Goal: Complete application form

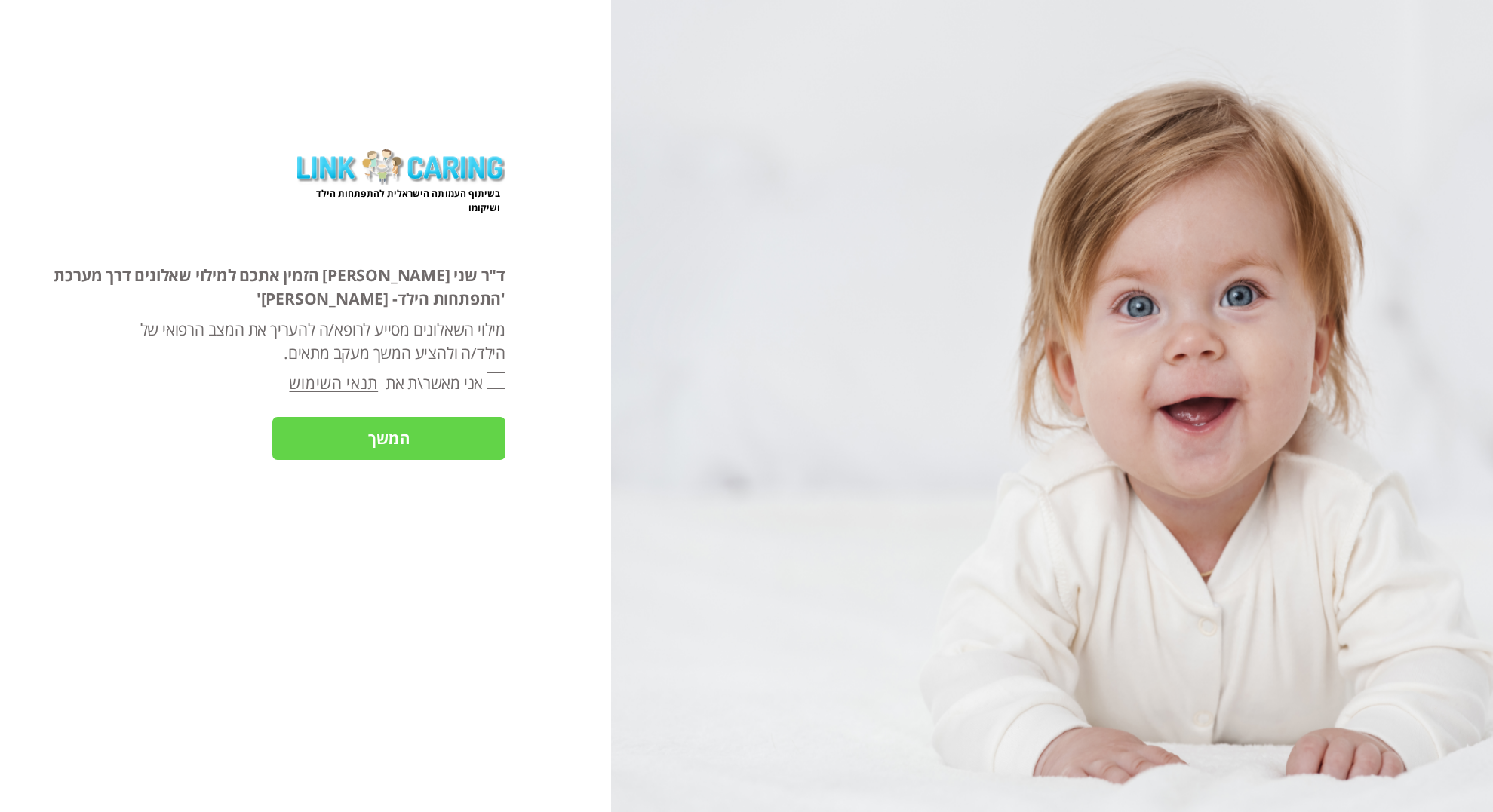
click at [493, 379] on input "אני מאשר\ת את" at bounding box center [495, 381] width 19 height 17
checkbox input "true"
click at [446, 436] on input "המשך" at bounding box center [389, 438] width 233 height 43
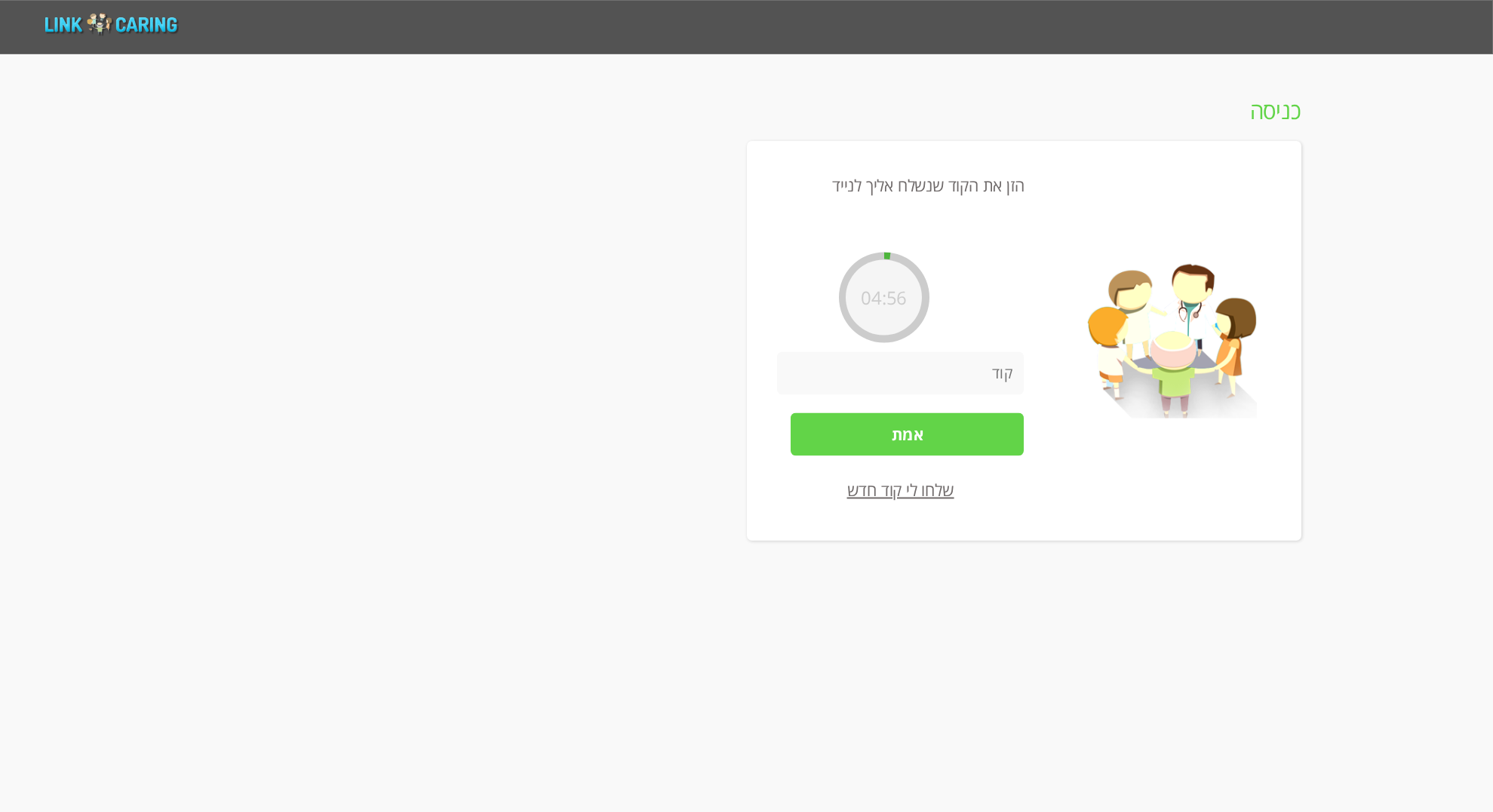
click at [996, 372] on input "number" at bounding box center [900, 374] width 247 height 43
click at [886, 489] on link "שלחו לי קוד חדש" at bounding box center [901, 490] width 107 height 22
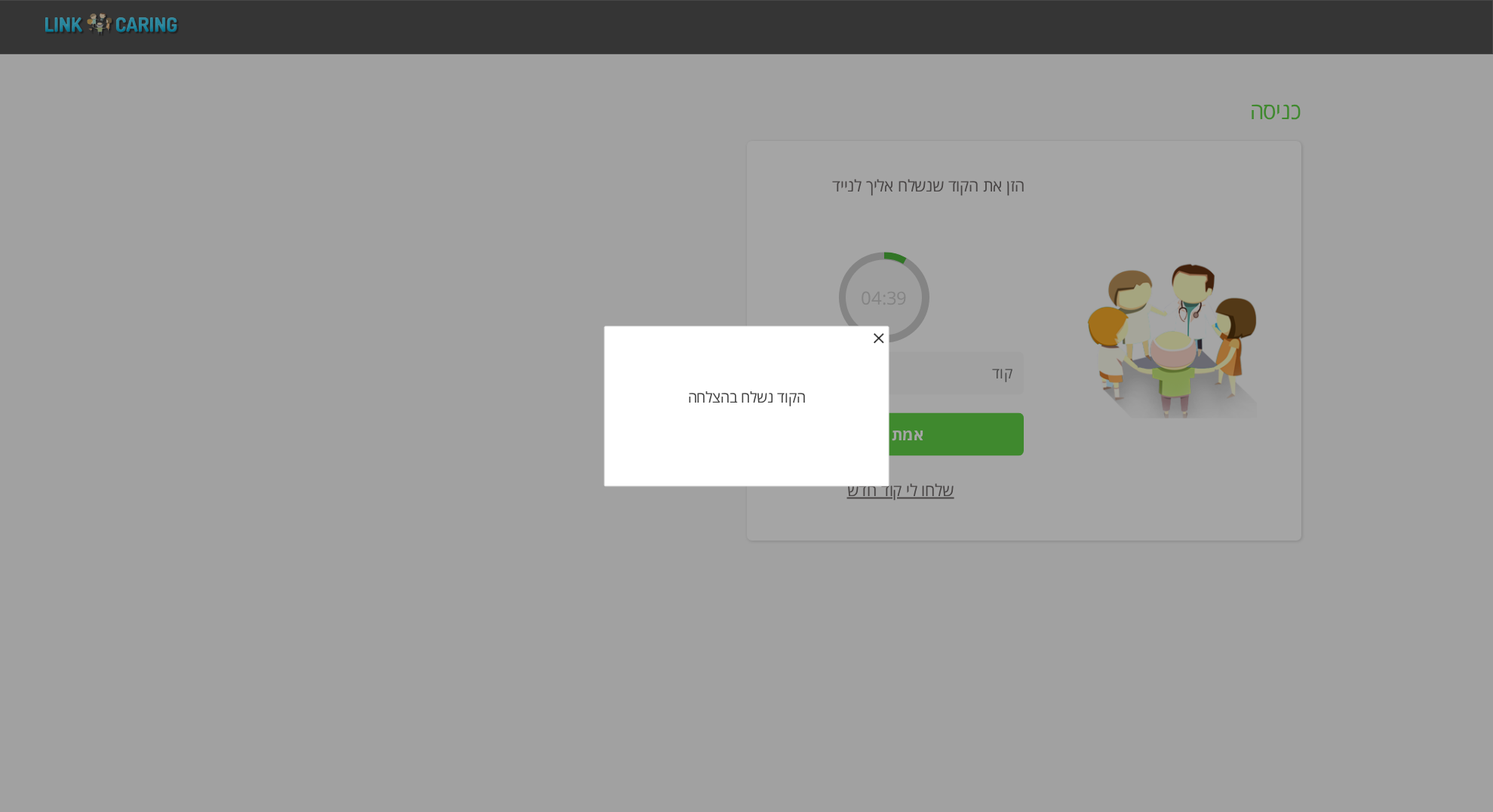
click at [885, 342] on button "Close" at bounding box center [878, 341] width 16 height 17
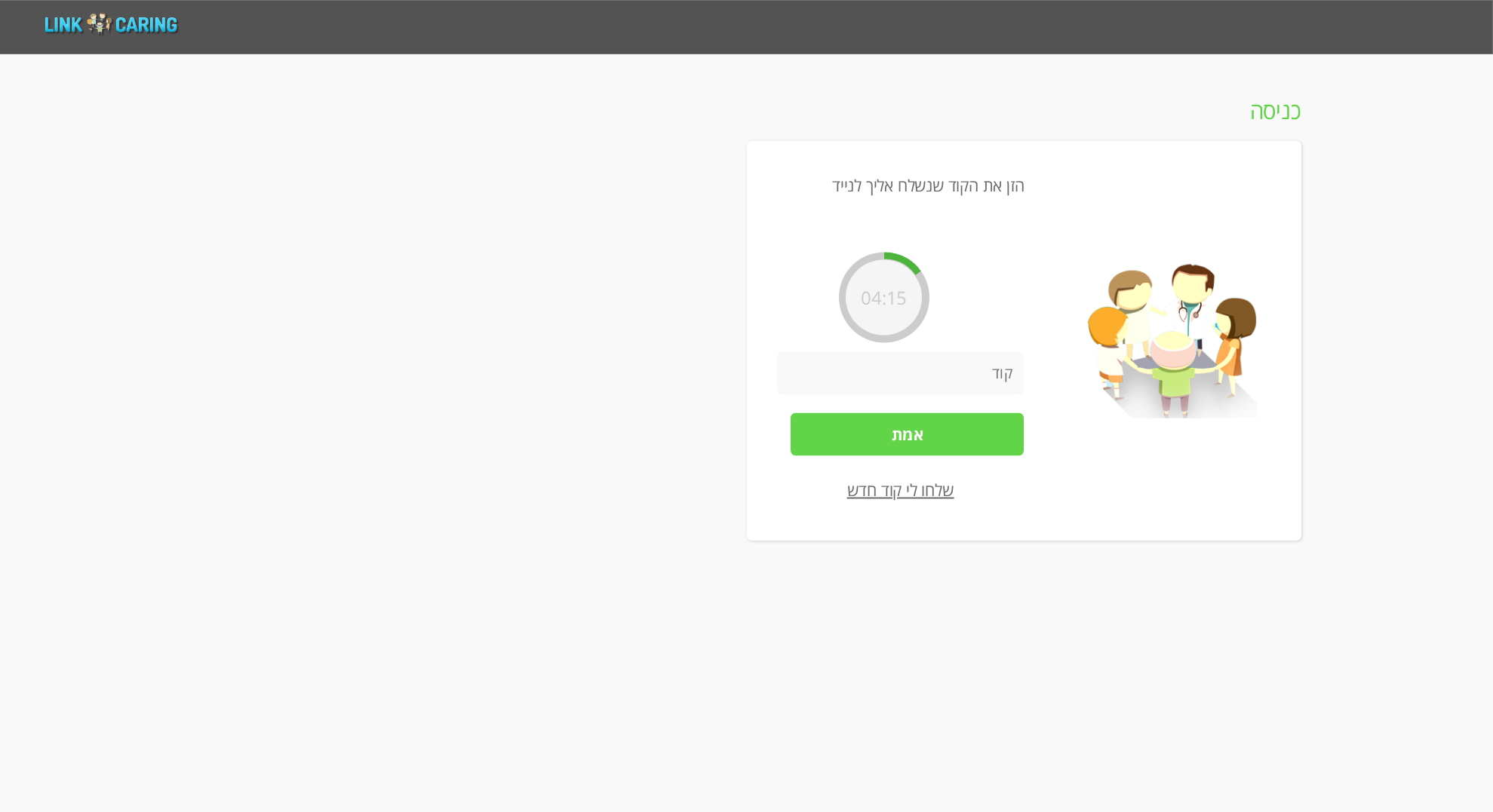
click at [916, 387] on input "number" at bounding box center [900, 374] width 247 height 43
type input "8217"
click at [971, 432] on input "אמת" at bounding box center [907, 435] width 233 height 43
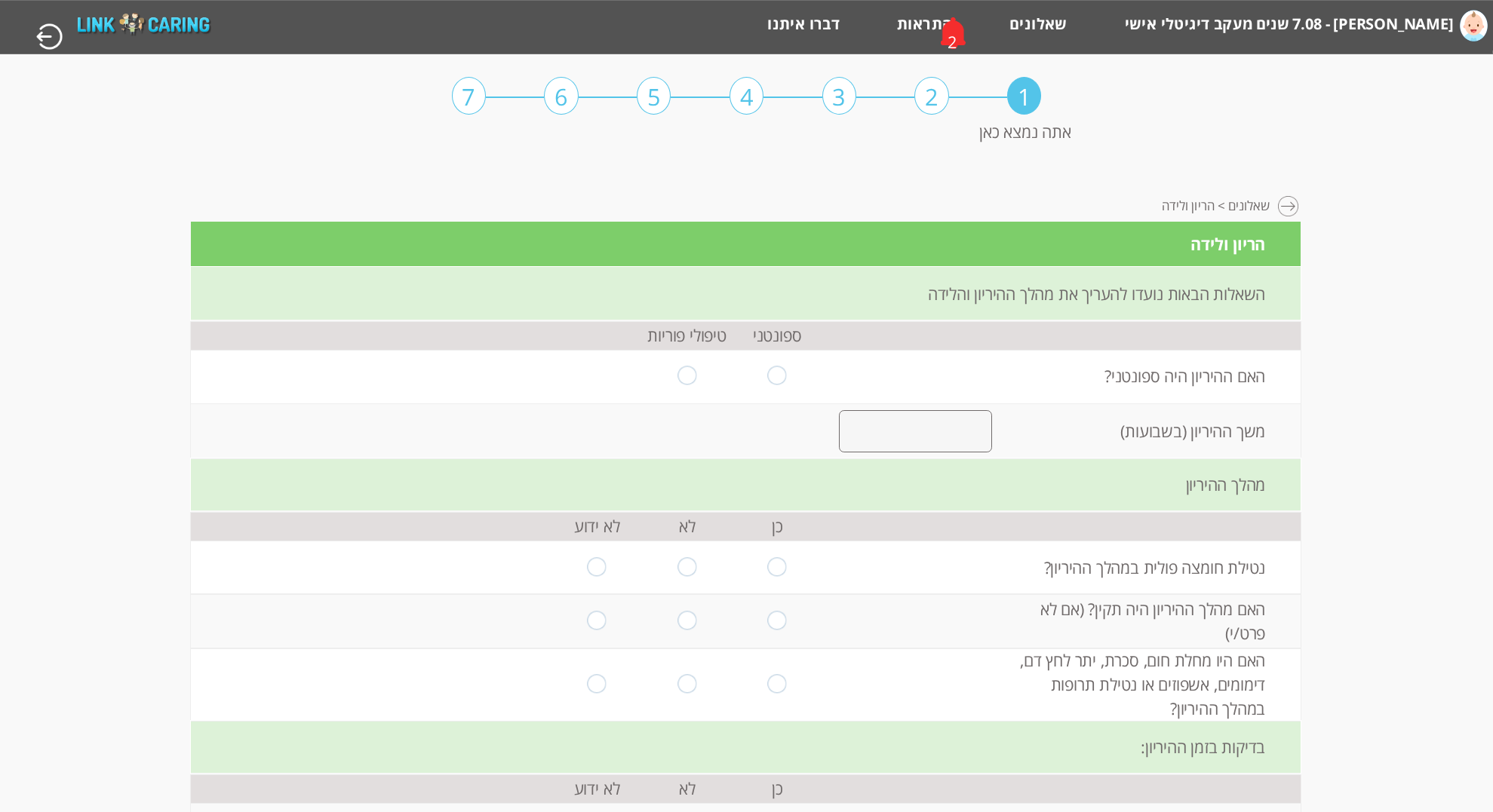
click at [684, 372] on input "radio" at bounding box center [686, 376] width 19 height 20
radio input "true"
click at [933, 423] on input "number" at bounding box center [915, 431] width 153 height 43
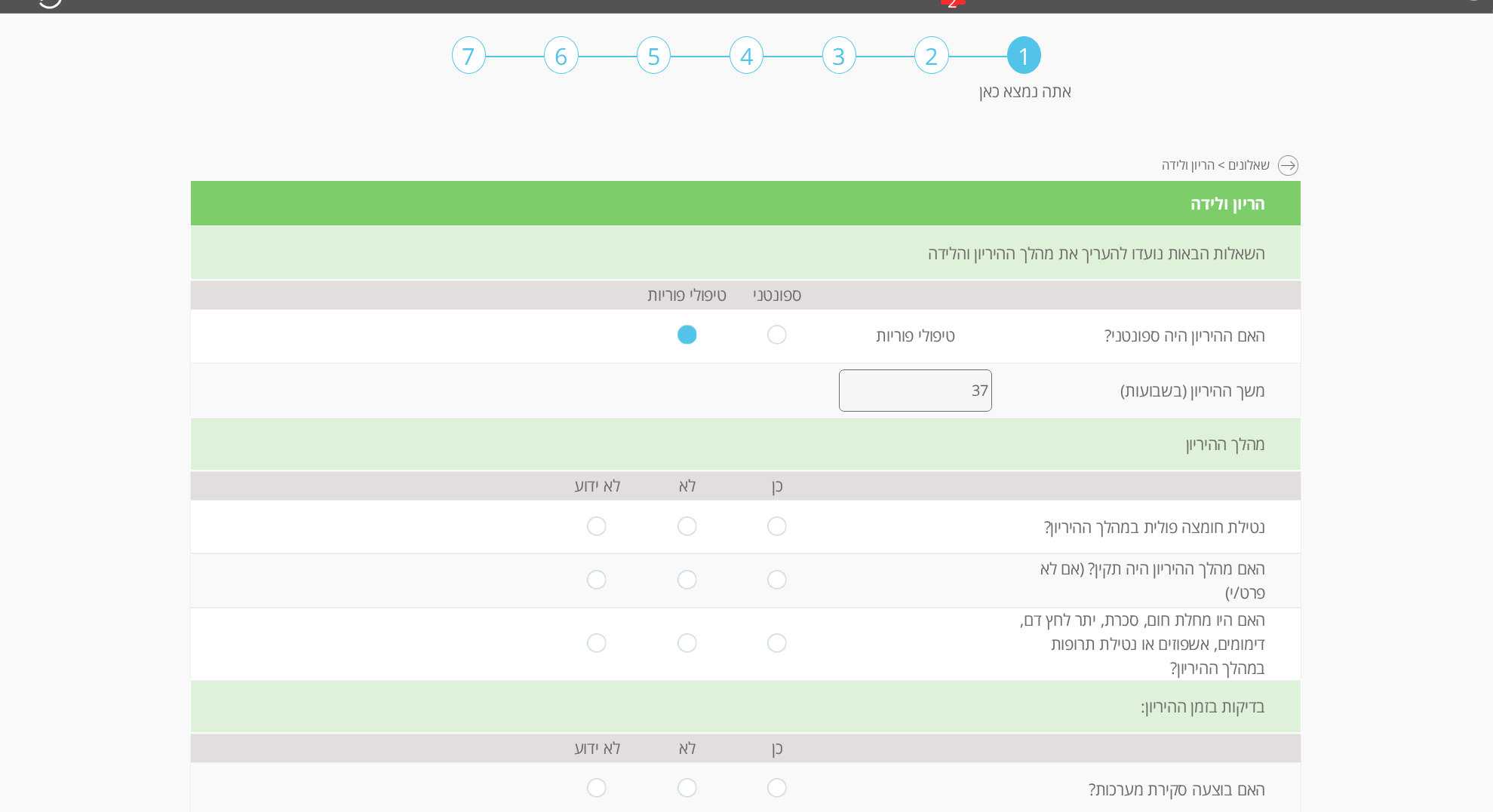
scroll to position [43, 0]
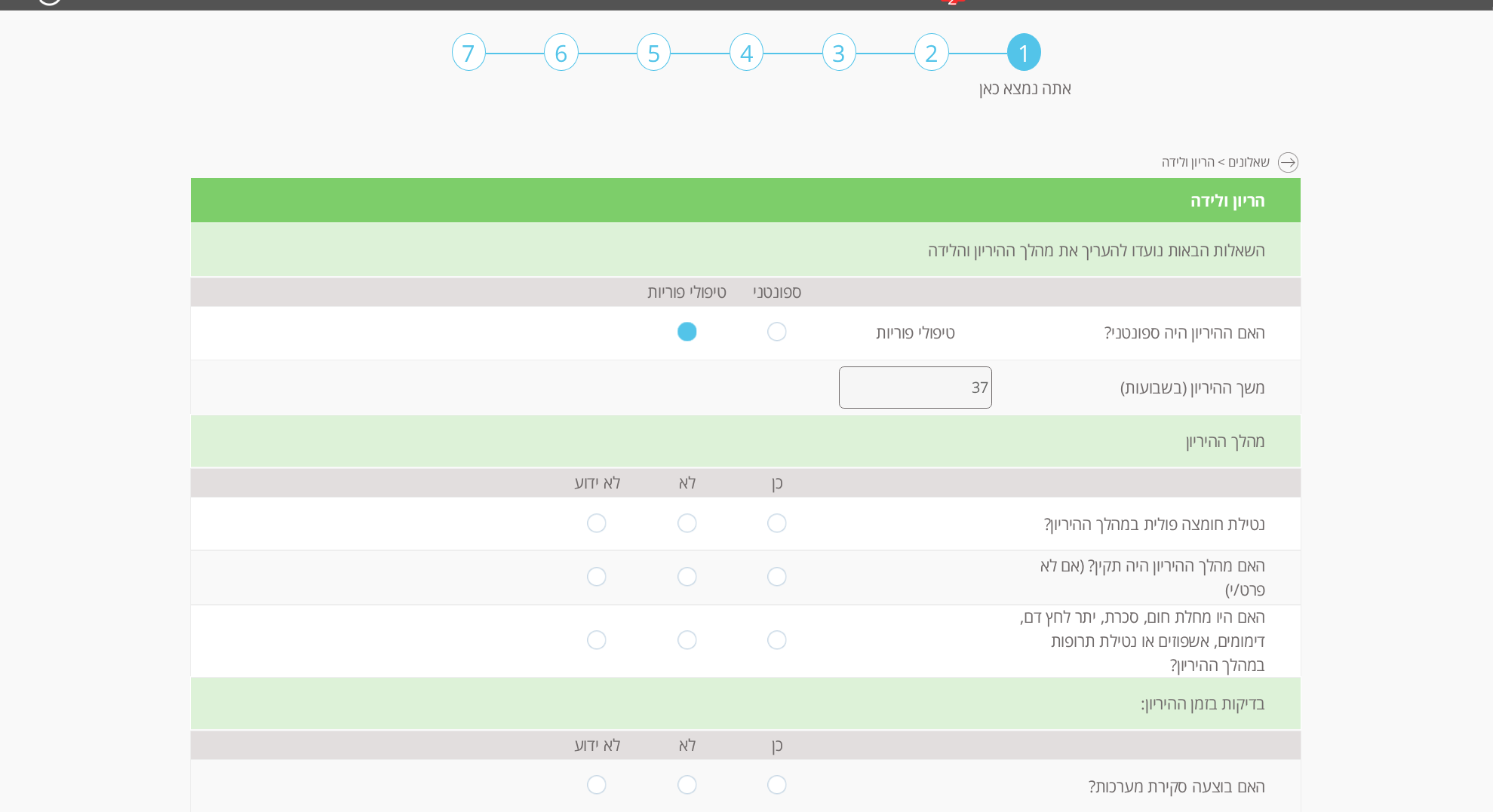
type input "37"
click at [777, 527] on input "radio" at bounding box center [777, 523] width 19 height 20
radio input "true"
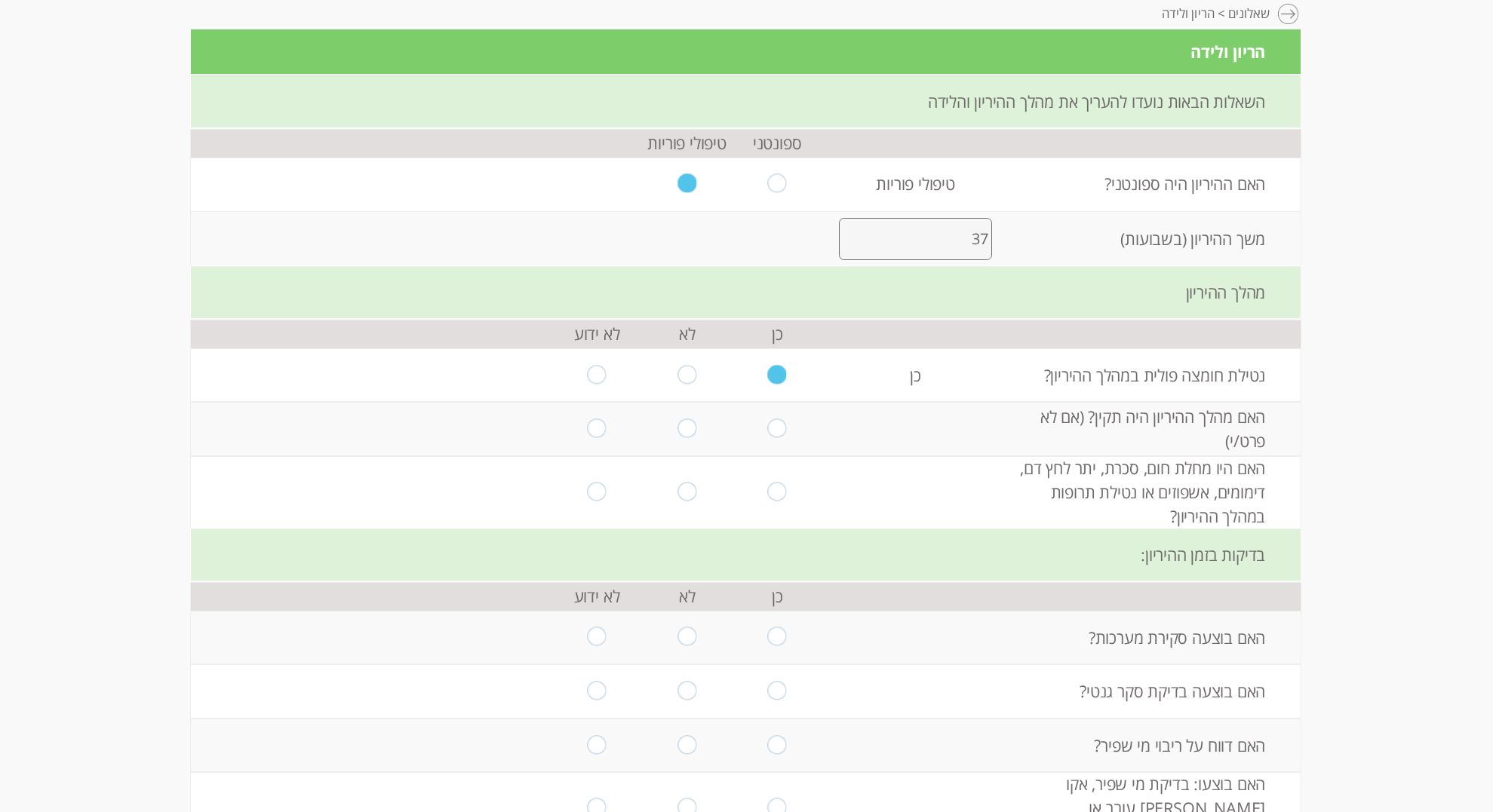
scroll to position [200, 0]
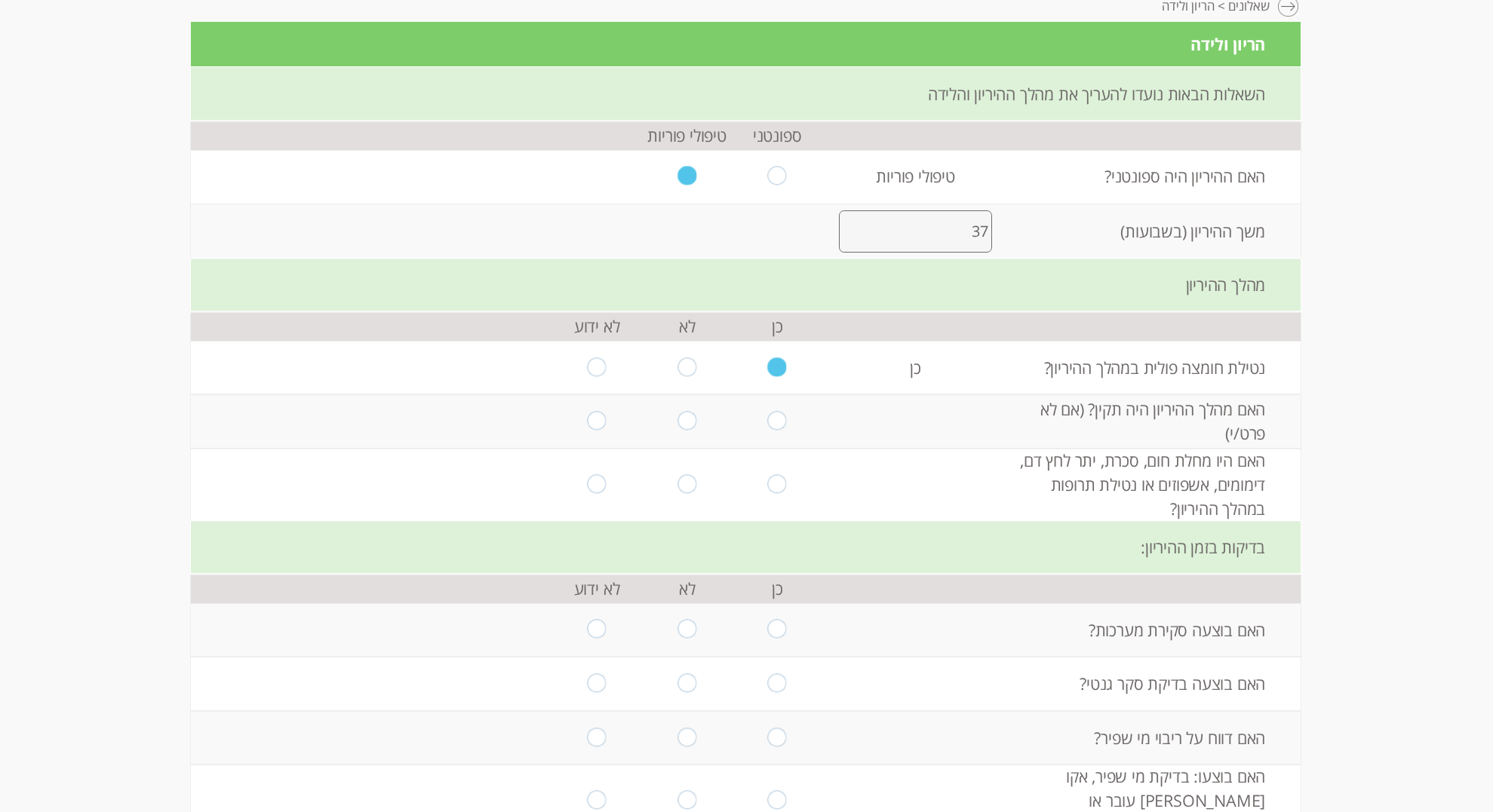
click at [691, 426] on input "radio" at bounding box center [686, 421] width 19 height 20
radio input "true"
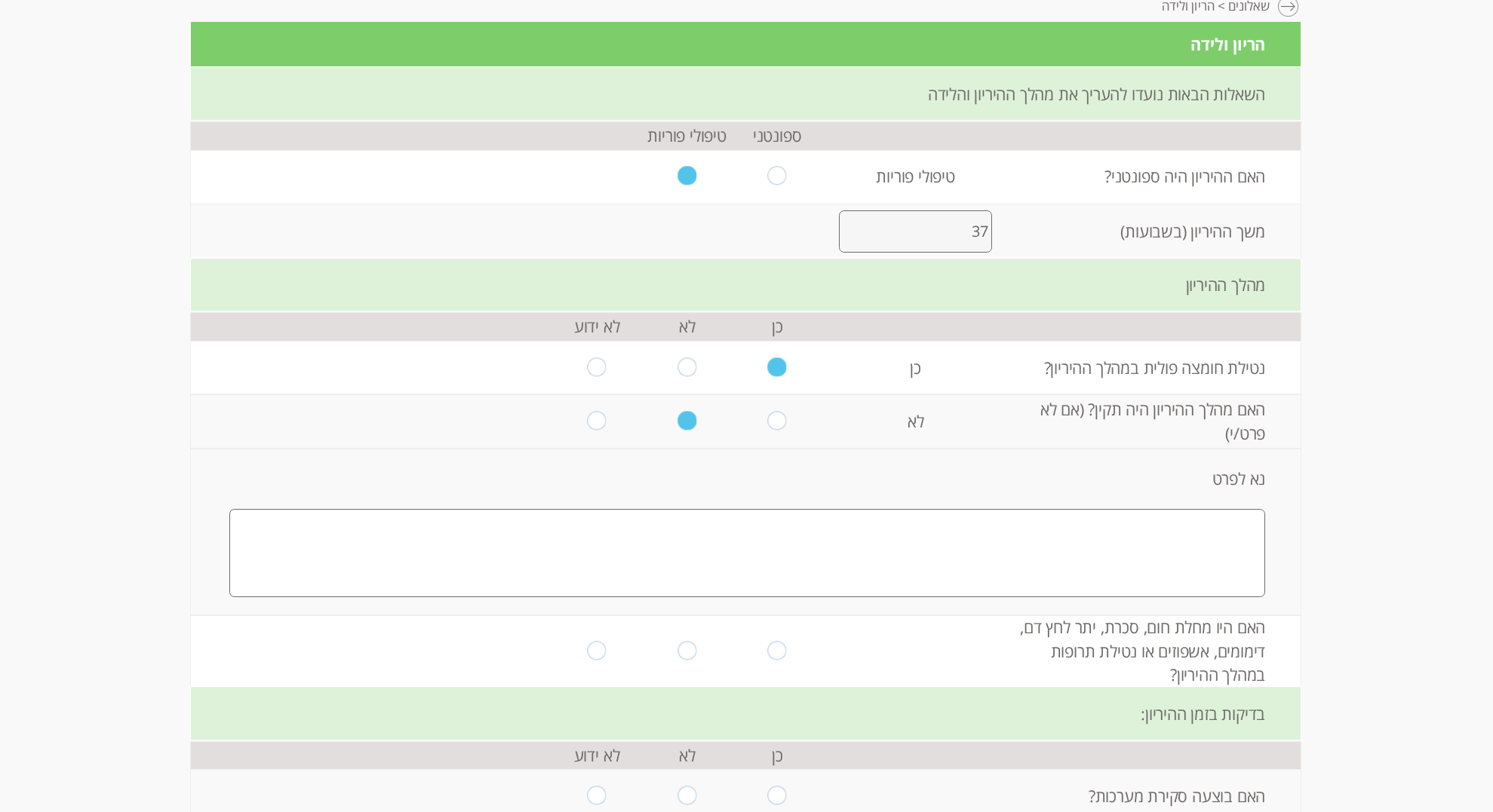
click at [1090, 537] on textarea at bounding box center [747, 553] width 1036 height 89
type textarea "ק"
drag, startPoint x: 909, startPoint y: 534, endPoint x: 923, endPoint y: 534, distance: 14.0
click at [923, 534] on textarea "סקירת מערכות מוקדמת סיכון מוגבר לתסמונת דאון 1:48 סקירת מערכות מאוחרת אותם 1:48" at bounding box center [747, 553] width 1036 height 89
click at [982, 554] on textarea "סקירת מערכות מוקדמת סיכון מוגבר לתסמונת דאון 1:83 סקירת מערכות מאוחרת אותם 1:48" at bounding box center [747, 553] width 1036 height 89
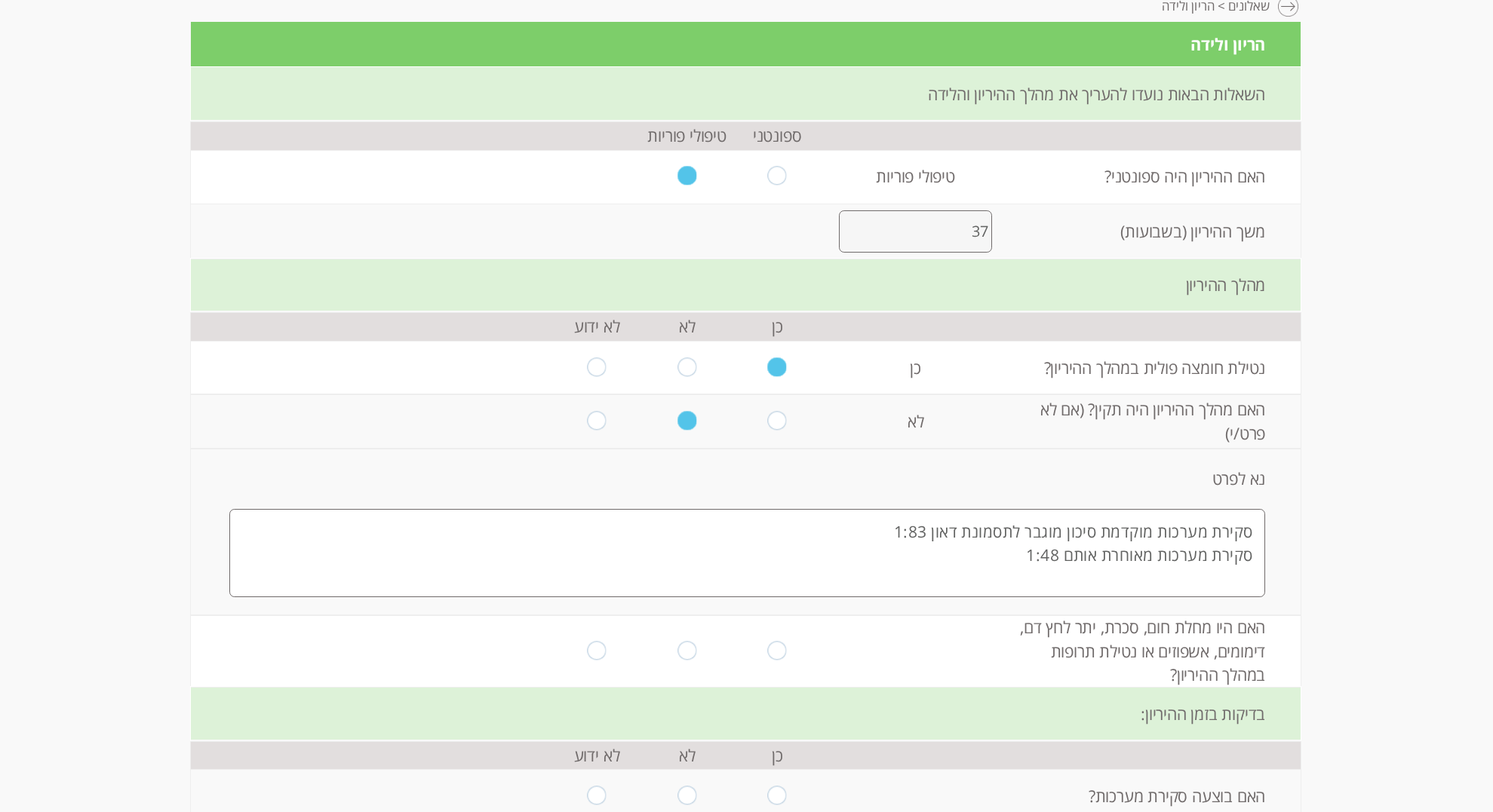
drag, startPoint x: 1061, startPoint y: 554, endPoint x: 1100, endPoint y: 555, distance: 39.0
click at [1100, 555] on textarea "סקירת מערכות מוקדמת סיכון מוגבר לתסמונת דאון 1:83 סקירת מערכות מאוחרת אותם 1:48" at bounding box center [747, 553] width 1036 height 89
click at [980, 561] on textarea "סקירת מערכות מוקדמת סיכון מוגבר לתסמונת דאון 1:83 סקירת מערכות מאוחרת 1:48" at bounding box center [747, 553] width 1036 height 89
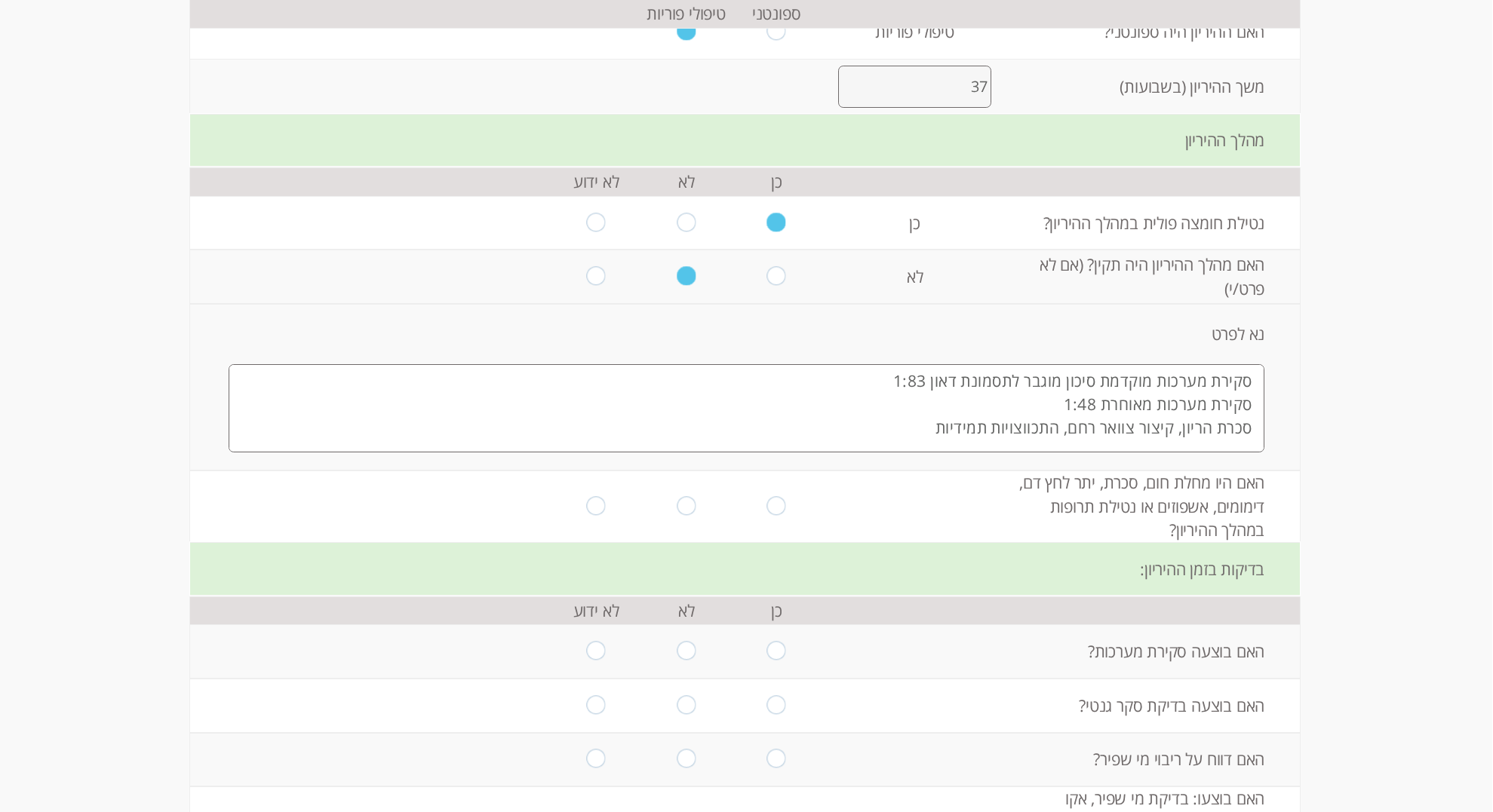
scroll to position [344, 0]
type textarea "סקירת מערכות מוקדמת סיכון מוגבר לתסמונת דאון 1:83 סקירת מערכות מאוחרת 1:48 סכרת…"
click at [780, 509] on input "radio" at bounding box center [777, 506] width 19 height 20
radio input "true"
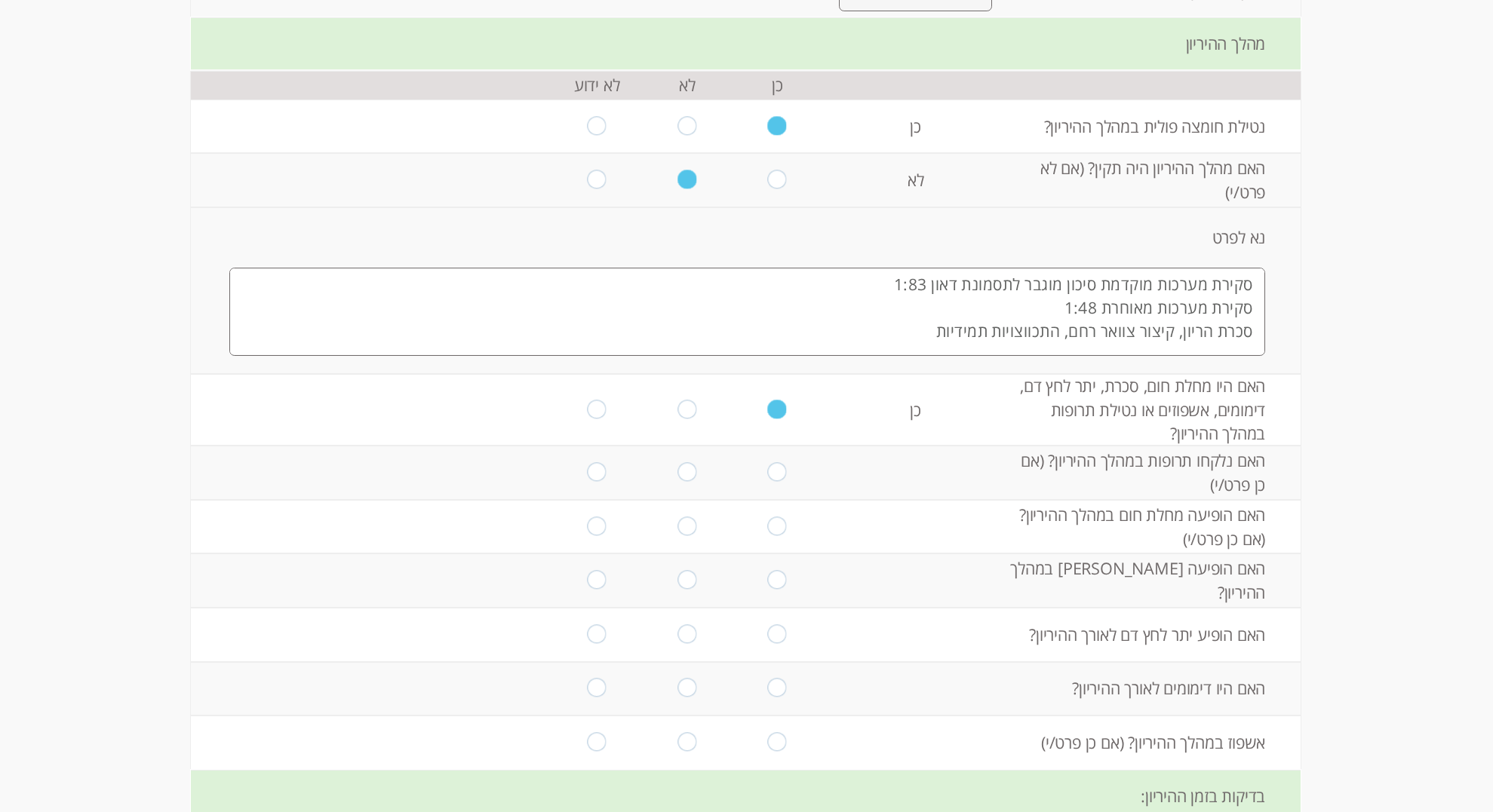
scroll to position [460, 0]
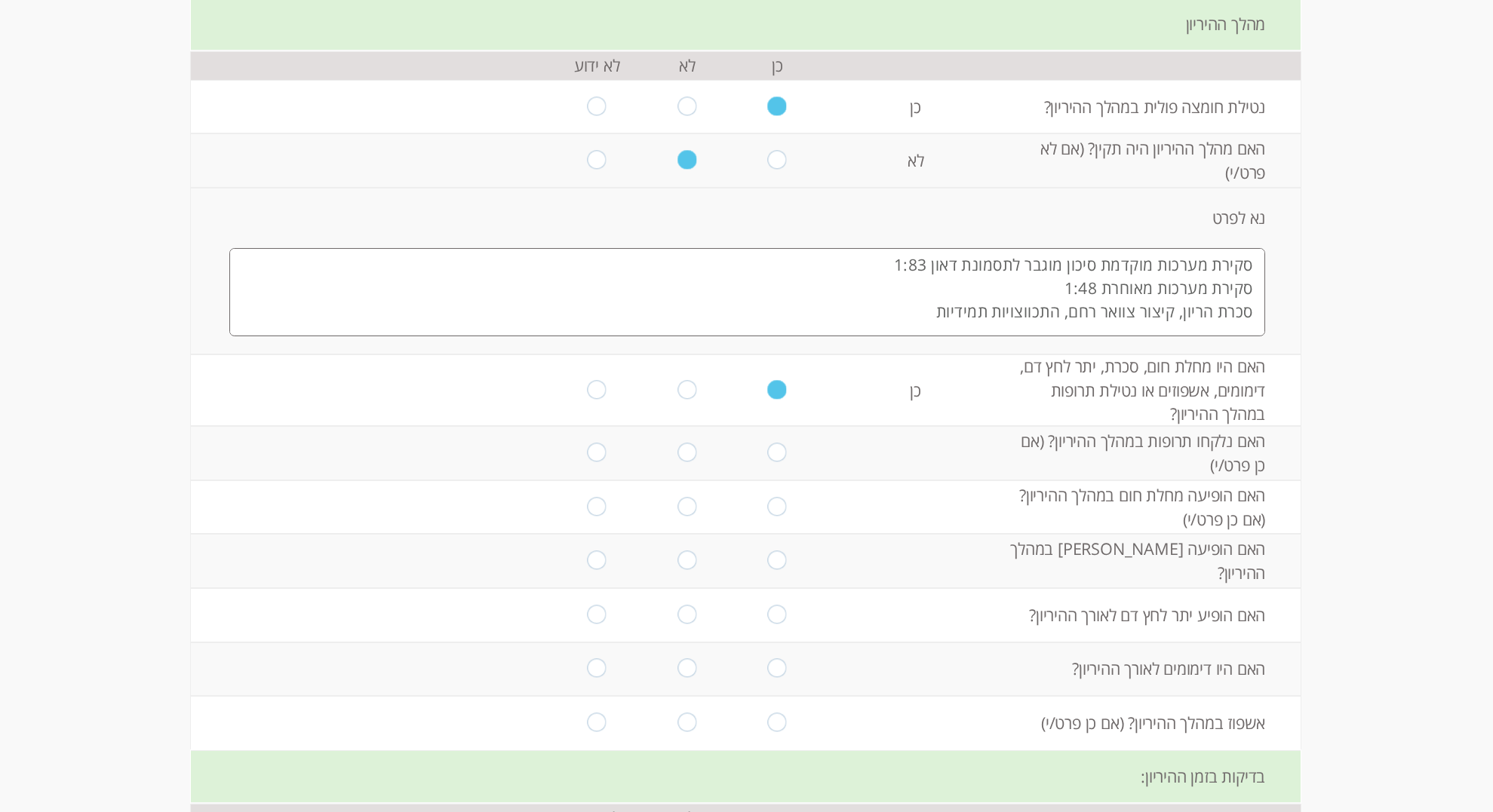
click at [687, 452] on input "radio" at bounding box center [686, 452] width 19 height 20
radio input "true"
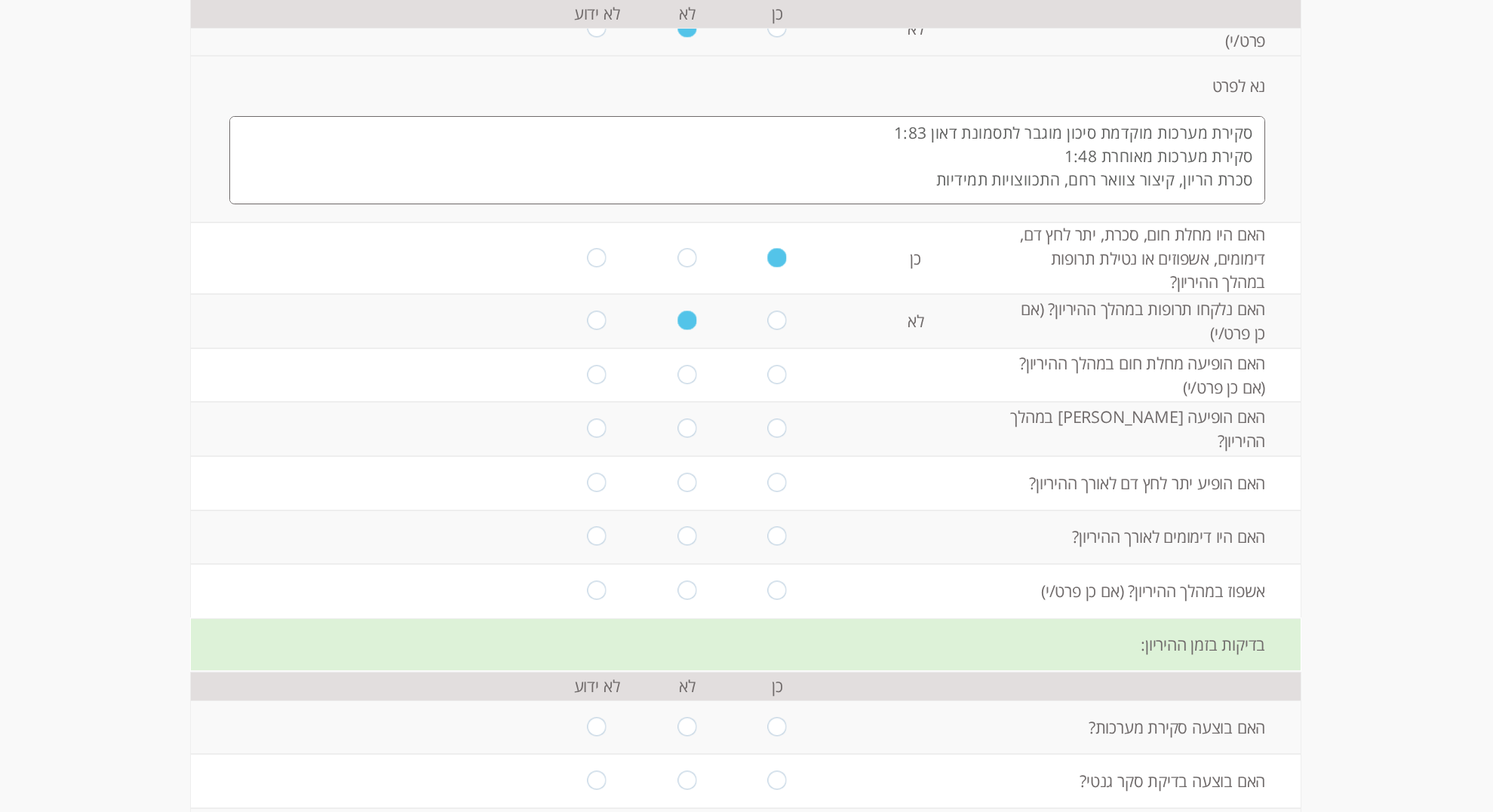
scroll to position [622, 0]
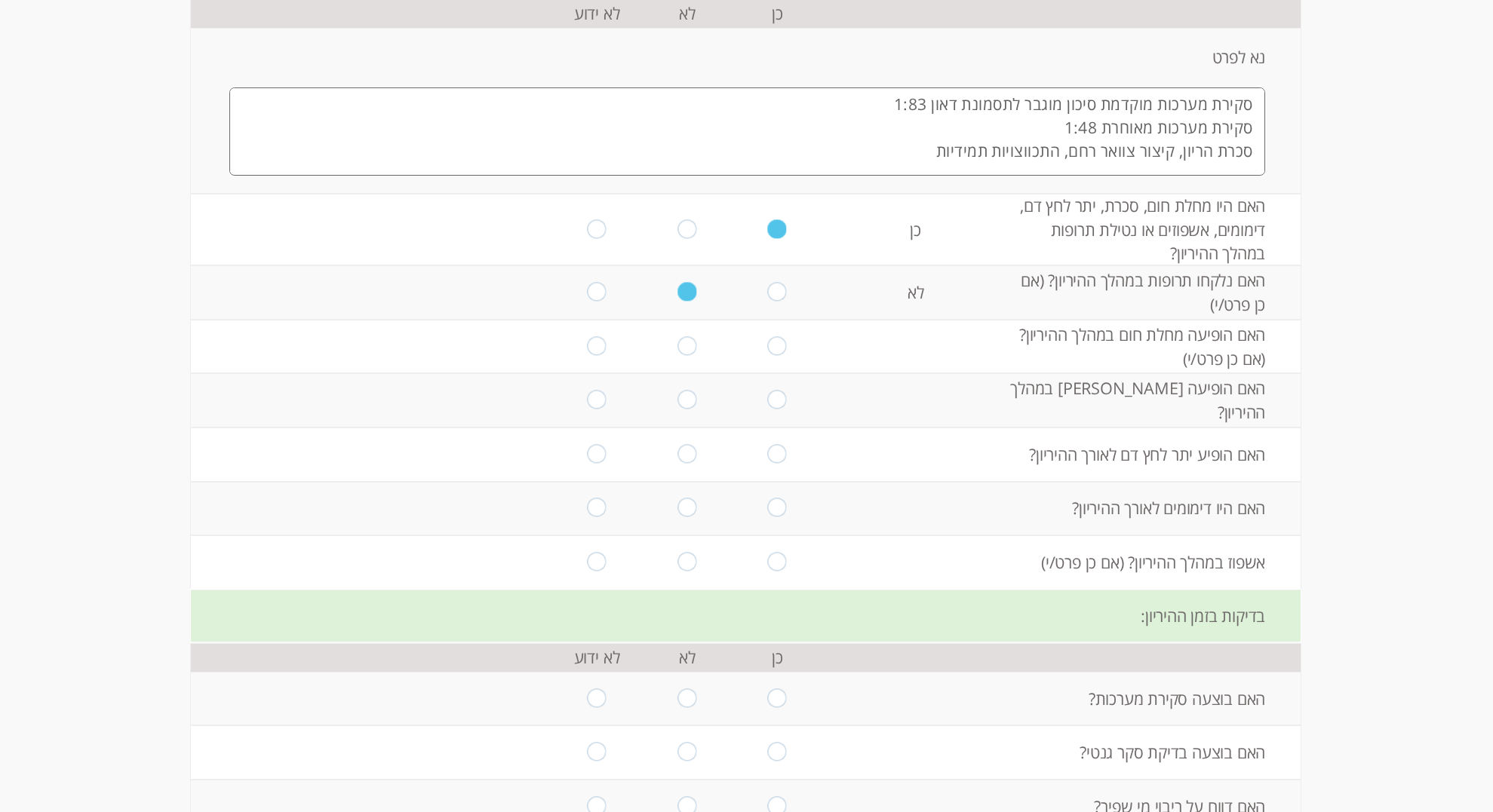
click at [685, 357] on input "radio" at bounding box center [686, 346] width 19 height 20
radio input "true"
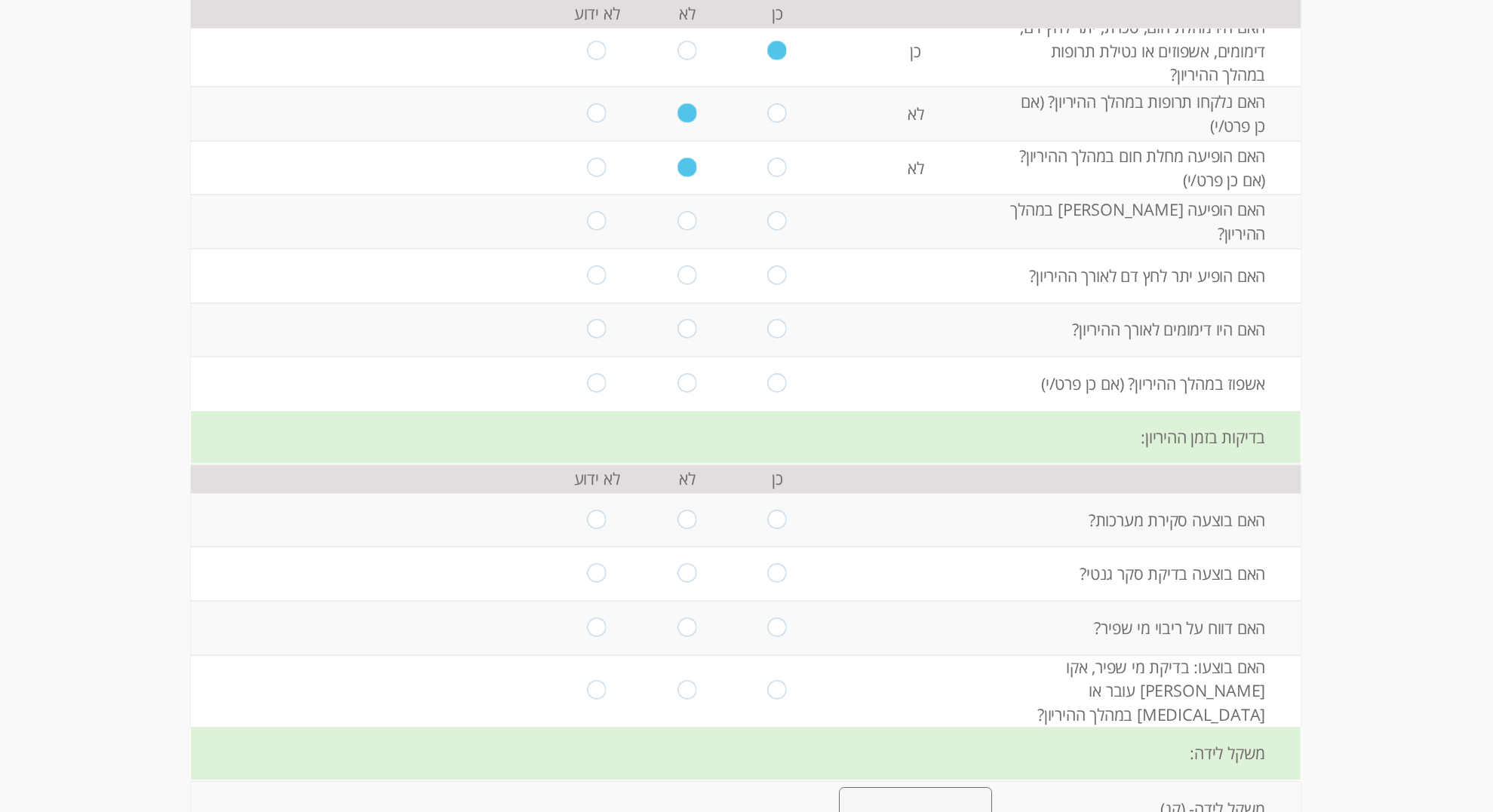
scroll to position [860, 0]
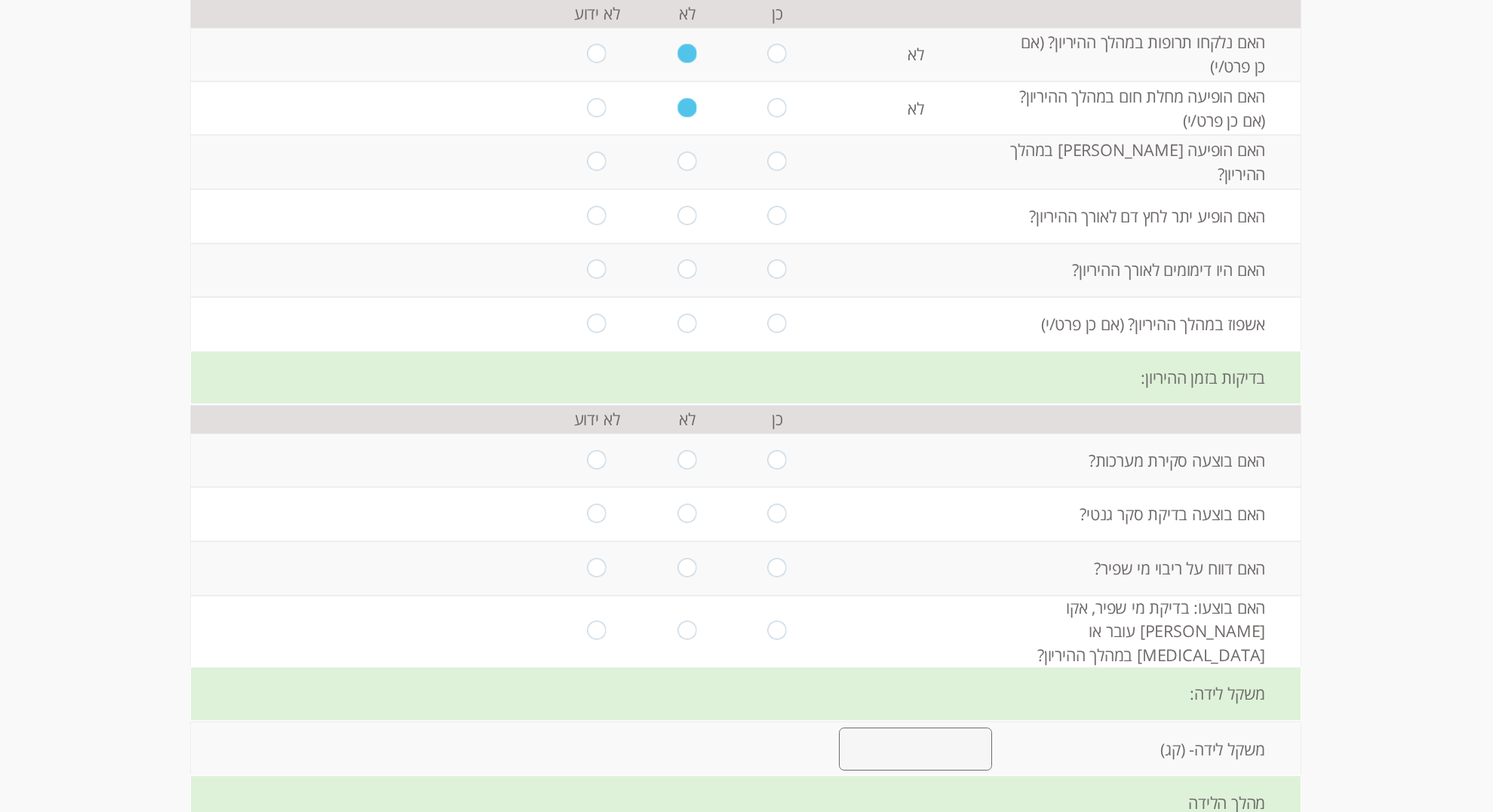
drag, startPoint x: 775, startPoint y: 495, endPoint x: 788, endPoint y: 501, distance: 14.3
click at [775, 173] on input "radio" at bounding box center [777, 162] width 19 height 20
radio input "true"
click at [690, 227] on input "radio" at bounding box center [686, 216] width 19 height 20
radio input "true"
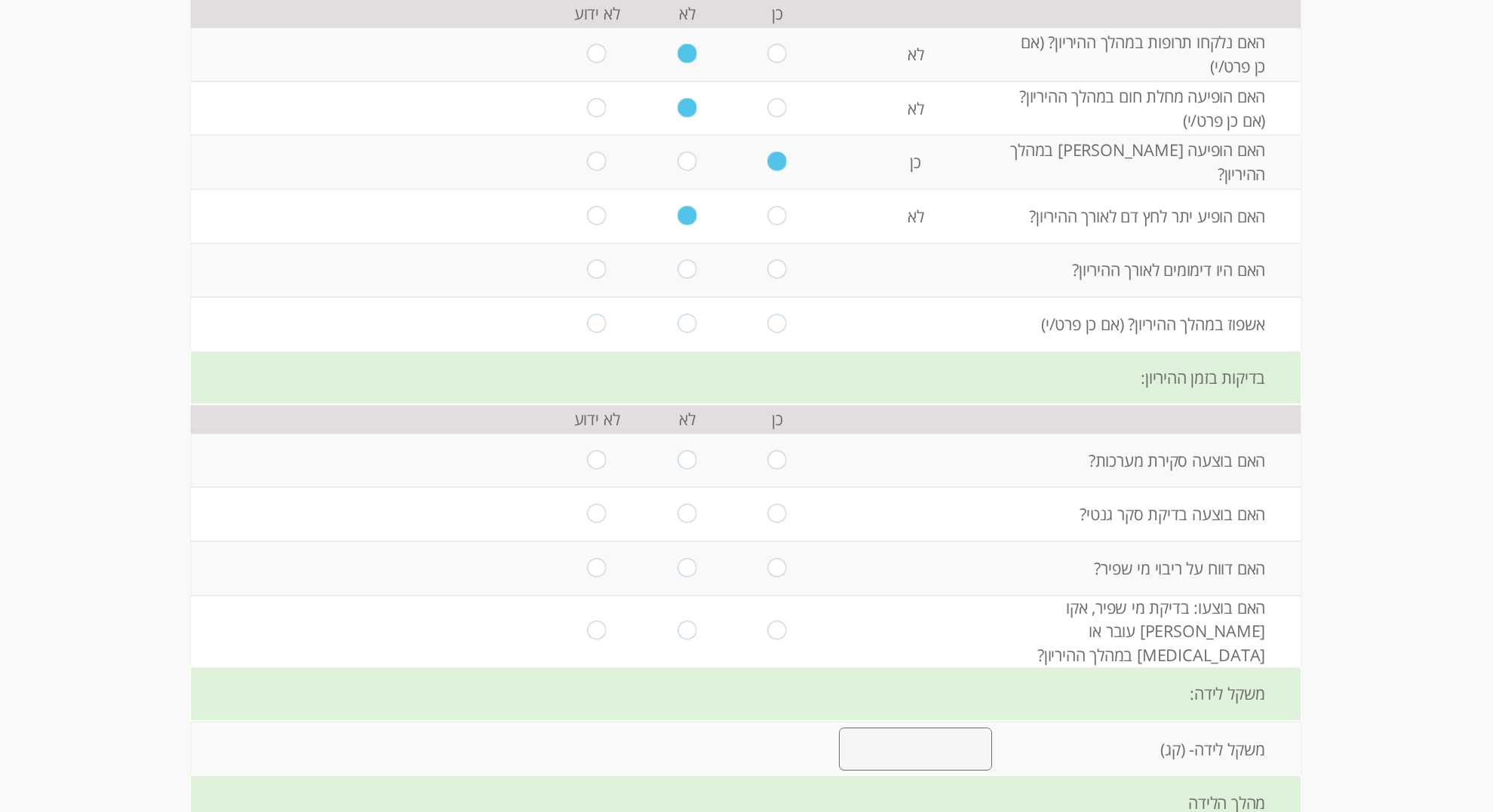
click at [683, 281] on input "radio" at bounding box center [686, 270] width 19 height 20
radio input "true"
click at [690, 334] on input "radio" at bounding box center [686, 323] width 19 height 20
radio input "true"
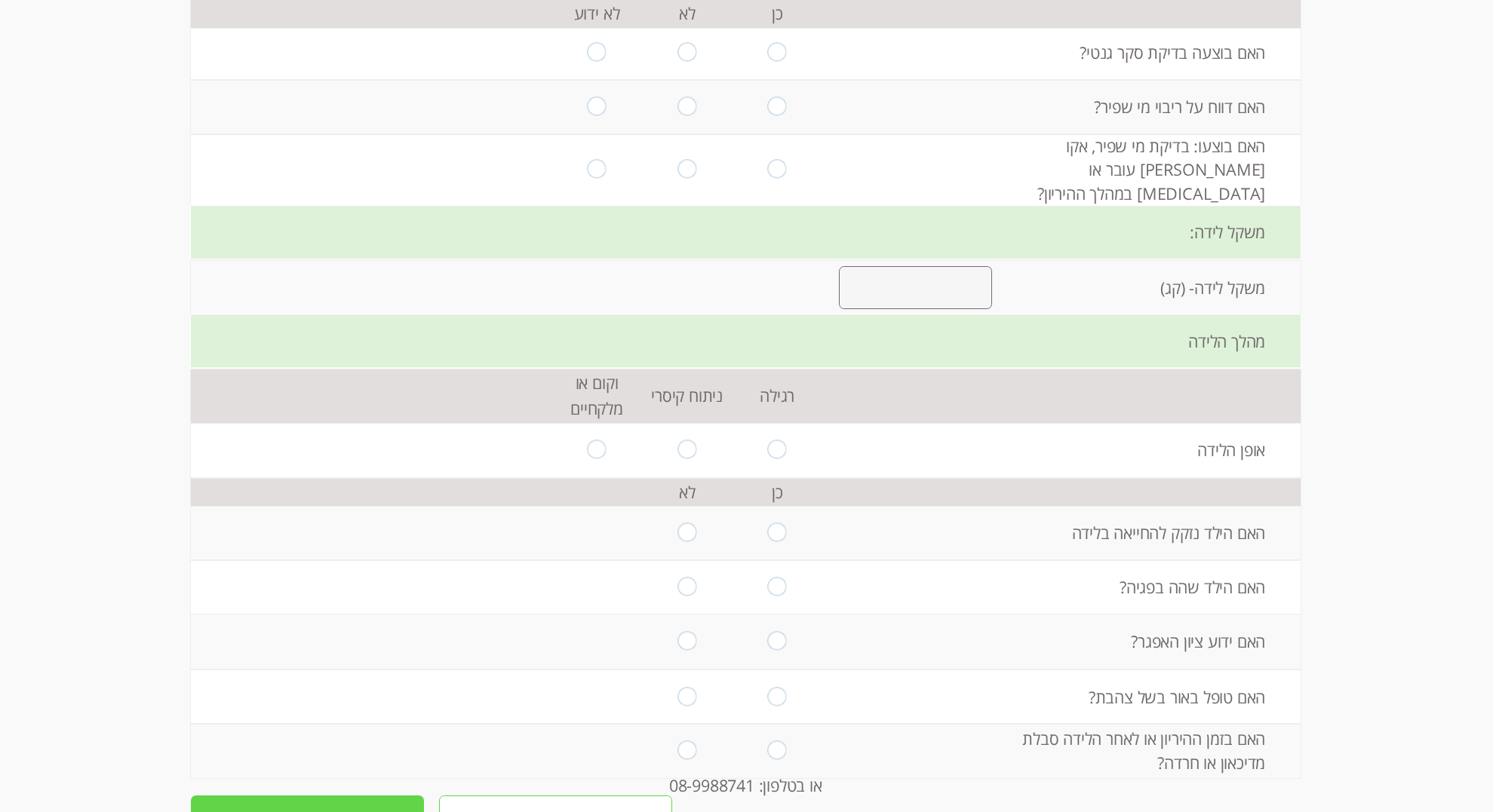
scroll to position [1343, 0]
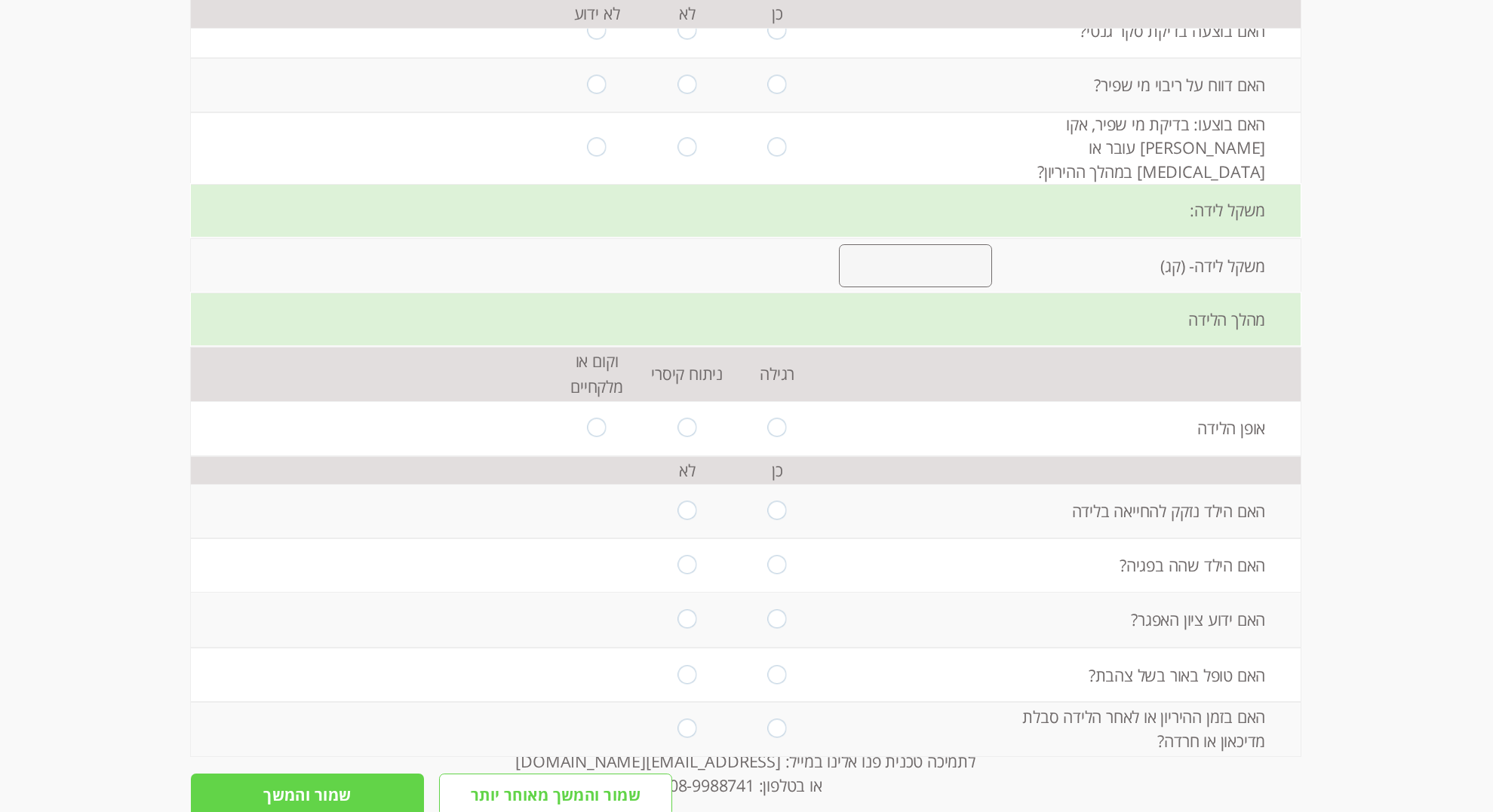
radio input "true"
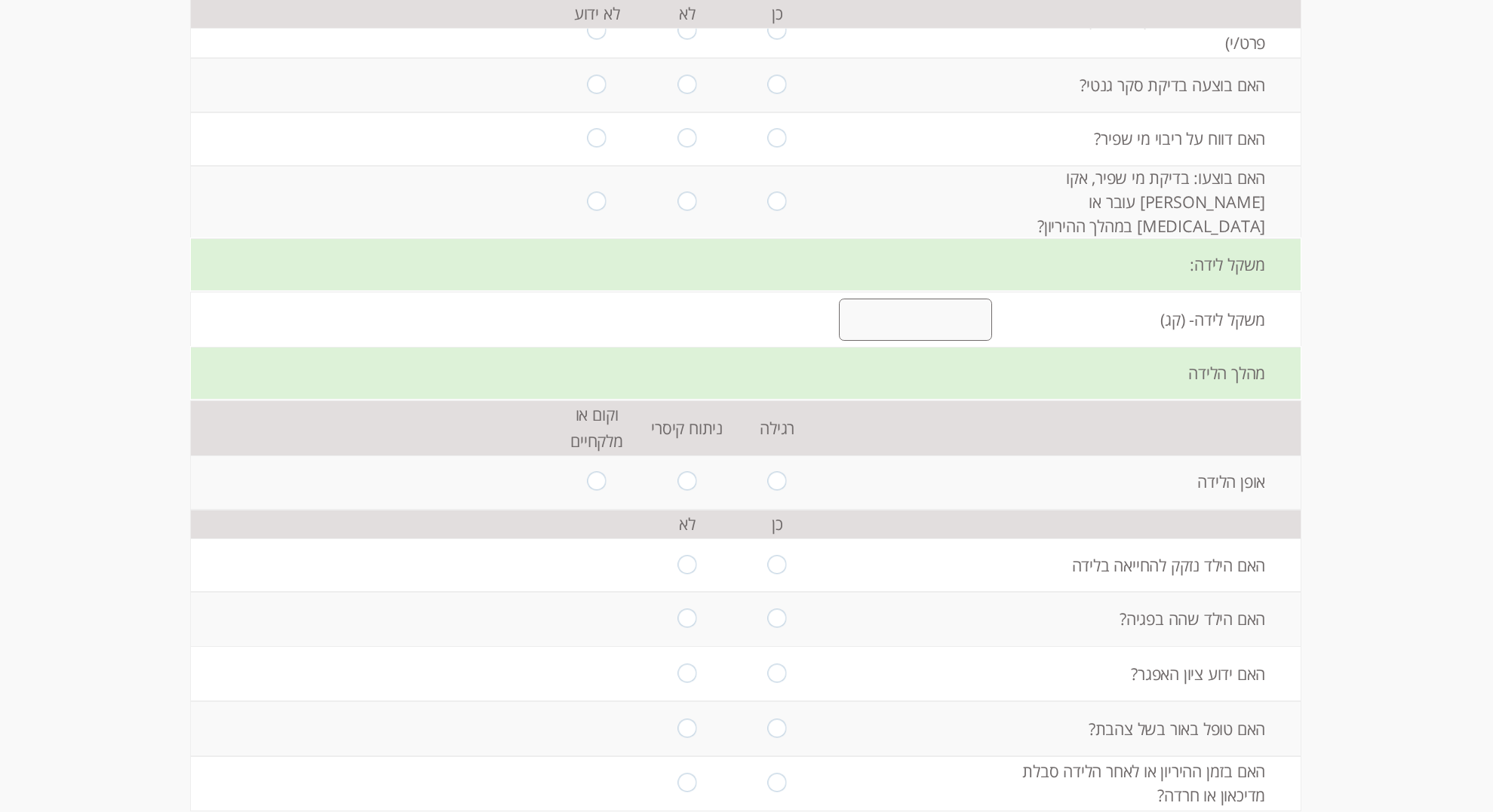
click at [689, 42] on input "radio" at bounding box center [686, 31] width 19 height 20
radio input "true"
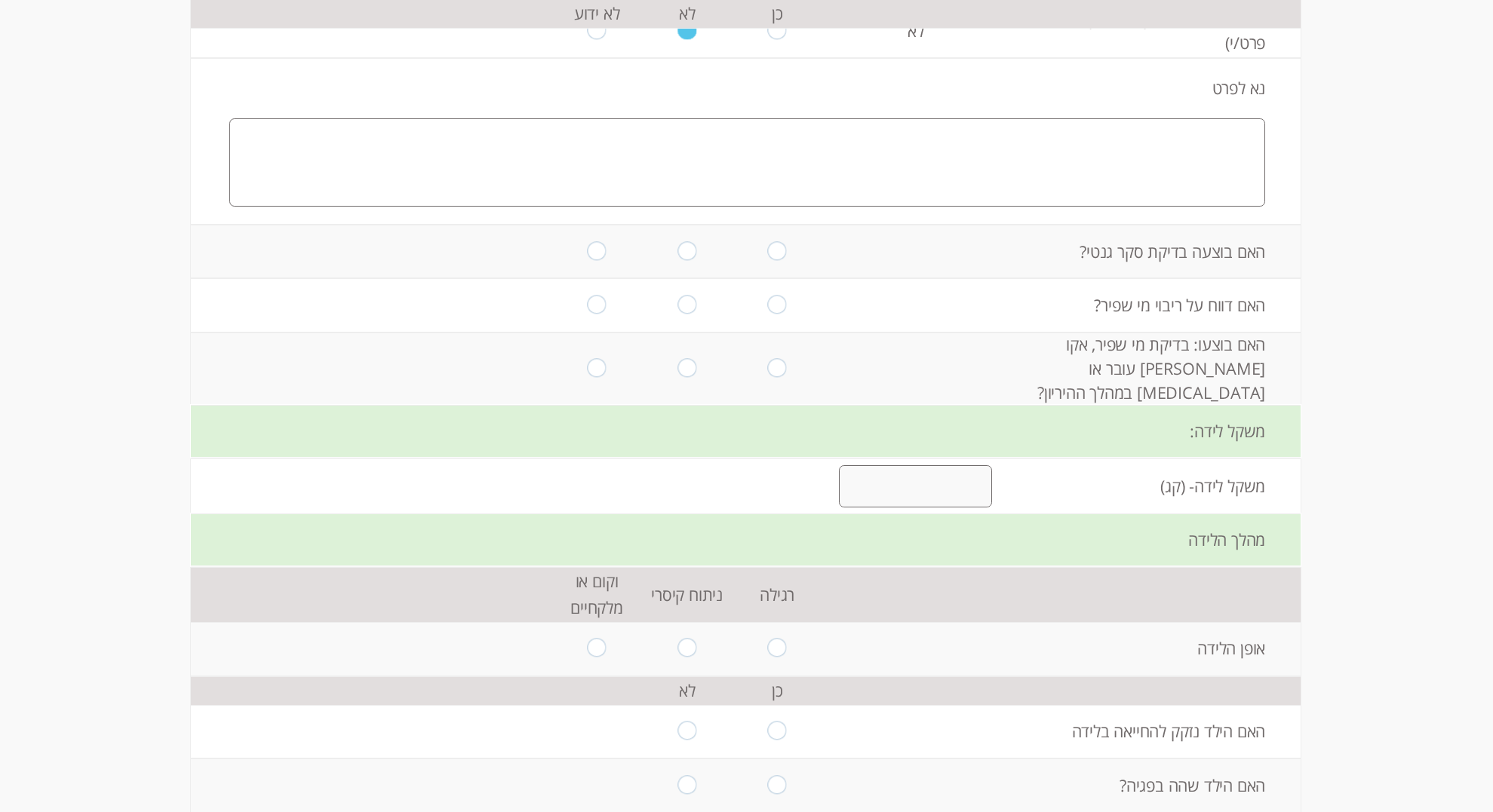
click at [1220, 206] on textarea at bounding box center [747, 163] width 1036 height 89
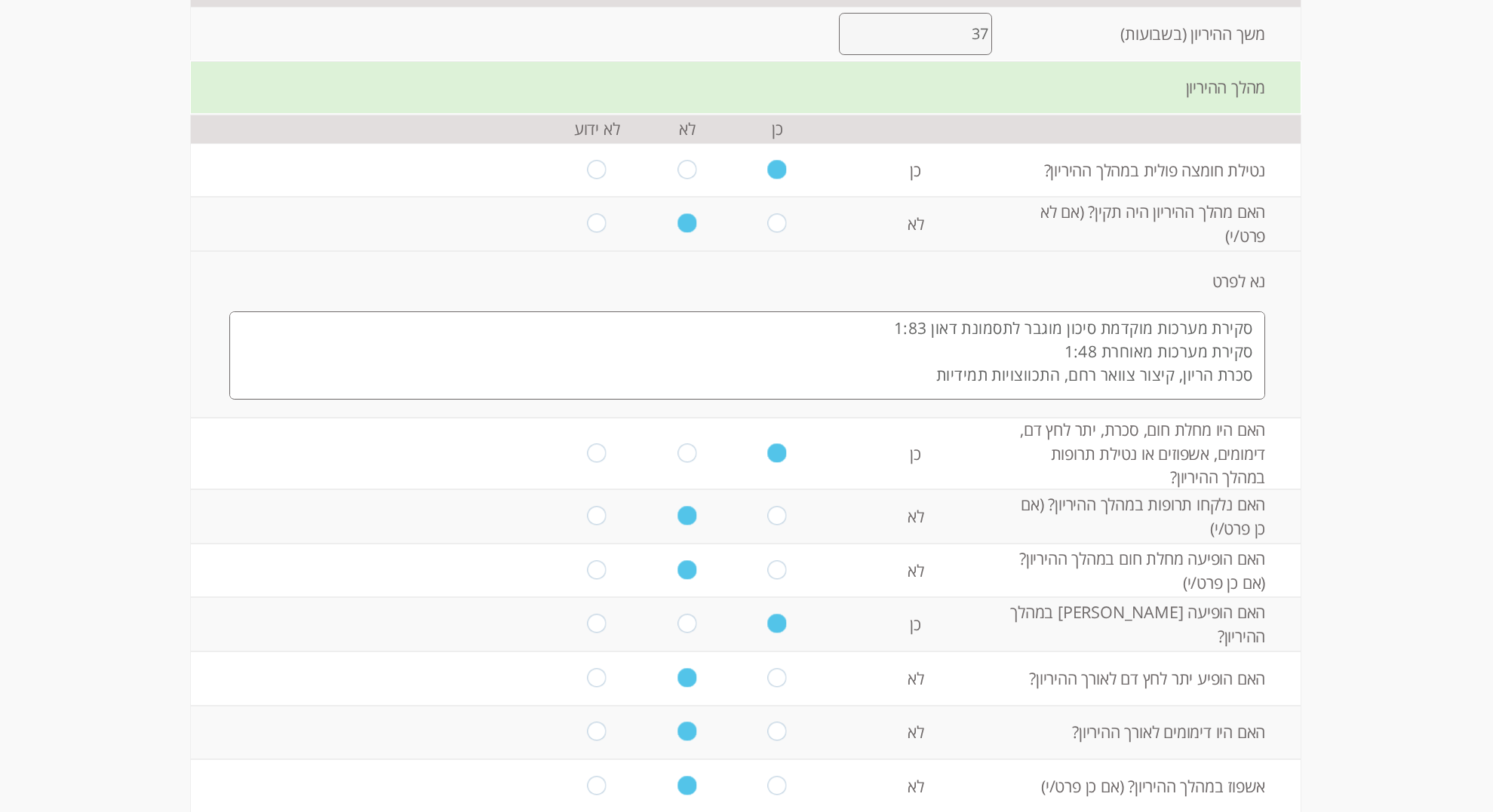
scroll to position [257, 0]
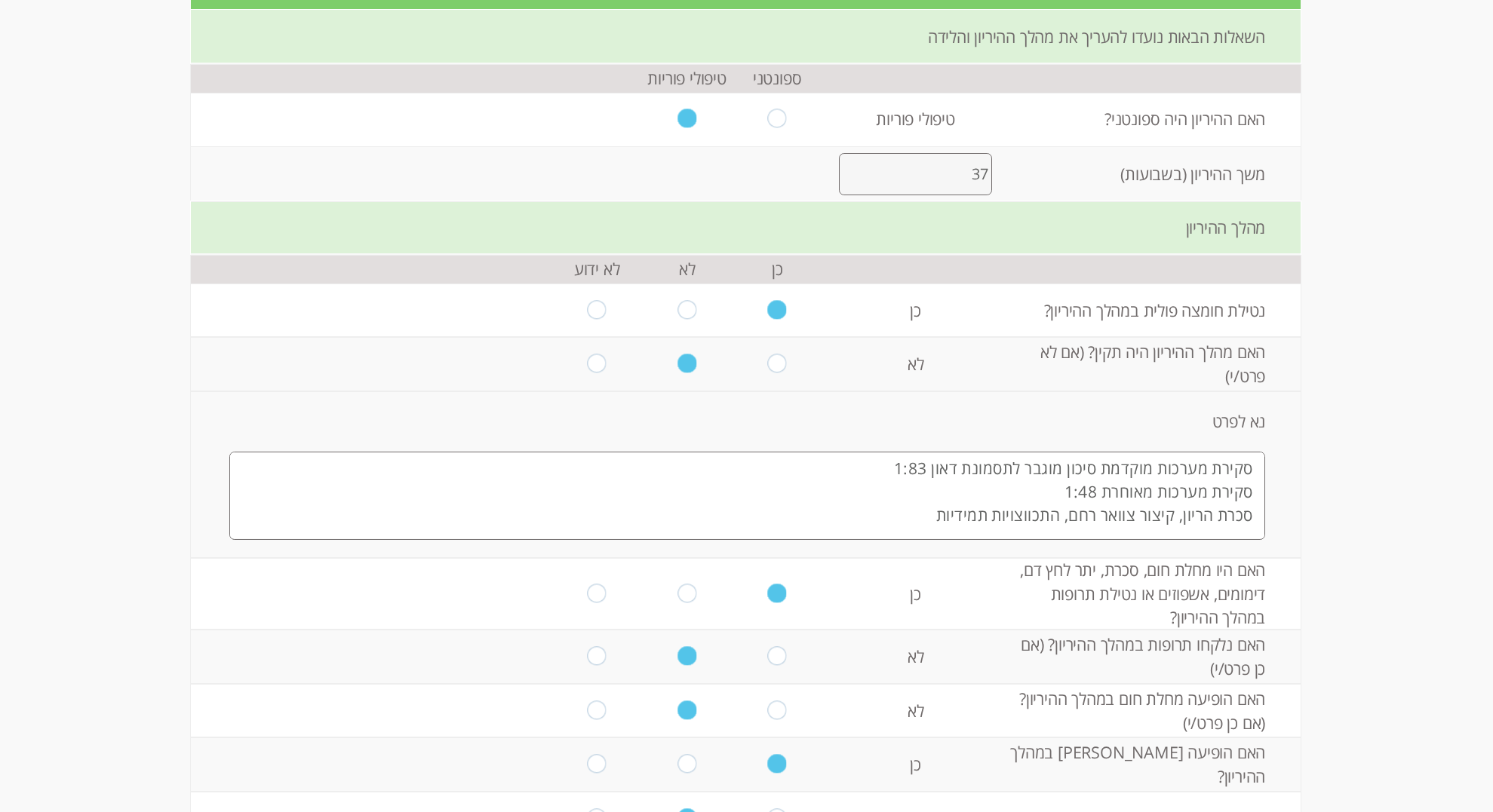
drag, startPoint x: 1255, startPoint y: 471, endPoint x: 932, endPoint y: 496, distance: 324.0
click at [932, 496] on textarea "סקירת מערכות מוקדמת סיכון מוגבר לתסמונת דאון 1:83 סקירת מערכות מאוחרת 1:48 סכרת…" at bounding box center [747, 496] width 1036 height 89
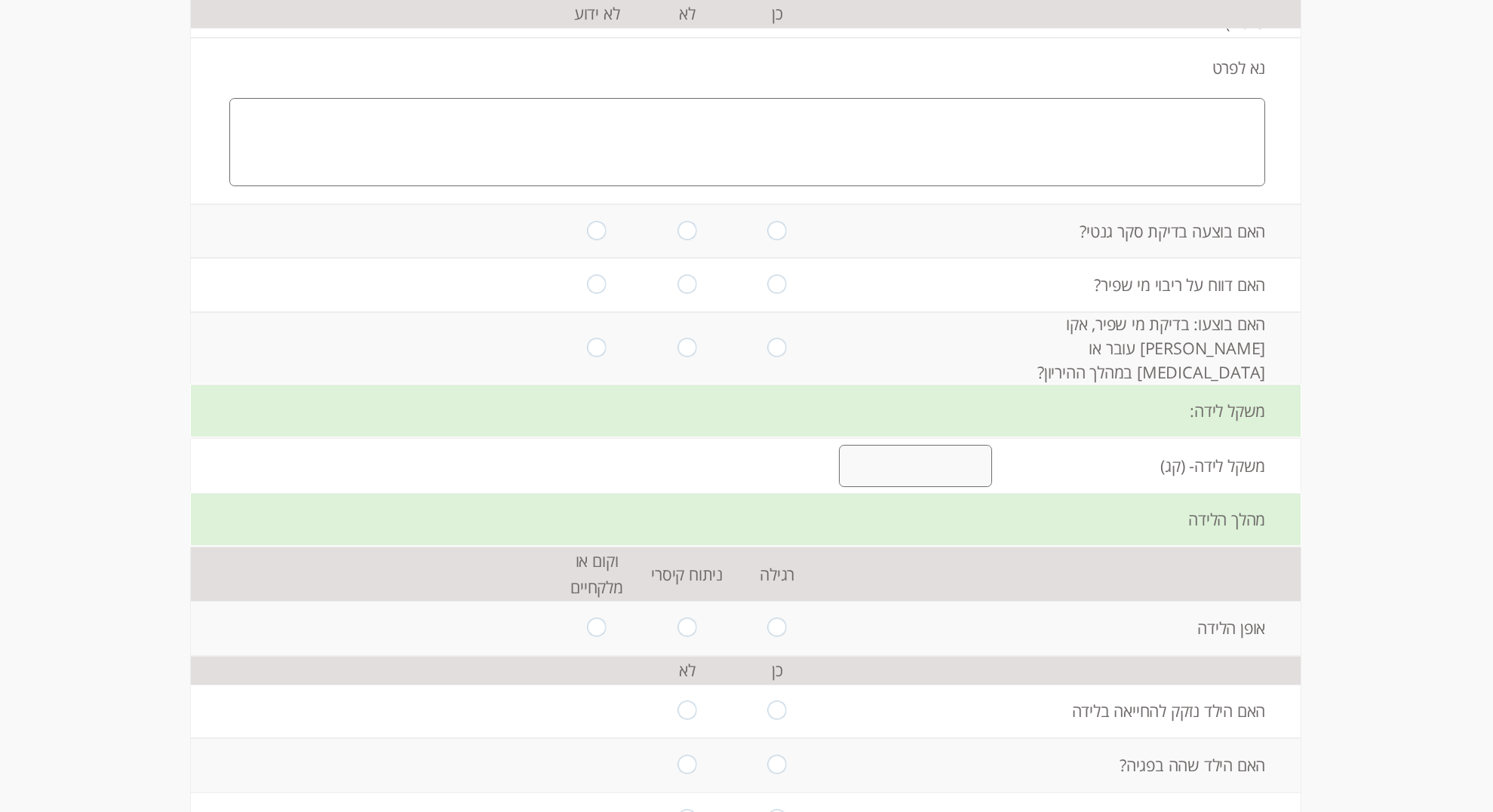
scroll to position [1394, 0]
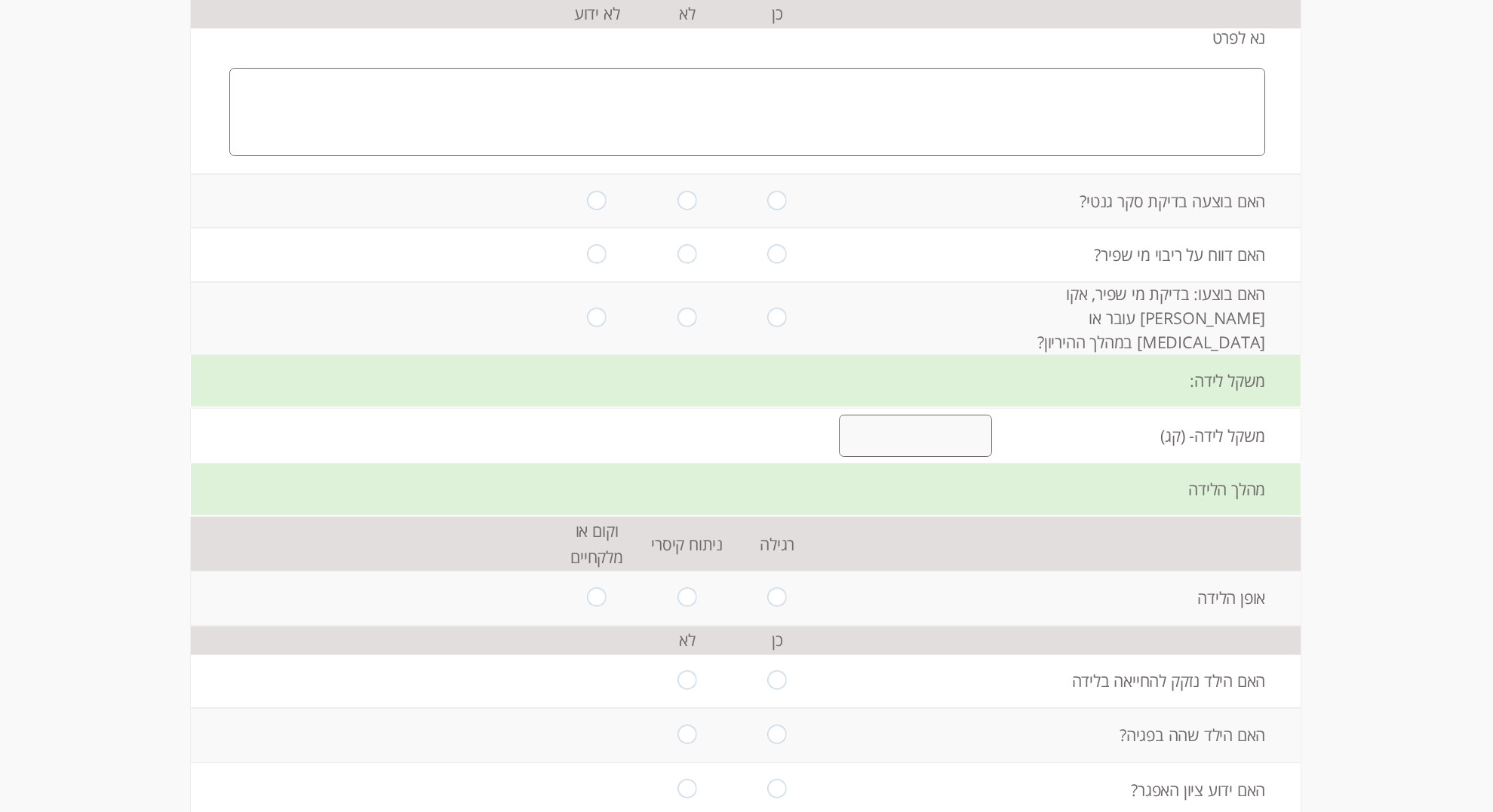
click at [1150, 174] on td "נא לפרט" at bounding box center [746, 91] width 1110 height 166
click at [1153, 156] on textarea at bounding box center [747, 112] width 1036 height 89
paste textarea "סקירת מערכות מוקדמת סיכון מוגבר לתסמונת דאון 1:83 סקירת מערכות מאוחרת 1:48"
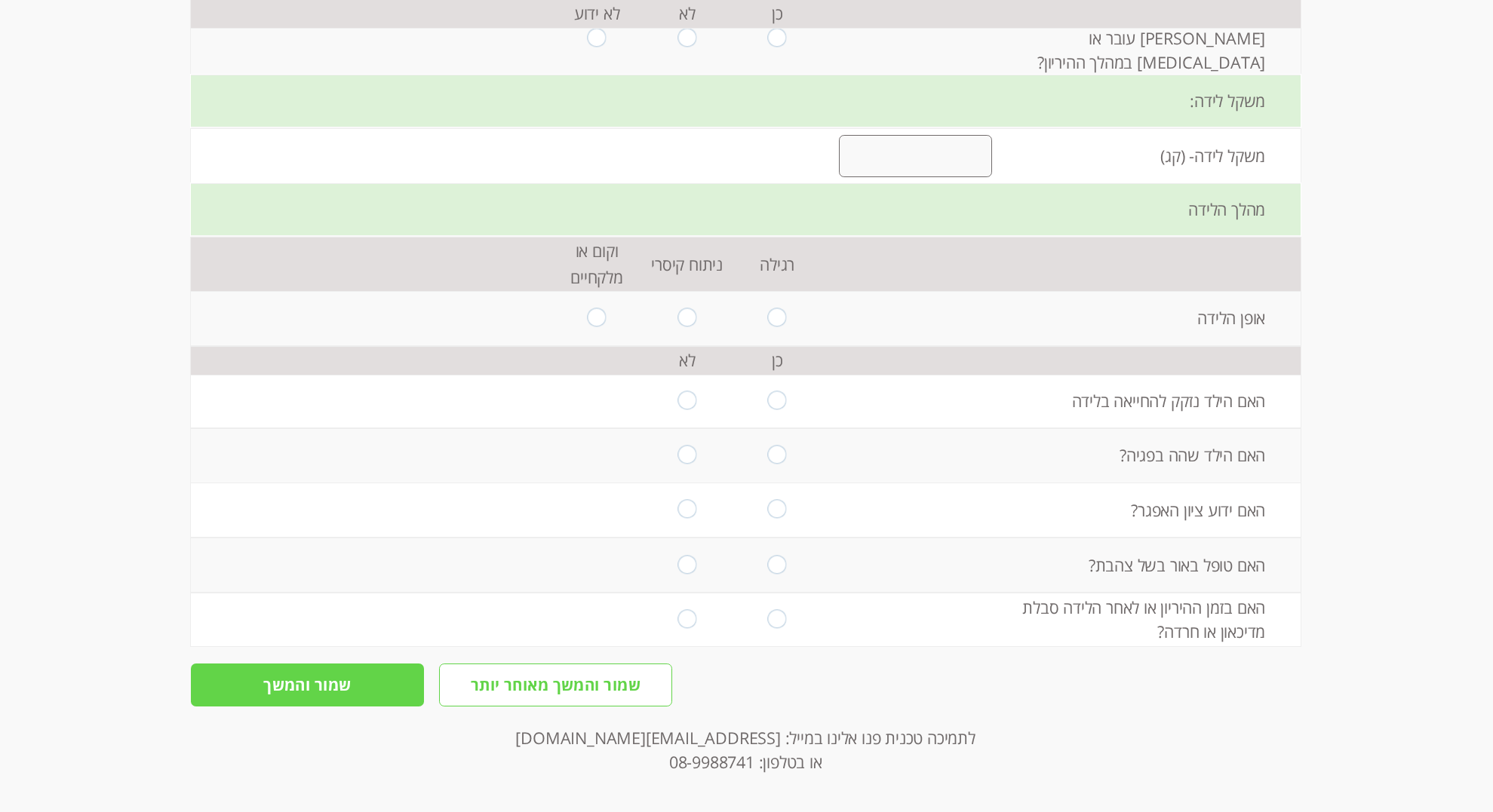
scroll to position [1693, 0]
type textarea "סקירת מערכות מוקדמת סיכון מוגבר לתסמונת דאון 1:83 סקירת מערכות מאוחרת 1:48 בדיק…"
radio input "true"
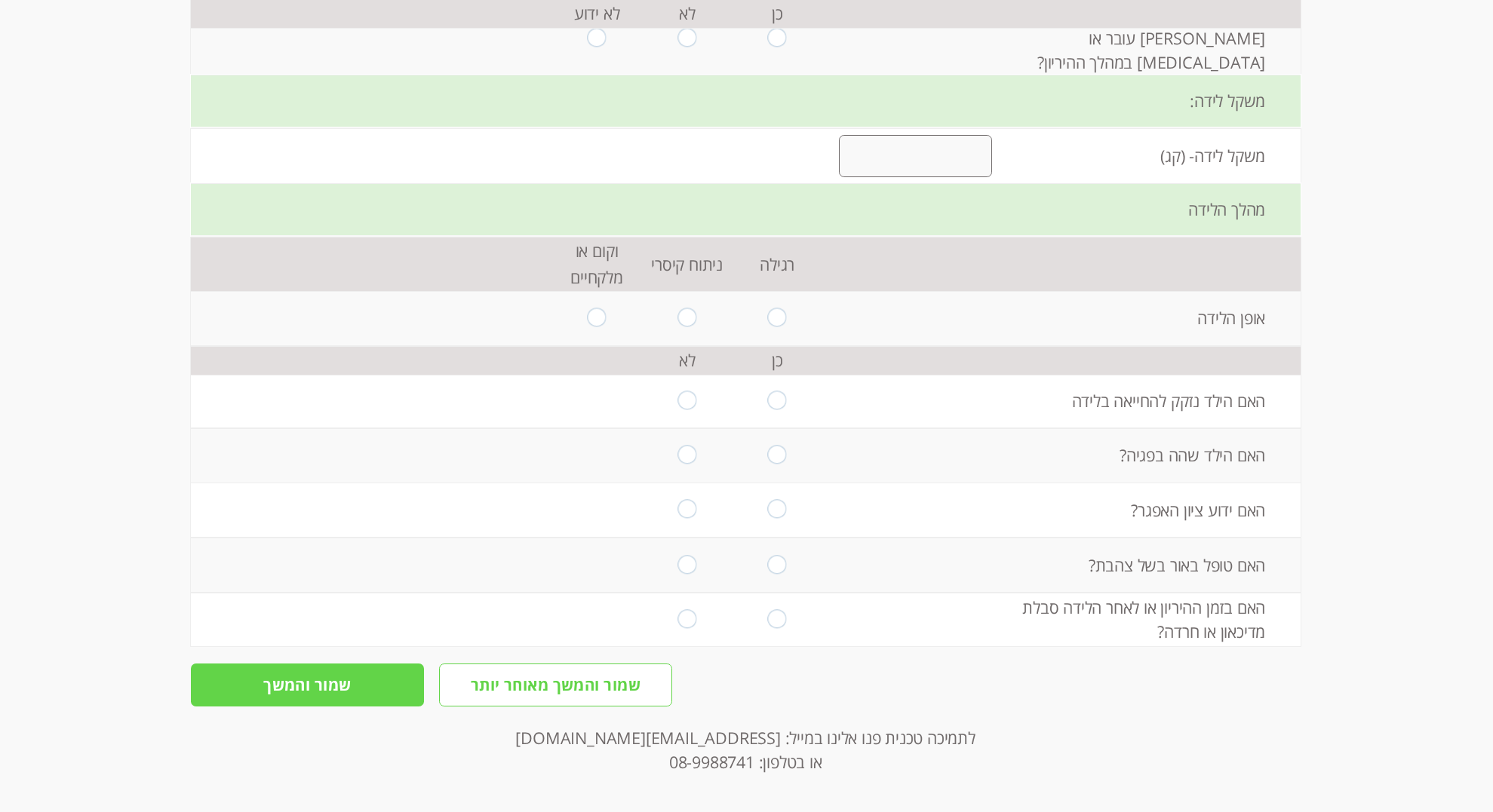
radio input "true"
click at [685, 49] on input "radio" at bounding box center [686, 38] width 19 height 20
radio input "true"
click at [948, 177] on input "number" at bounding box center [915, 156] width 153 height 43
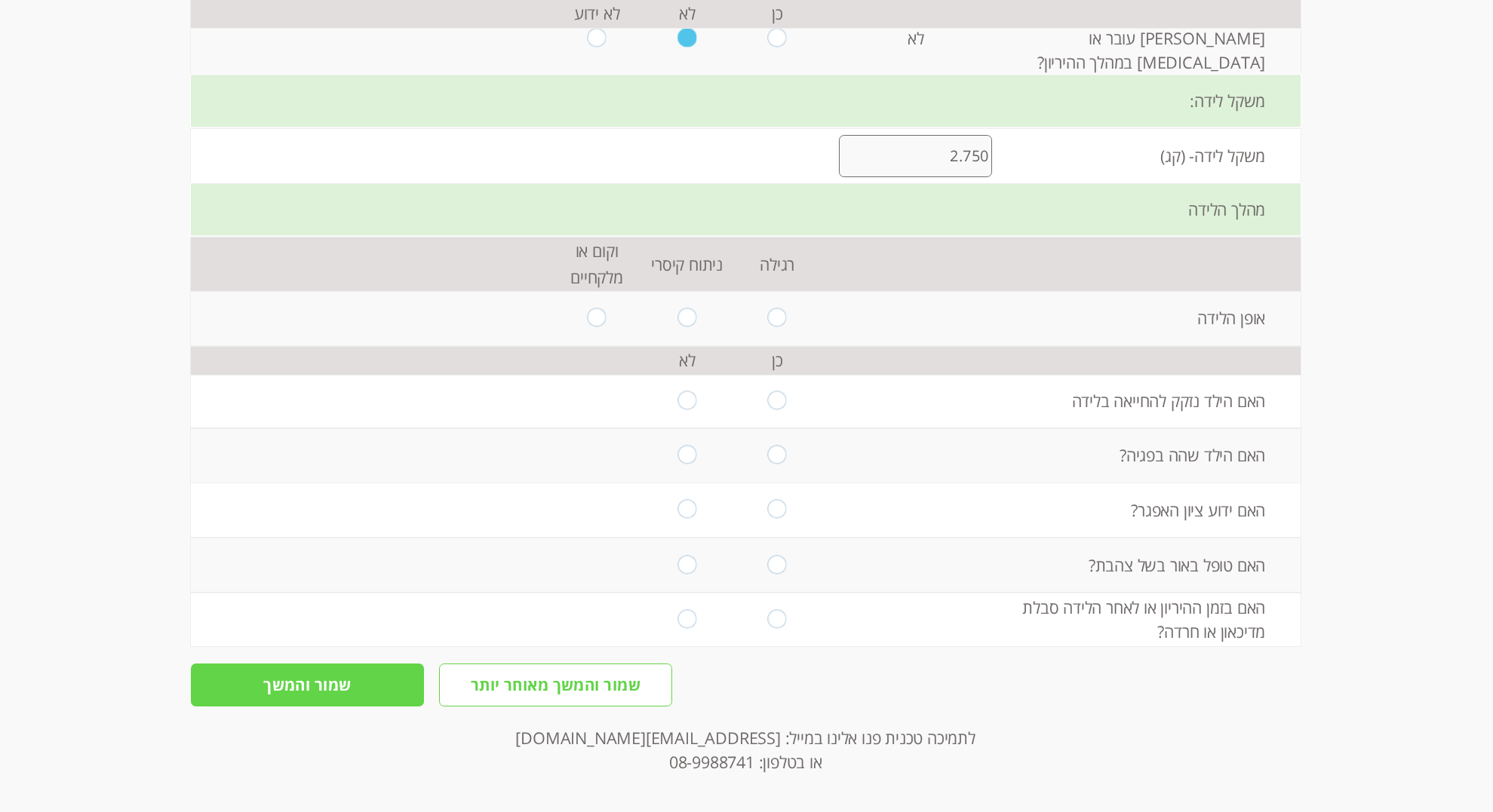
scroll to position [1955, 0]
type input "2.750"
click at [683, 329] on input "radio" at bounding box center [686, 318] width 19 height 20
radio input "true"
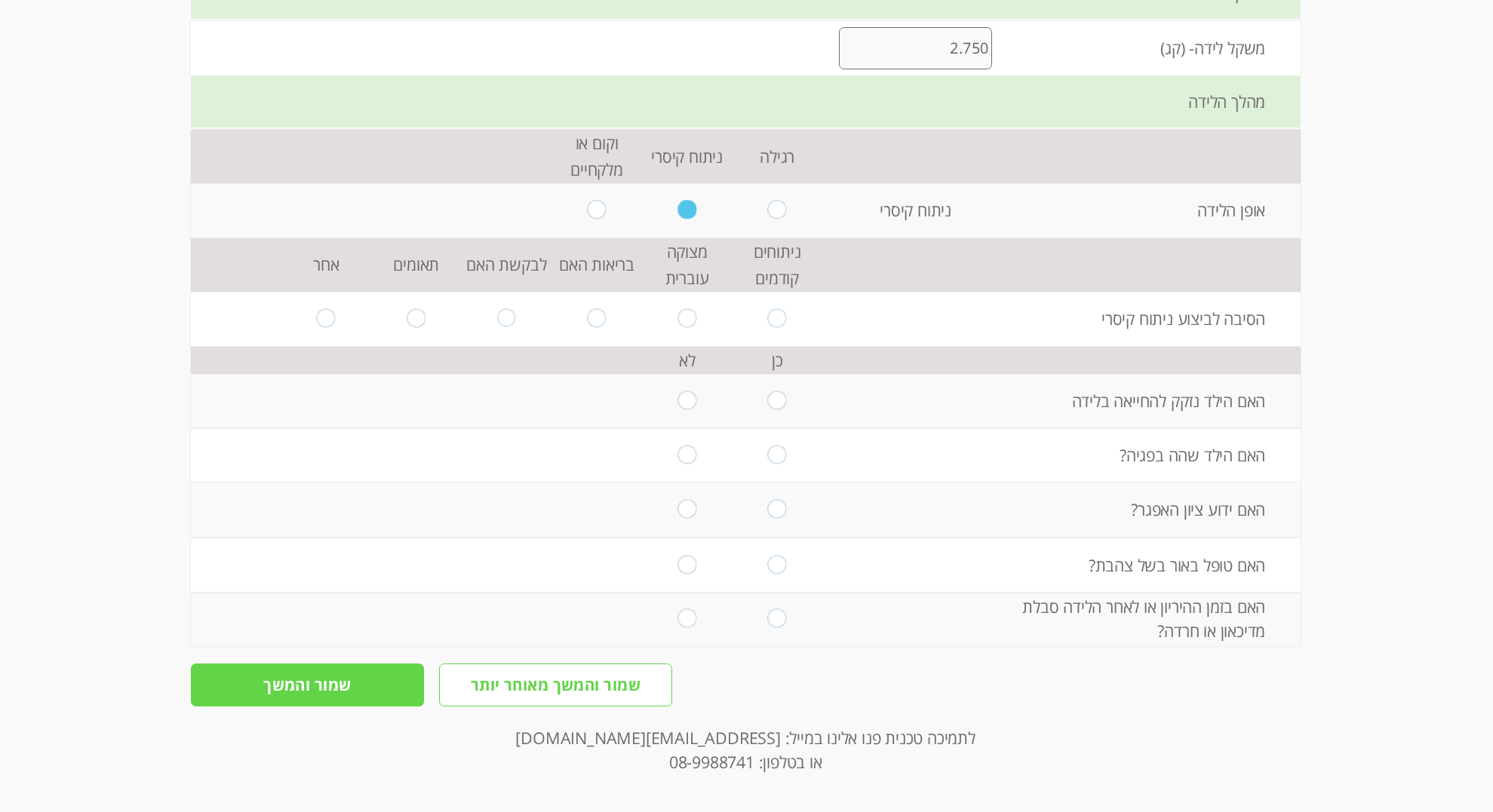
scroll to position [2058, 0]
click at [681, 329] on input "radio" at bounding box center [686, 318] width 19 height 20
radio input "true"
drag, startPoint x: 775, startPoint y: 468, endPoint x: 970, endPoint y: 522, distance: 202.3
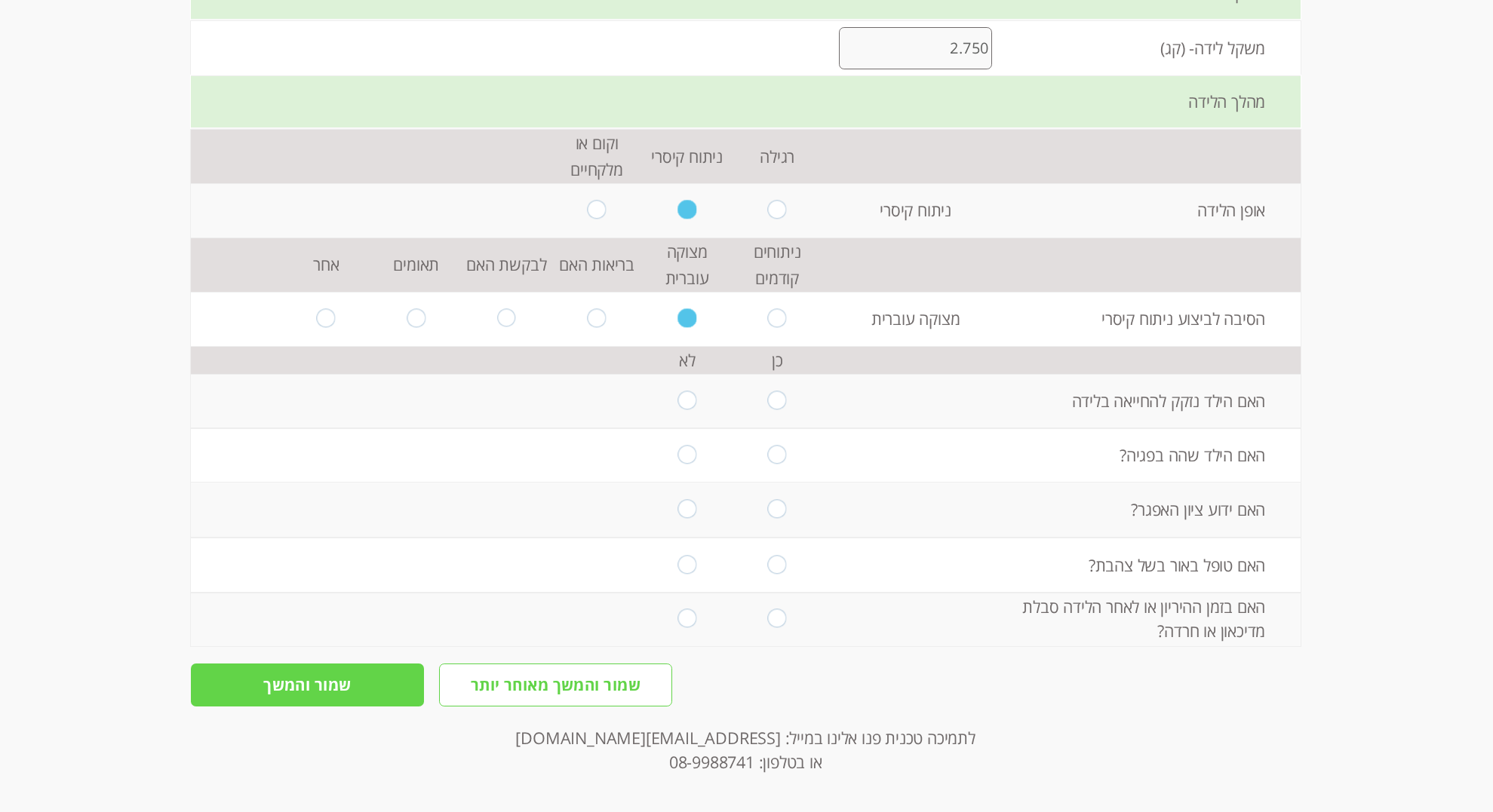
click at [775, 411] on input "radio" at bounding box center [777, 400] width 19 height 20
radio input "true"
click at [688, 466] on input "radio" at bounding box center [686, 455] width 19 height 20
radio input "true"
click at [775, 520] on input "radio" at bounding box center [777, 509] width 19 height 20
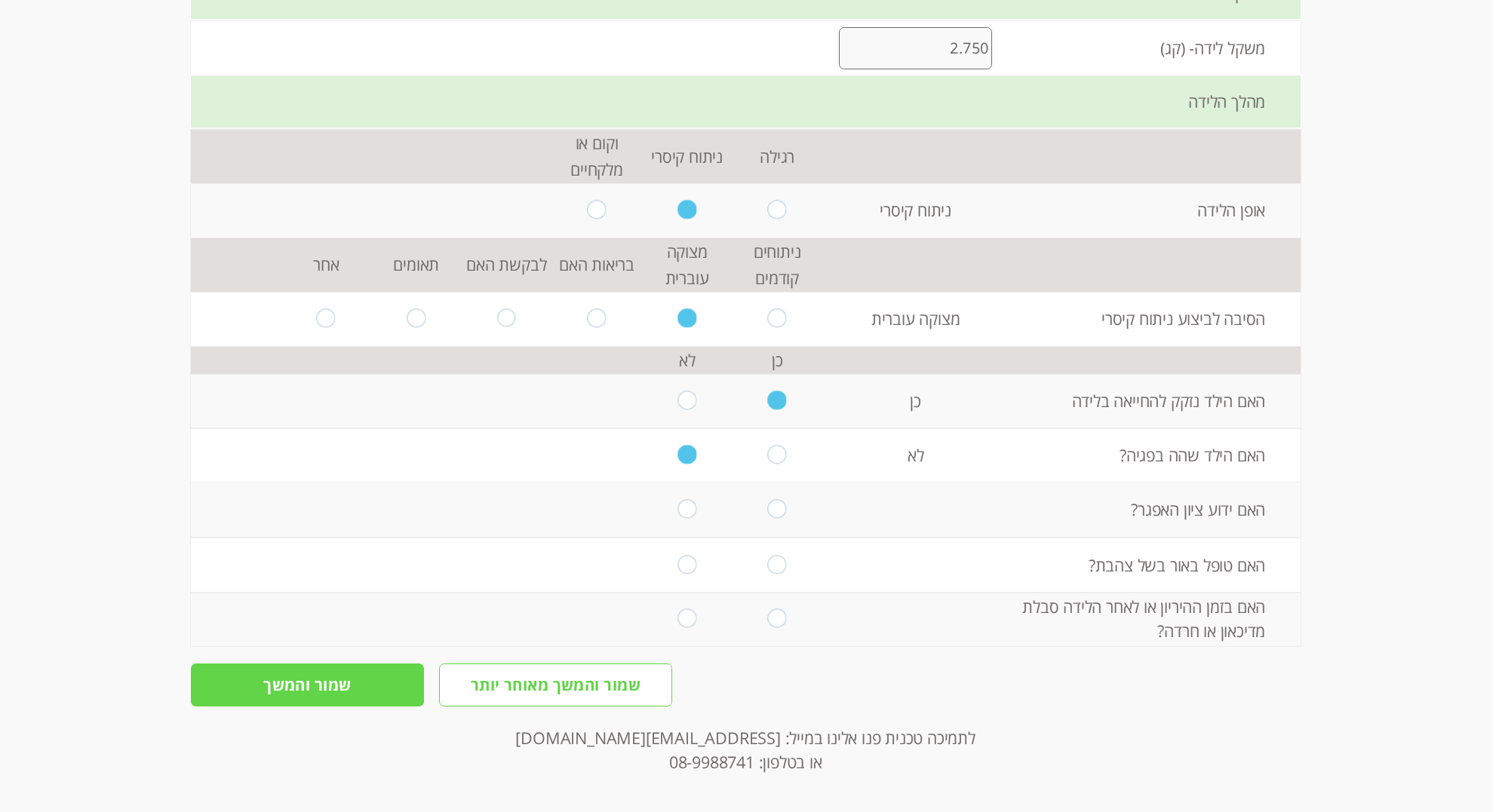
radio input "true"
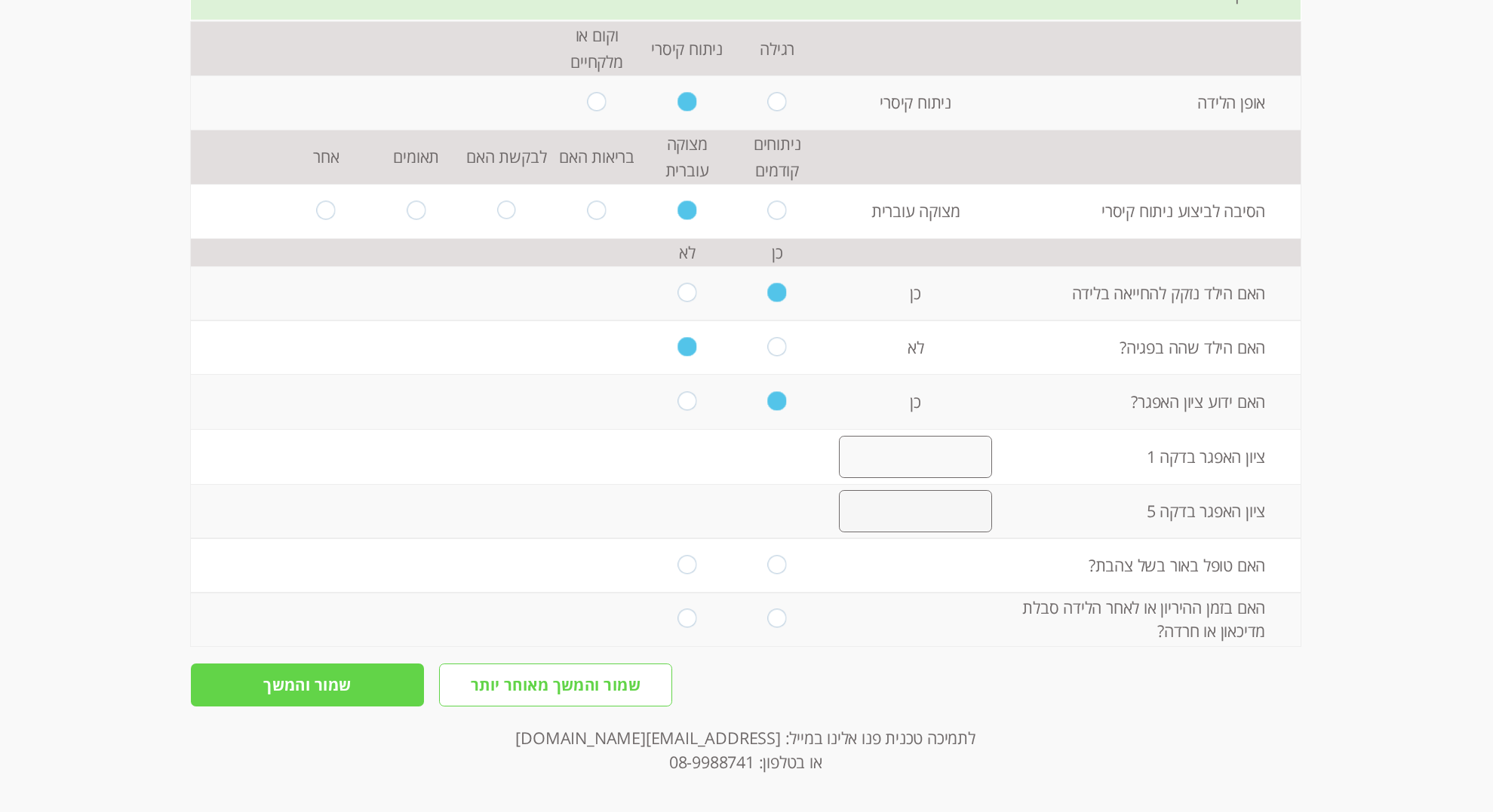
click at [955, 478] on input "number" at bounding box center [915, 457] width 153 height 43
type input "6"
click at [951, 532] on input "number" at bounding box center [915, 512] width 153 height 43
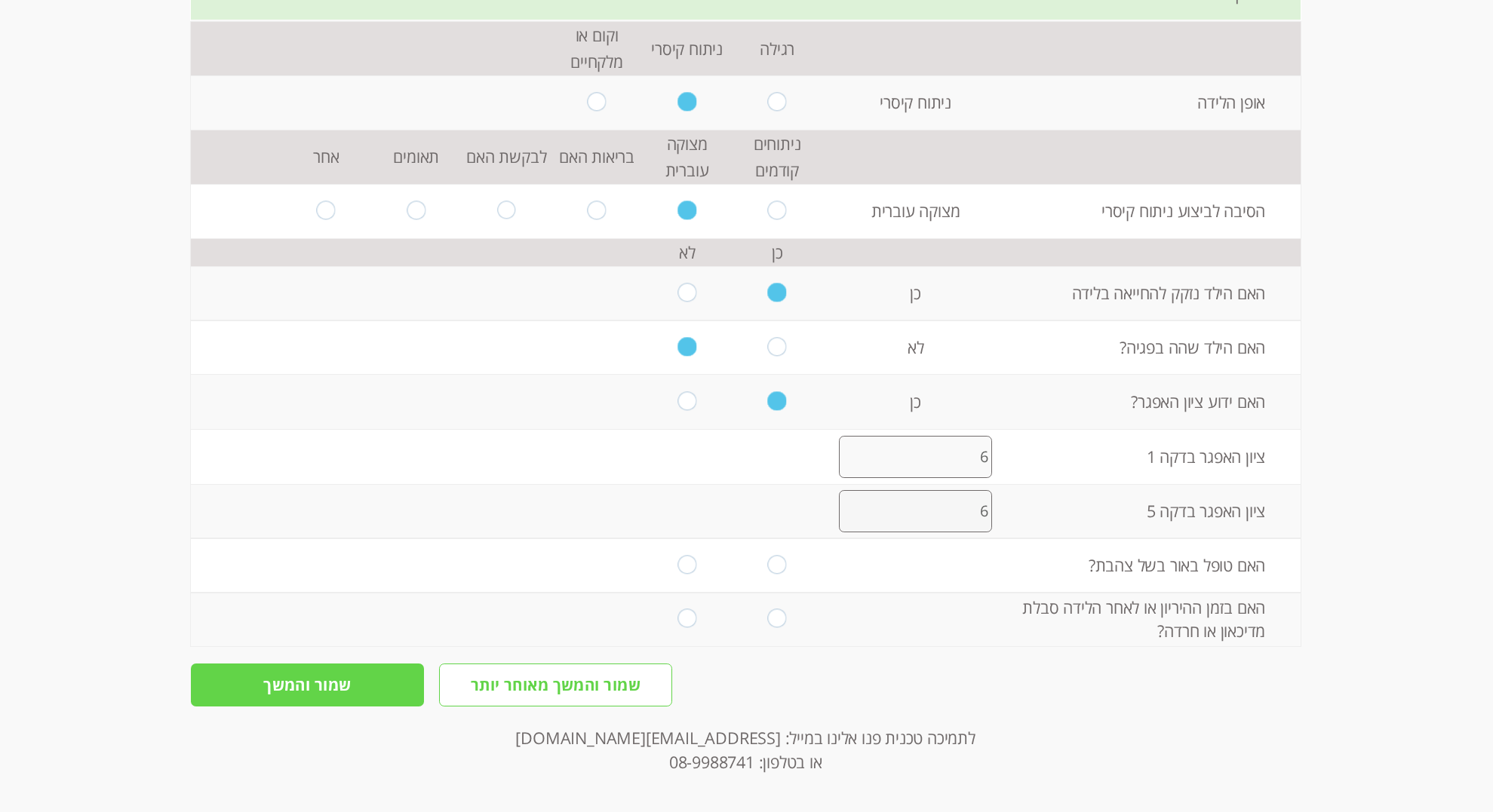
type input "6"
click at [688, 565] on input "radio" at bounding box center [686, 565] width 19 height 20
radio input "true"
click at [779, 624] on input "radio" at bounding box center [777, 619] width 19 height 20
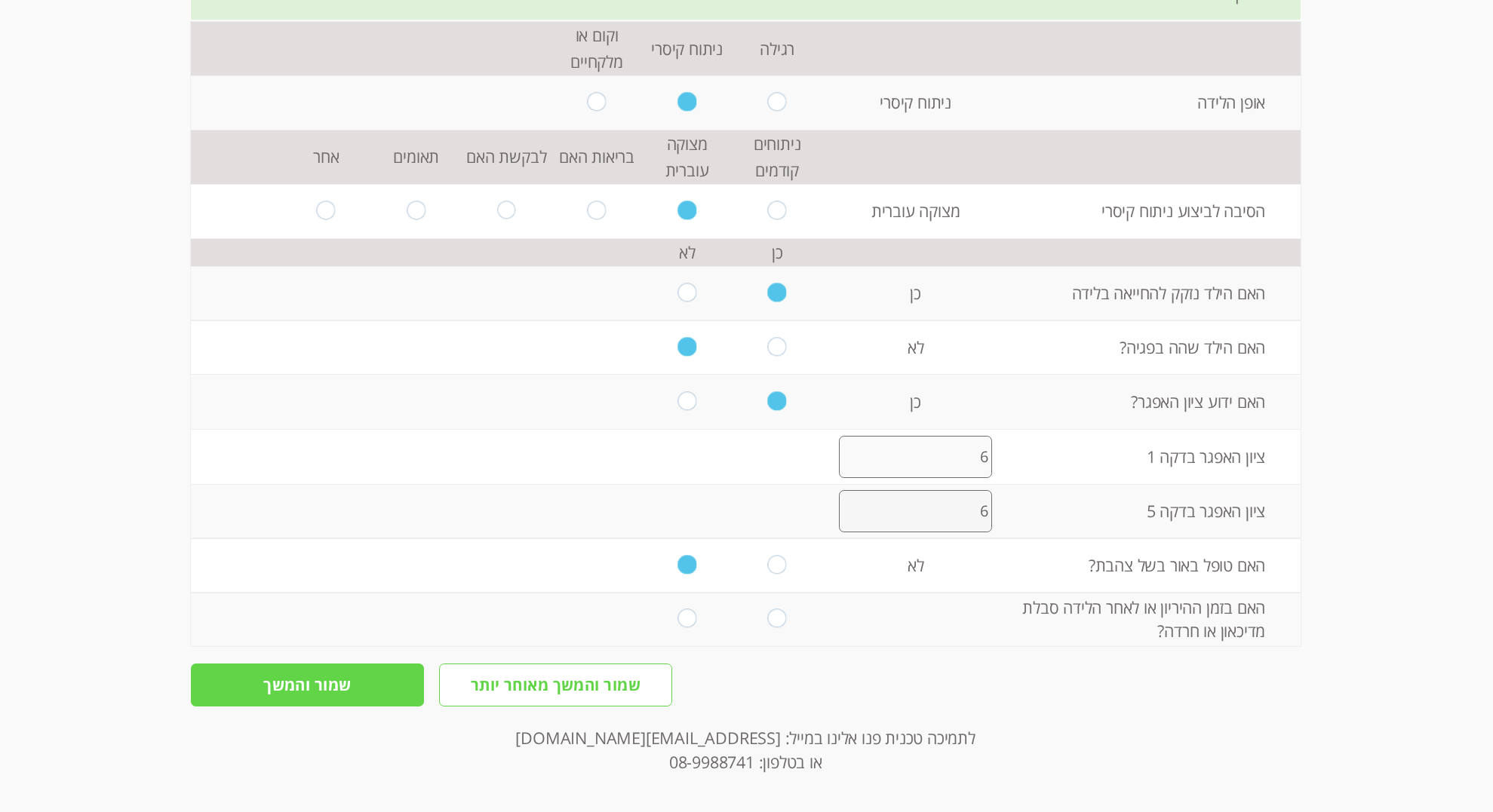
radio input "true"
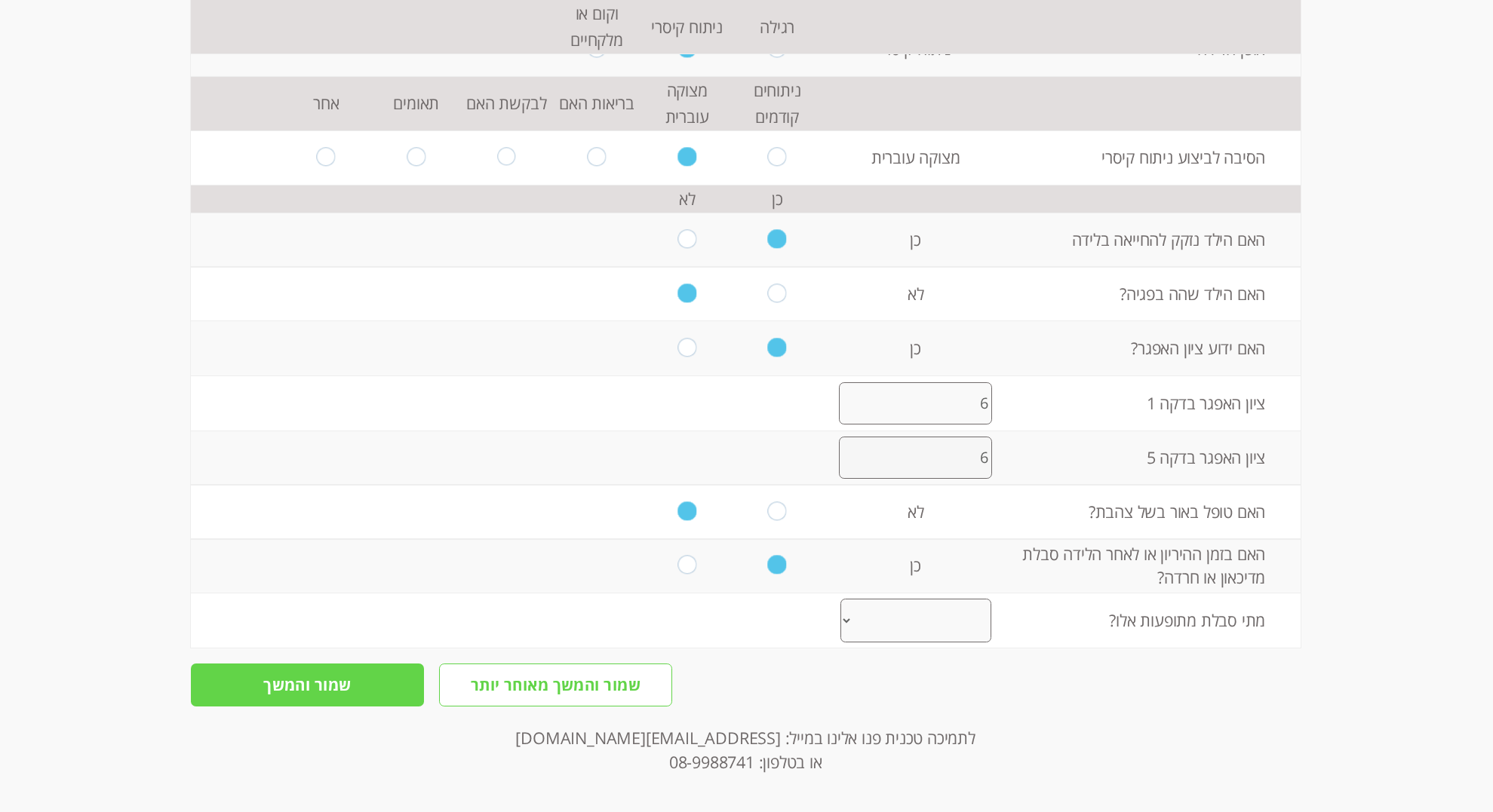
scroll to position [2473, 0]
select select "1"
click at [344, 691] on input "שמור והמשך" at bounding box center [307, 685] width 233 height 43
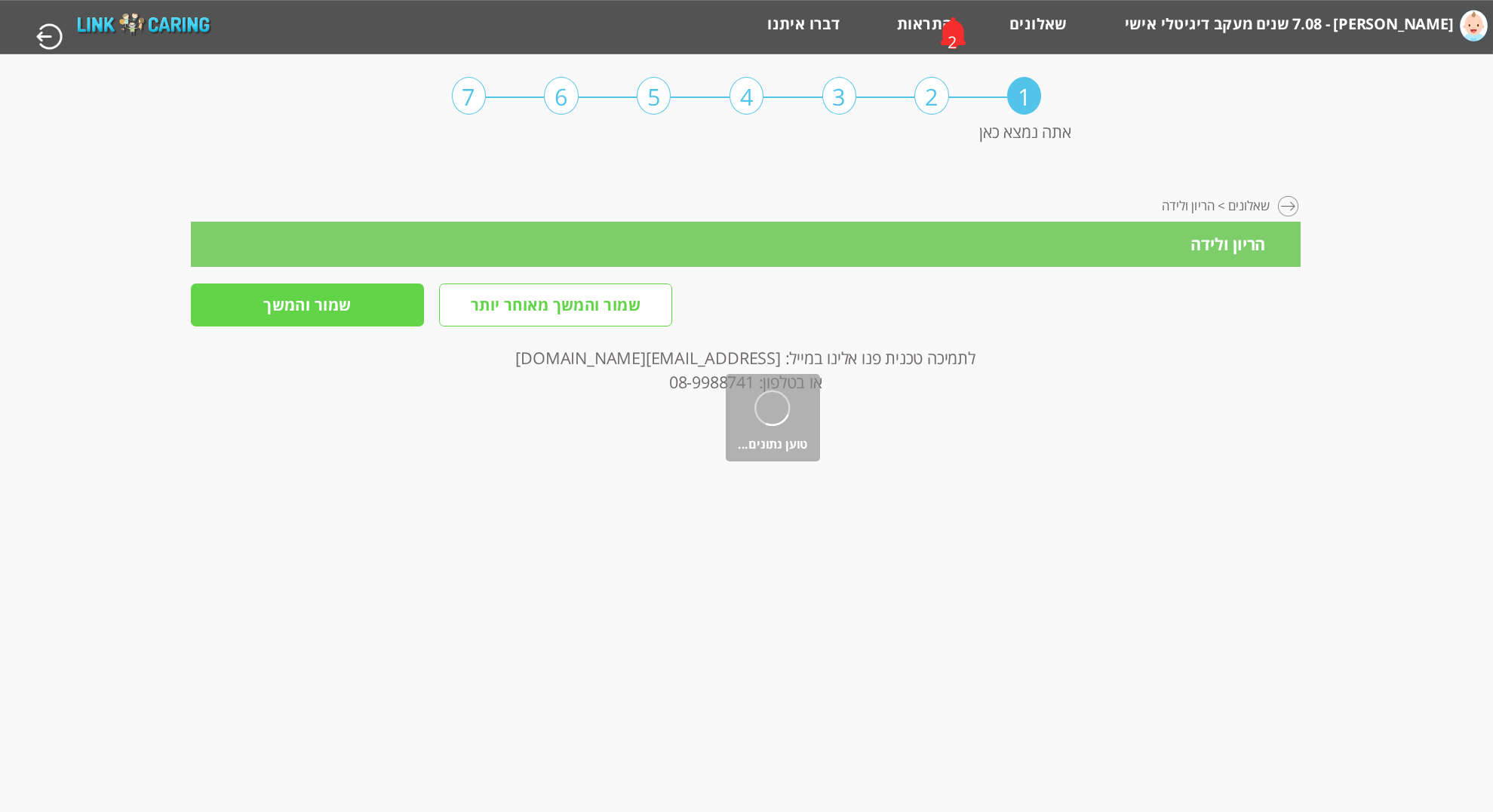
scroll to position [0, 0]
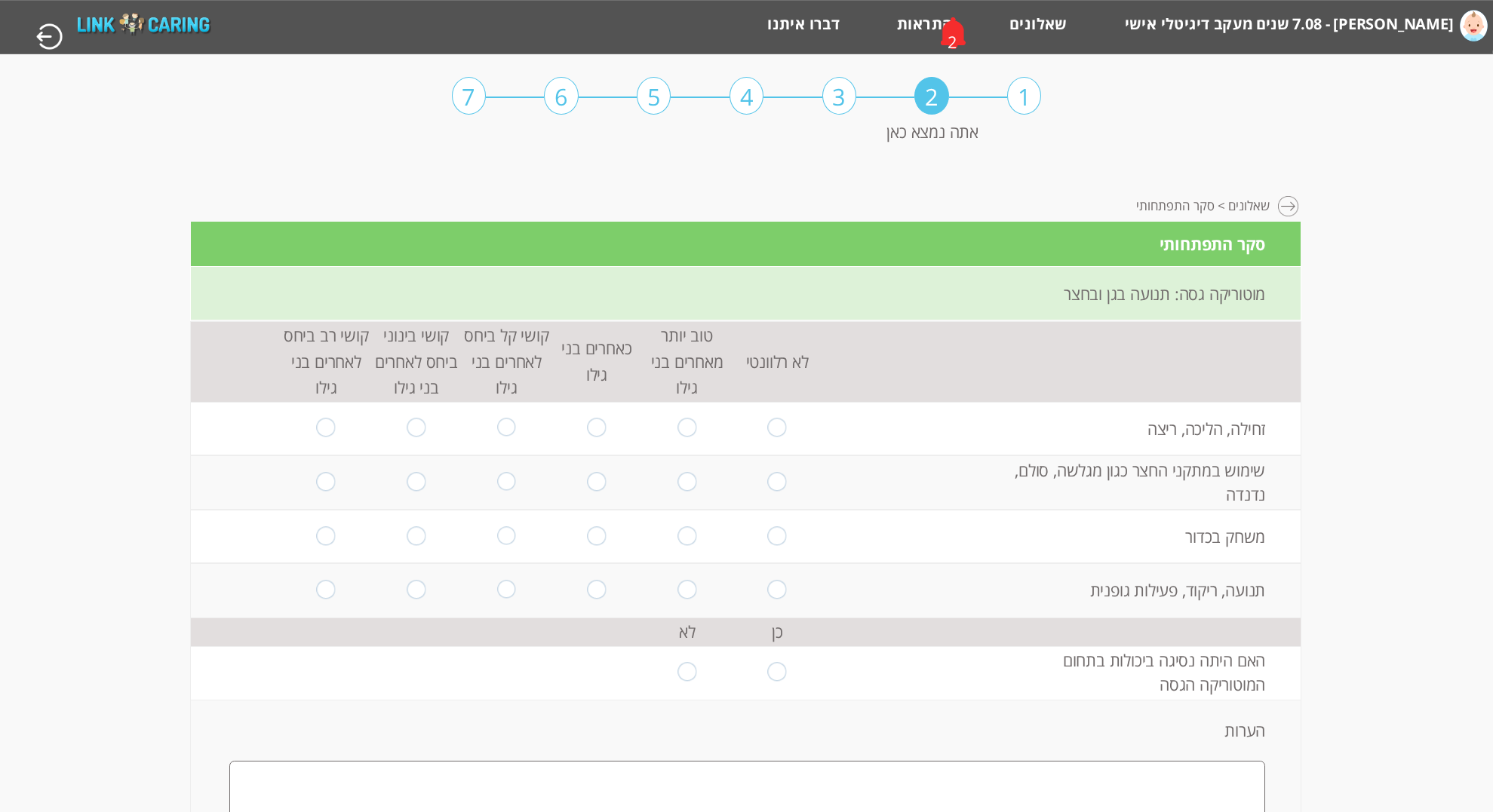
click at [689, 423] on input "radio" at bounding box center [686, 429] width 19 height 20
radio input "true"
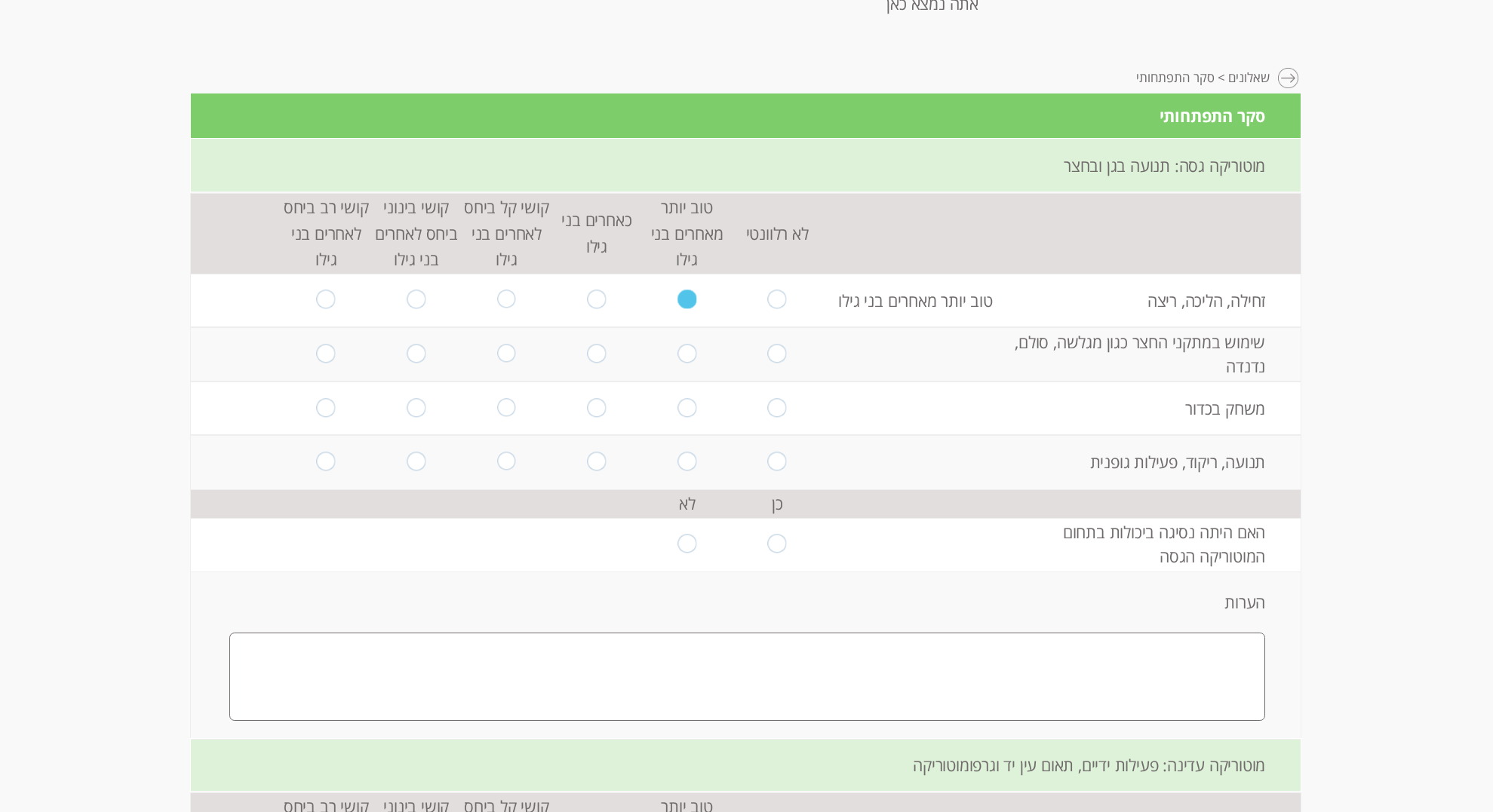
scroll to position [128, 0]
click at [693, 355] on input "radio" at bounding box center [686, 354] width 19 height 20
radio input "true"
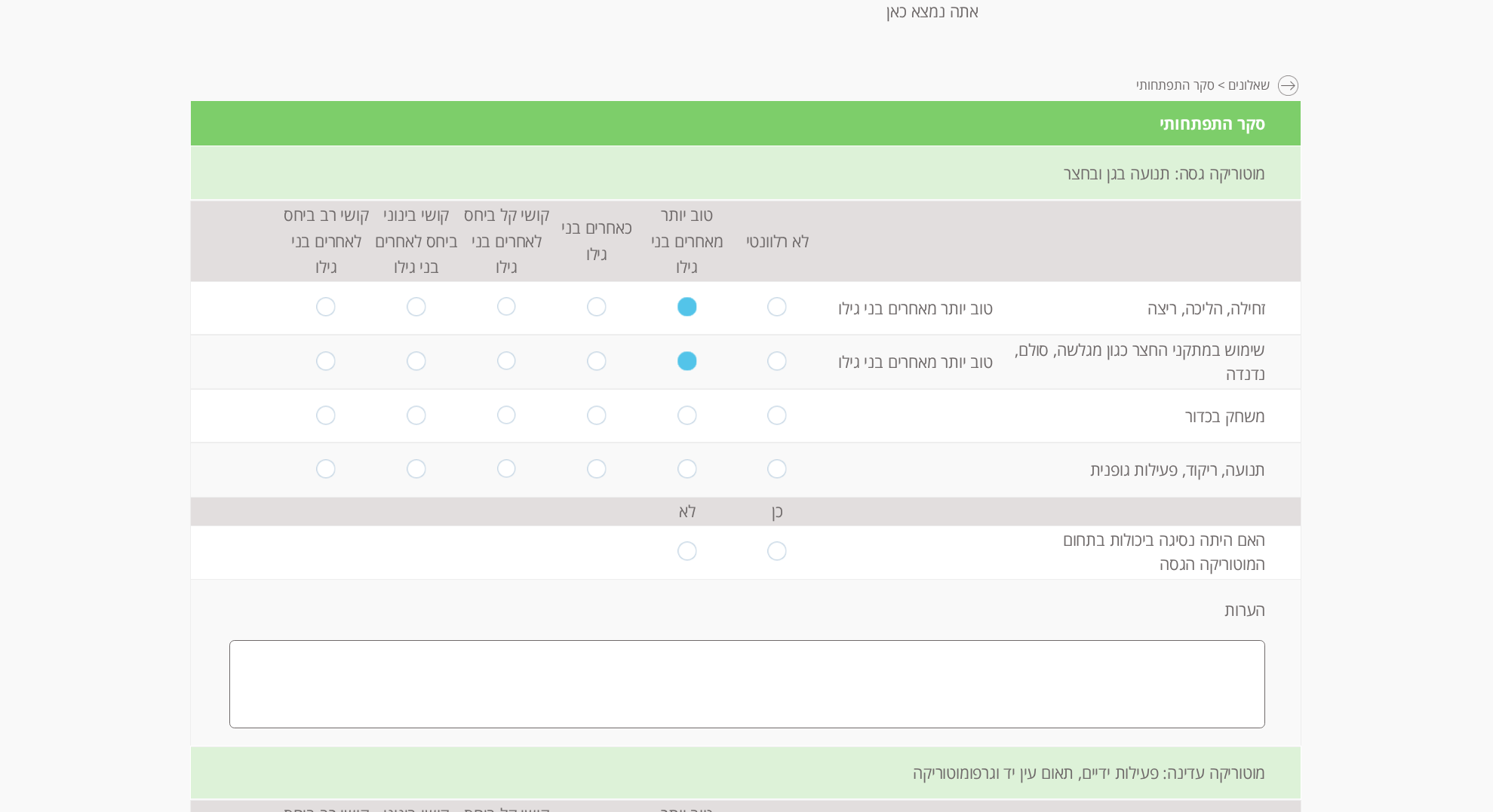
scroll to position [117, 0]
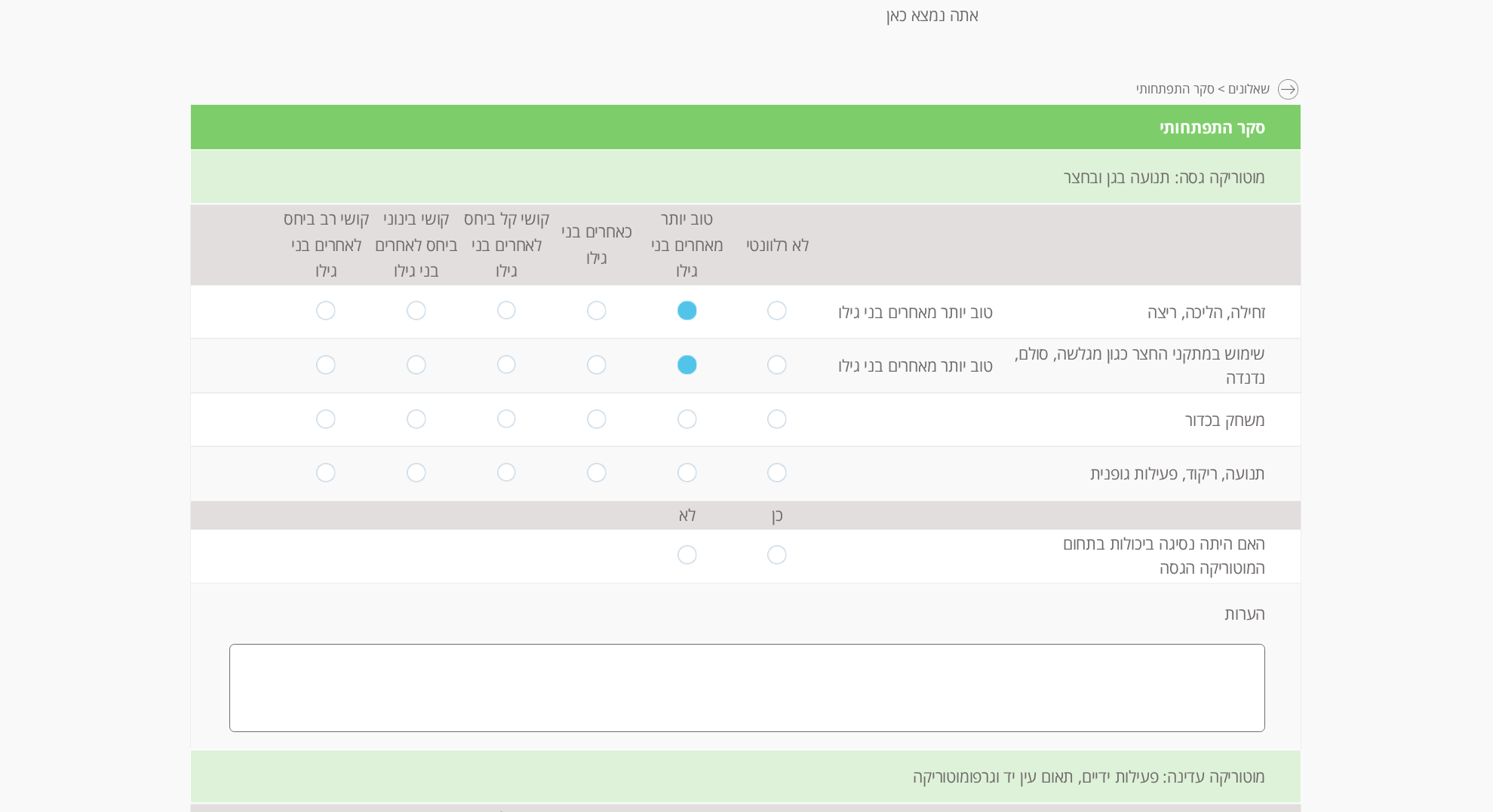
click at [415, 420] on input "radio" at bounding box center [415, 420] width 19 height 20
radio input "true"
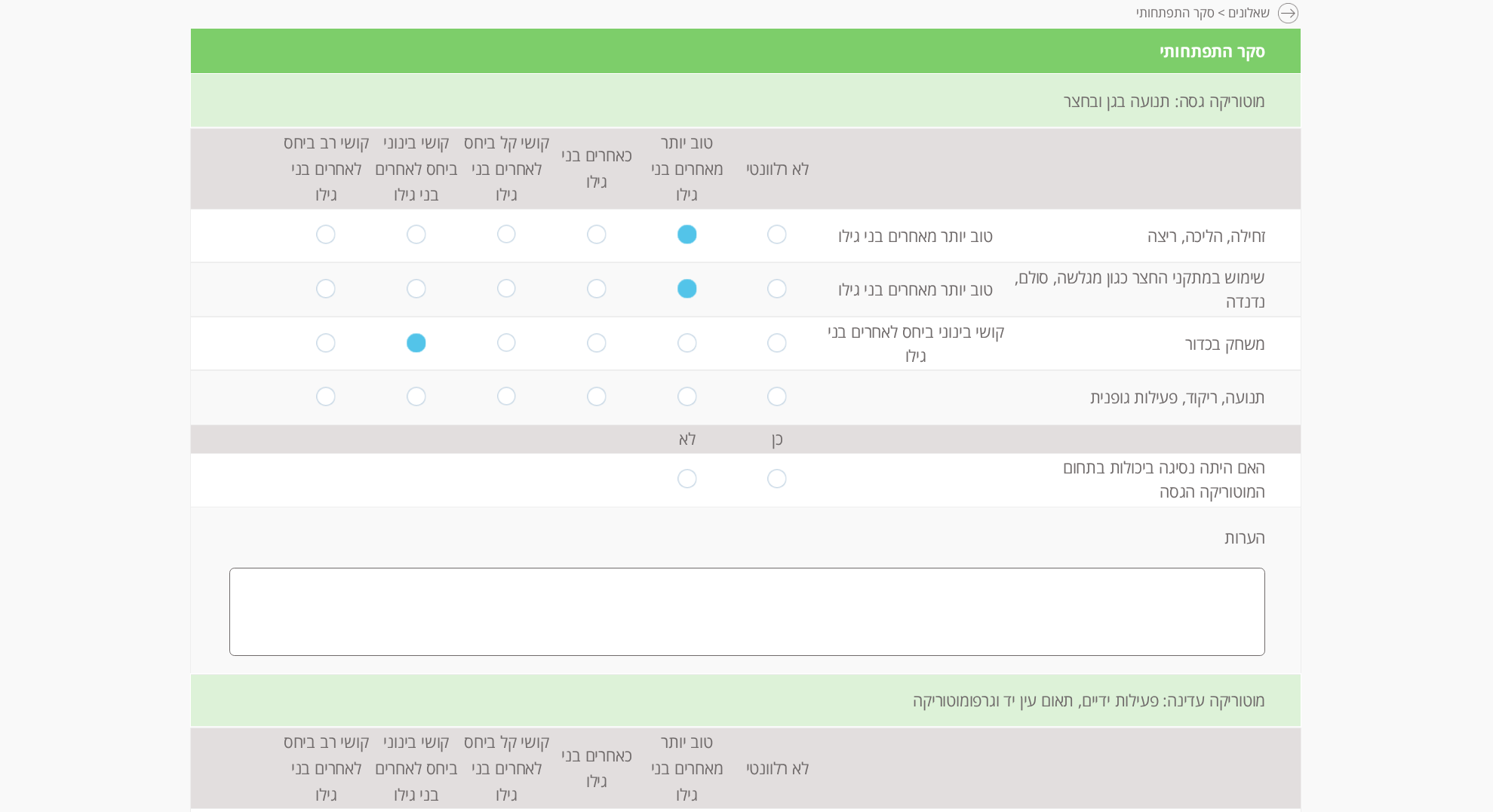
scroll to position [199, 0]
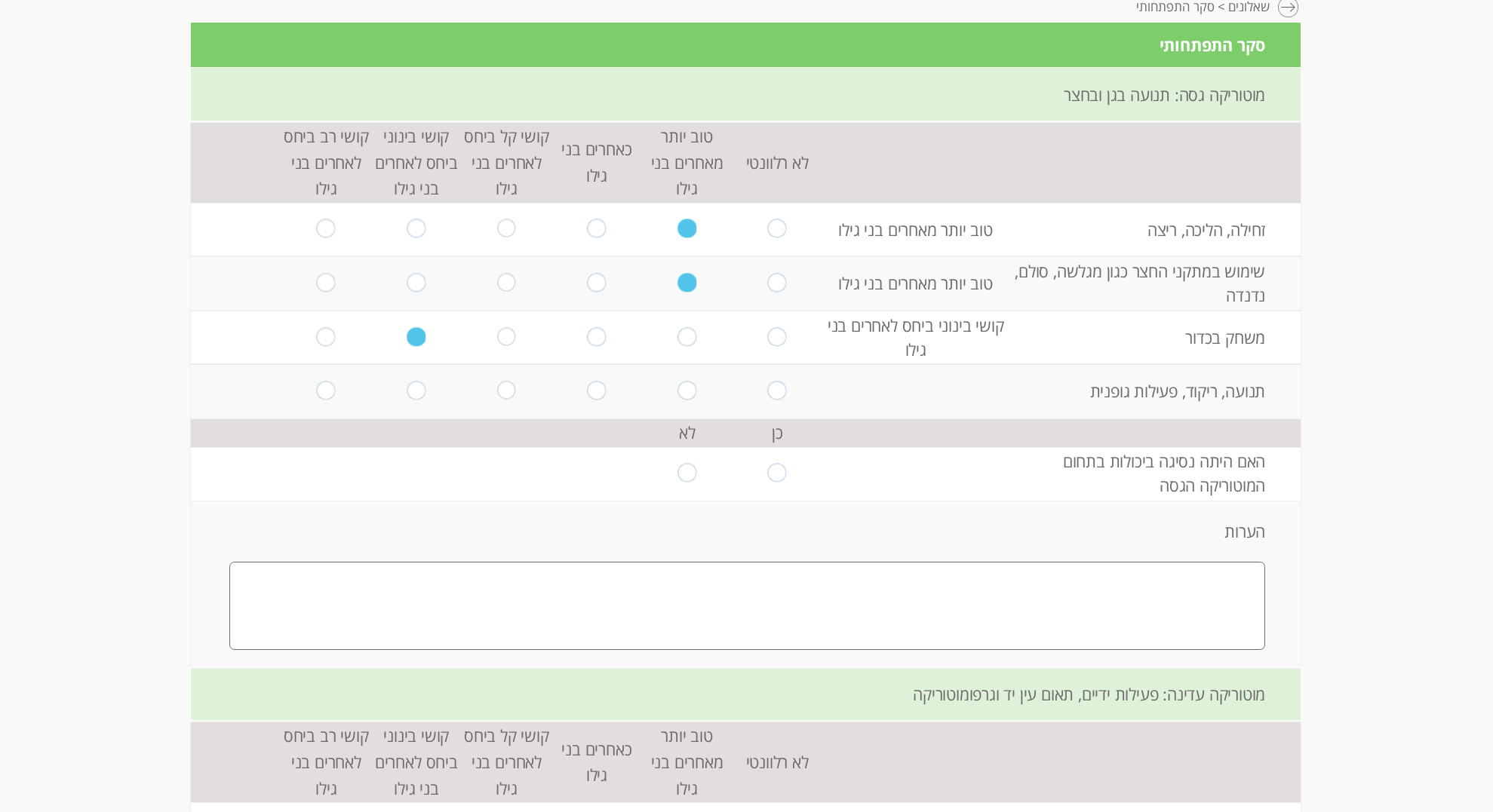
click at [595, 227] on input "radio" at bounding box center [597, 229] width 19 height 20
radio input "true"
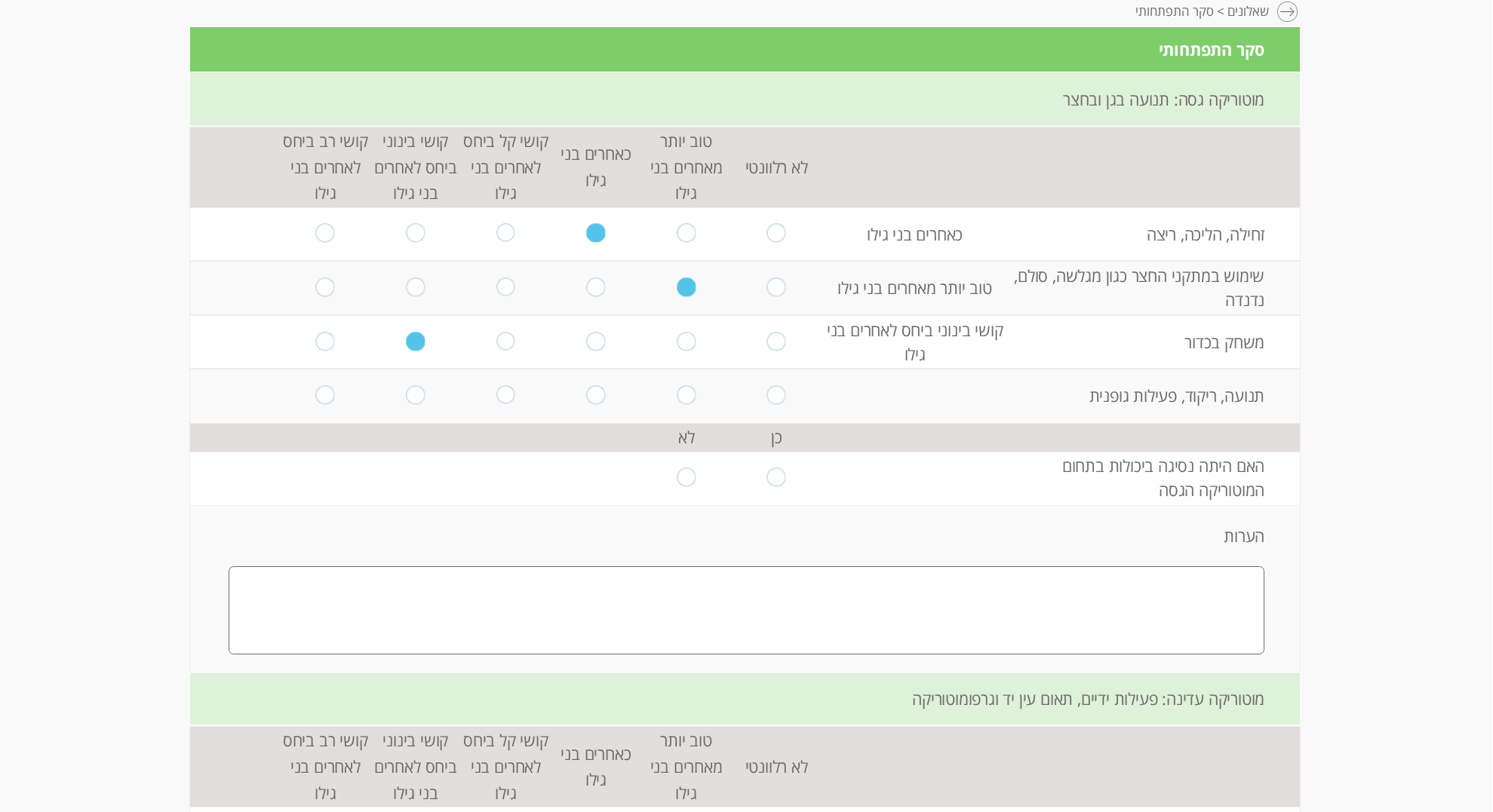
scroll to position [195, 0]
click at [600, 288] on input "radio" at bounding box center [597, 287] width 19 height 20
radio input "true"
click at [588, 396] on input "radio" at bounding box center [597, 395] width 19 height 20
radio input "true"
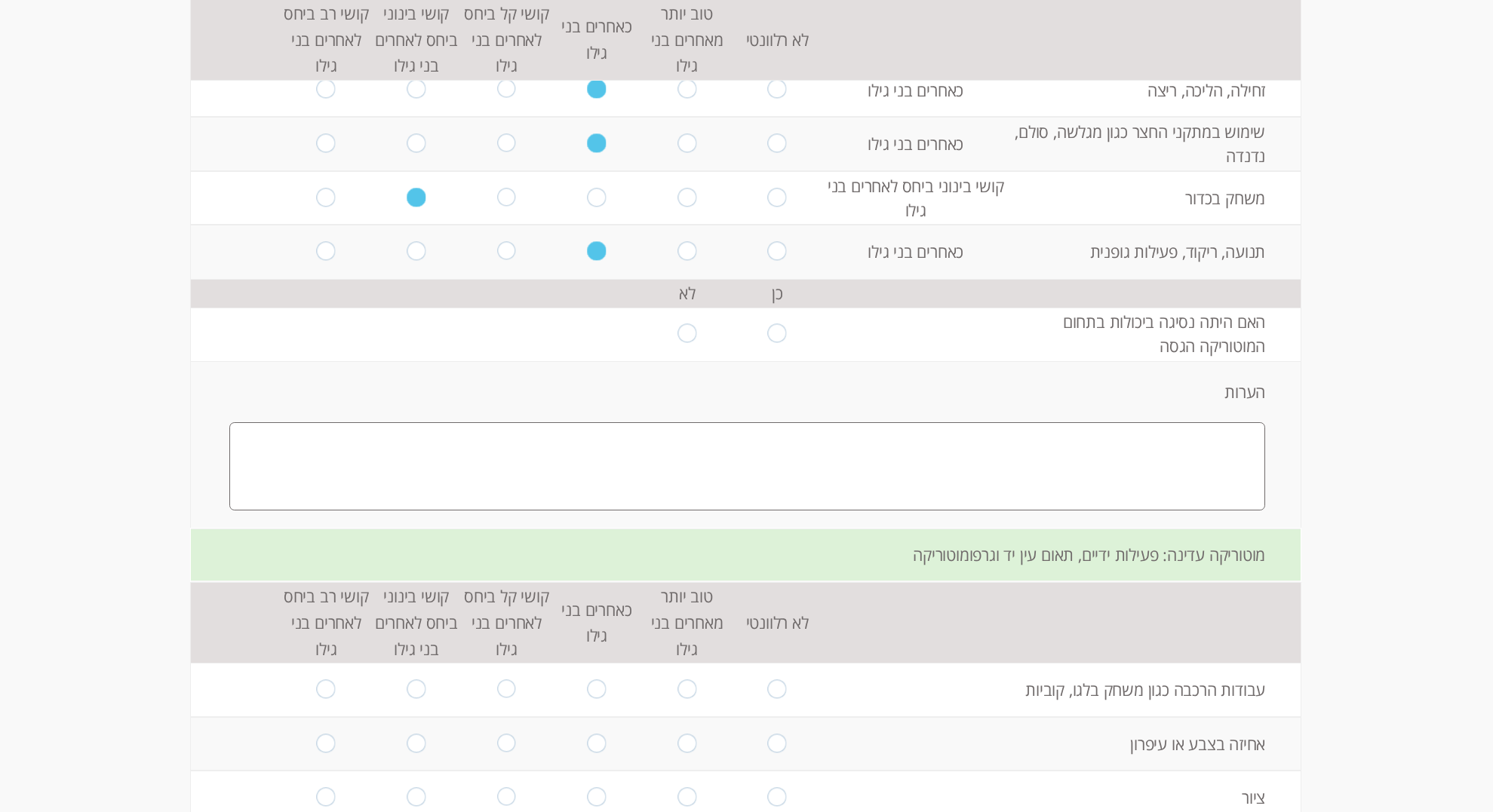
scroll to position [342, 0]
click at [691, 332] on input "radio" at bounding box center [686, 331] width 19 height 20
radio input "true"
click at [1186, 467] on textarea at bounding box center [747, 464] width 1036 height 89
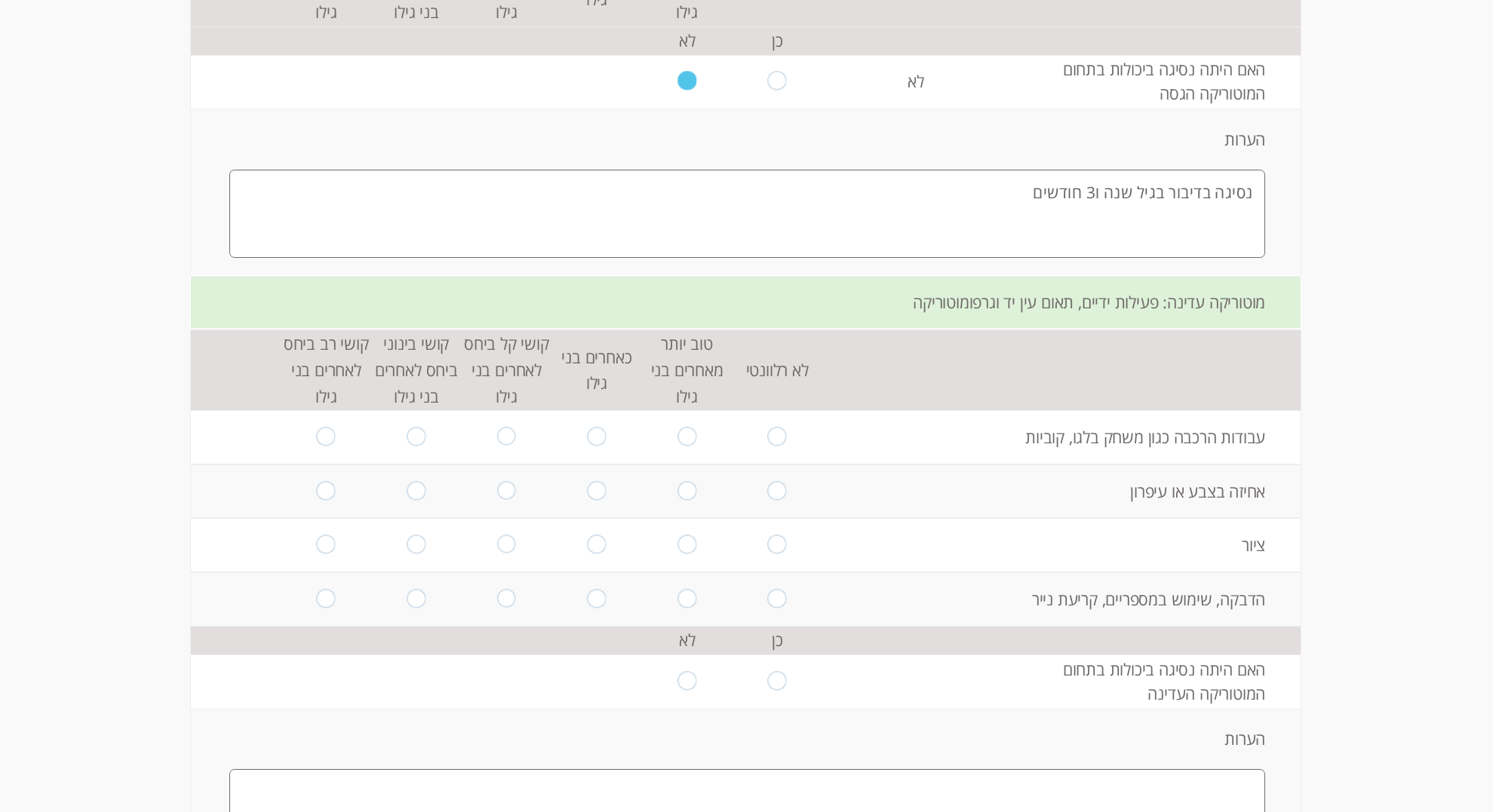
scroll to position [593, 0]
type textarea "נסיגה בדיבור בגיל שנה ו3 חודשים"
drag, startPoint x: 690, startPoint y: 435, endPoint x: 690, endPoint y: 443, distance: 8.0
click at [690, 435] on input "radio" at bounding box center [686, 435] width 19 height 20
radio input "true"
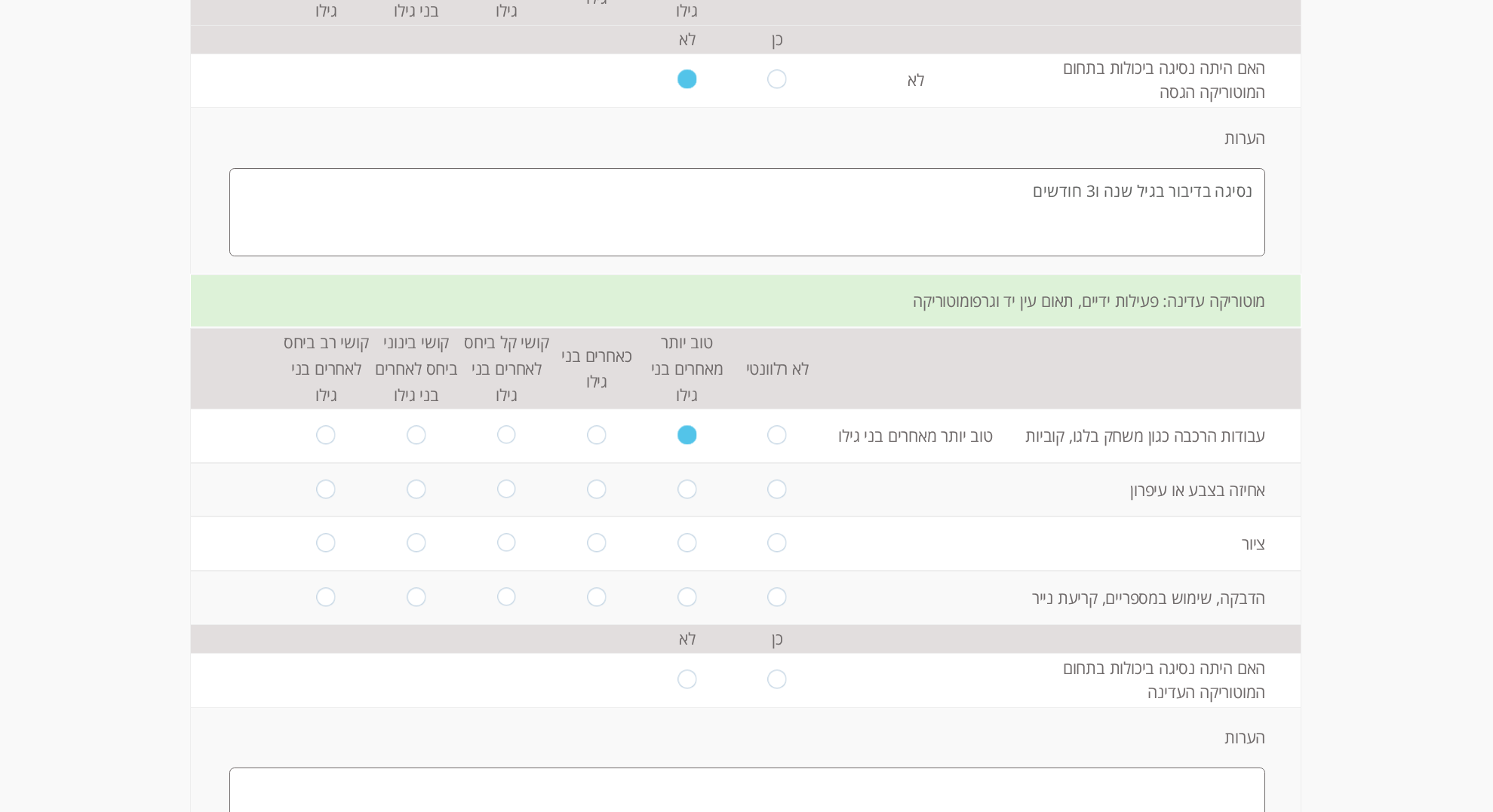
click at [591, 488] on input "radio" at bounding box center [597, 490] width 19 height 20
radio input "true"
click at [503, 541] on input "radio" at bounding box center [506, 543] width 19 height 20
radio input "true"
click at [587, 547] on td at bounding box center [597, 543] width 90 height 54
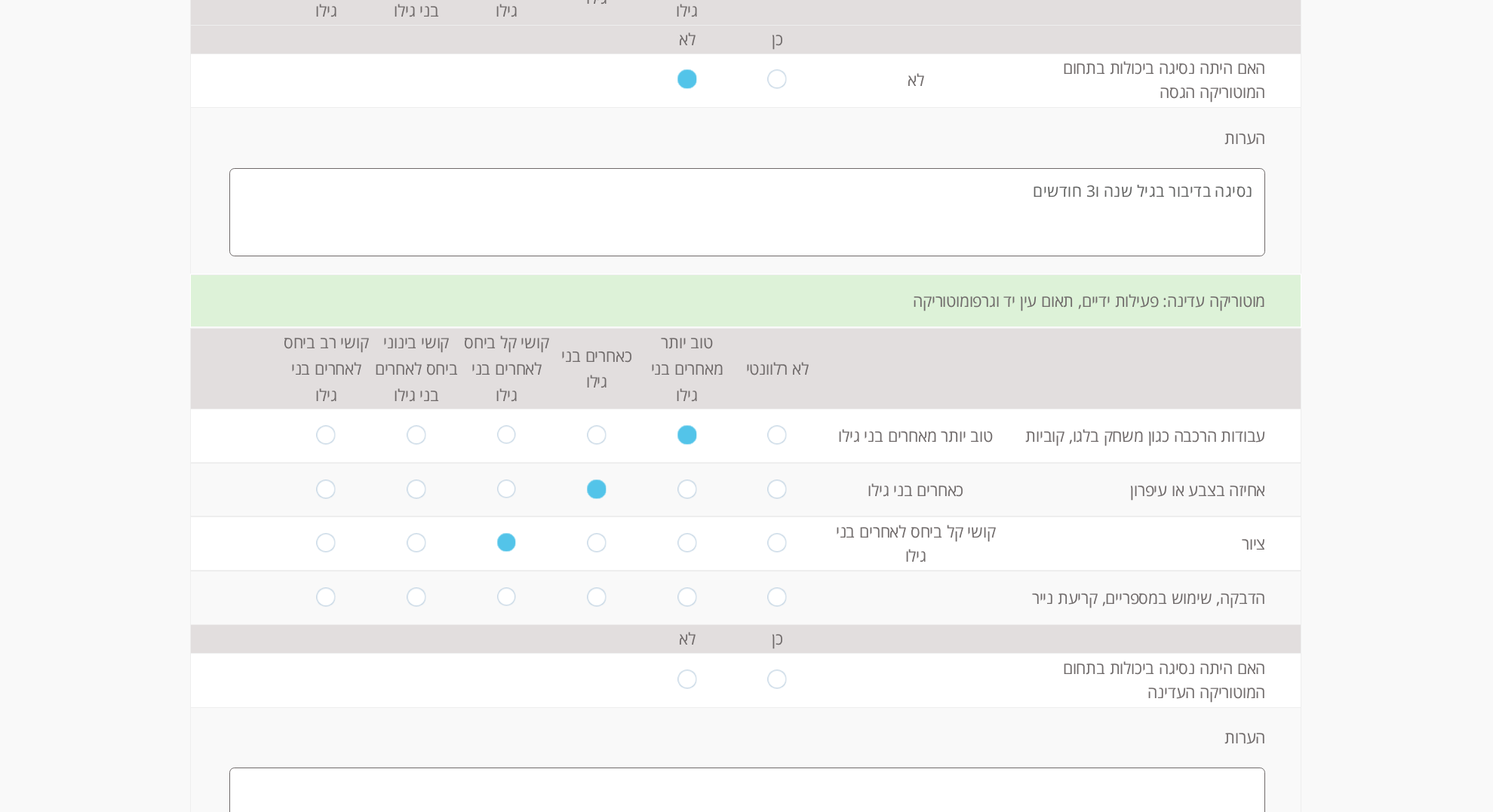
click at [598, 547] on input "radio" at bounding box center [597, 543] width 19 height 20
radio input "true"
click at [601, 598] on input "radio" at bounding box center [597, 598] width 19 height 20
radio input "true"
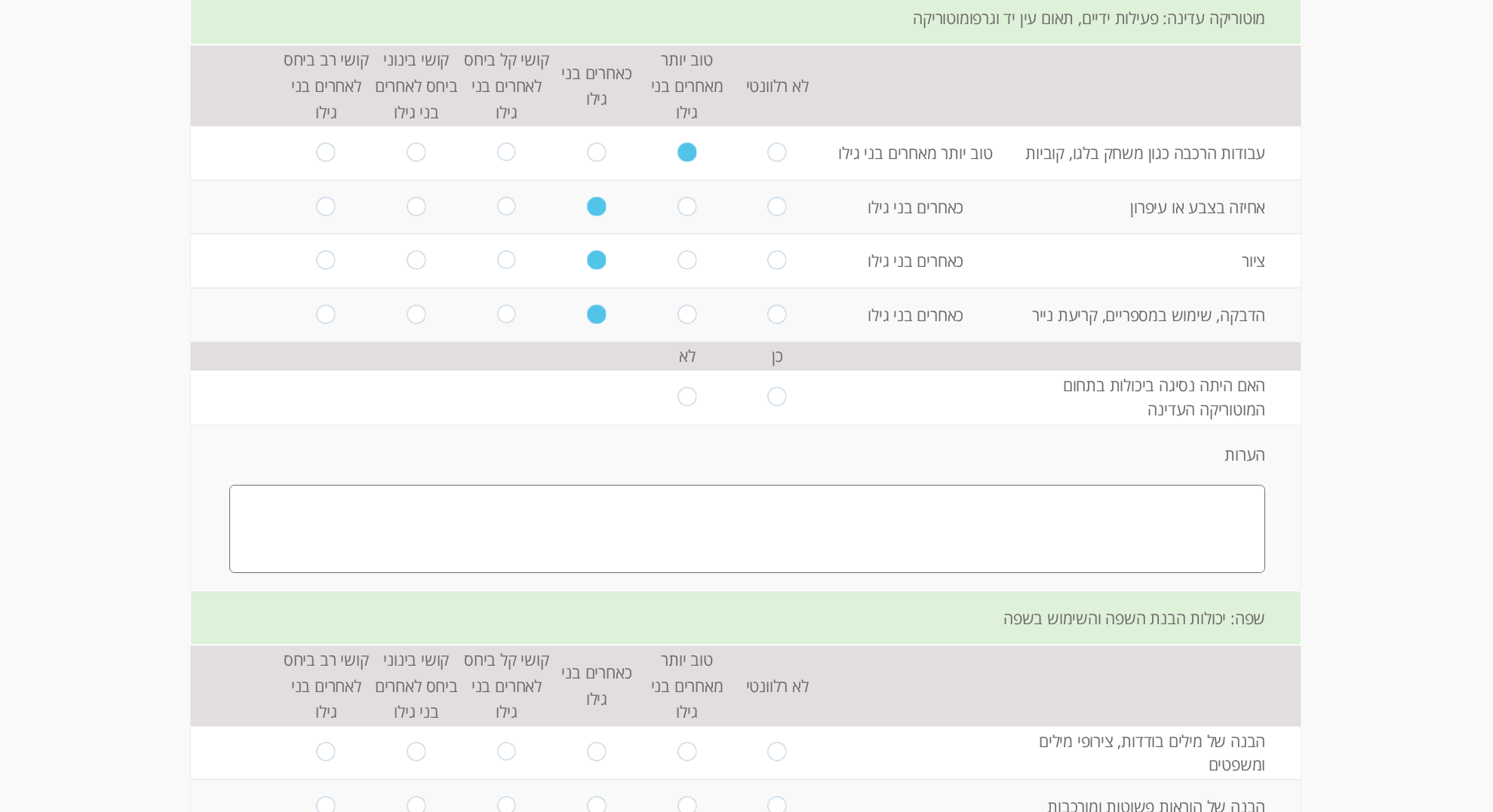
scroll to position [893, 0]
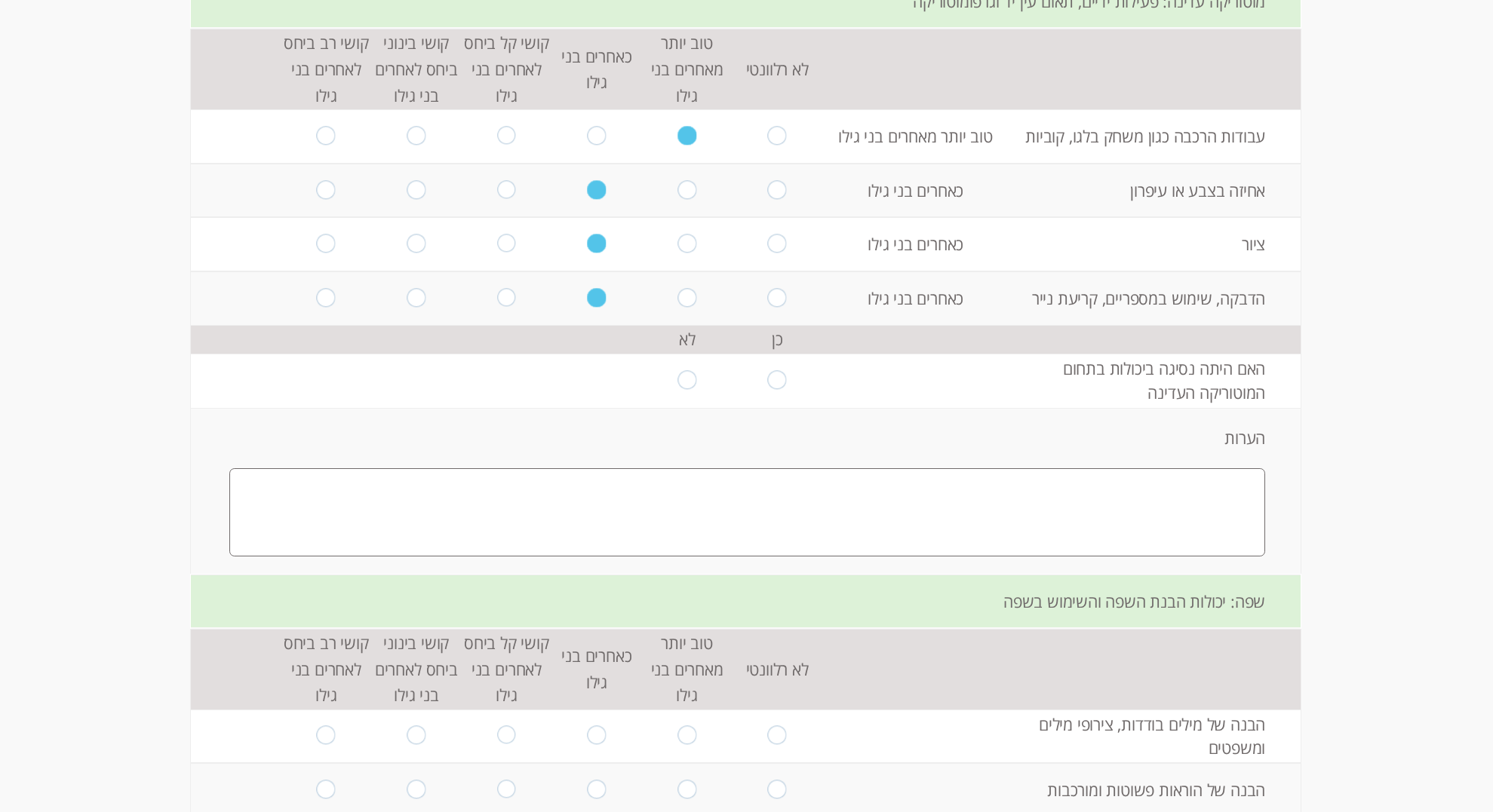
click at [955, 531] on textarea at bounding box center [747, 513] width 1036 height 89
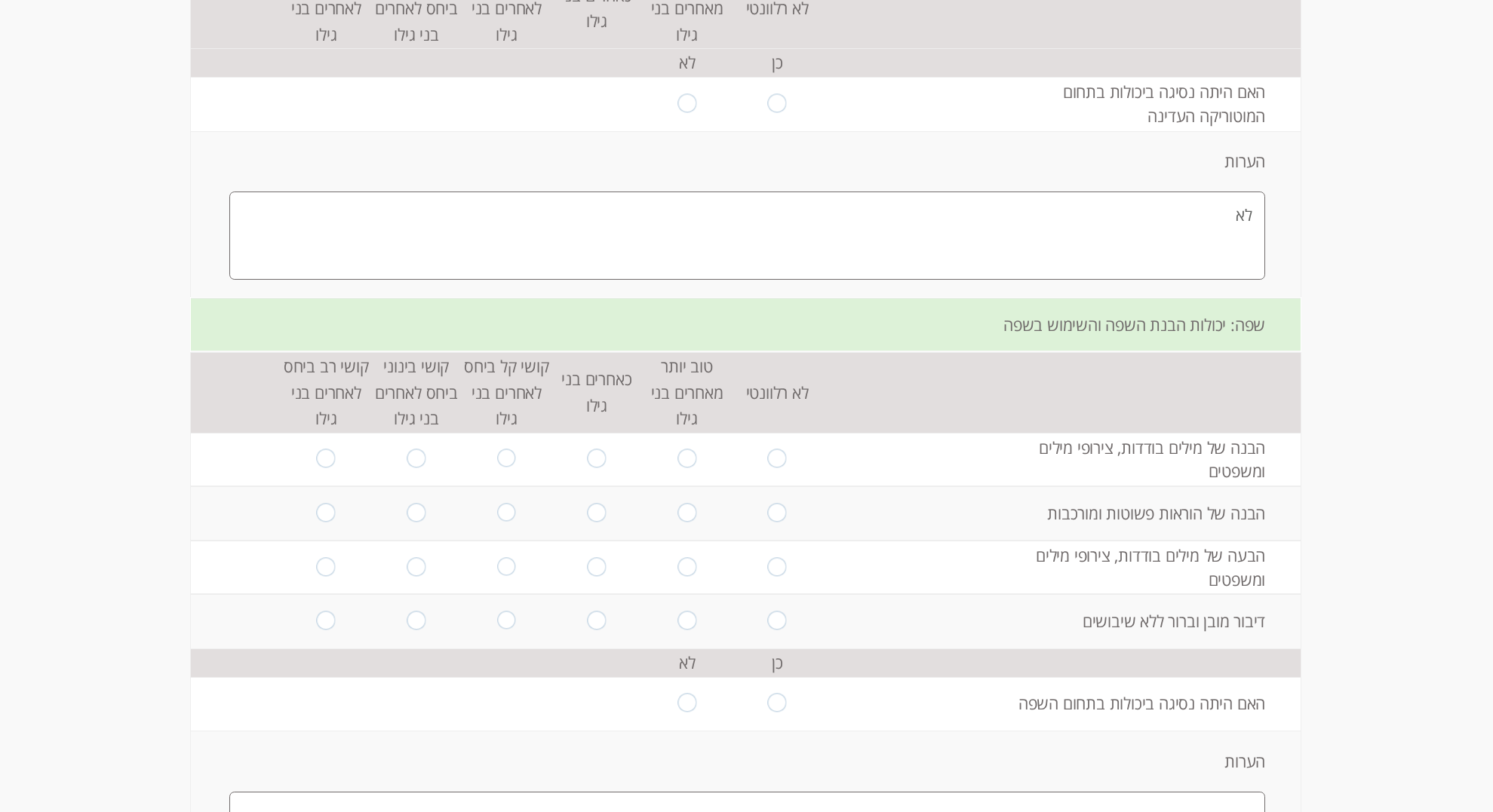
scroll to position [1168, 0]
type textarea "לא"
click at [597, 458] on input "radio" at bounding box center [597, 460] width 19 height 20
radio input "true"
click at [593, 511] on input "radio" at bounding box center [597, 514] width 19 height 20
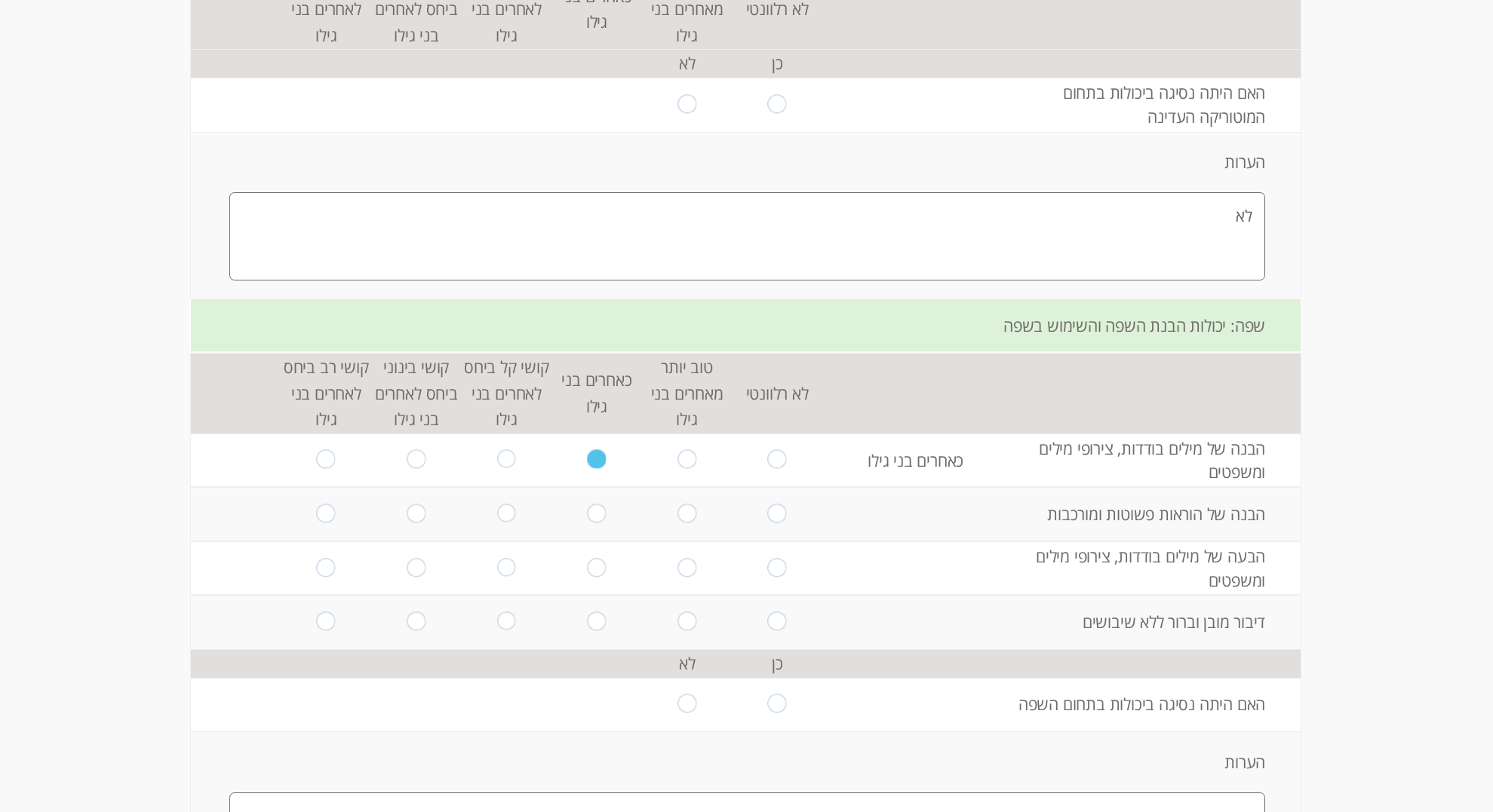
radio input "true"
click at [604, 576] on input "radio" at bounding box center [597, 568] width 19 height 20
radio input "true"
click at [599, 618] on input "radio" at bounding box center [597, 622] width 19 height 20
radio input "true"
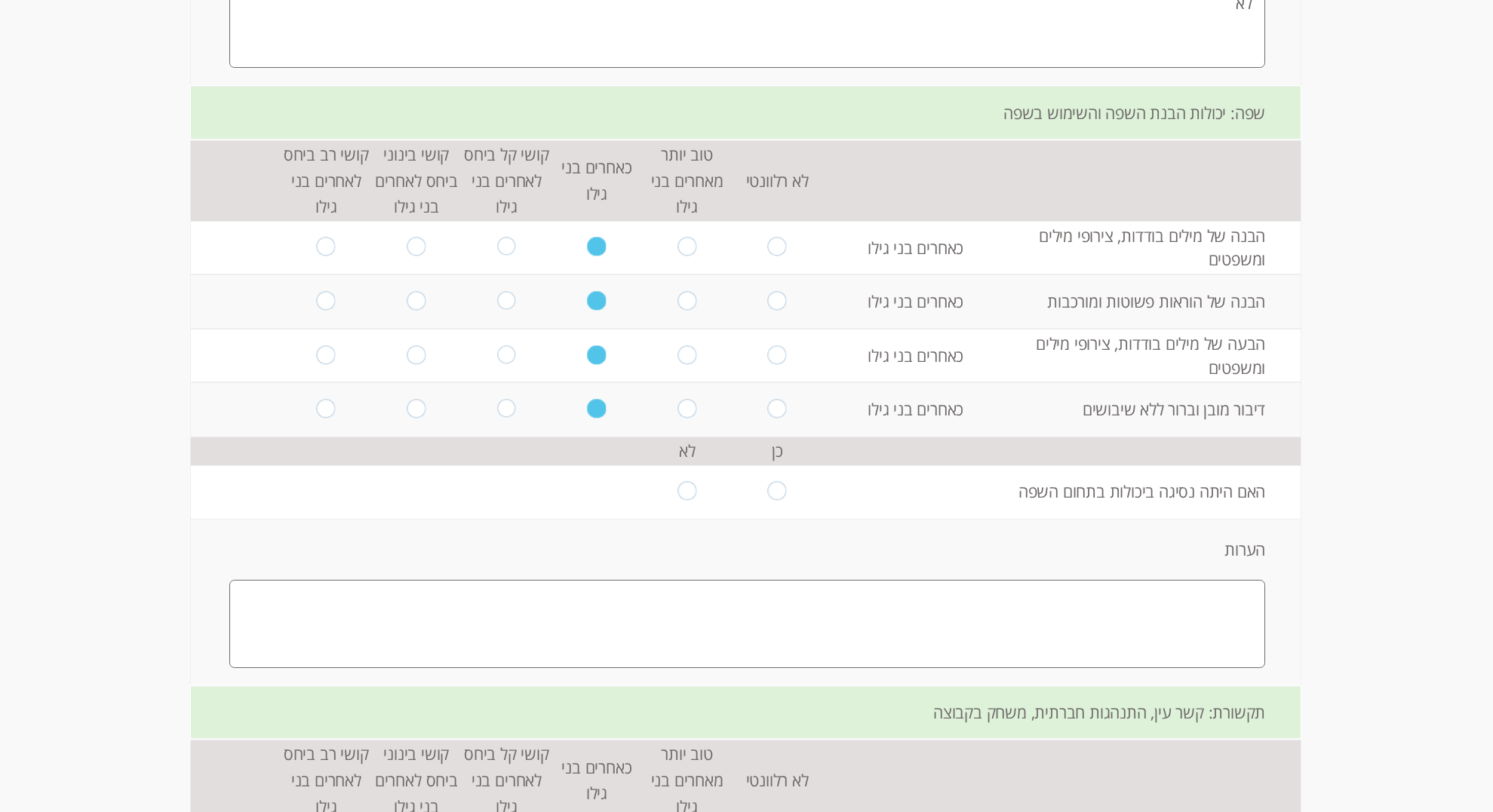
scroll to position [1380, 0]
click at [780, 491] on input "radio" at bounding box center [777, 493] width 19 height 20
radio input "true"
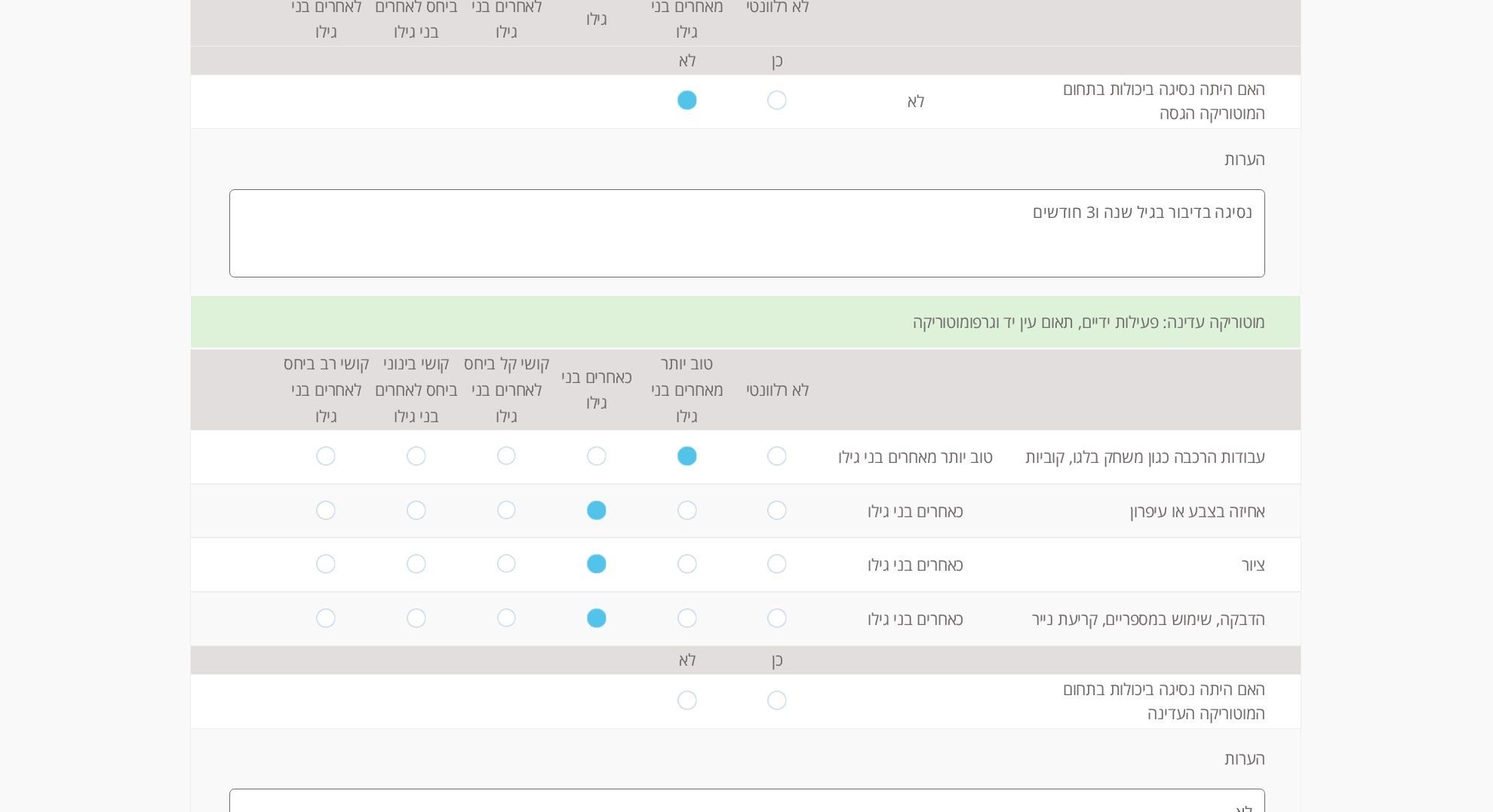
scroll to position [564, 0]
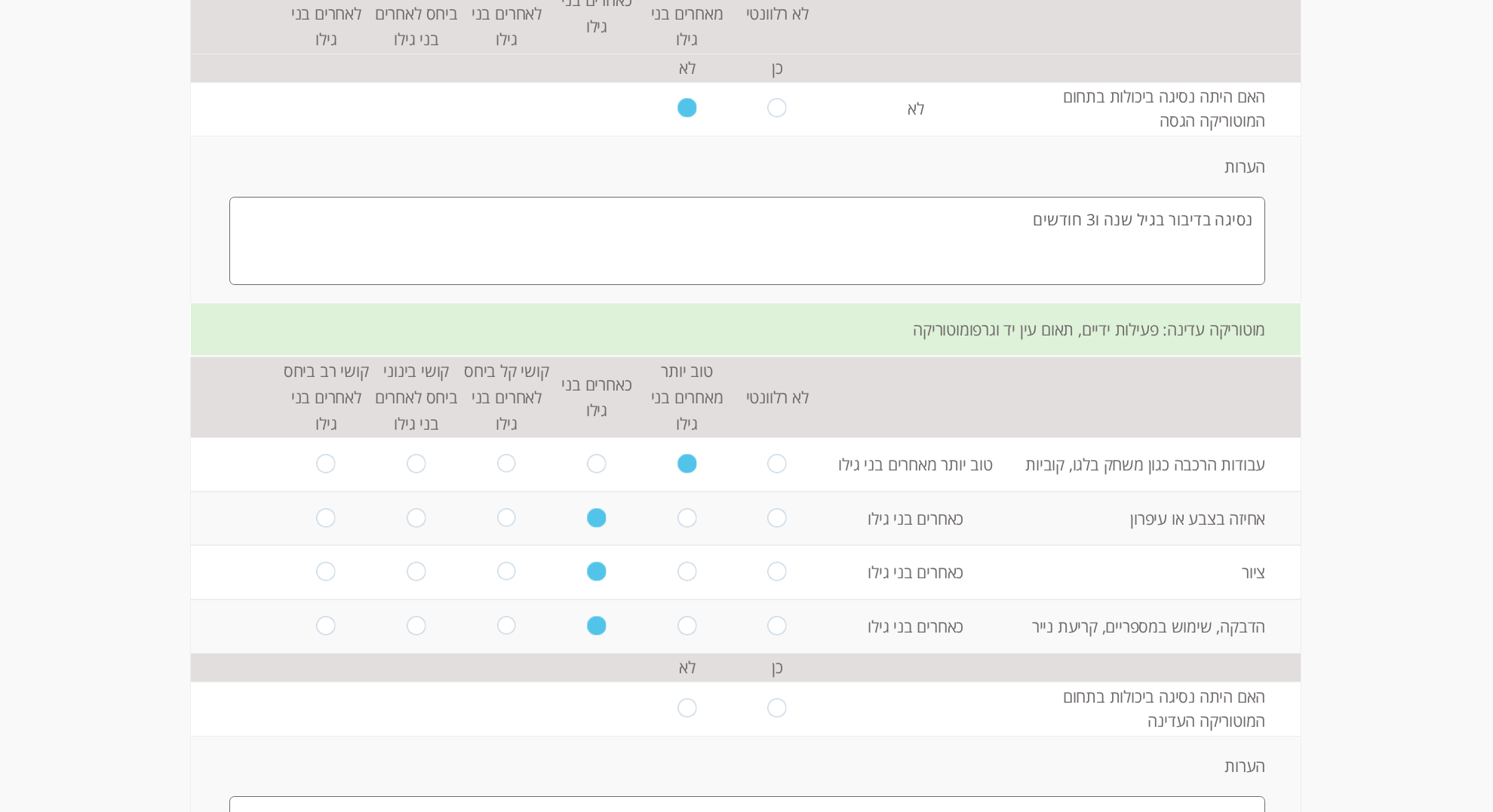
drag, startPoint x: 1005, startPoint y: 216, endPoint x: 1252, endPoint y: 227, distance: 247.2
click at [1252, 227] on textarea "נסיגה בדיבור בגיל שנה ו3 חודשים" at bounding box center [747, 241] width 1036 height 89
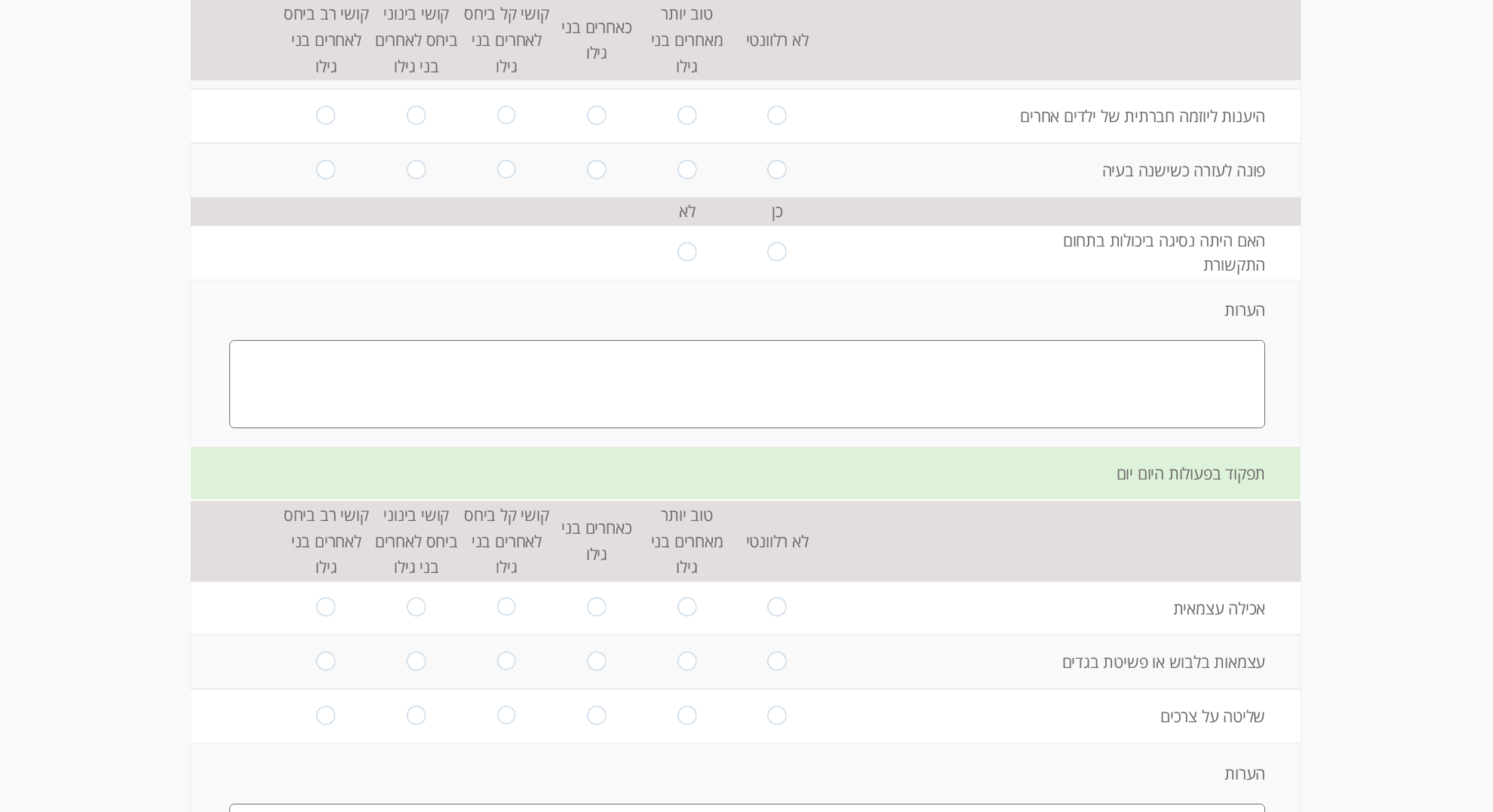
scroll to position [2196, 0]
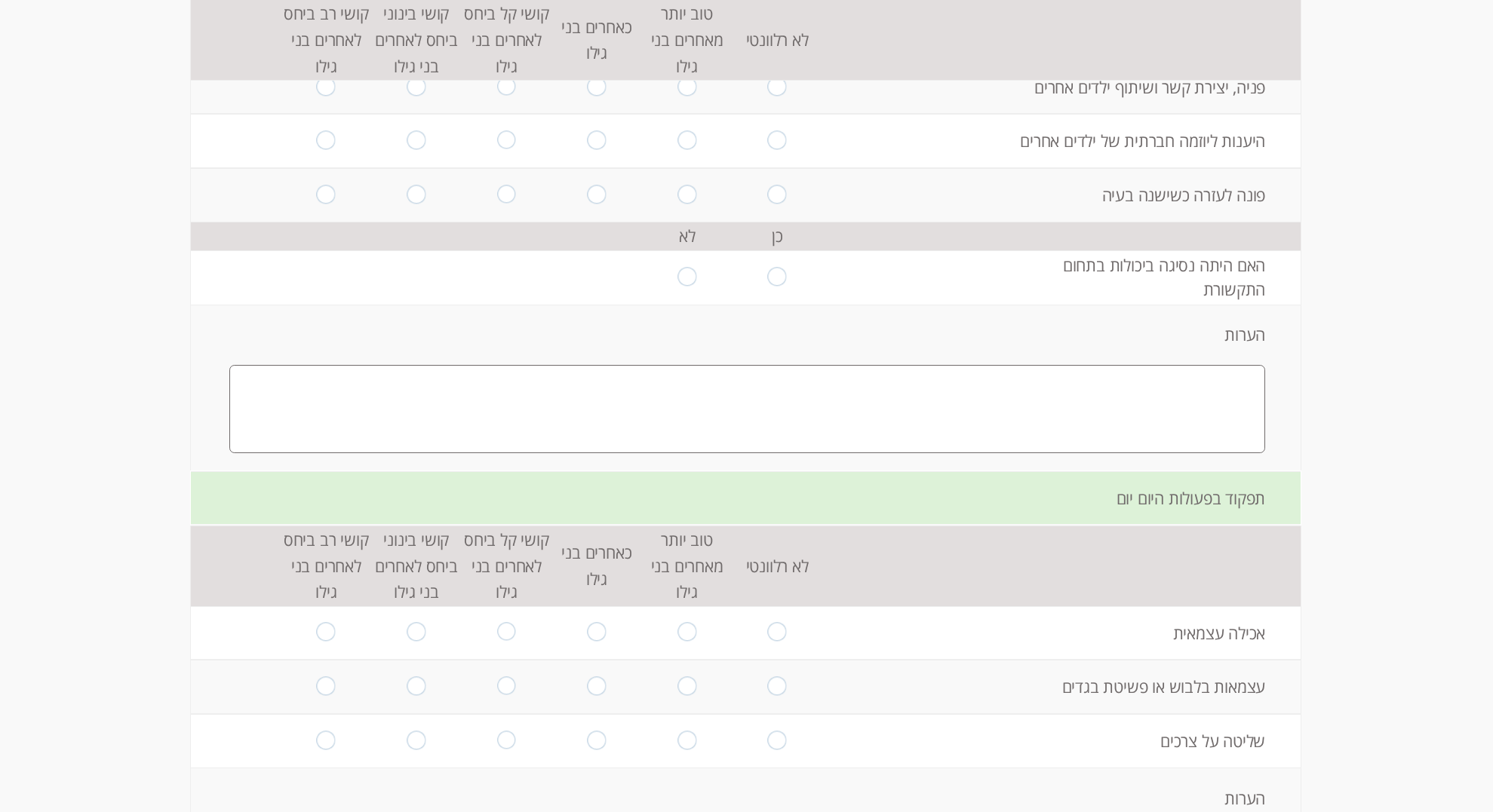
click at [1187, 396] on textarea at bounding box center [747, 409] width 1036 height 89
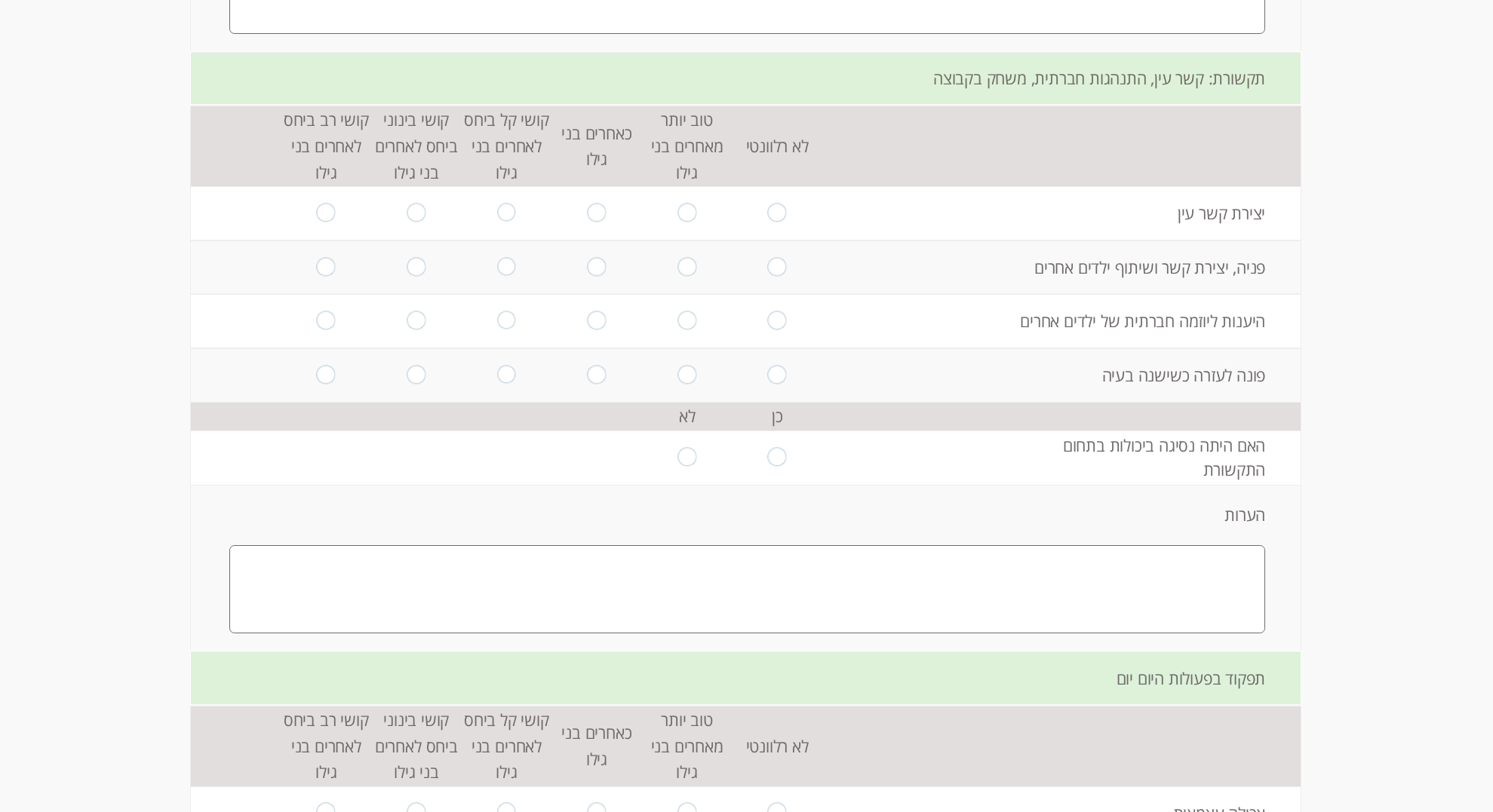
scroll to position [1914, 0]
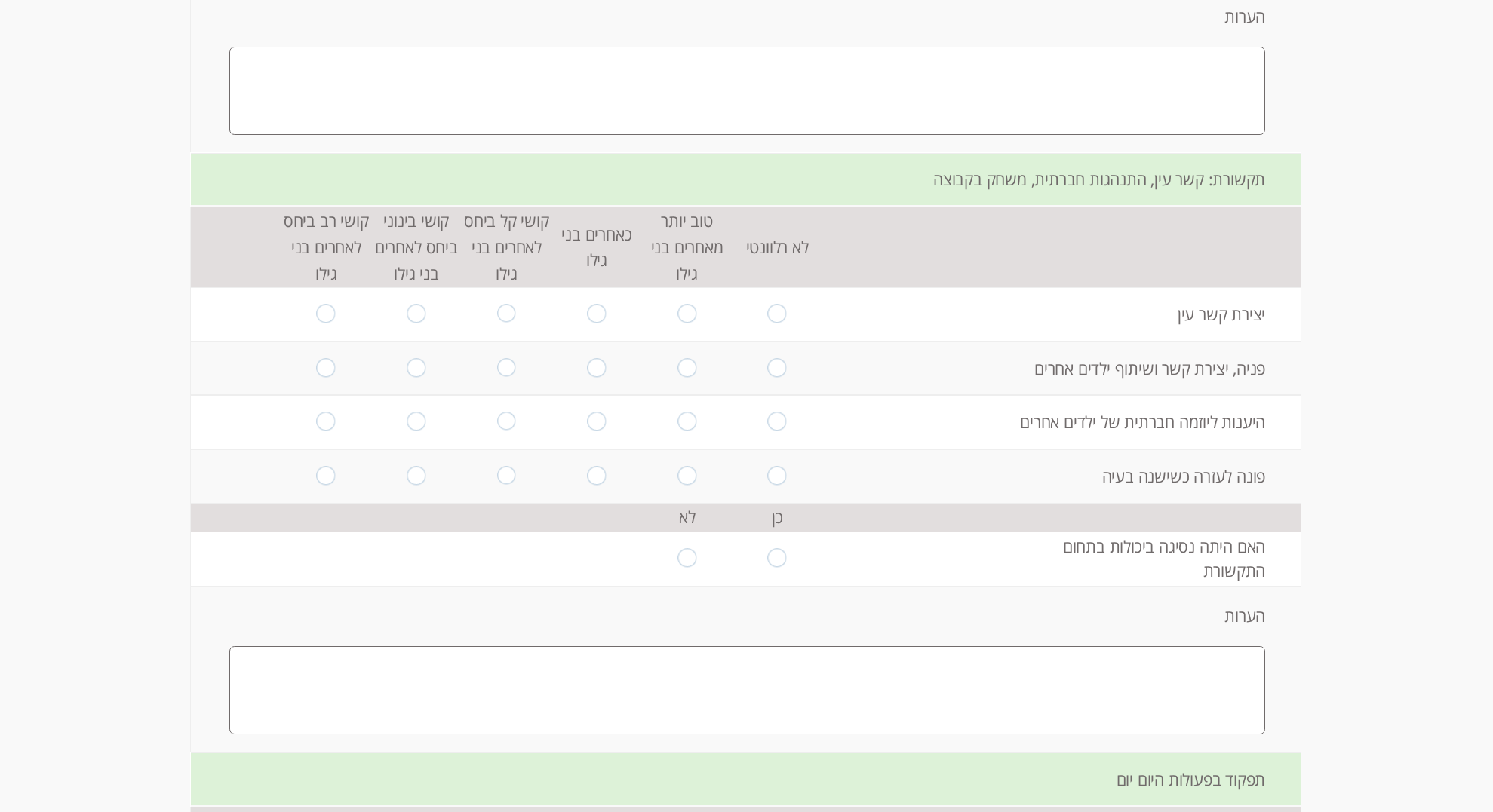
click at [1230, 72] on textarea at bounding box center [747, 91] width 1036 height 89
paste textarea "נסיגה בדיבור בגיל שנה ו3 חודשים"
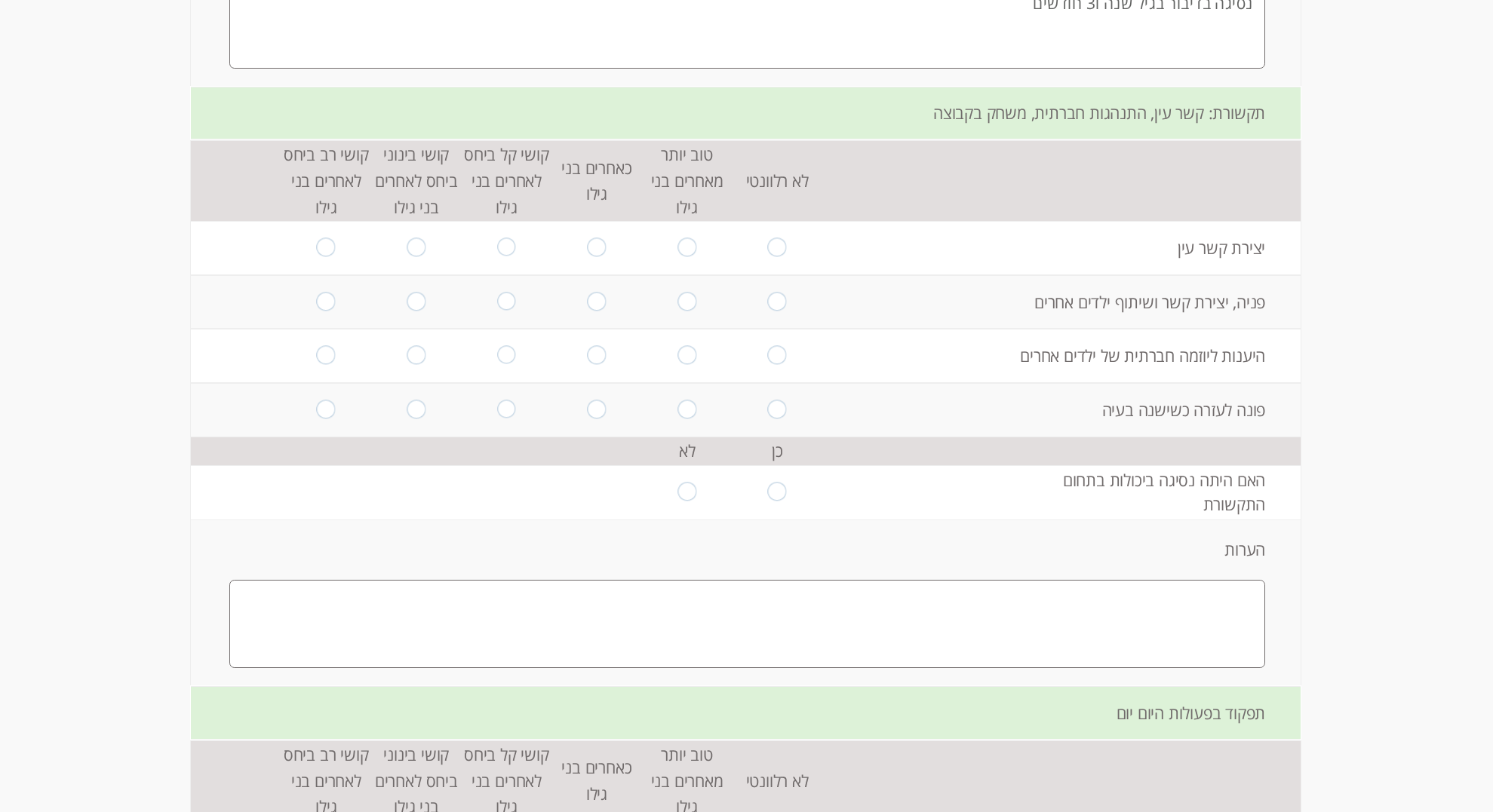
scroll to position [1977, 0]
type textarea "נסיגה בדיבור בגיל שנה ו3 חודשים"
click at [598, 246] on input "radio" at bounding box center [596, 251] width 19 height 20
radio input "true"
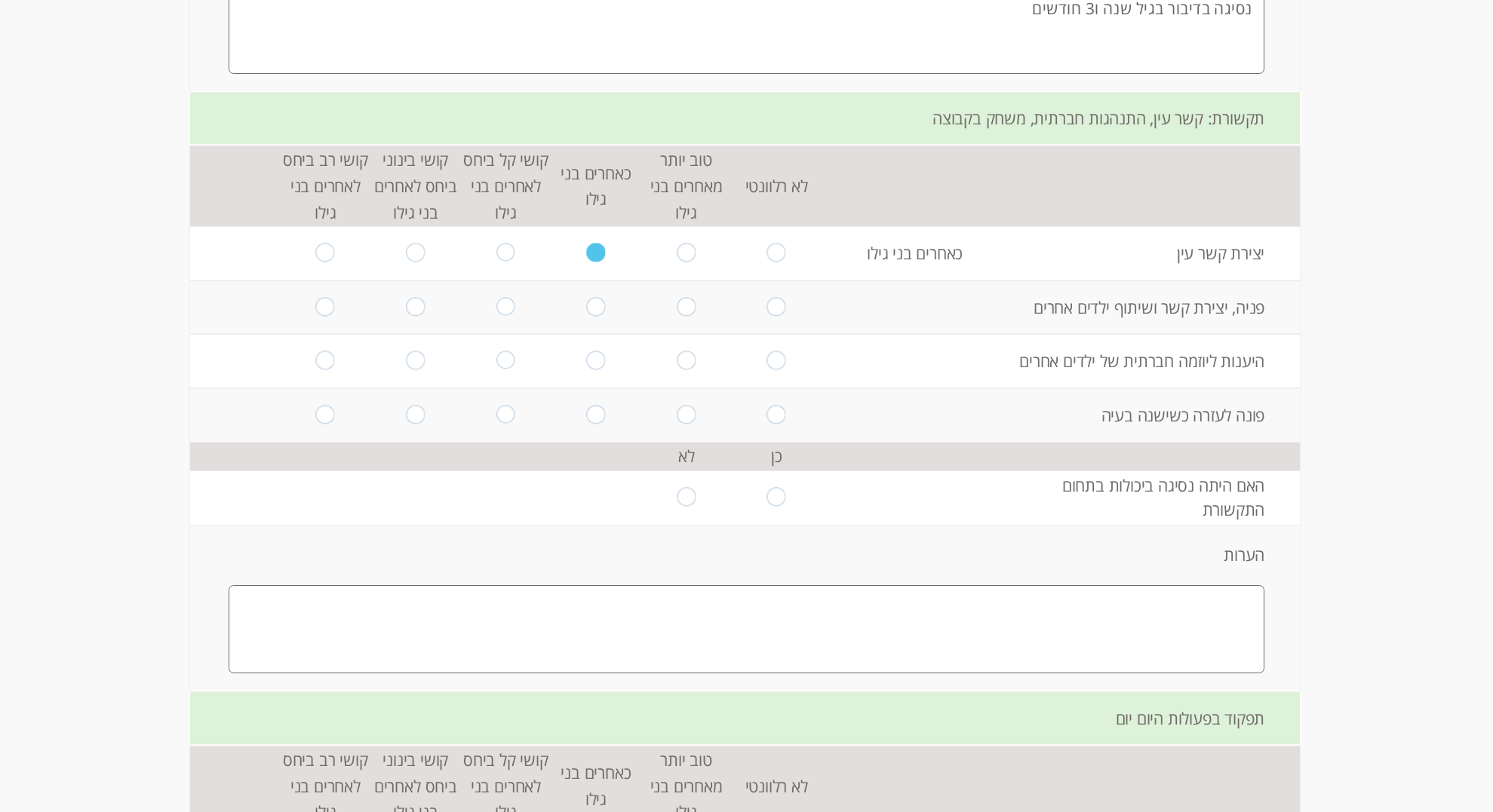
scroll to position [1977, 1]
click at [594, 303] on input "radio" at bounding box center [596, 305] width 19 height 20
radio input "true"
click at [593, 366] on input "radio" at bounding box center [597, 364] width 19 height 20
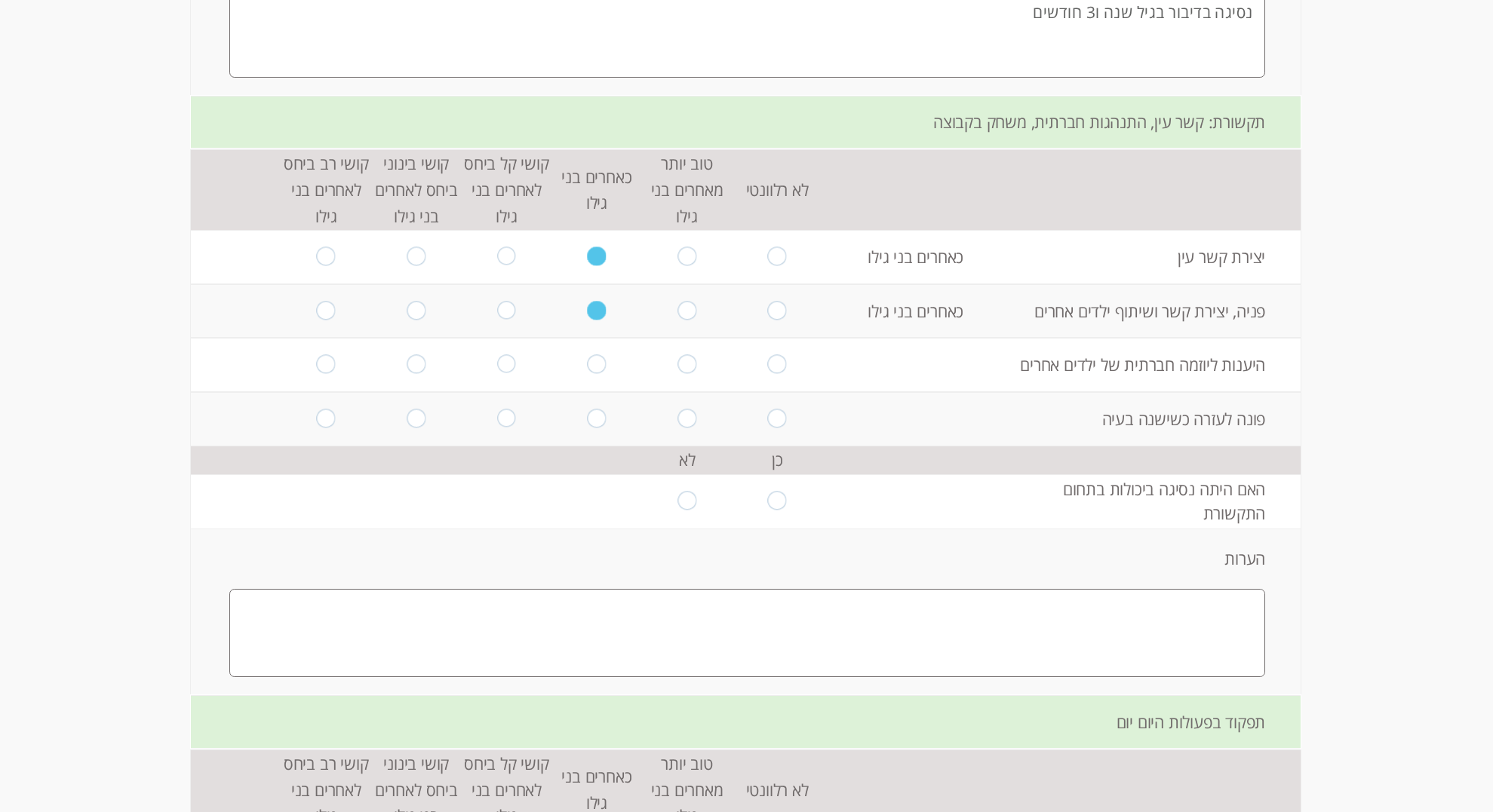
radio input "true"
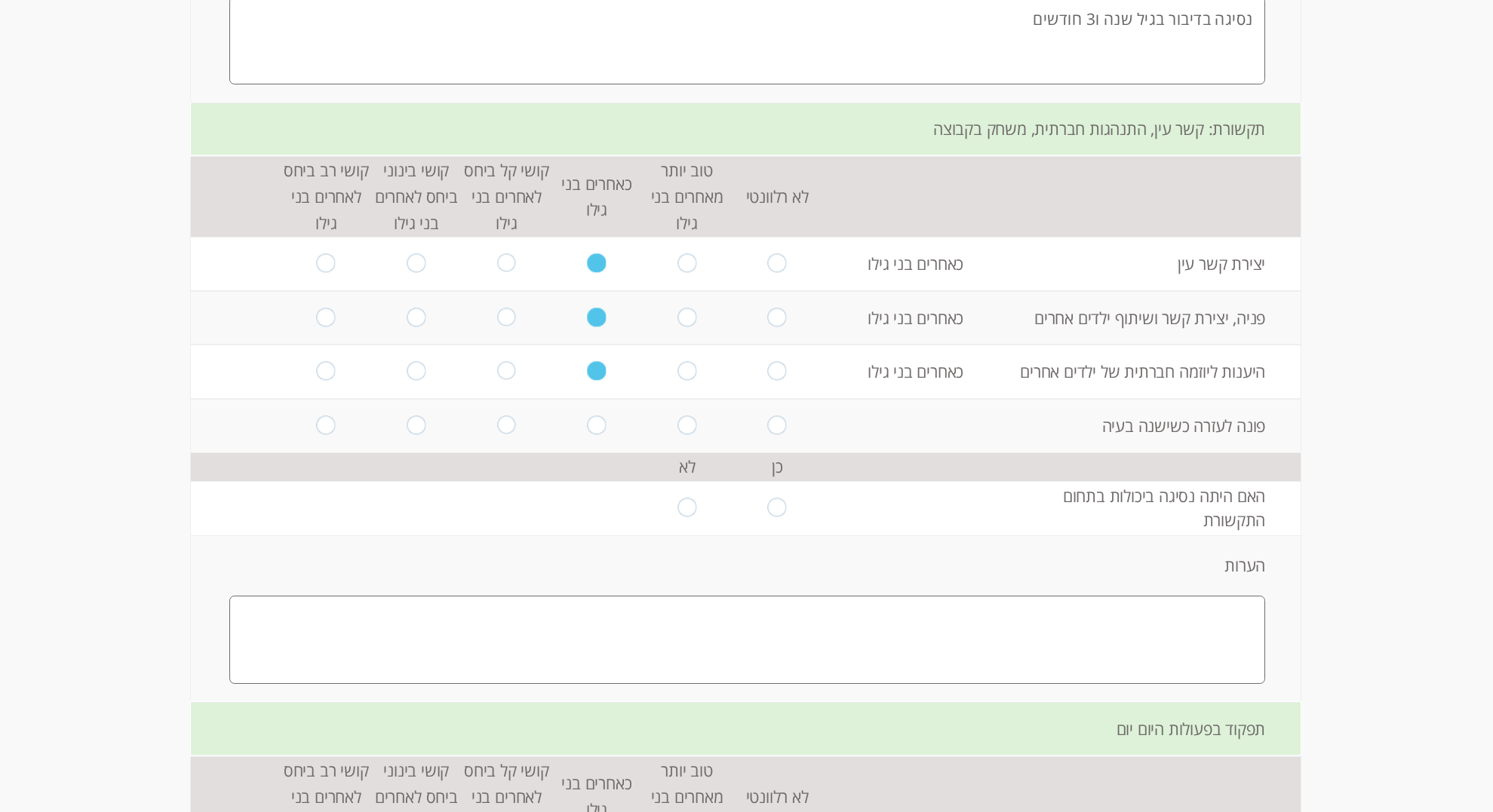
scroll to position [1964, 0]
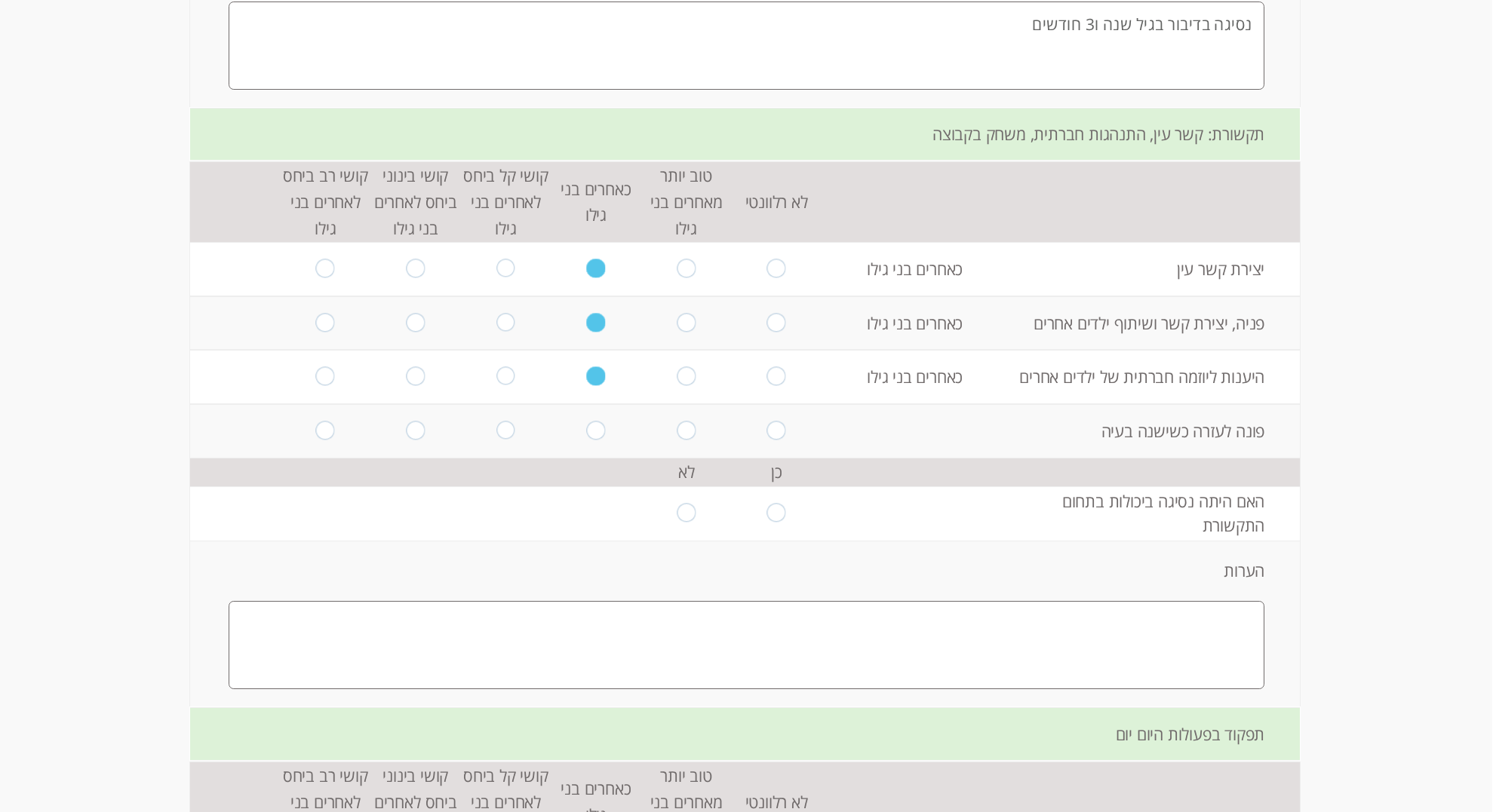
click at [593, 420] on td at bounding box center [596, 431] width 90 height 54
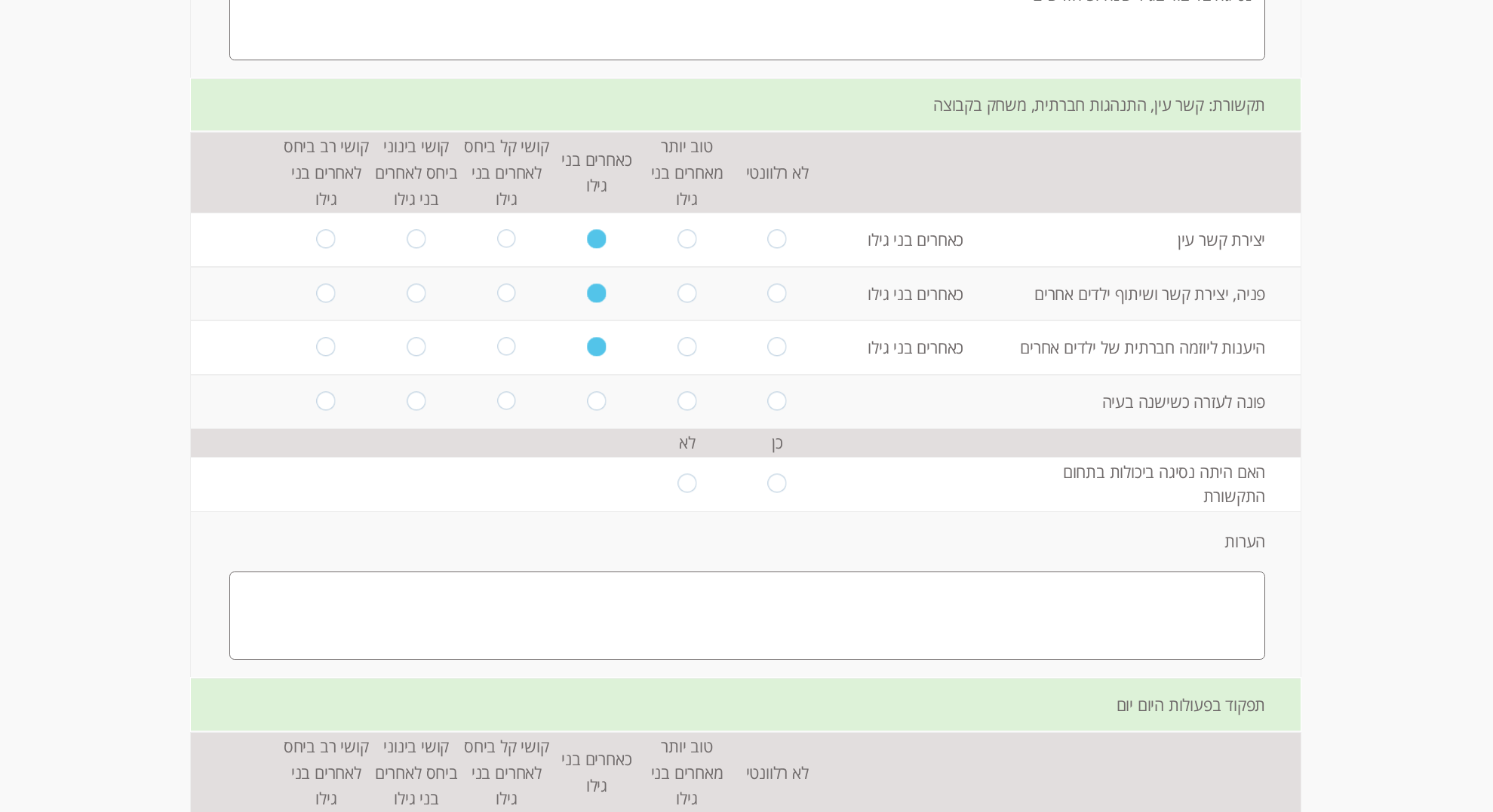
scroll to position [1995, 0]
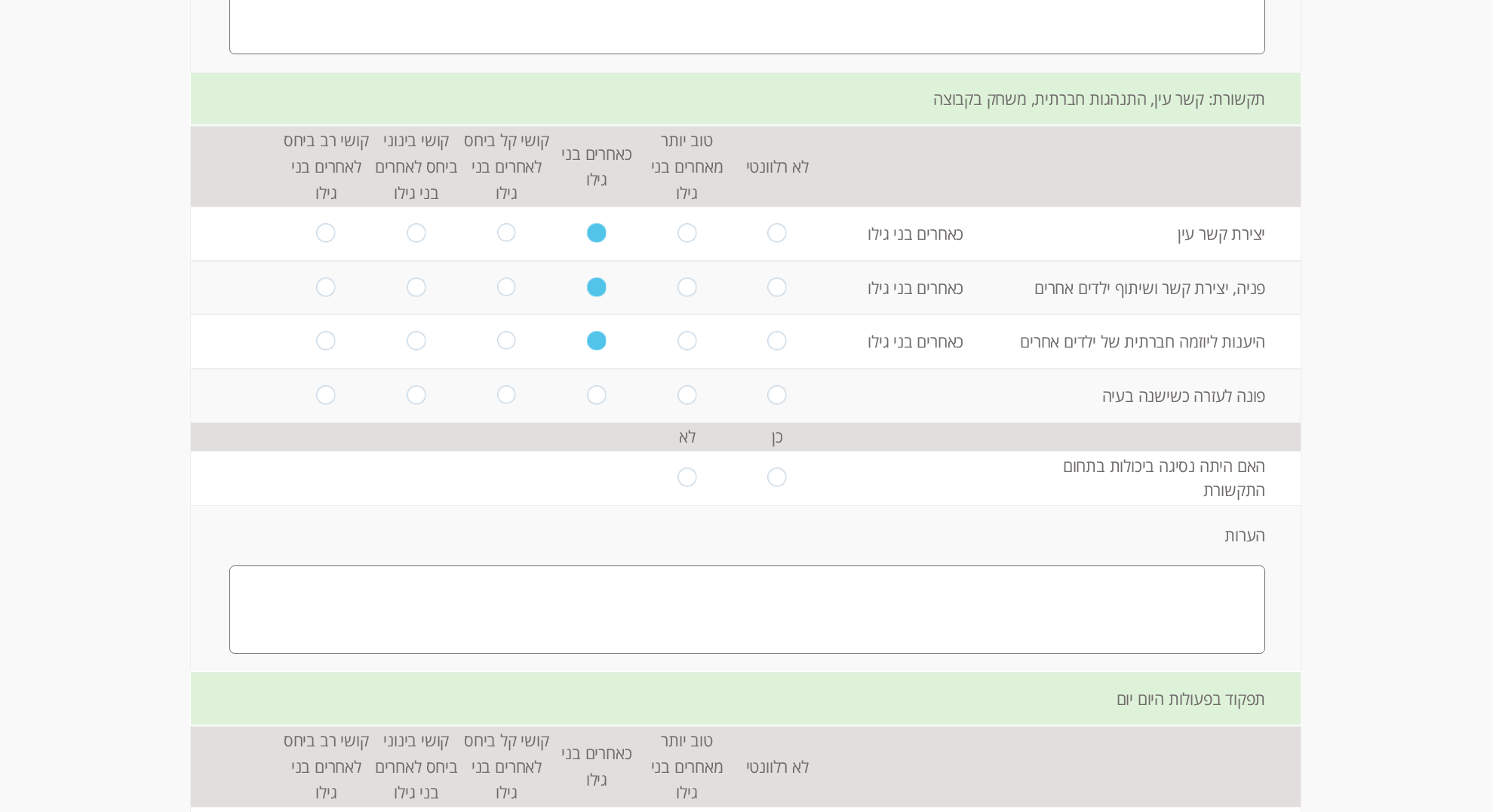
drag, startPoint x: 772, startPoint y: 476, endPoint x: 833, endPoint y: 507, distance: 68.4
click at [772, 476] on input "radio" at bounding box center [777, 477] width 19 height 20
radio input "true"
click at [1127, 652] on textarea at bounding box center [747, 610] width 1036 height 89
type textarea "ע"
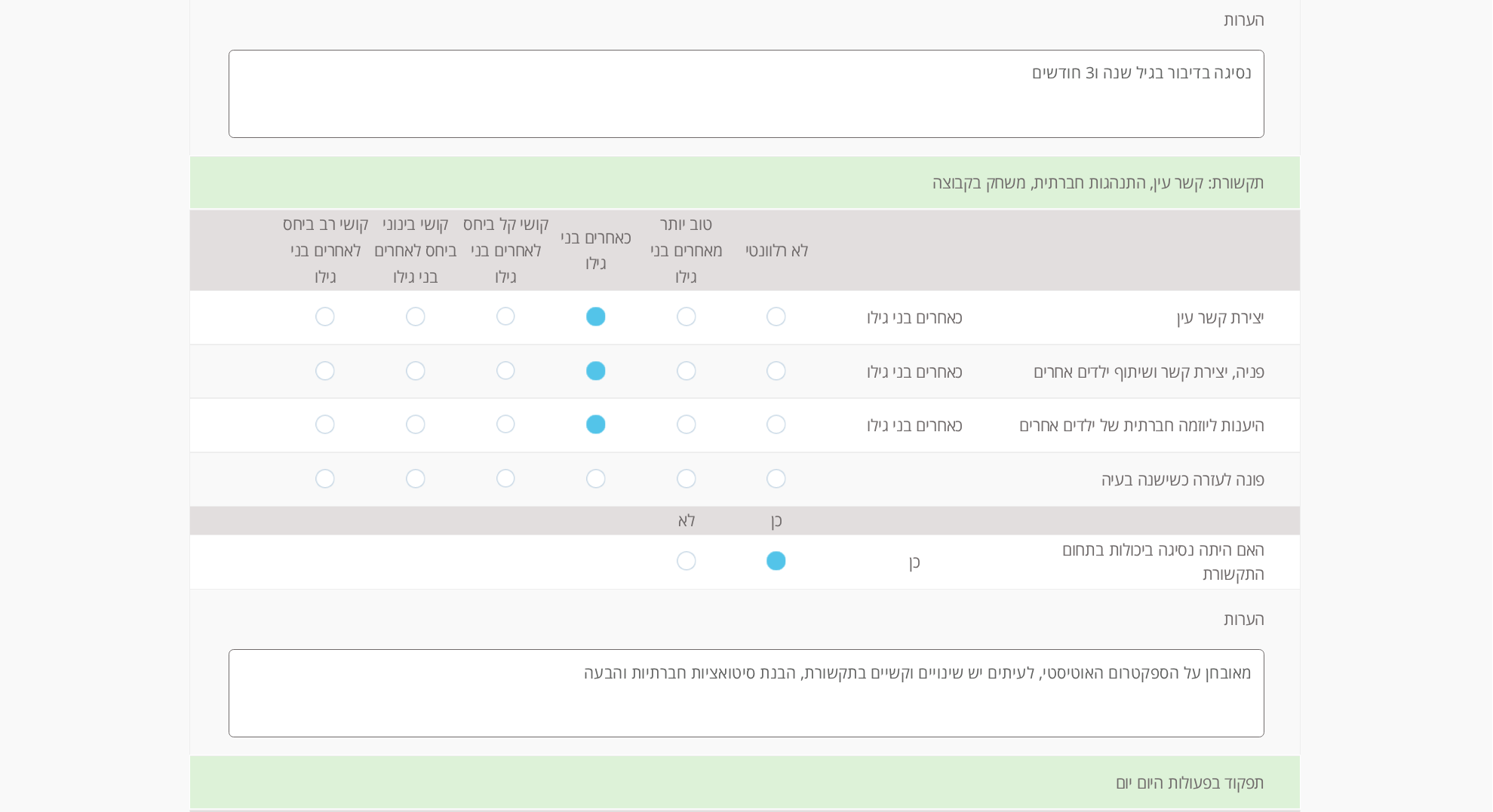
scroll to position [1912, 0]
type textarea "מאובחן על הספקטרום האוטיסטי, לעיתים יש שינויים וקשיים בתקשורת, הבנת סיטואציות ח…"
click at [985, 71] on textarea "נסיגה בדיבור בגיל שנה ו3 חודשים" at bounding box center [747, 94] width 1036 height 89
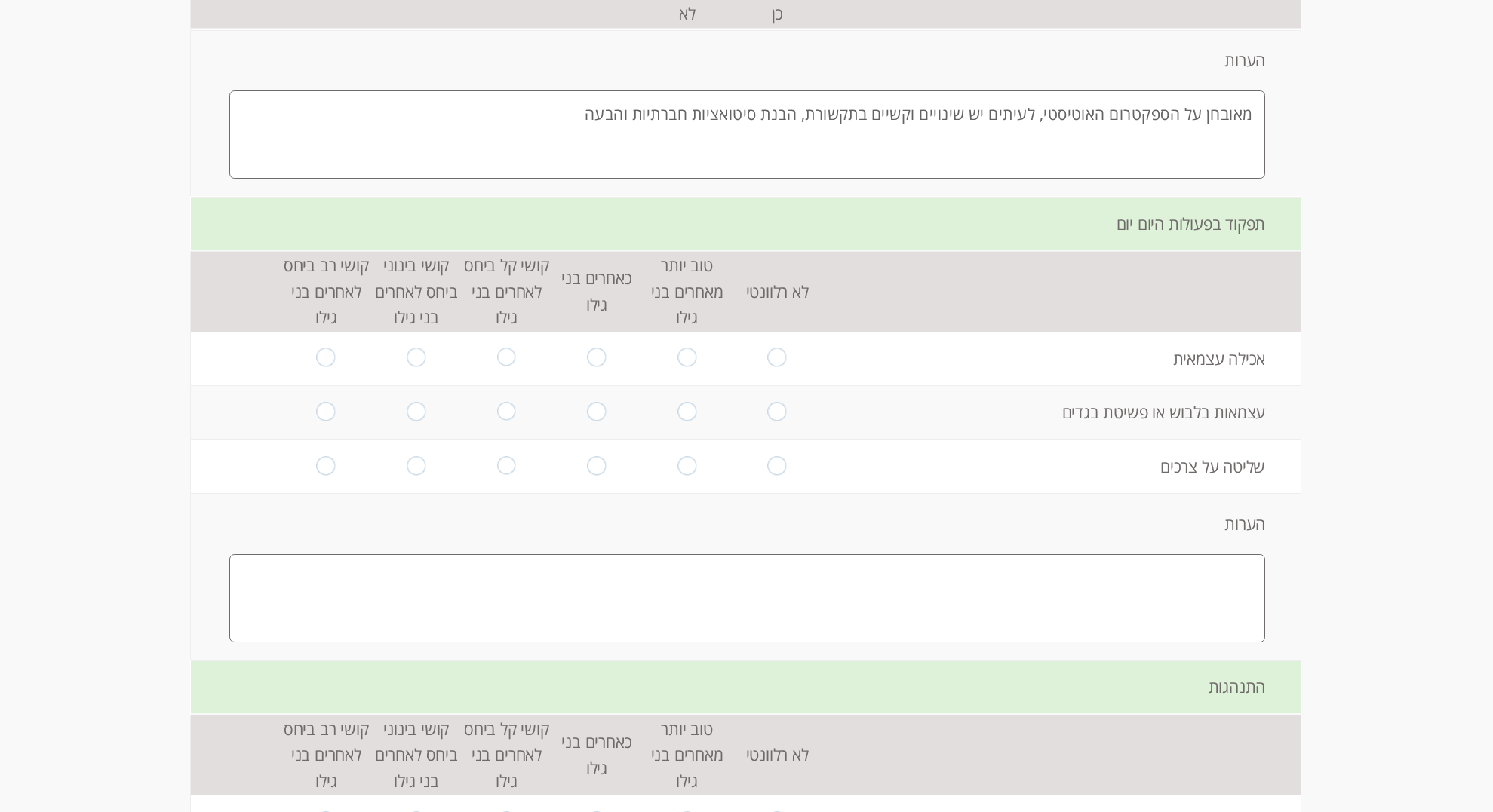
scroll to position [2504, 0]
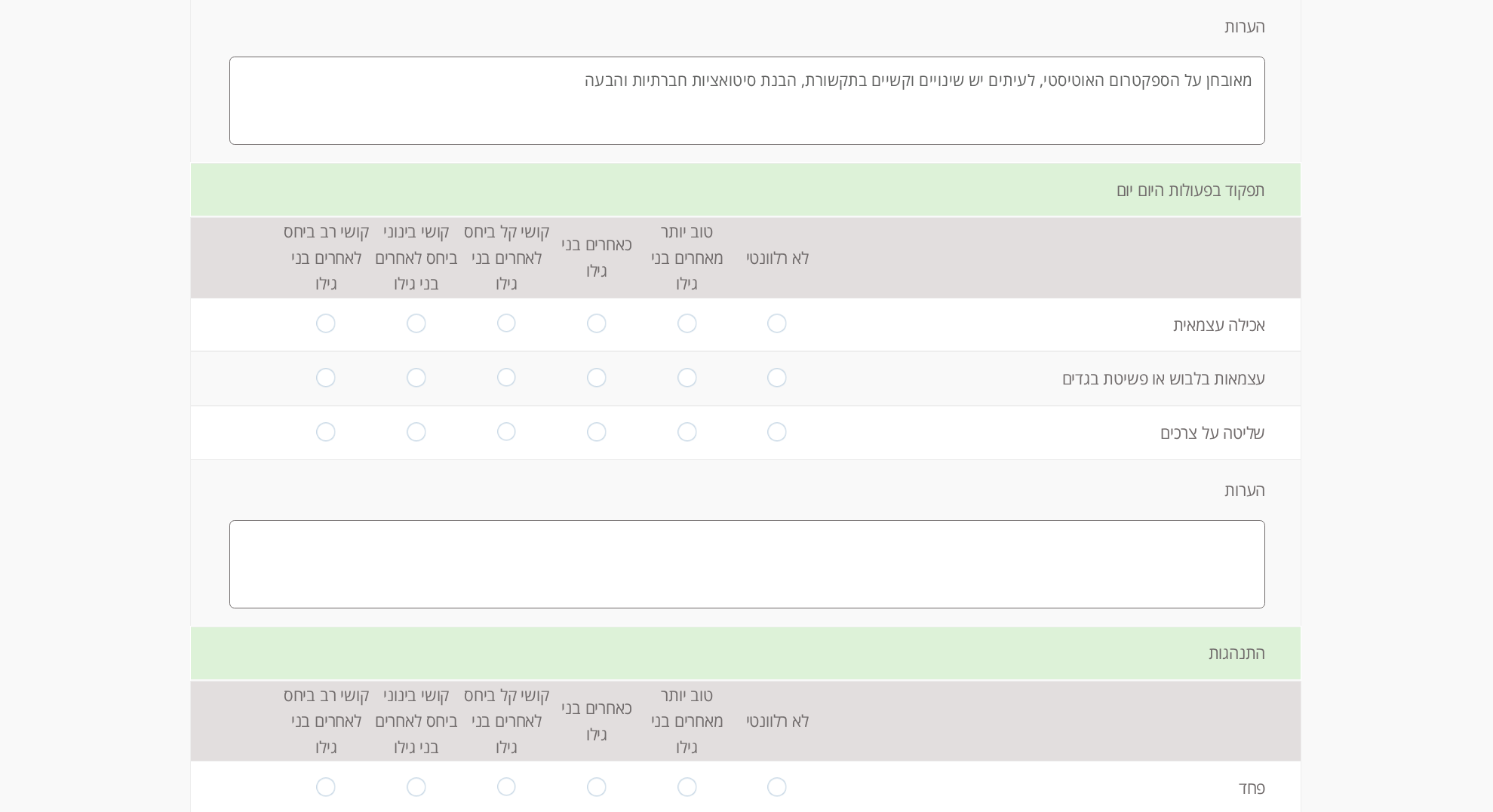
type textarea "נסיגה בדיבור בגיל שנה ו3 חודשים לפעמים מגמגם בעיקר שמלהב להסביר את עצמו או מתקשה"
click at [600, 325] on input "radio" at bounding box center [597, 324] width 19 height 20
radio input "true"
click at [598, 378] on input "radio" at bounding box center [597, 378] width 19 height 20
radio input "true"
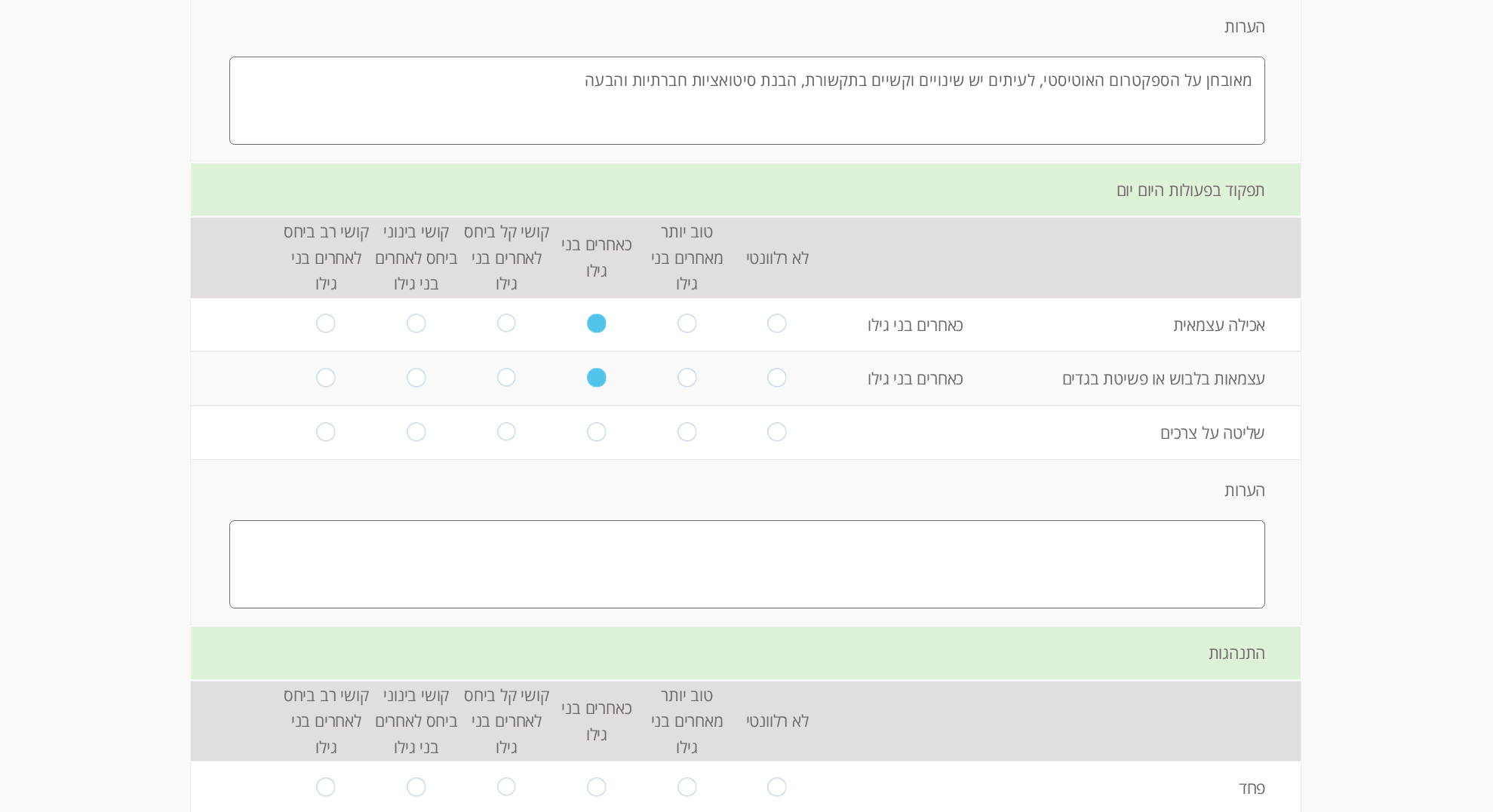
click at [598, 430] on input "radio" at bounding box center [597, 432] width 19 height 20
radio input "true"
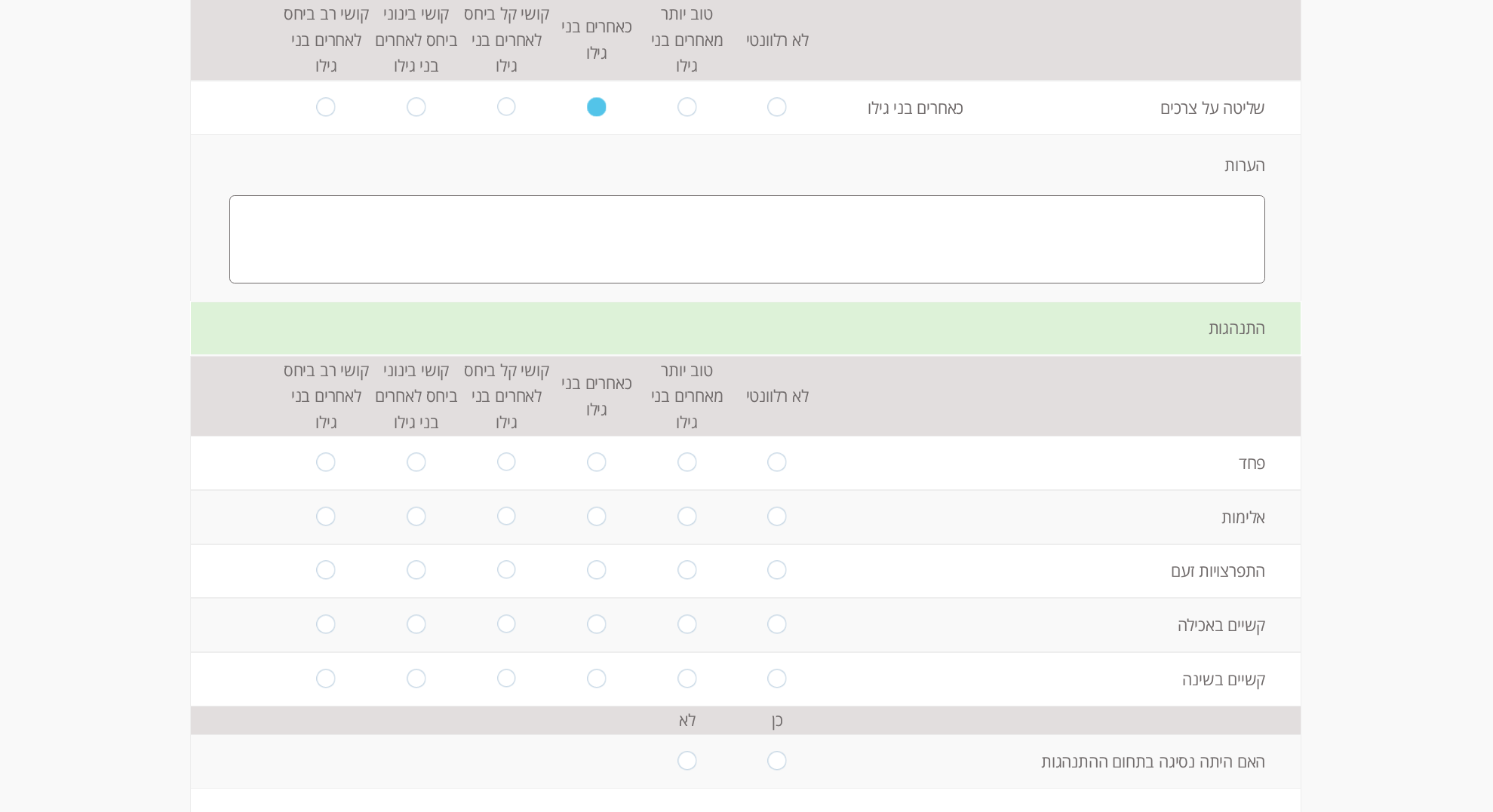
scroll to position [2864, 0]
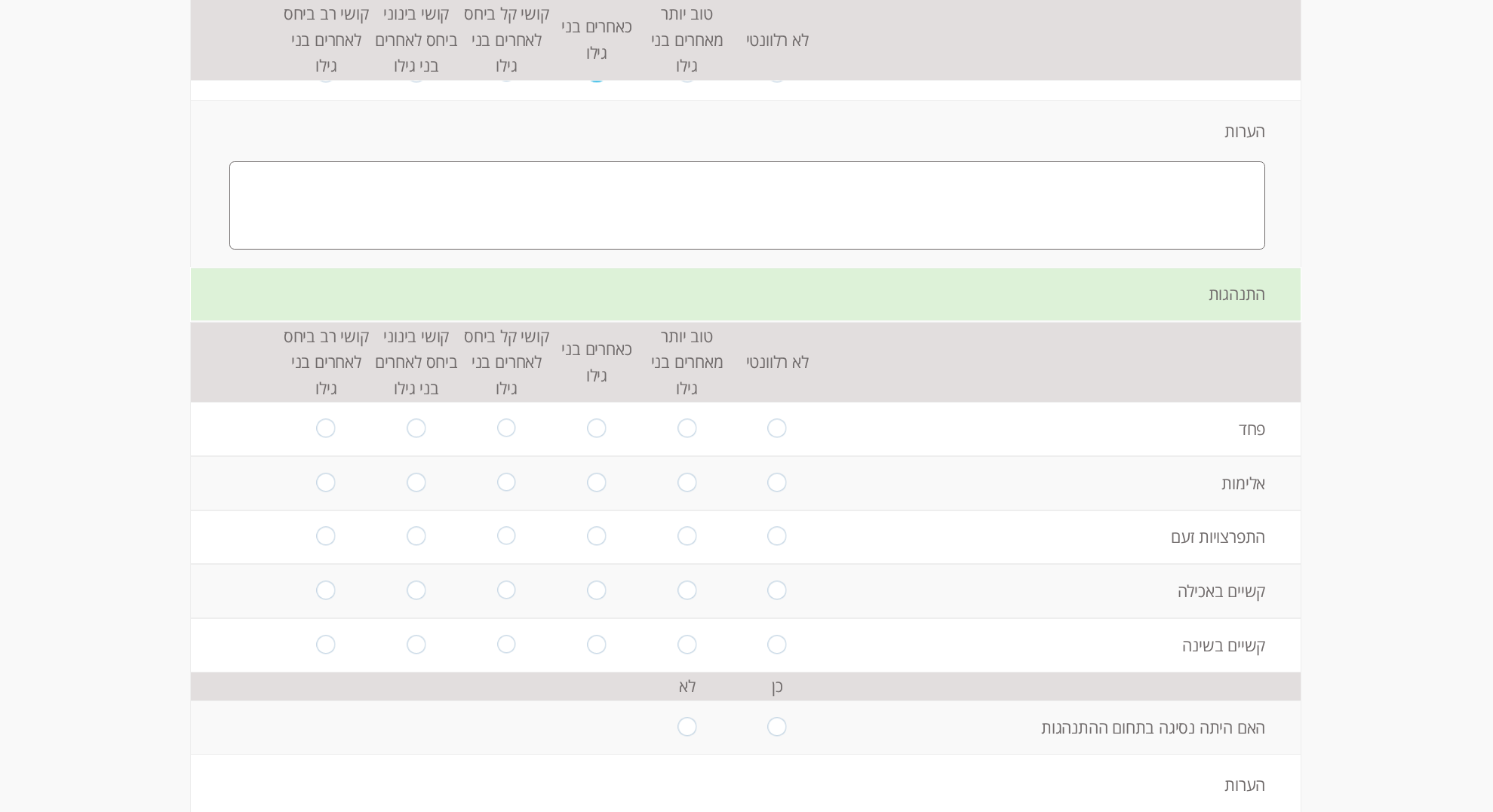
click at [597, 429] on input "radio" at bounding box center [597, 429] width 19 height 20
radio input "true"
click at [598, 484] on input "radio" at bounding box center [597, 483] width 19 height 20
radio input "true"
drag, startPoint x: 592, startPoint y: 537, endPoint x: 704, endPoint y: 560, distance: 114.3
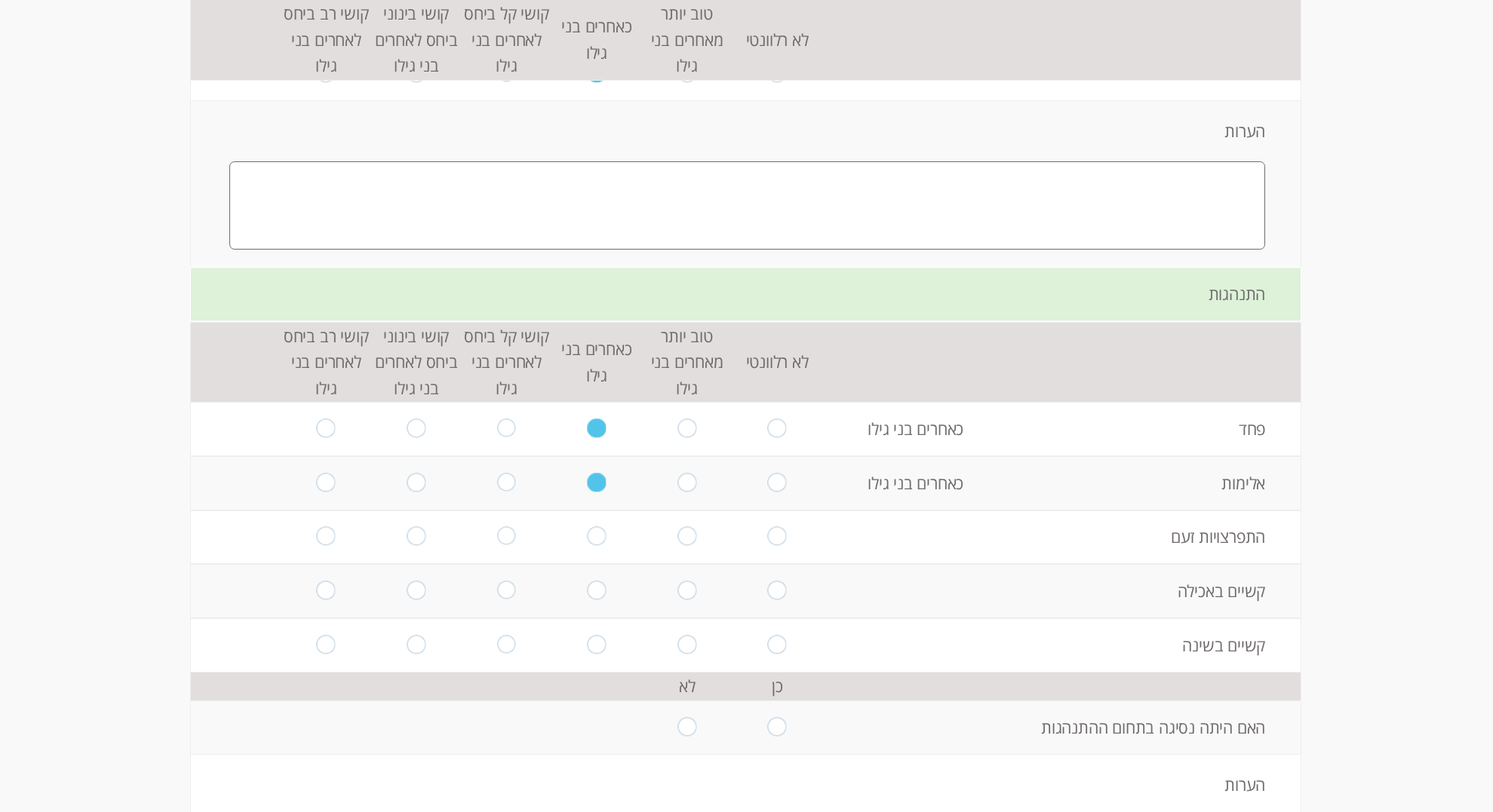
click at [592, 537] on input "radio" at bounding box center [597, 537] width 19 height 20
radio input "true"
click at [331, 589] on input "radio" at bounding box center [326, 591] width 19 height 20
radio input "true"
click at [418, 644] on input "radio" at bounding box center [415, 645] width 19 height 20
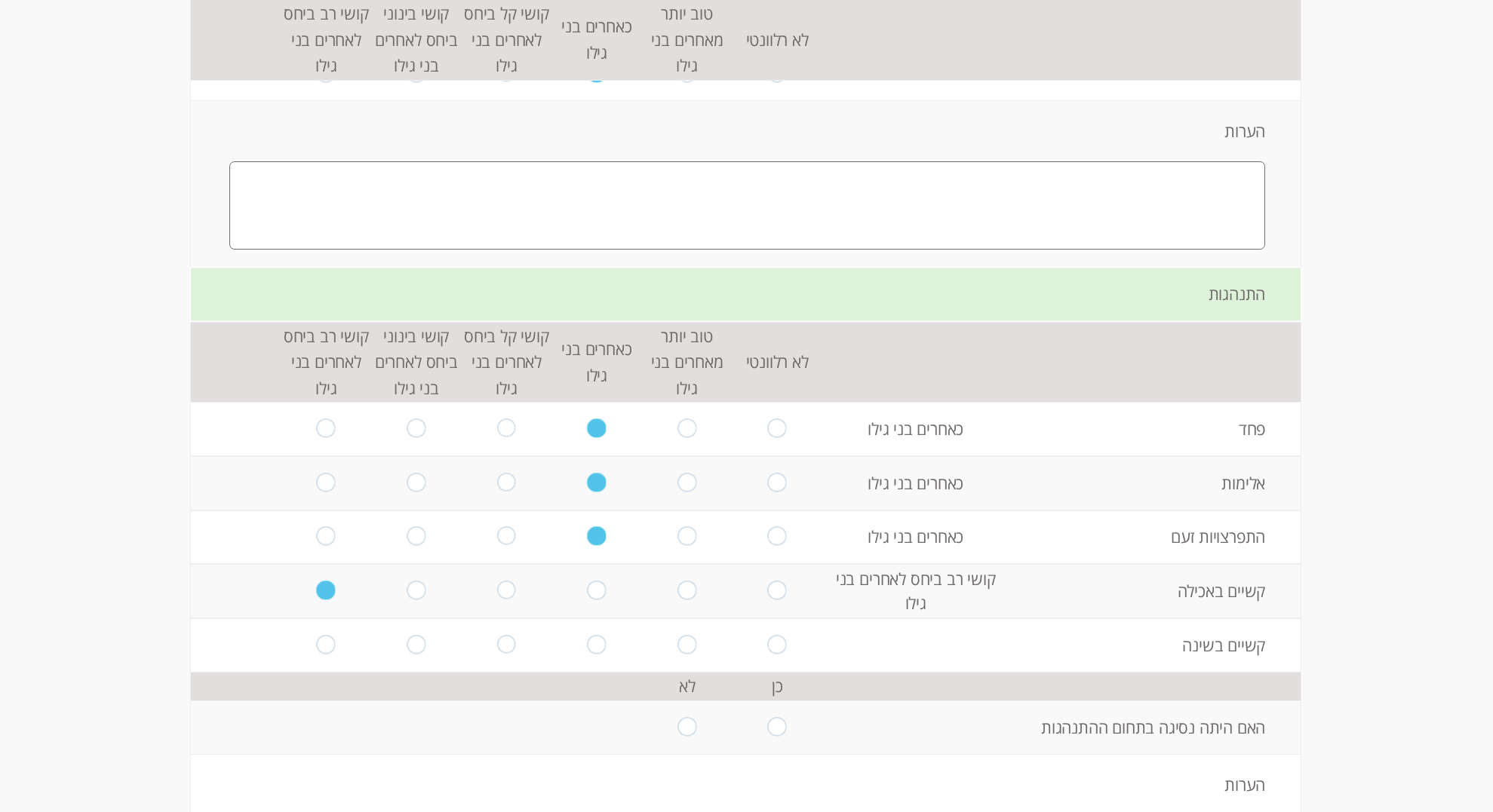
radio input "true"
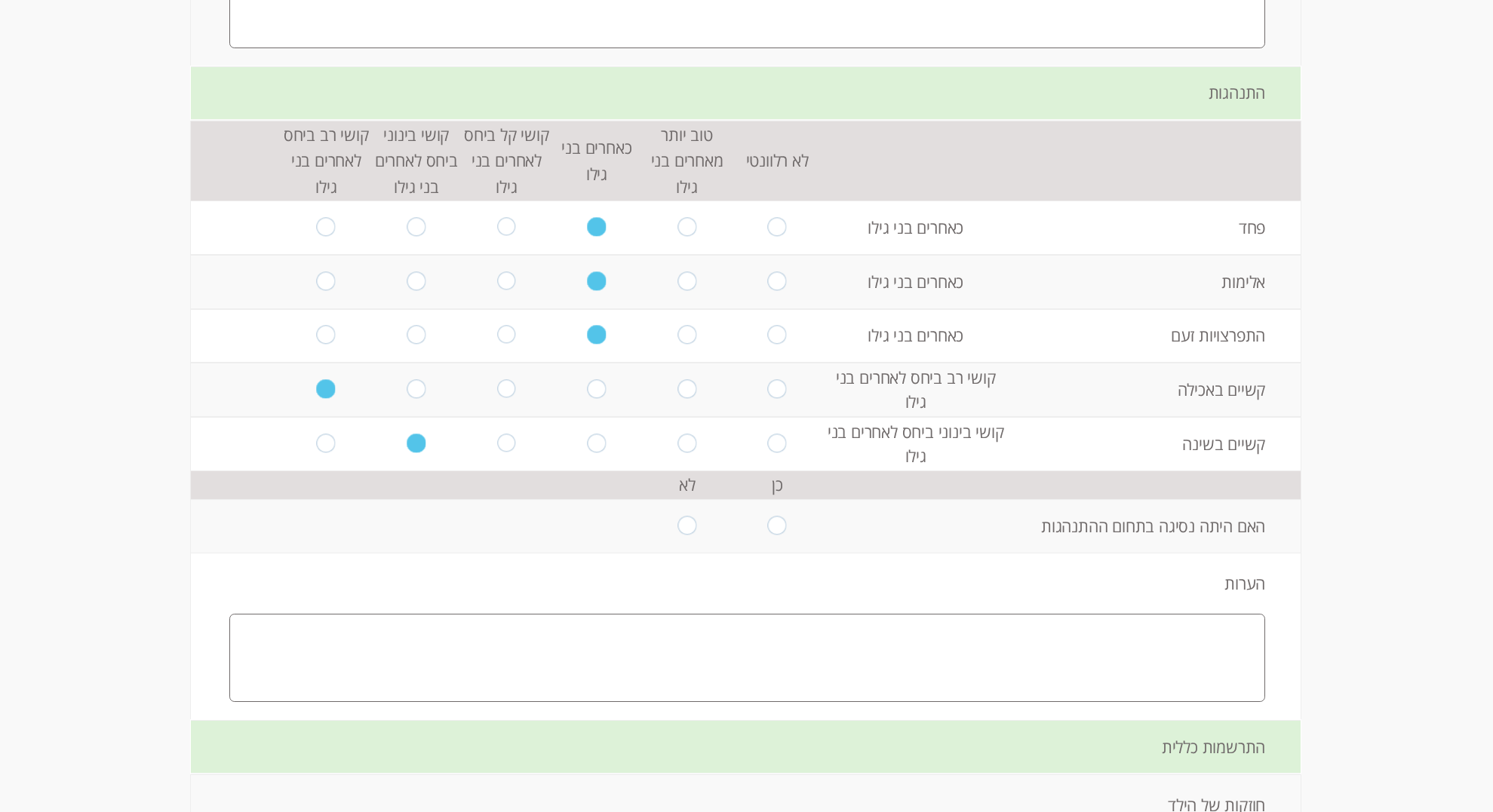
scroll to position [3068, 0]
drag, startPoint x: 679, startPoint y: 518, endPoint x: 716, endPoint y: 538, distance: 42.1
click at [679, 518] on input "radio" at bounding box center [686, 522] width 19 height 20
radio input "true"
click at [1068, 659] on textarea at bounding box center [747, 654] width 1036 height 89
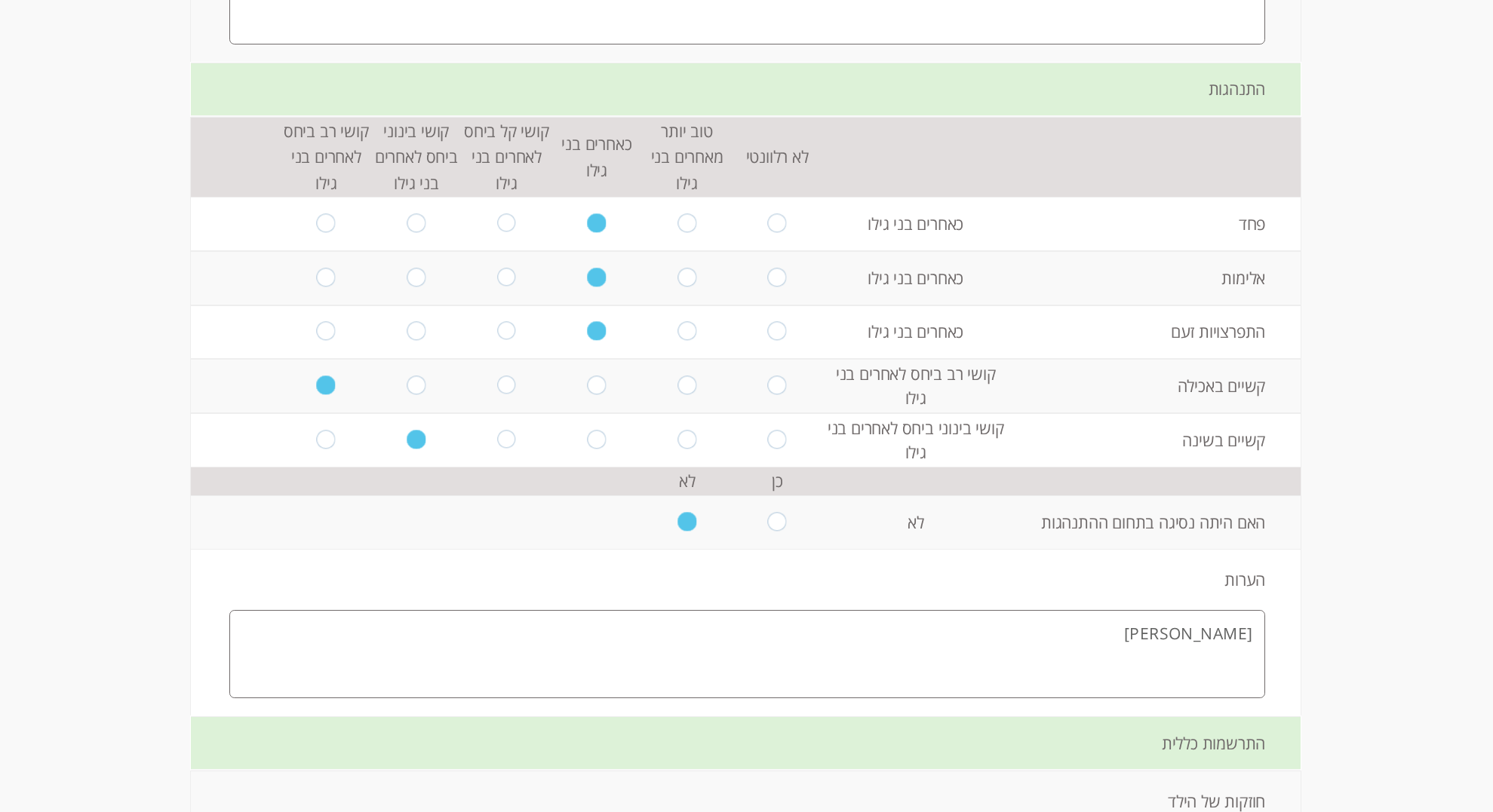
type textarea "ל"
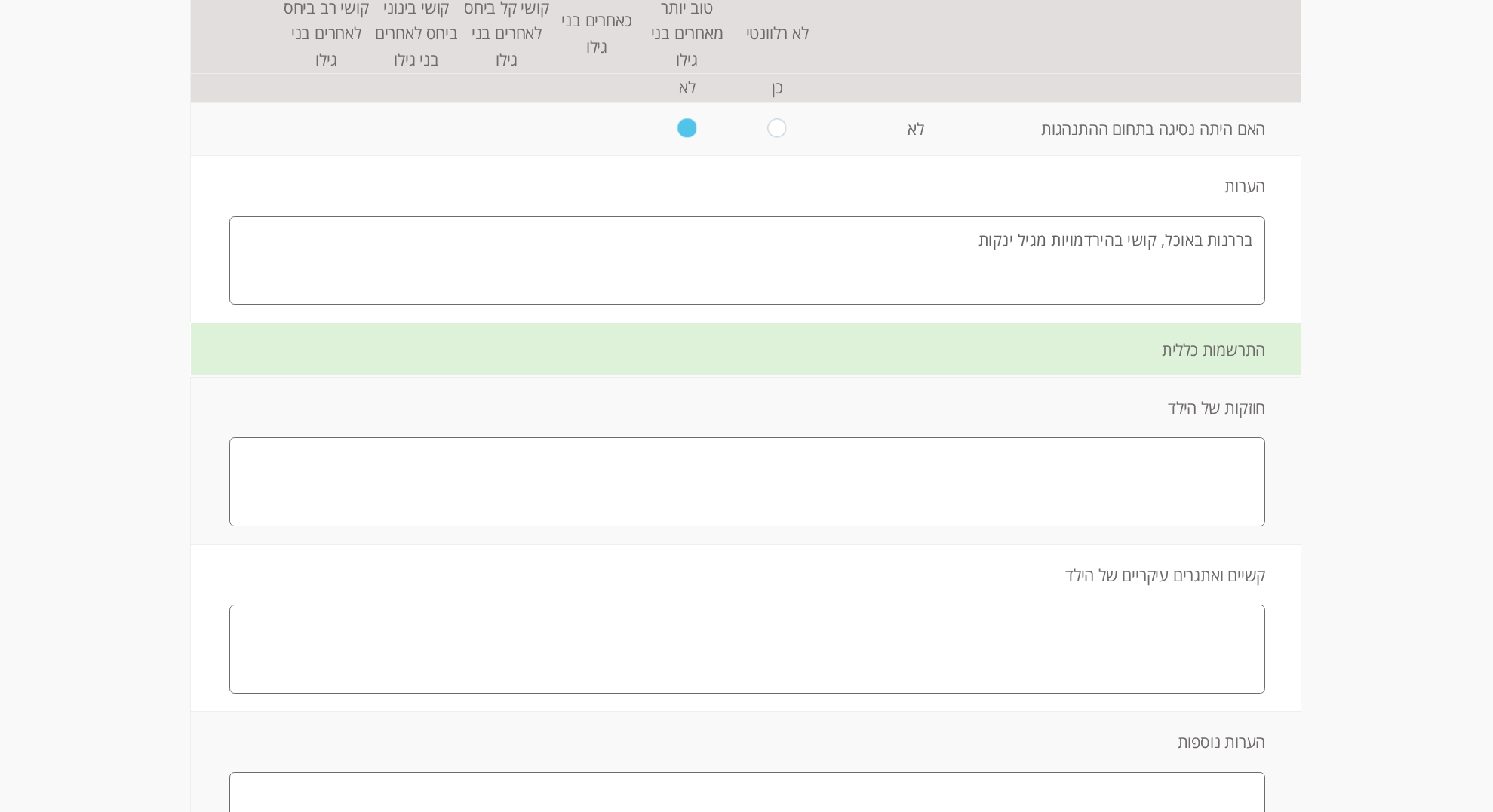
scroll to position [3474, 0]
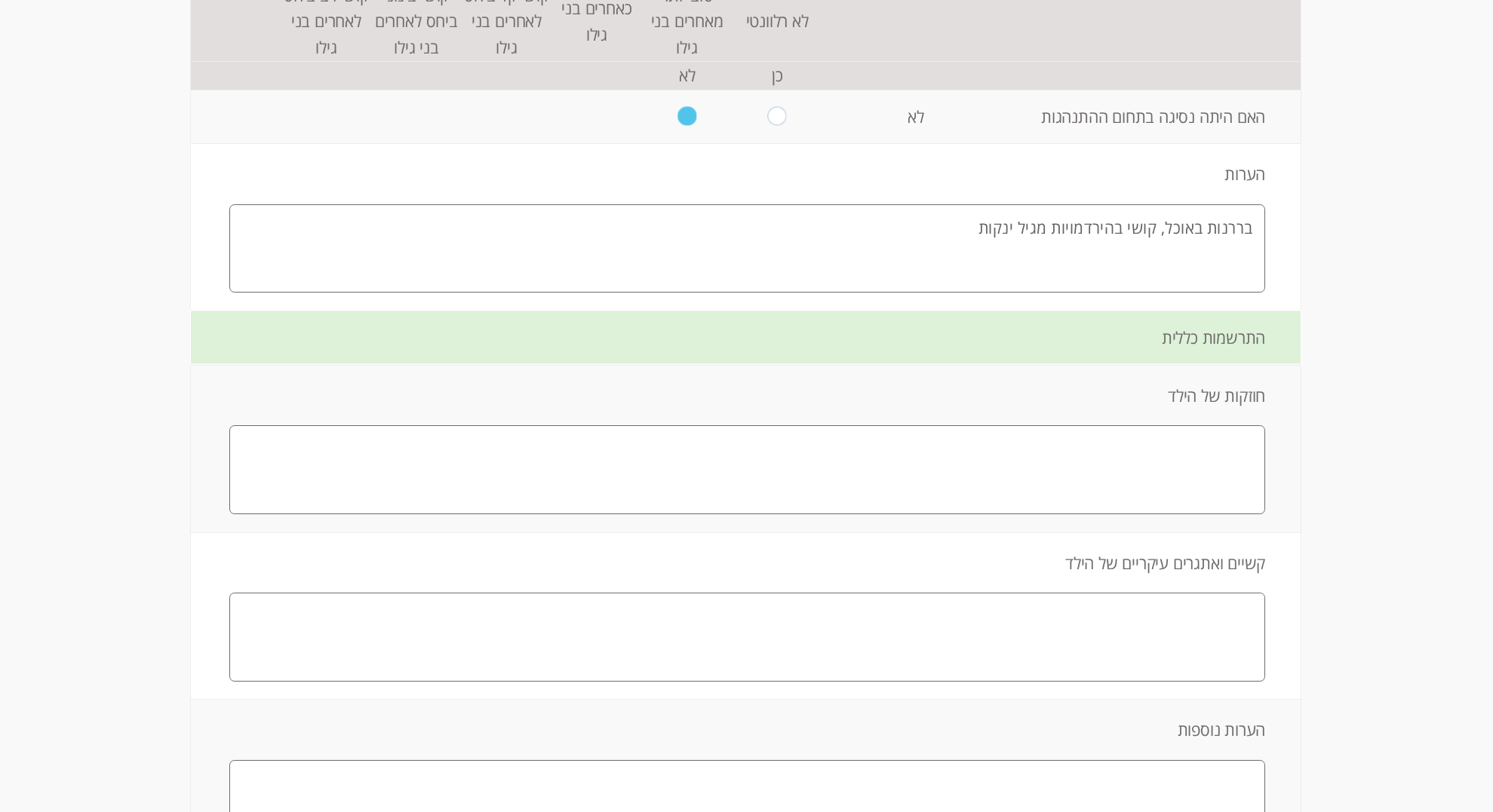
click at [1166, 227] on textarea "בררנות באוכל, קושי בהירדמויות מגיל ינקות" at bounding box center [747, 249] width 1036 height 89
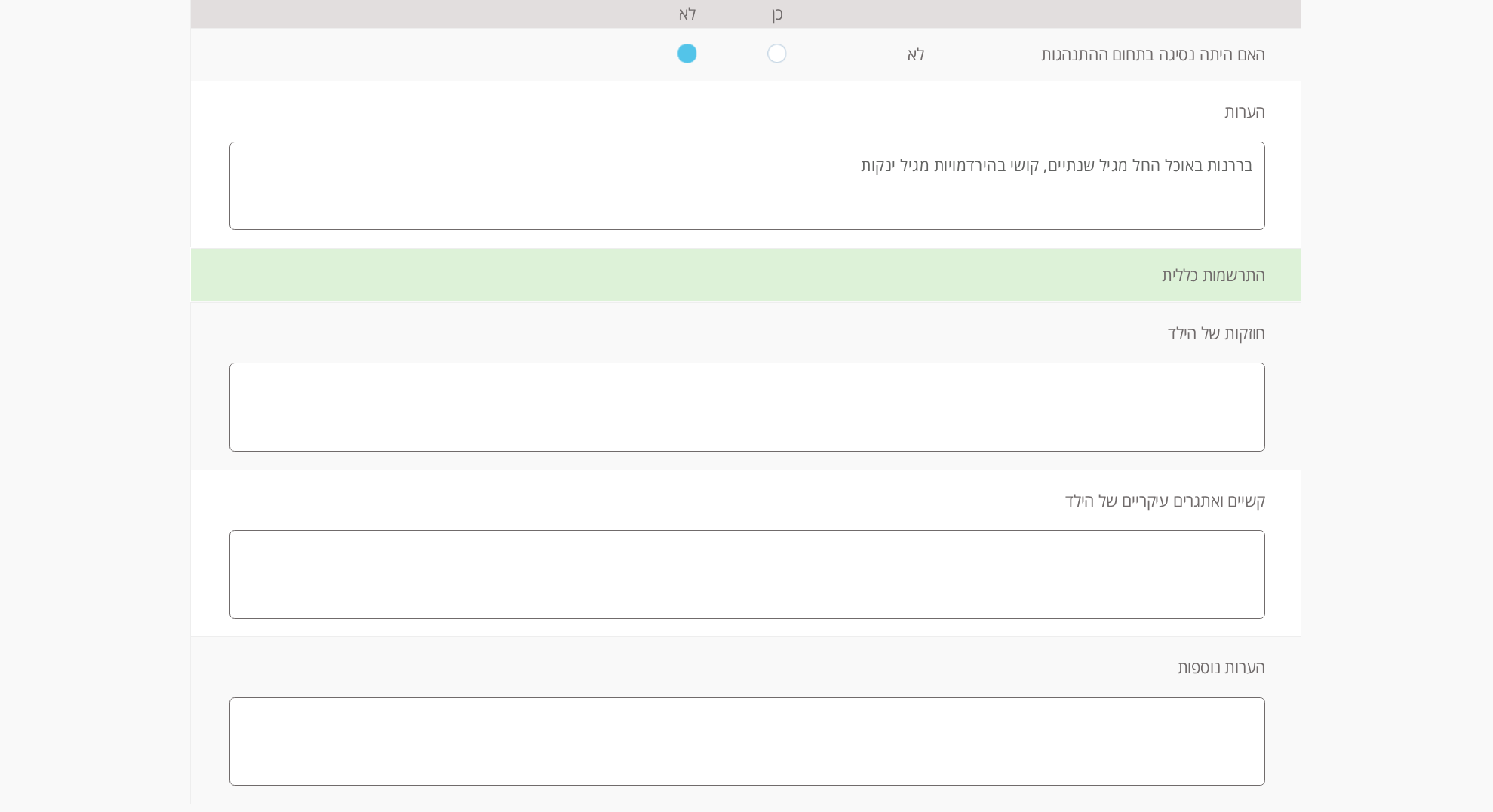
scroll to position [3538, 0]
type textarea "בררנות באוכל החל מגיל שנתיים, קושי בהירדמויות מגיל ינקות"
click at [1211, 421] on textarea at bounding box center [747, 406] width 1036 height 89
type textarea "חברותי, ידע כללי נרחב, אנגלית ברמת שפת אם כתיבה וקריאה ללא למידה מצד ההורים, יו…"
click at [1190, 565] on textarea at bounding box center [747, 573] width 1036 height 89
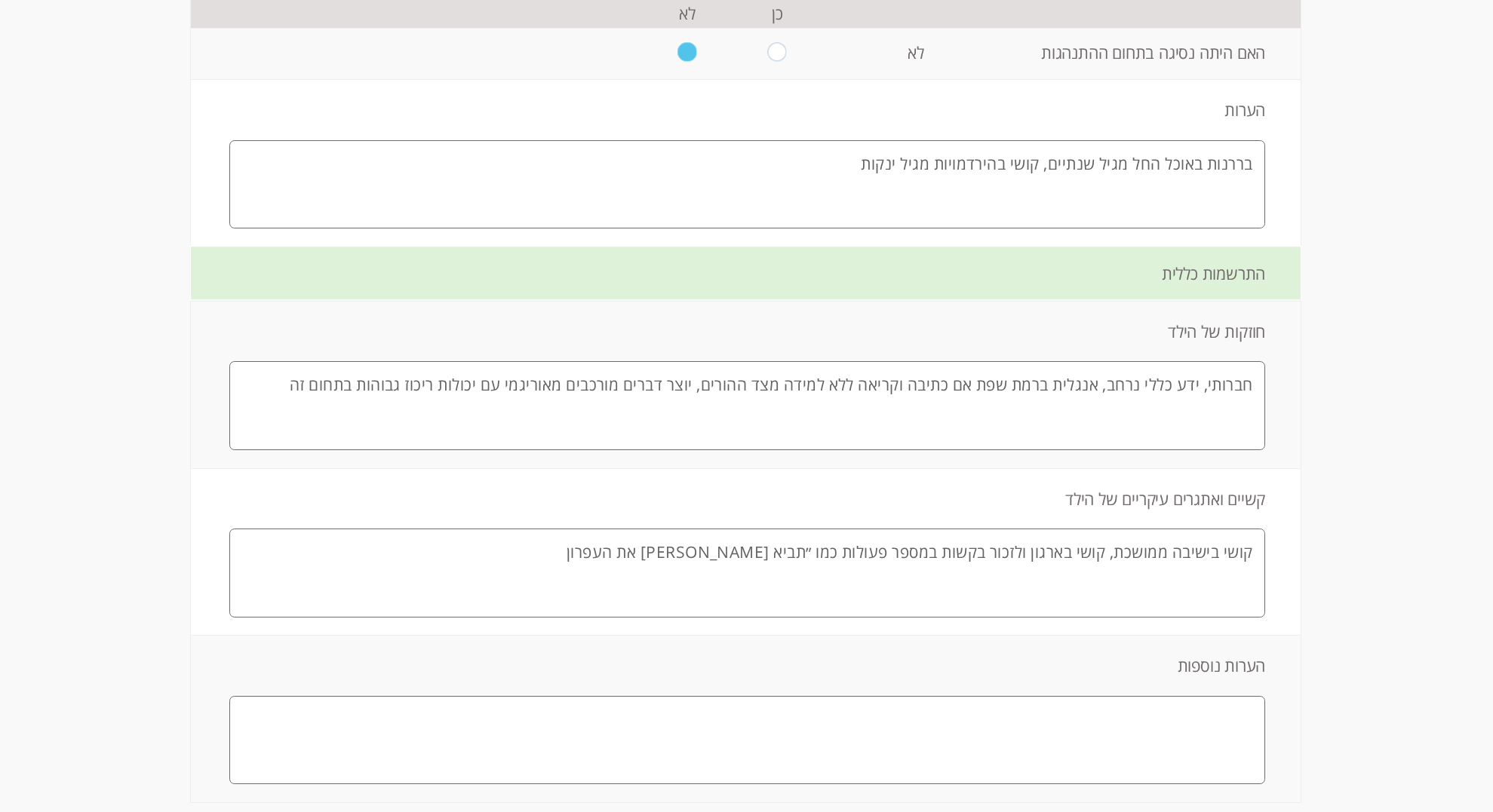
click at [834, 554] on textarea "קושי בישיבה ממושכת, קושי בארגון ולזכור בקשות במספר פעולות כמו ״תביא [PERSON_NAM…" at bounding box center [747, 573] width 1036 height 89
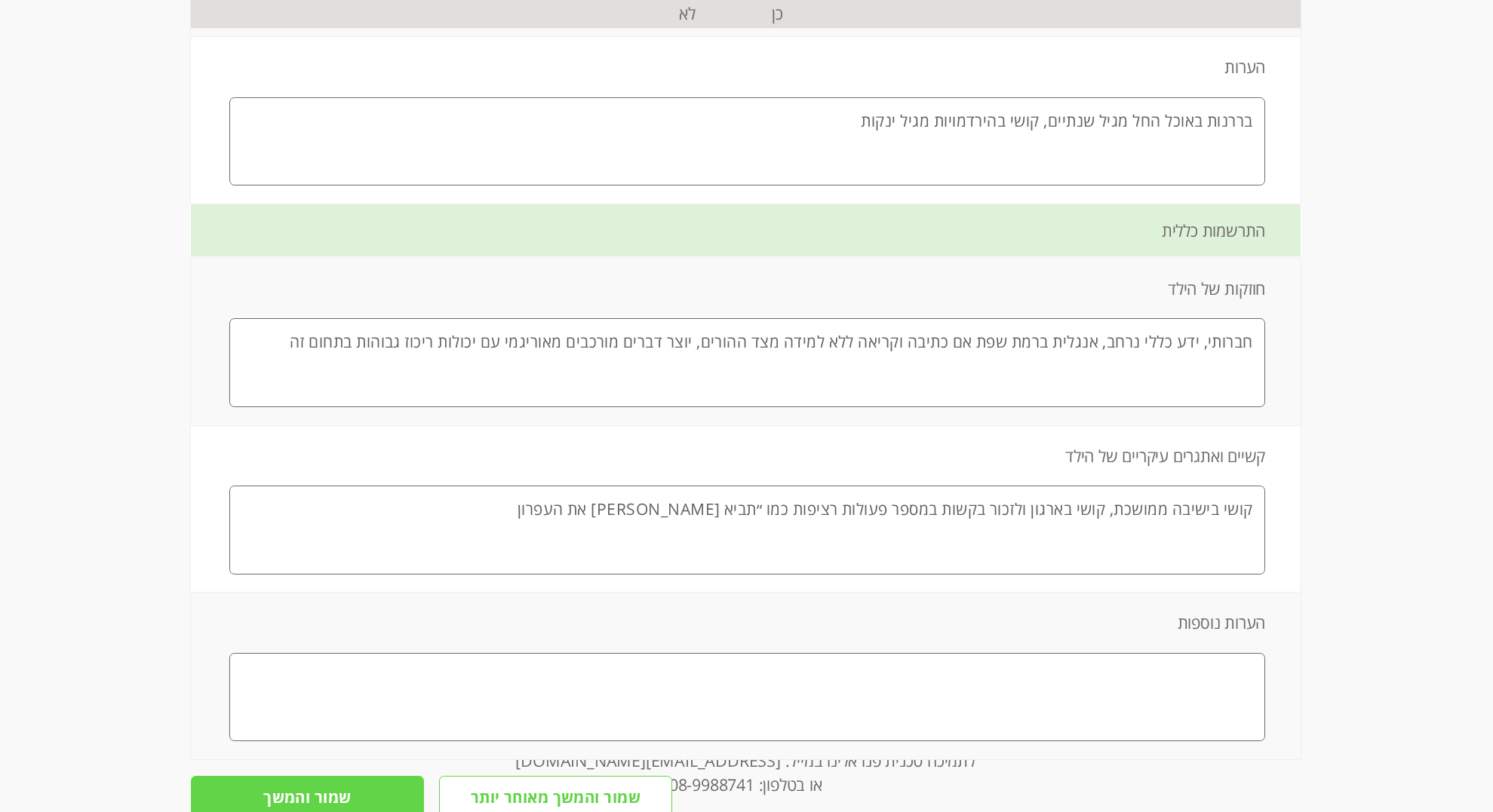
scroll to position [3584, 0]
drag, startPoint x: 664, startPoint y: 507, endPoint x: 624, endPoint y: 508, distance: 40.0
click at [624, 508] on textarea "קושי בישיבה ממושכת, קושי בארגון ולזכור בקשות במספר פעולות רציפות כמו ״תביא [PER…" at bounding box center [747, 528] width 1036 height 89
click at [1029, 511] on textarea "קושי בישיבה ממושכת, קושי בארגון, מתקשה" at bounding box center [747, 528] width 1036 height 89
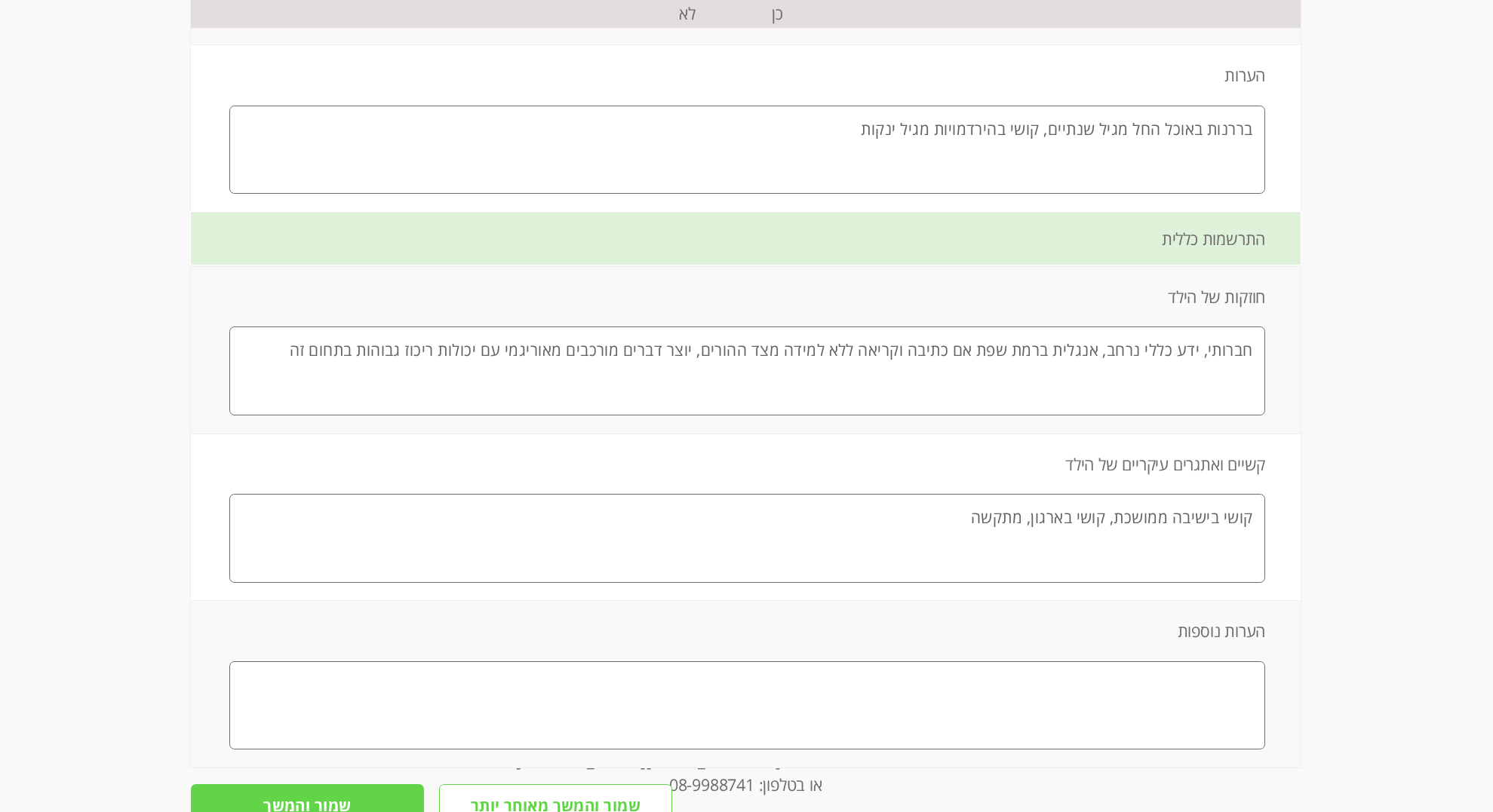
click at [964, 516] on textarea "קושי בישיבה ממושכת, קושי בארגון, מתקשה" at bounding box center [747, 538] width 1036 height 89
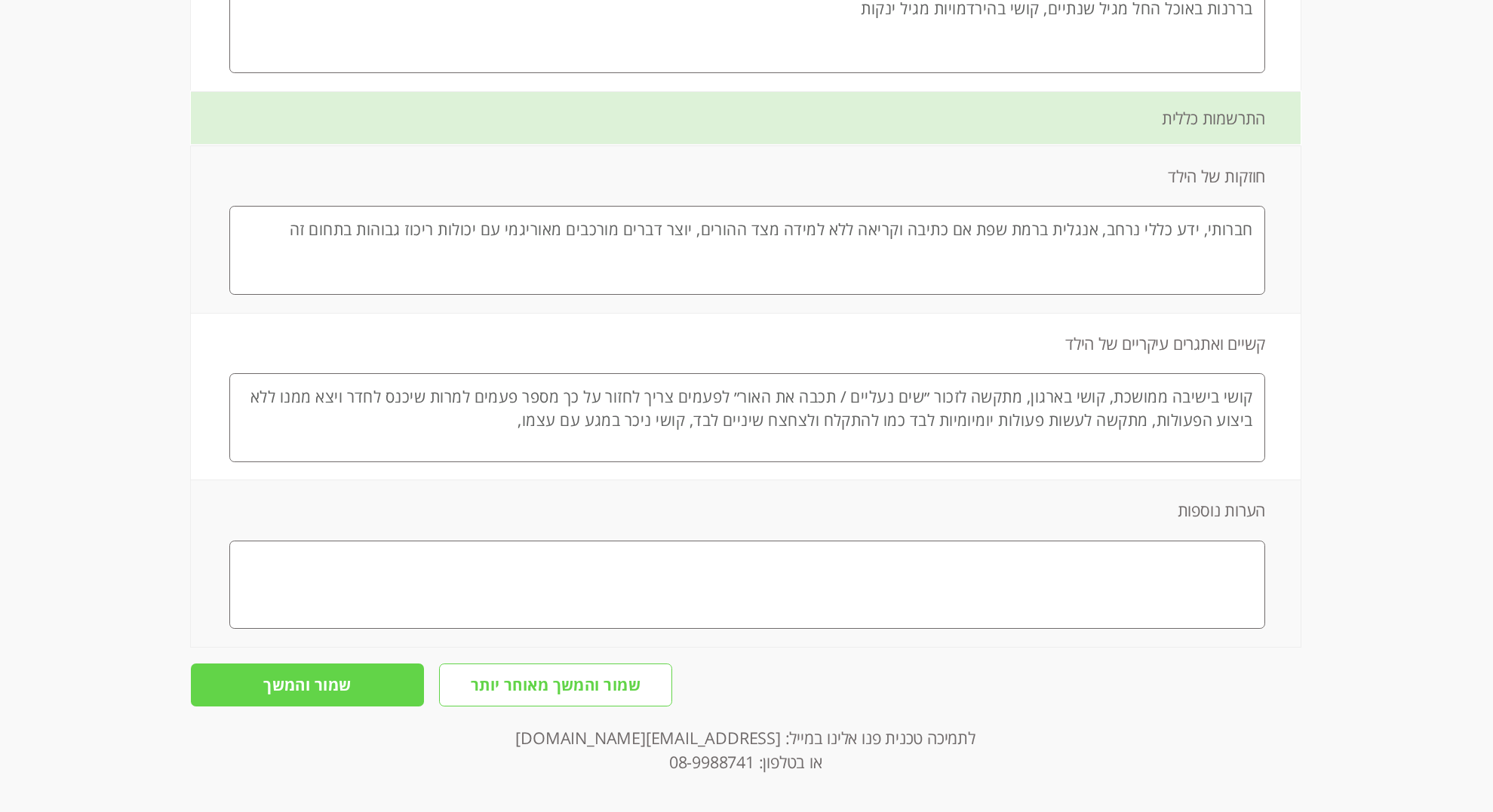
scroll to position [3693, 0]
type textarea "קושי בישיבה ממושכת, קושי בארגון, מתקשה לזכור ״שים נעליים / תכבה את האור״ לפעמים…"
click at [1221, 563] on textarea at bounding box center [747, 586] width 1036 height 89
type textarea "מאובחן על הספקטרום מגיל שנה ו7 חודשים"
click at [301, 684] on input "שמור והמשך" at bounding box center [307, 685] width 233 height 43
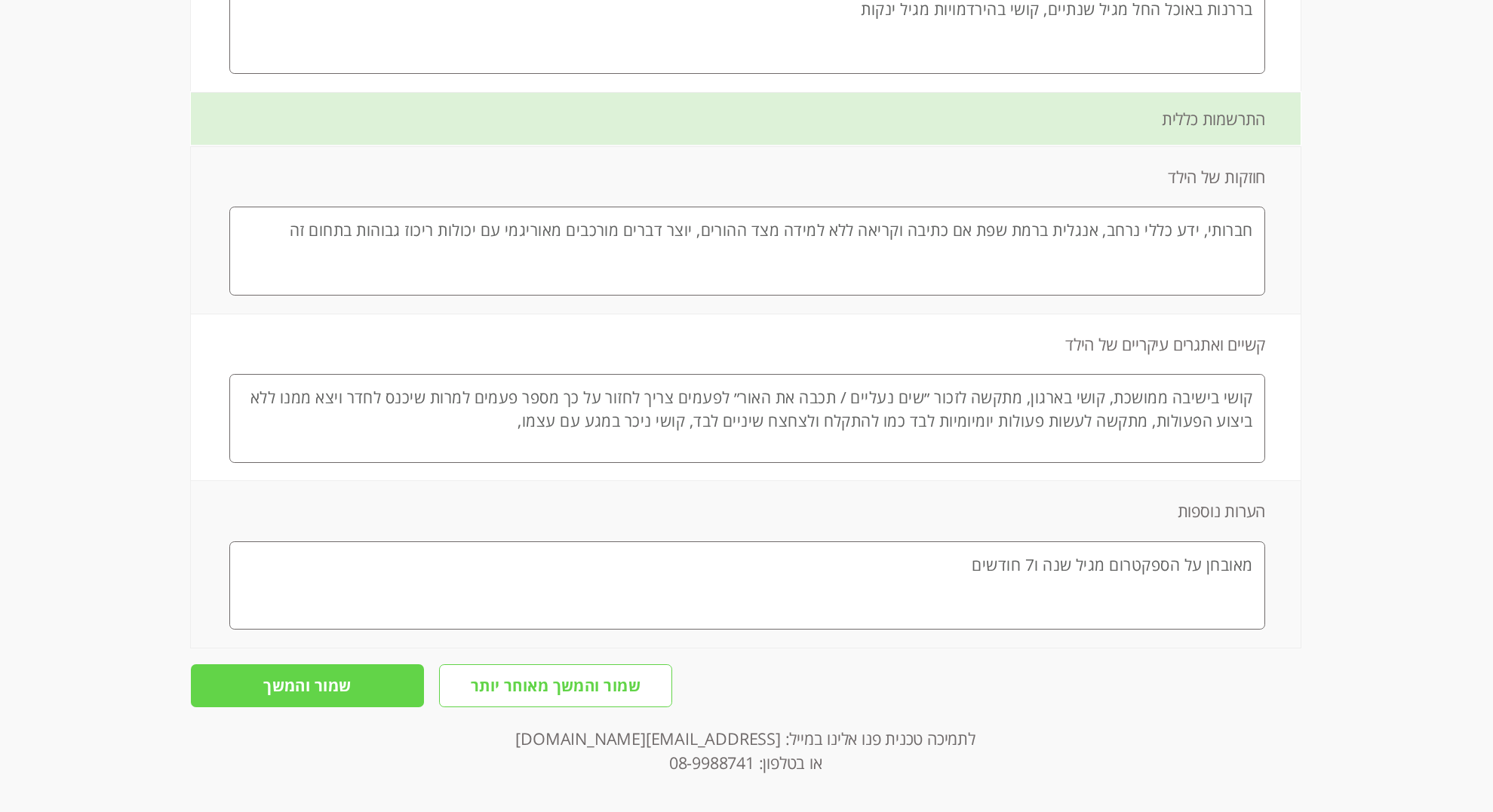
click at [333, 693] on input "שמור והמשך" at bounding box center [307, 685] width 233 height 43
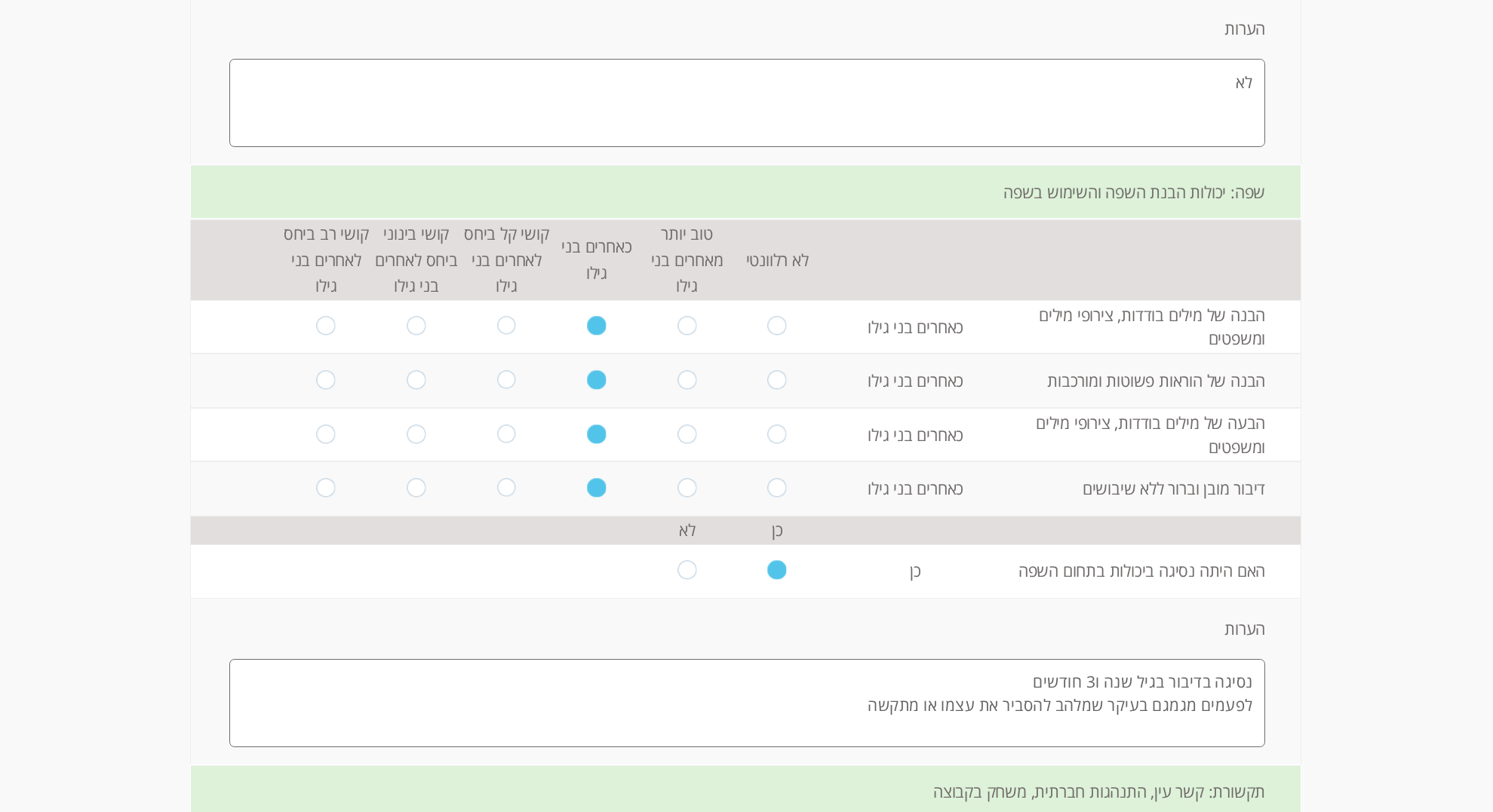
scroll to position [1301, 0]
click at [1082, 709] on textarea "נסיגה בדיבור בגיל שנה ו3 חודשים לפעמים מגמגם בעיקר שמלהב להסביר את עצמו או מתקשה" at bounding box center [747, 704] width 1036 height 89
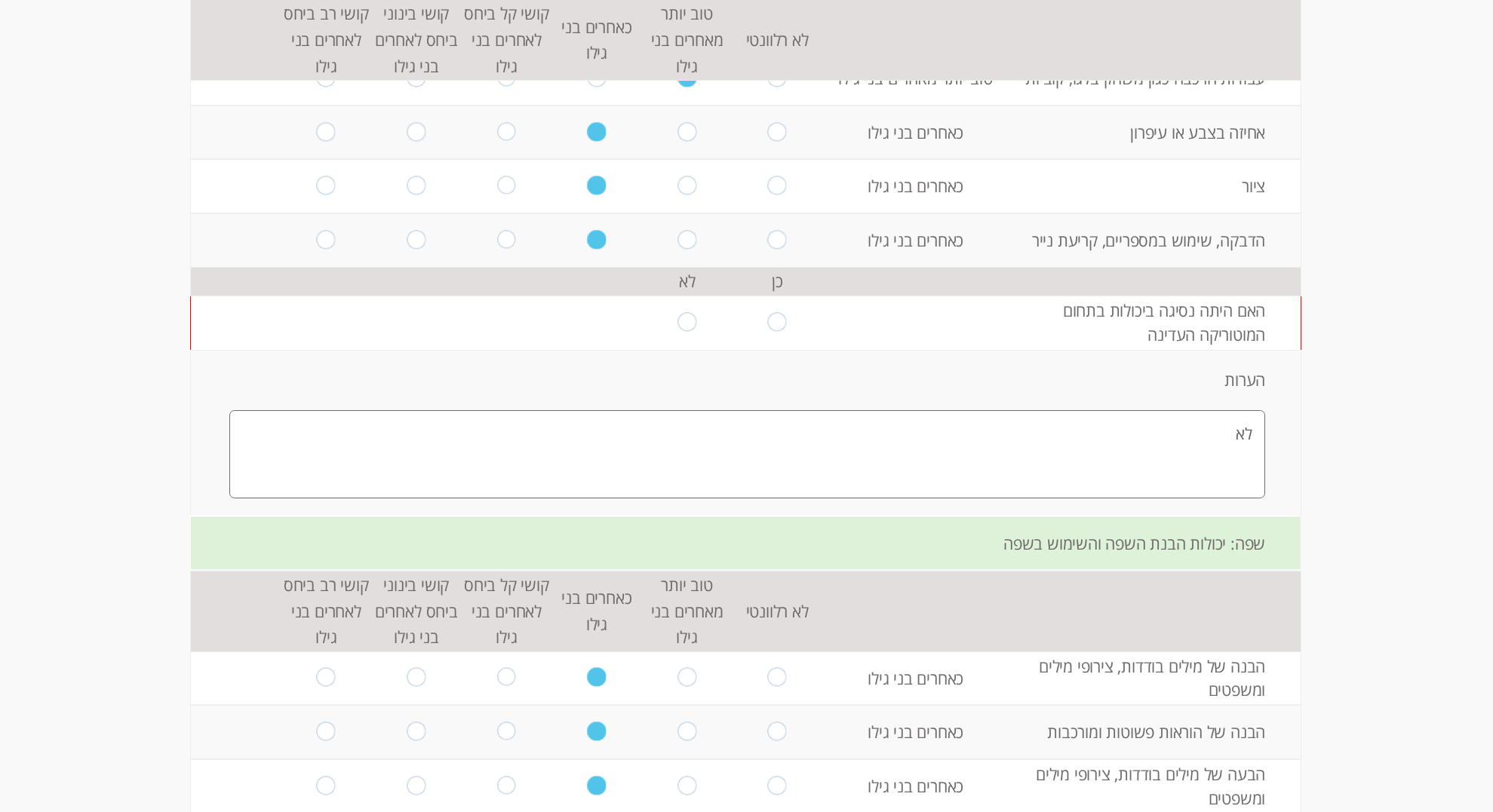
scroll to position [932, 0]
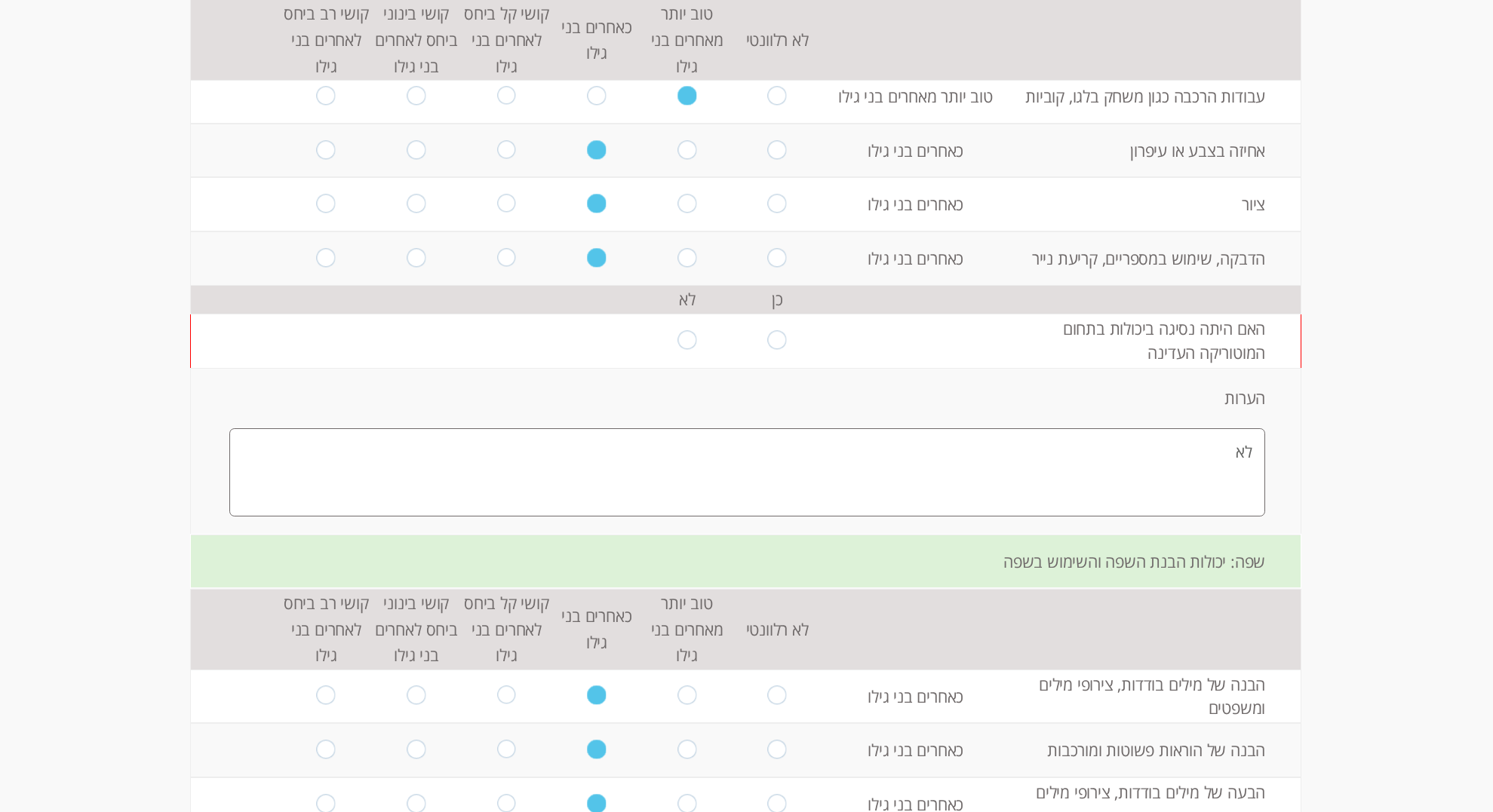
type textarea "נסיגה בדיבור בגיל שנה ו3 חודשים לפעמים מגמגם בעיקר שמתלהב להסביר את עצמו או מתק…"
click at [681, 336] on input "radio" at bounding box center [686, 340] width 19 height 20
radio input "true"
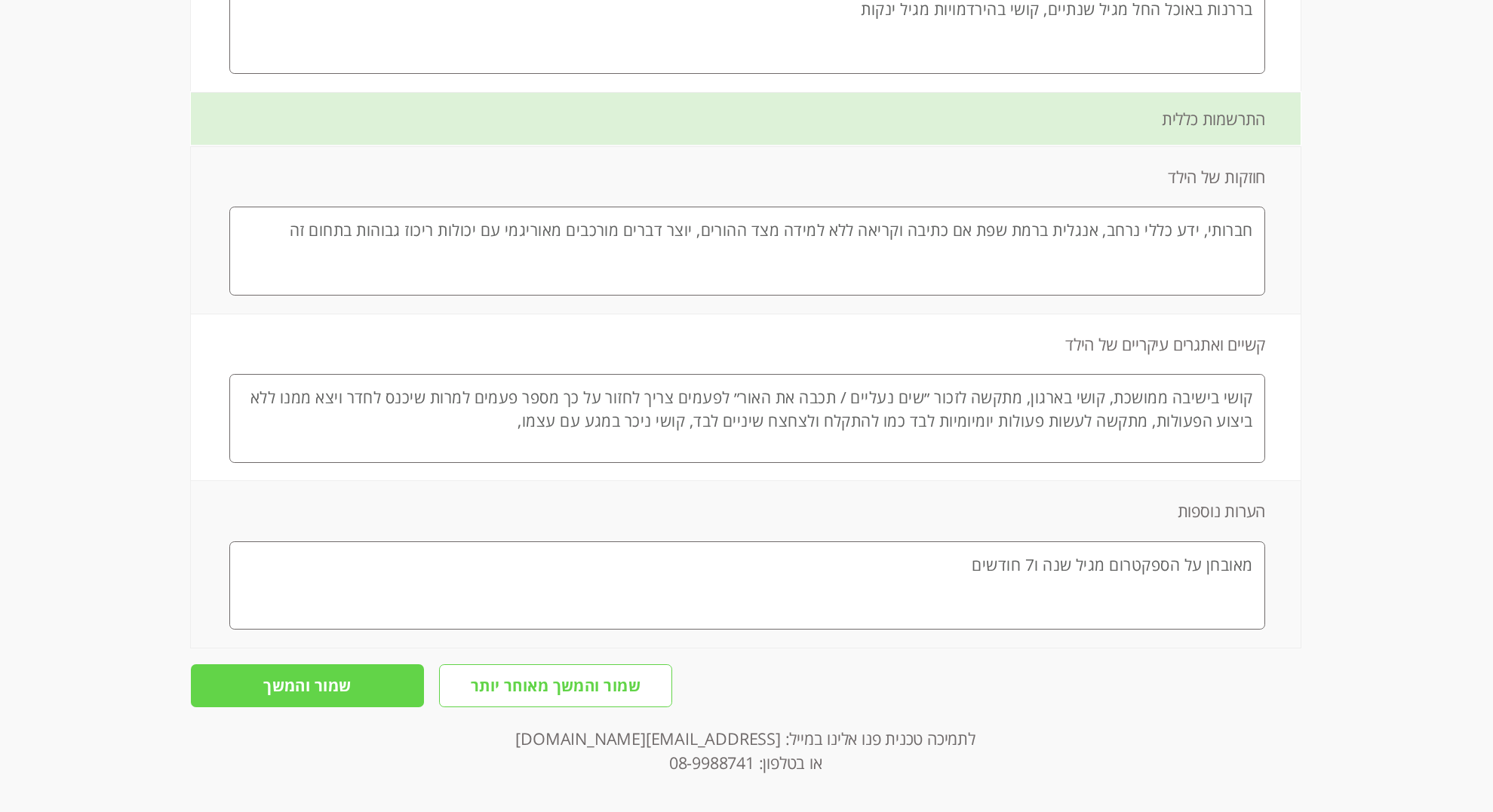
click at [286, 687] on input "שמור והמשך" at bounding box center [307, 685] width 233 height 43
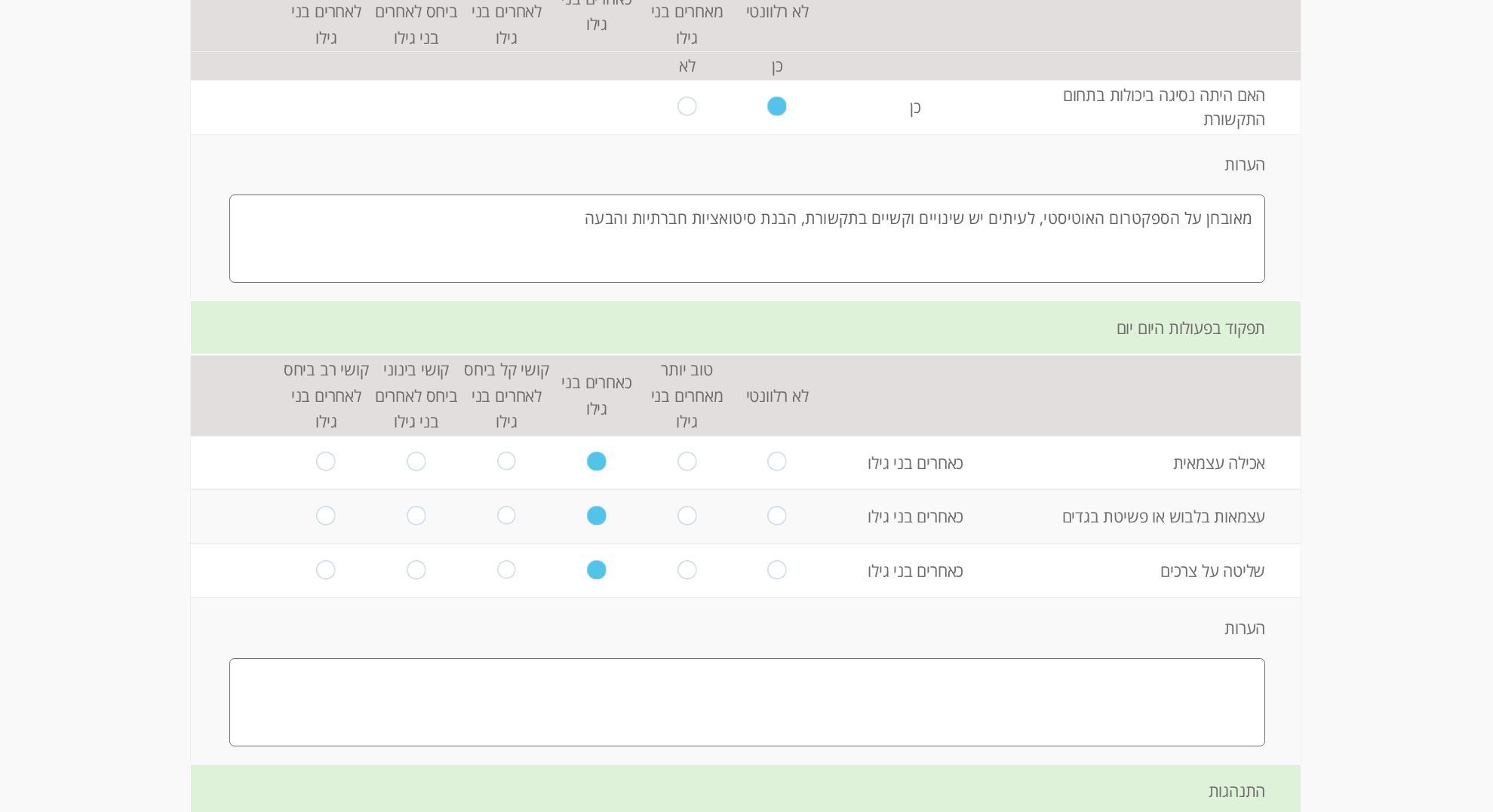
scroll to position [2367, 0]
click at [1183, 685] on textarea at bounding box center [747, 702] width 1036 height 89
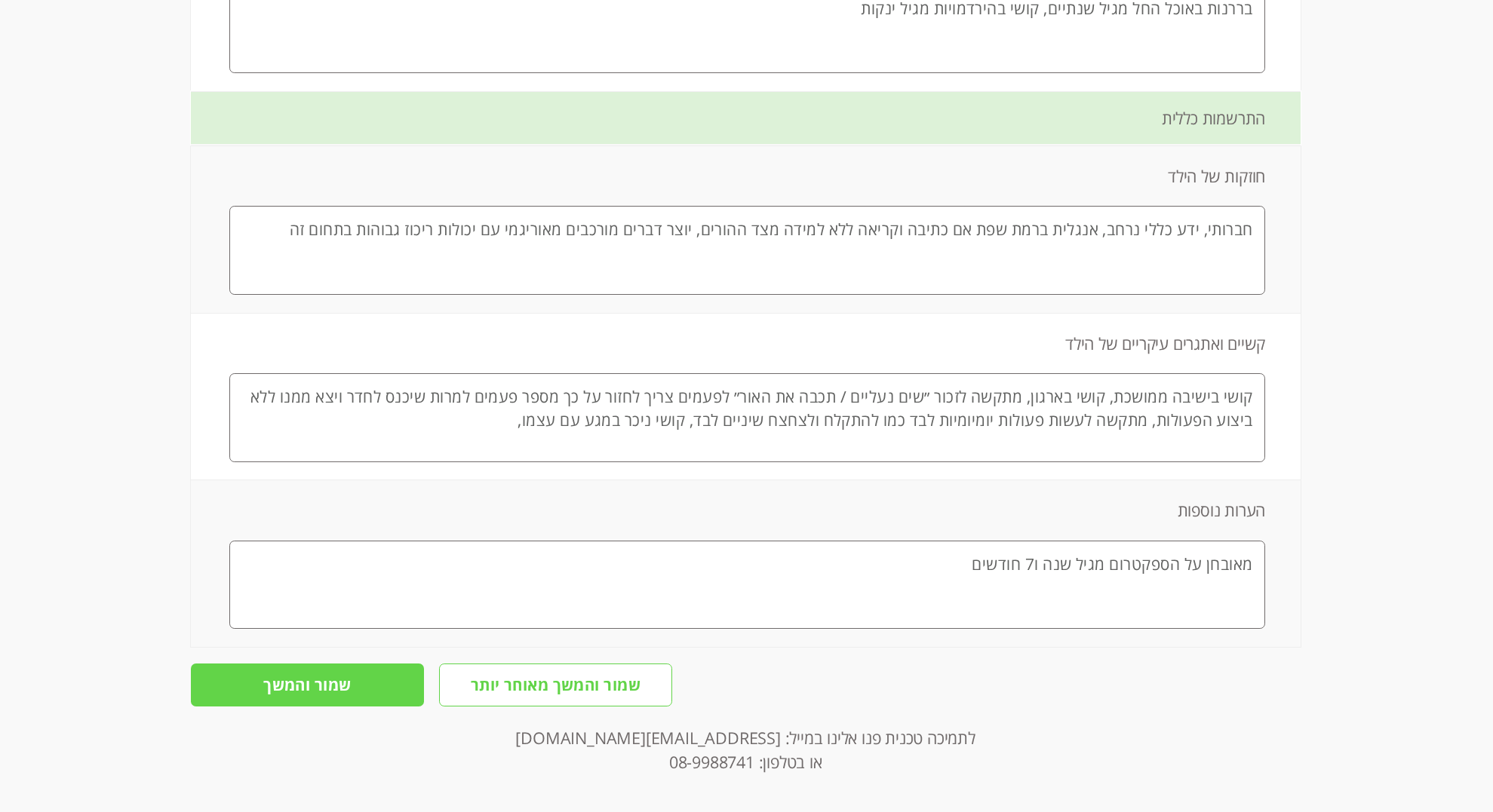
scroll to position [3693, 0]
type textarea "אין"
click at [347, 707] on input "שמור והמשך" at bounding box center [307, 685] width 233 height 43
click at [352, 700] on input "שמור והמשך" at bounding box center [307, 685] width 233 height 43
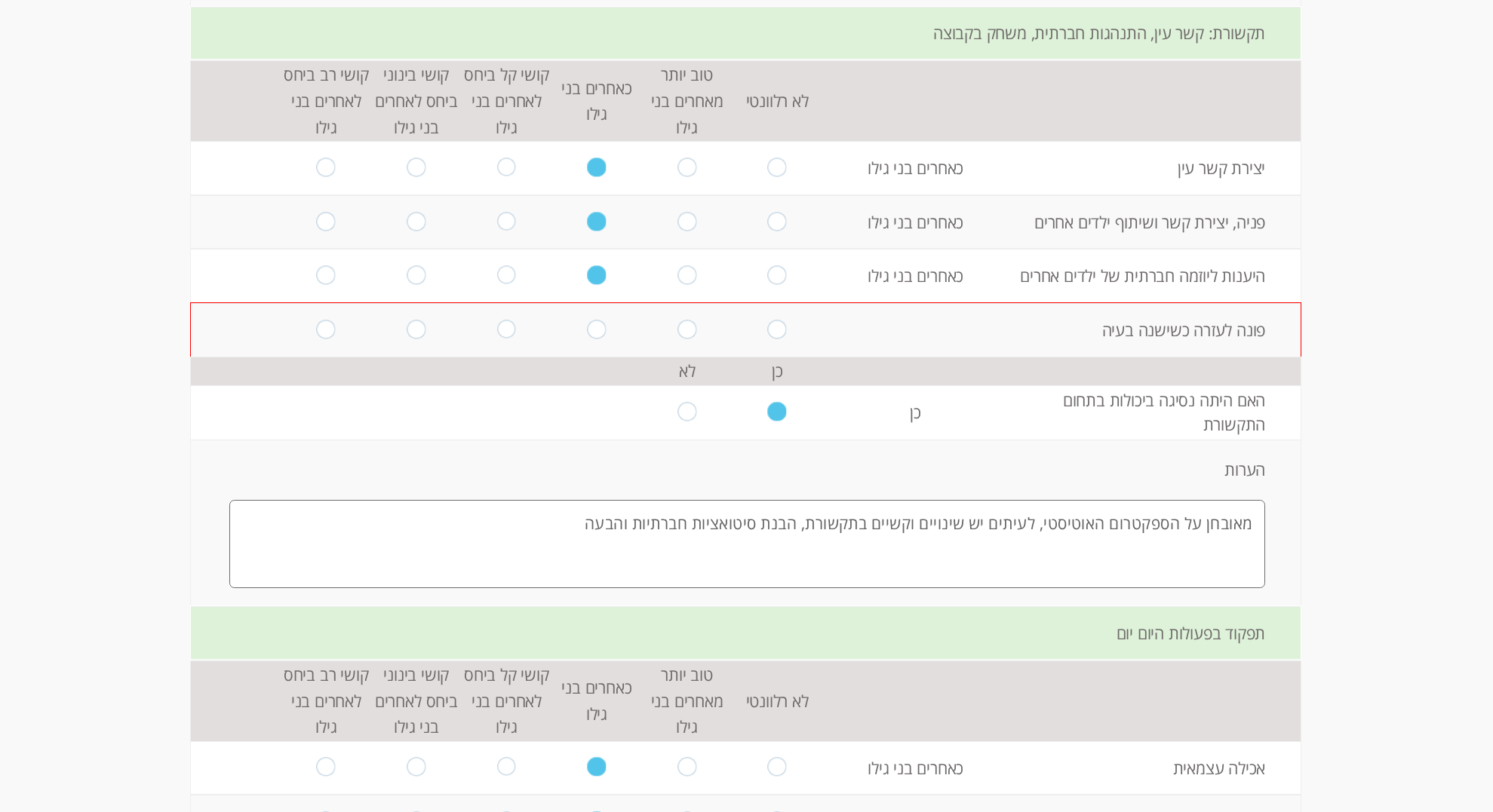
scroll to position [2060, 0]
click at [507, 329] on input "radio" at bounding box center [506, 330] width 19 height 20
radio input "true"
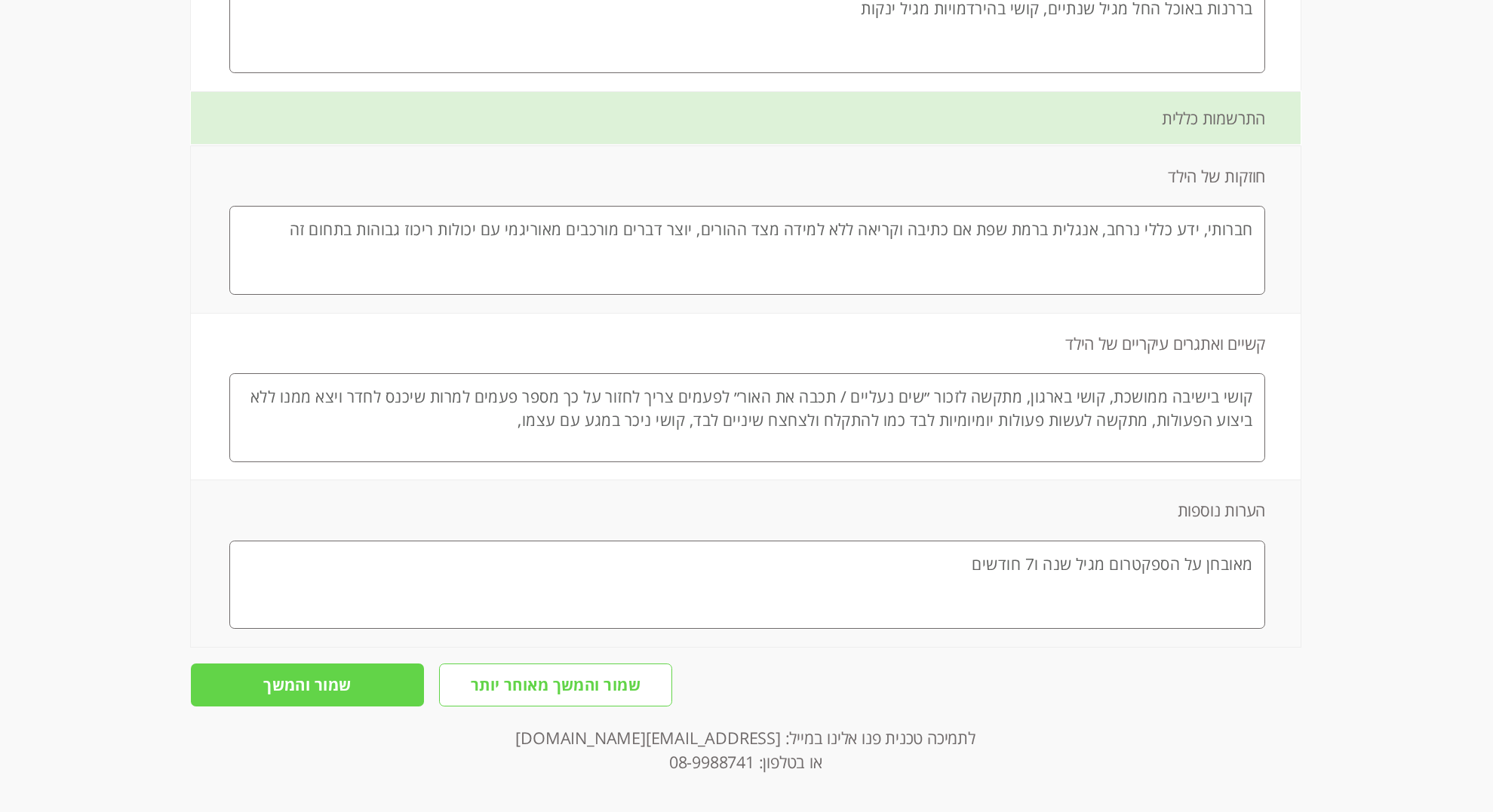
scroll to position [3693, 0]
click at [344, 675] on input "שמור והמשך" at bounding box center [307, 685] width 233 height 43
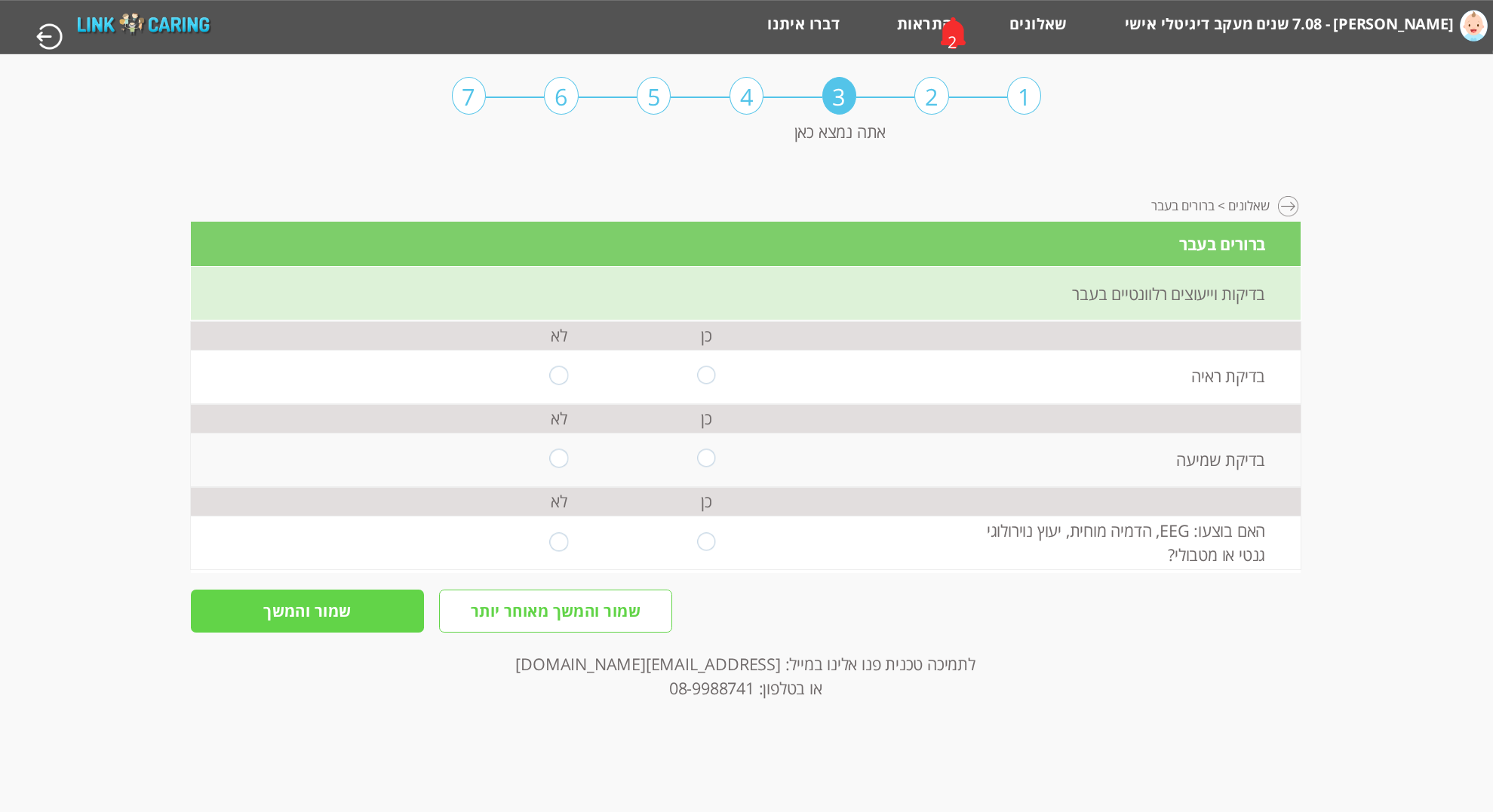
click at [705, 379] on input "radio" at bounding box center [706, 376] width 19 height 20
radio input "true"
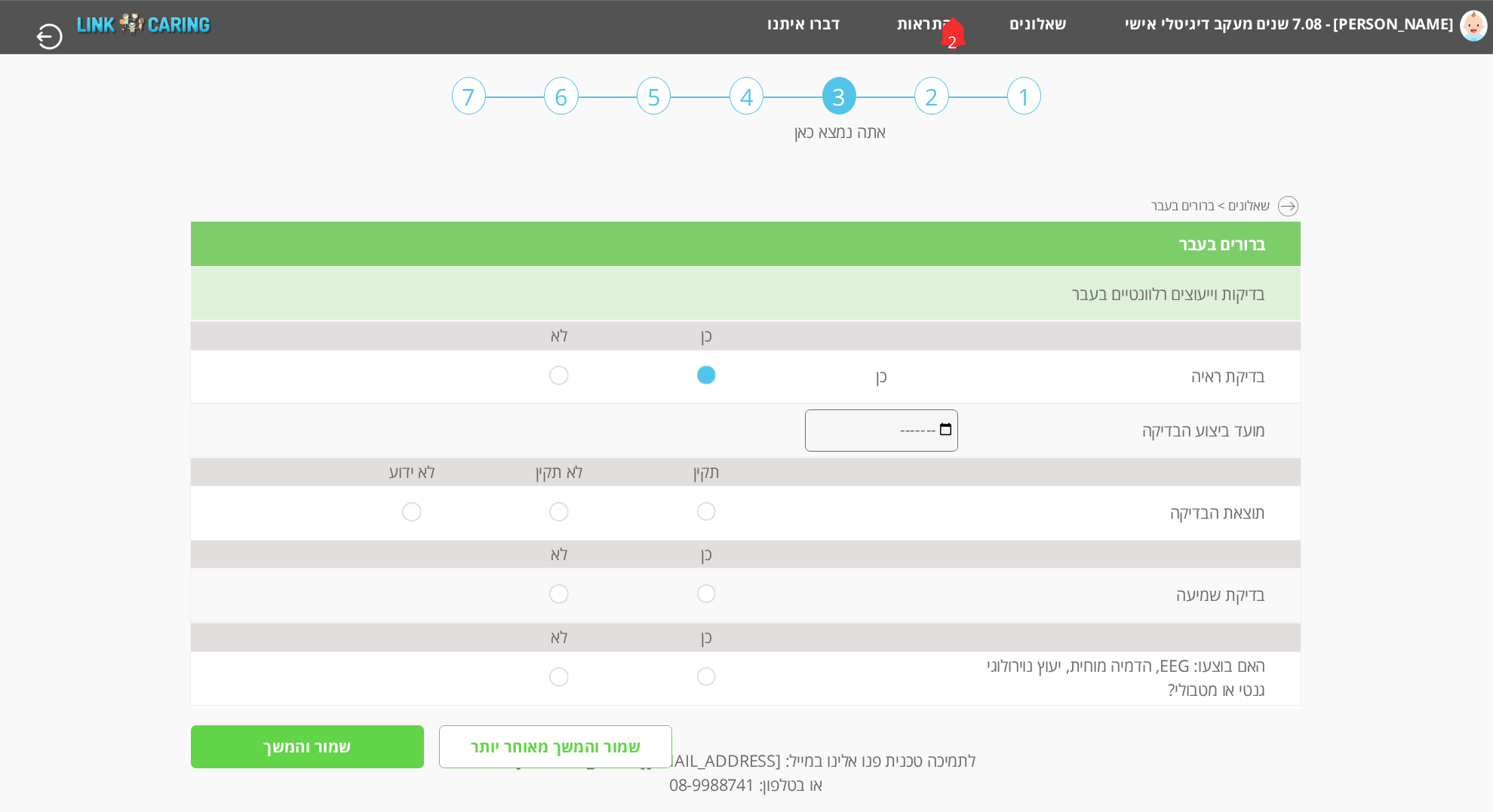
click at [911, 434] on input "month" at bounding box center [881, 431] width 153 height 43
type input "תקין"
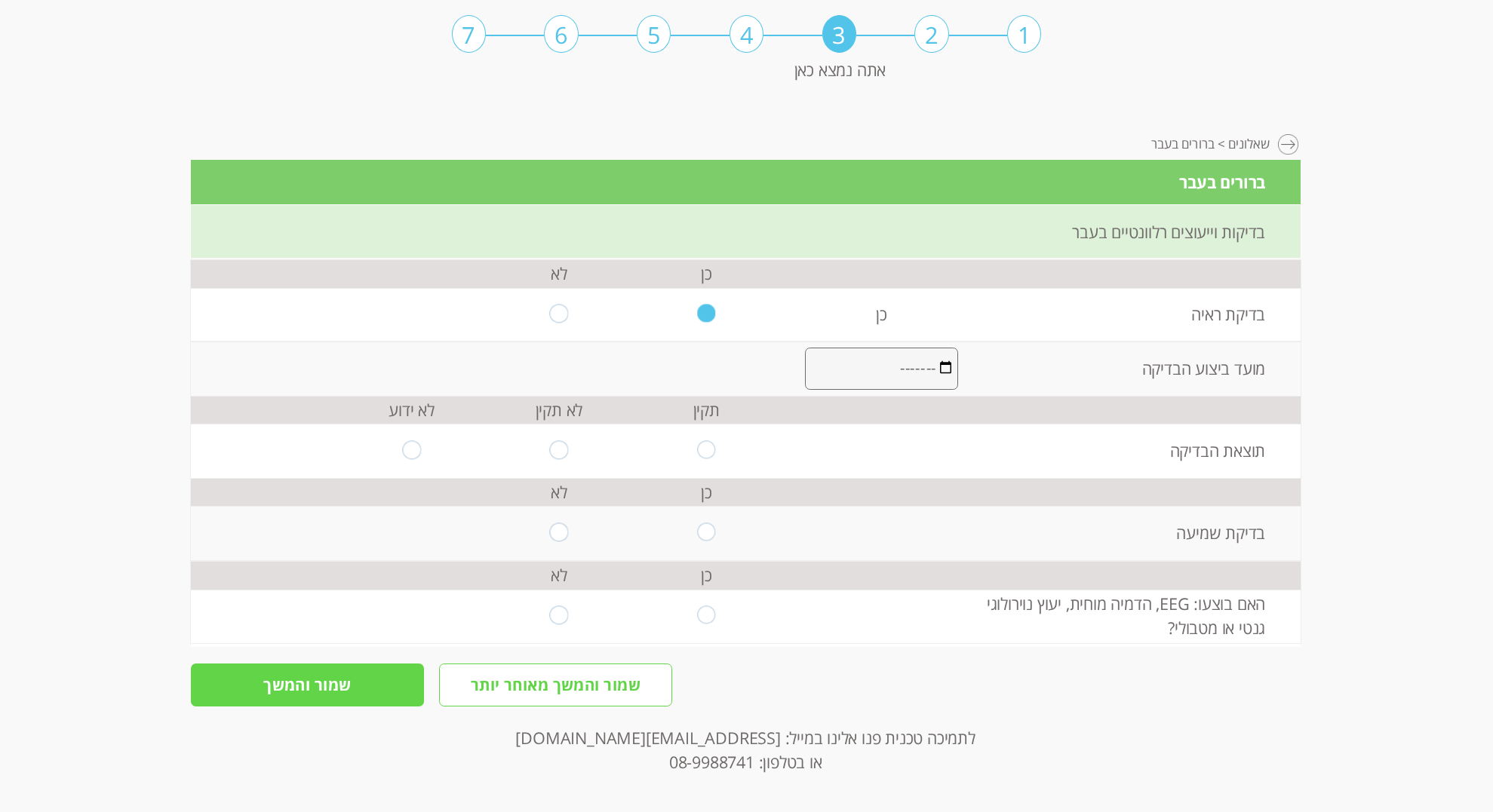
scroll to position [64, 0]
drag, startPoint x: 849, startPoint y: 364, endPoint x: 1024, endPoint y: 350, distance: 175.6
click at [1024, 350] on tr "מועד ביצוע הבדיקה תקין" at bounding box center [746, 368] width 1110 height 54
type input "גיל 6"
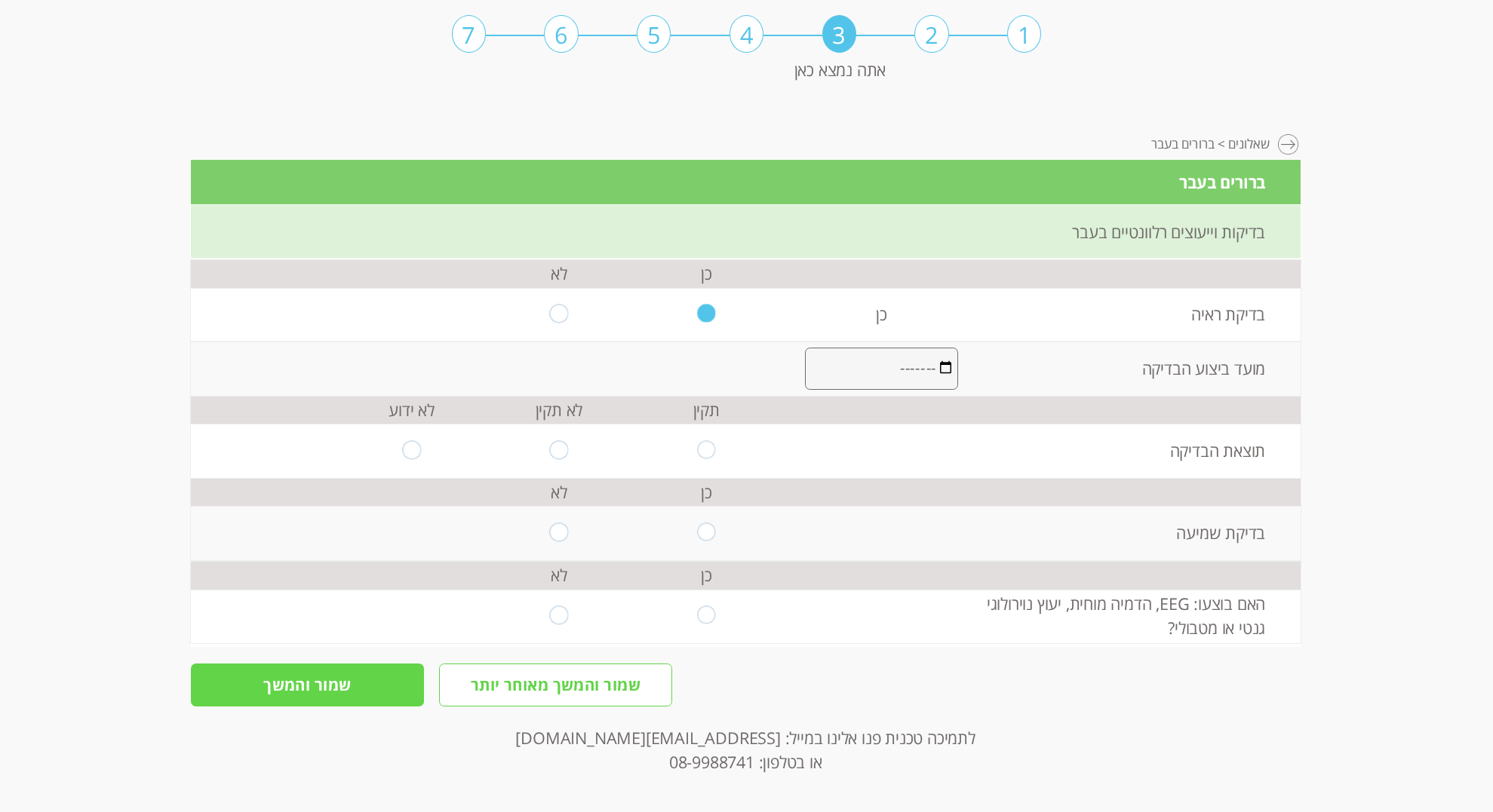
click at [708, 447] on input "radio" at bounding box center [706, 450] width 19 height 20
radio input "true"
click at [708, 537] on input "radio" at bounding box center [706, 532] width 19 height 20
radio input "true"
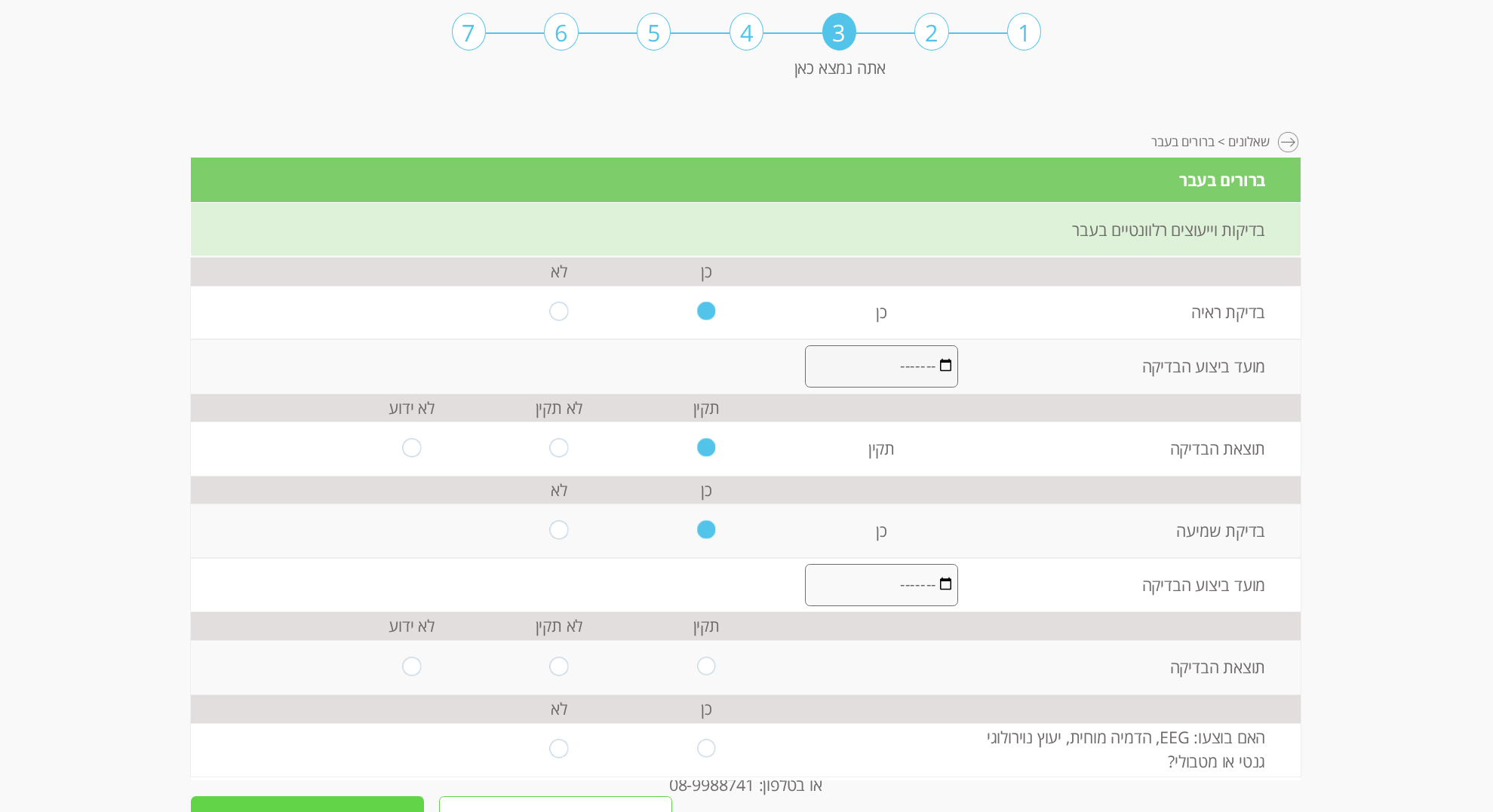
click at [887, 586] on input "month" at bounding box center [881, 585] width 153 height 43
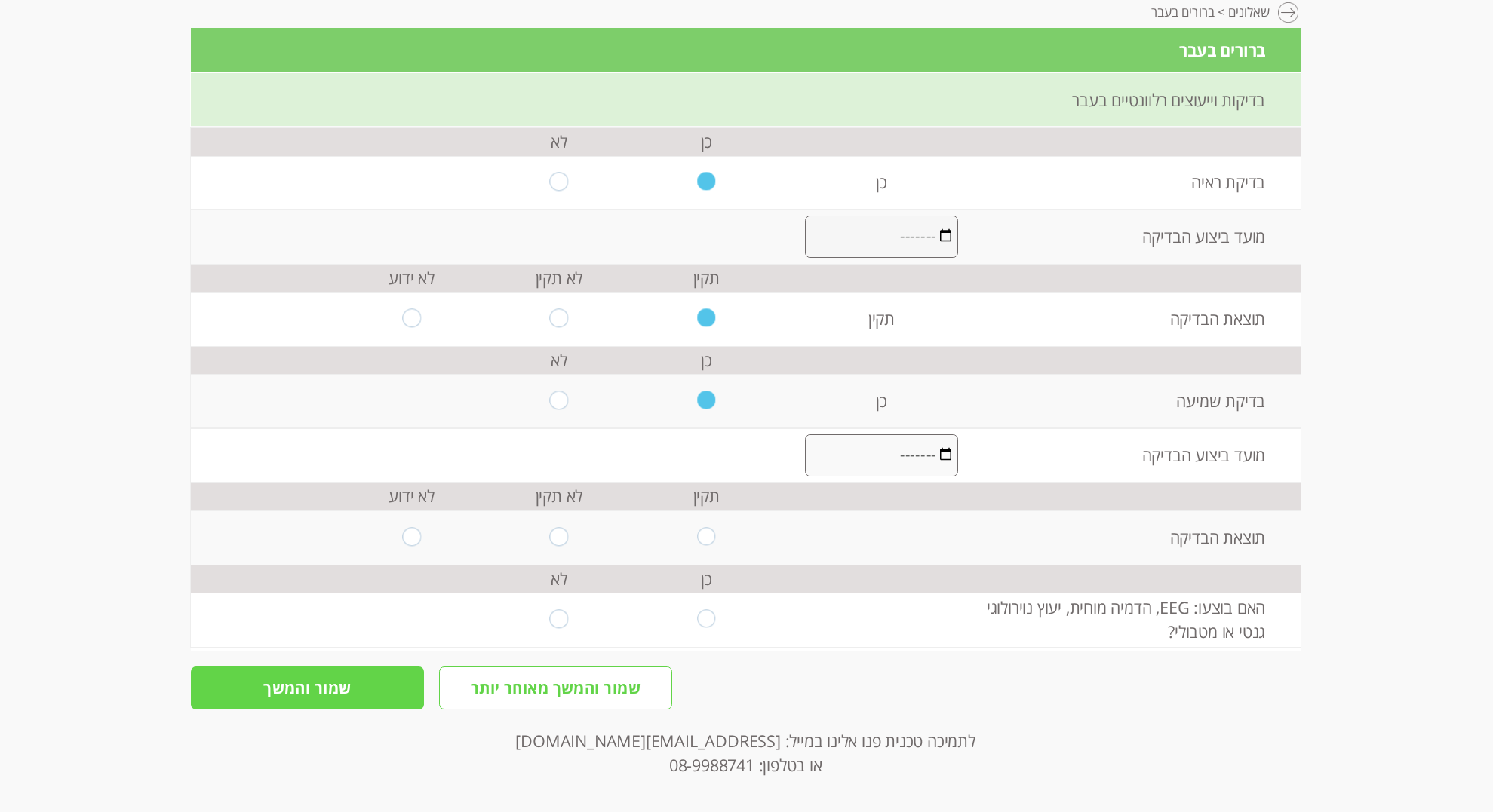
scroll to position [196, 0]
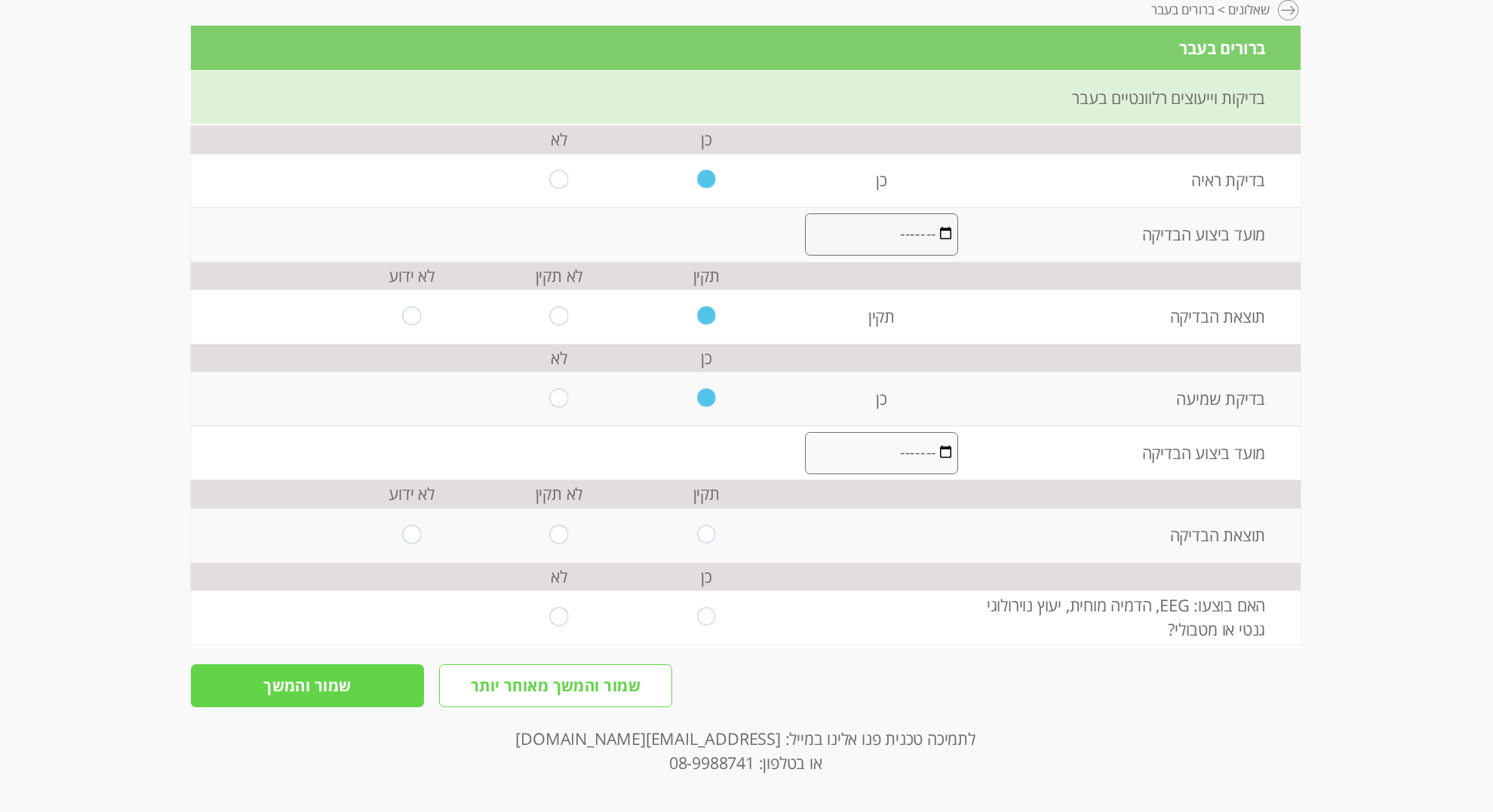
type input "5"
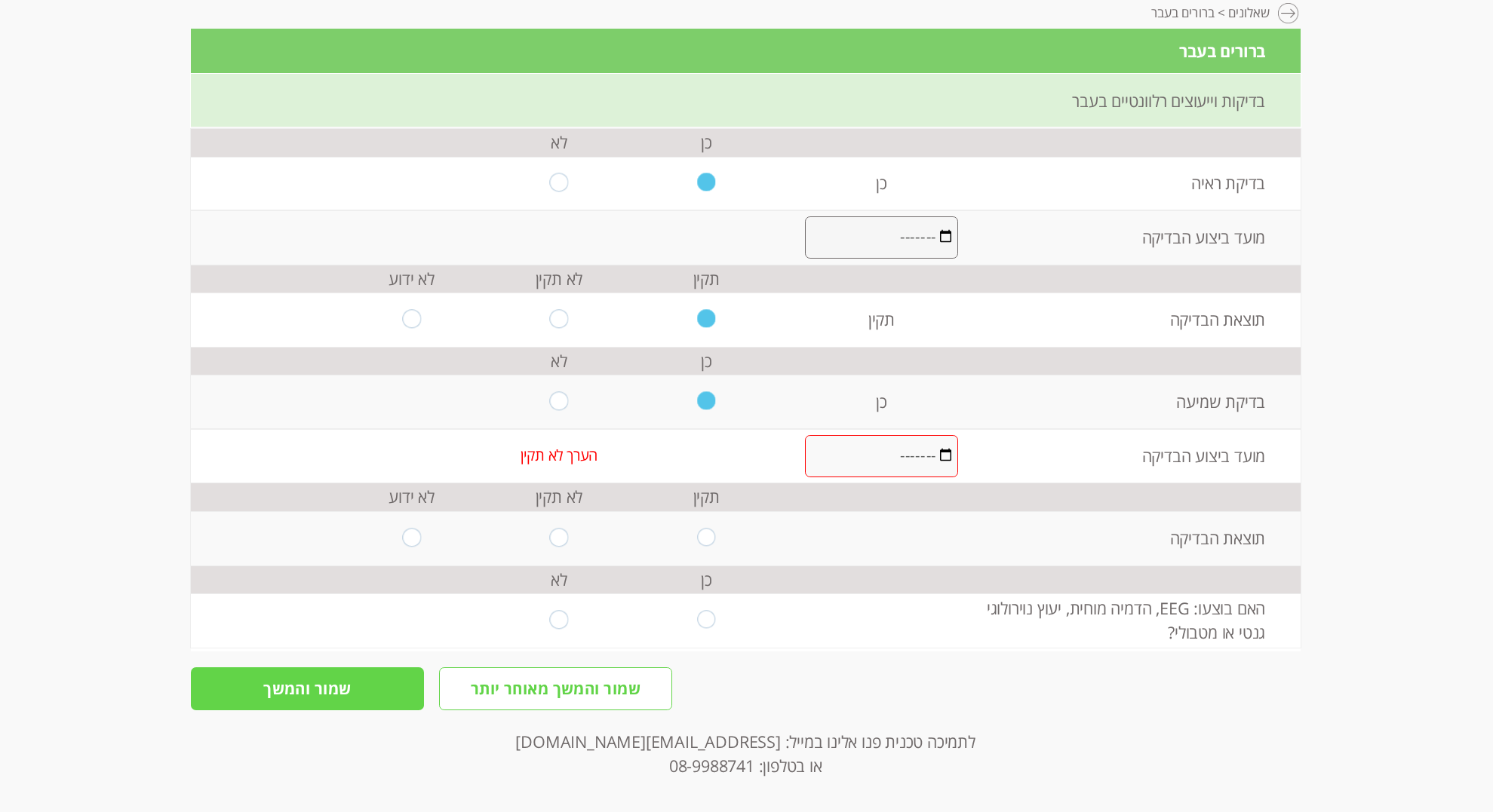
click at [557, 534] on input "radio" at bounding box center [559, 537] width 19 height 20
radio input "true"
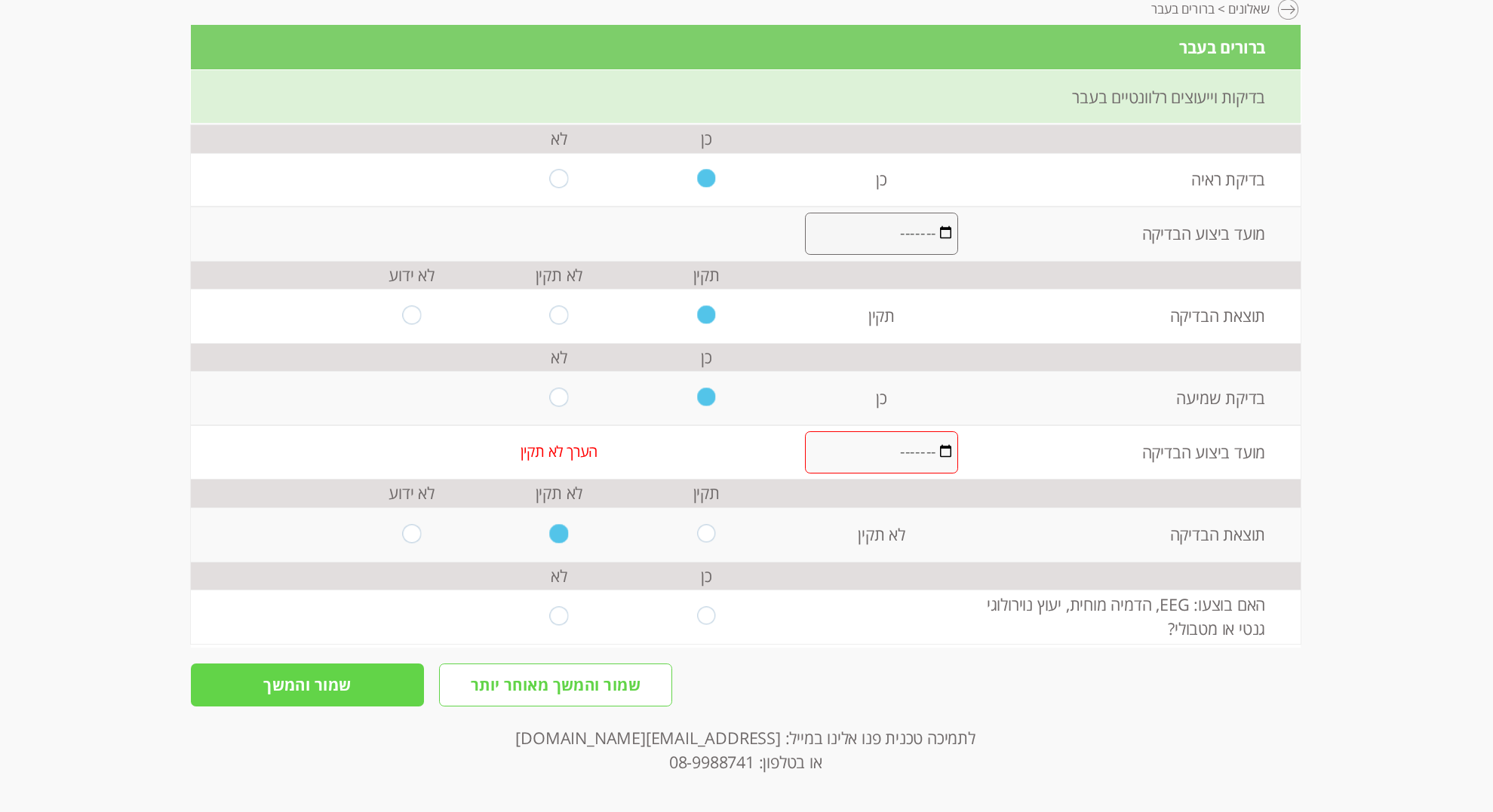
scroll to position [200, 0]
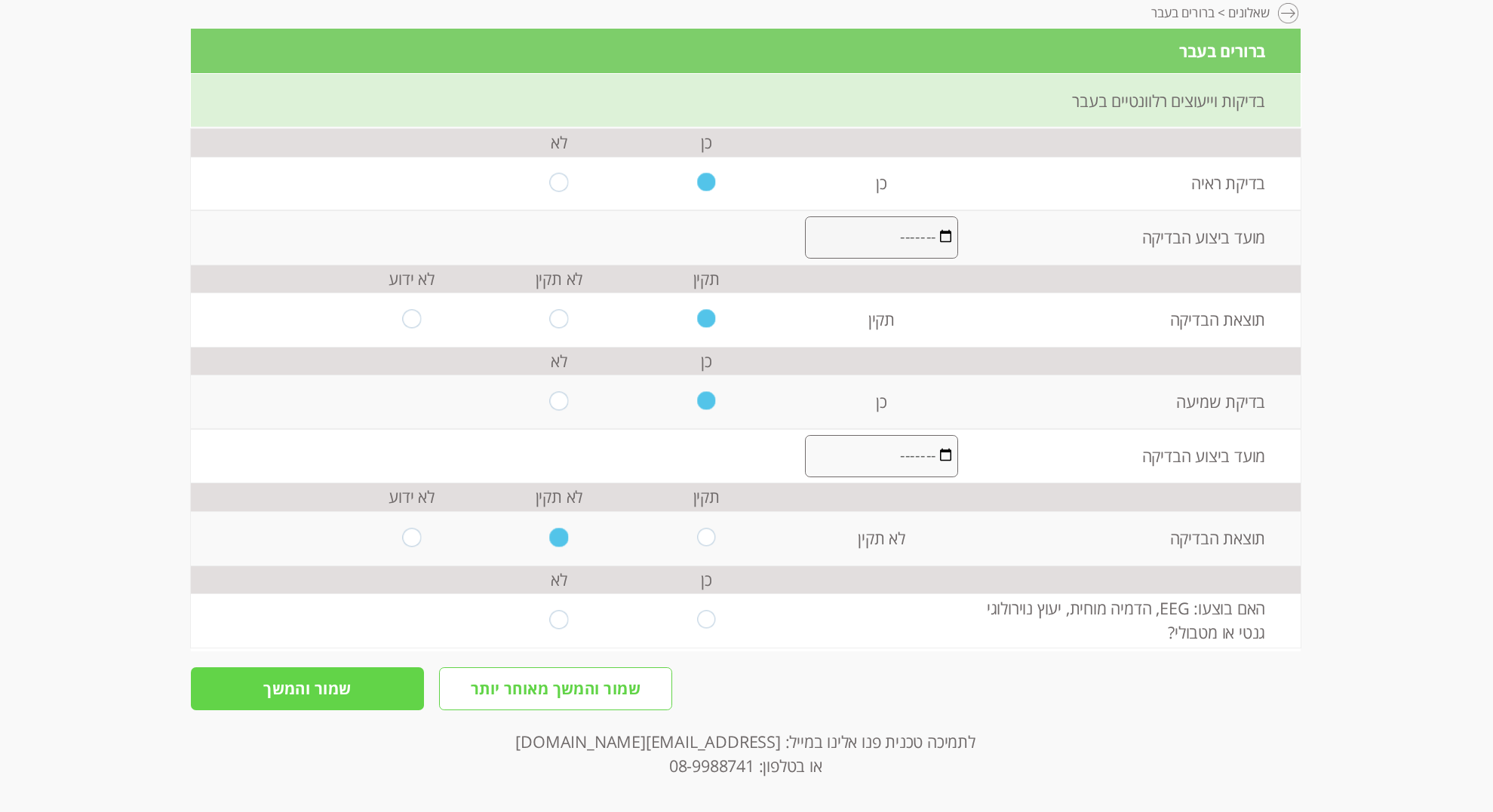
drag, startPoint x: 891, startPoint y: 459, endPoint x: 957, endPoint y: 455, distance: 66.1
click at [957, 455] on input "5" at bounding box center [881, 456] width 153 height 43
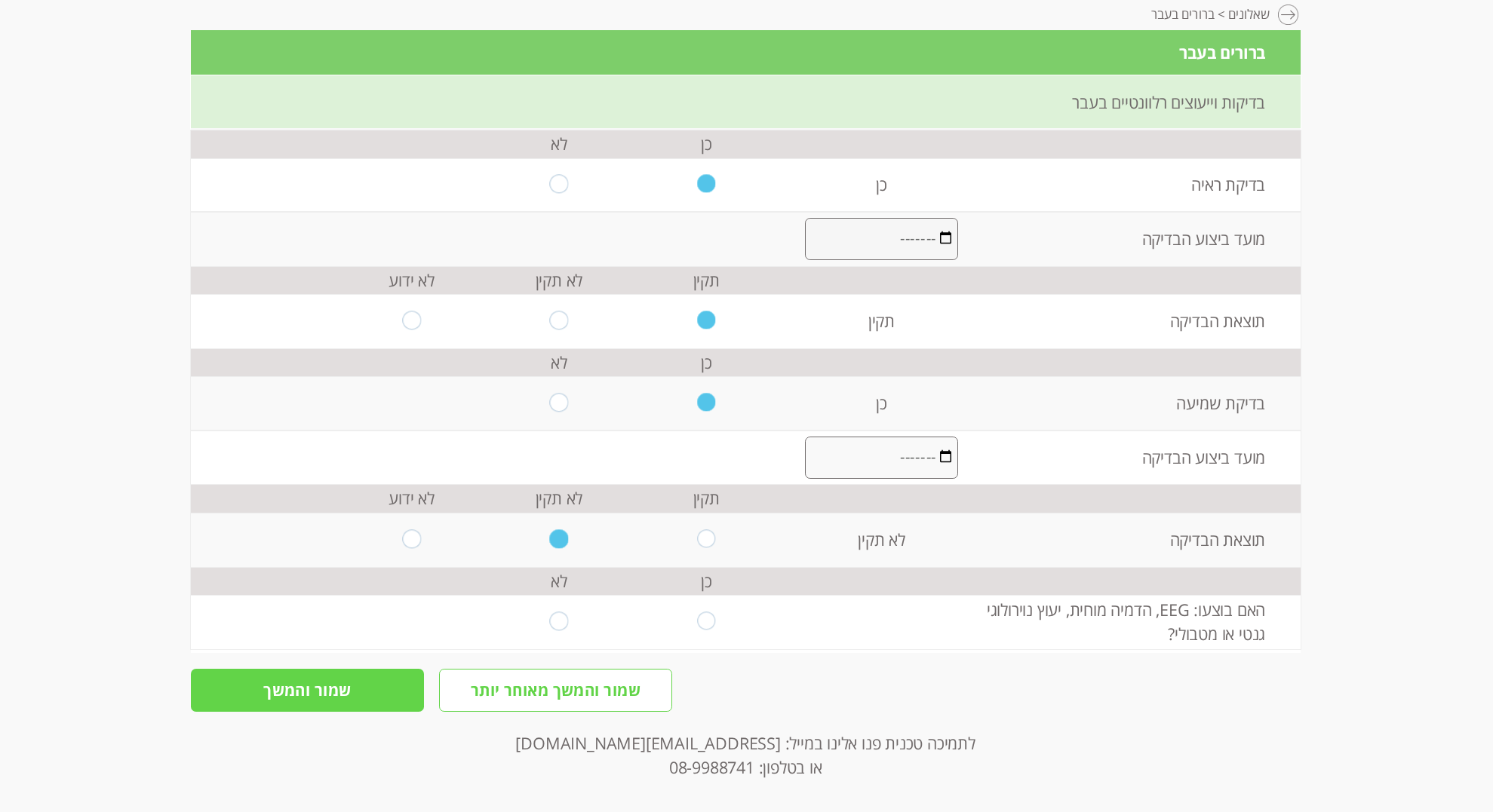
type input "גיל 5"
click at [811, 715] on div "מעקב דיגיטלי אישי > התפתחות > שאלונים > ברורים בעבר ברורים בעבר זמן מוערך למילו…" at bounding box center [746, 407] width 1110 height 822
click at [711, 627] on input "radio" at bounding box center [706, 622] width 19 height 20
radio input "true"
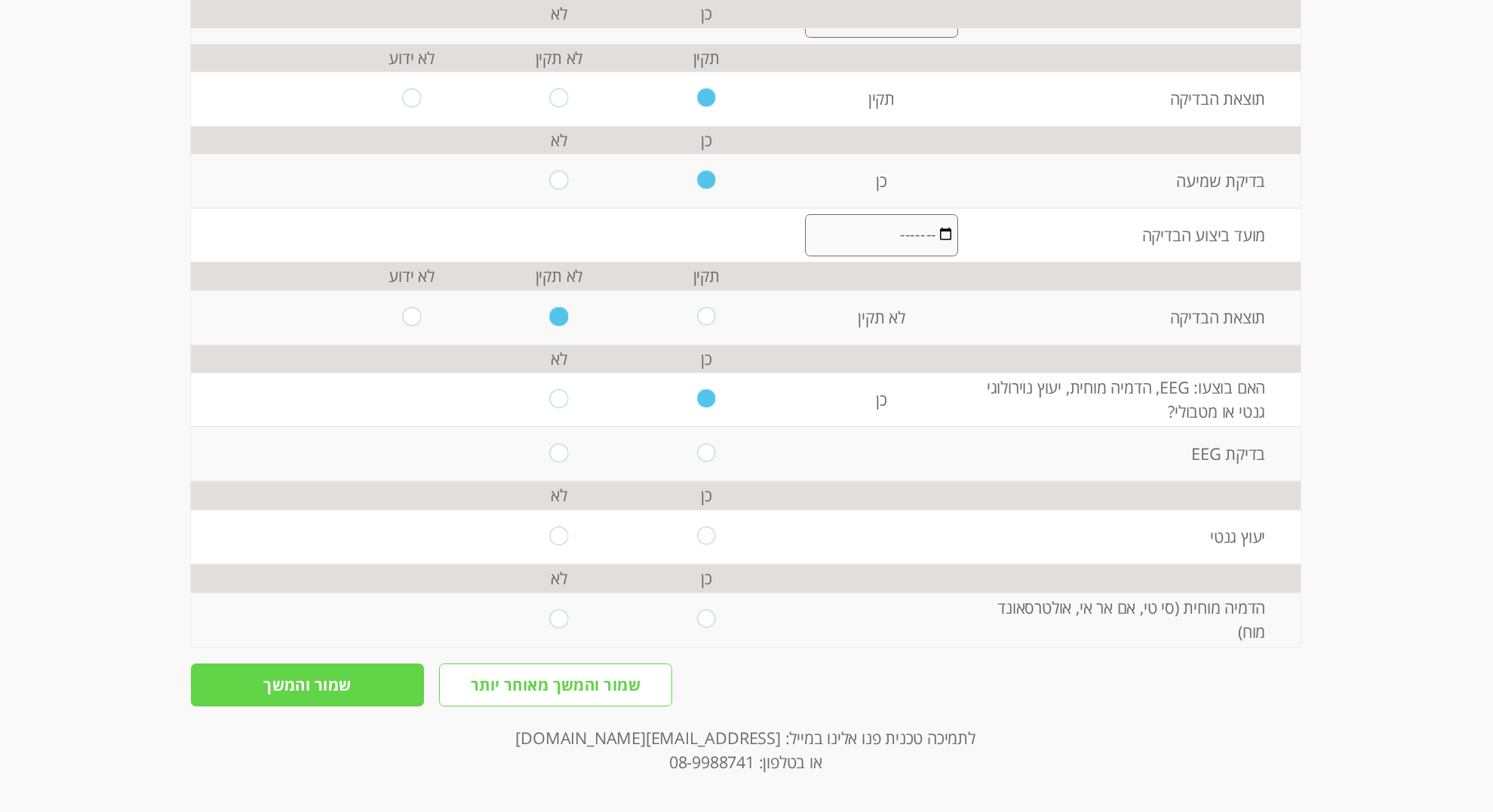
scroll to position [416, 0]
click at [708, 537] on input "radio" at bounding box center [706, 537] width 19 height 20
radio input "true"
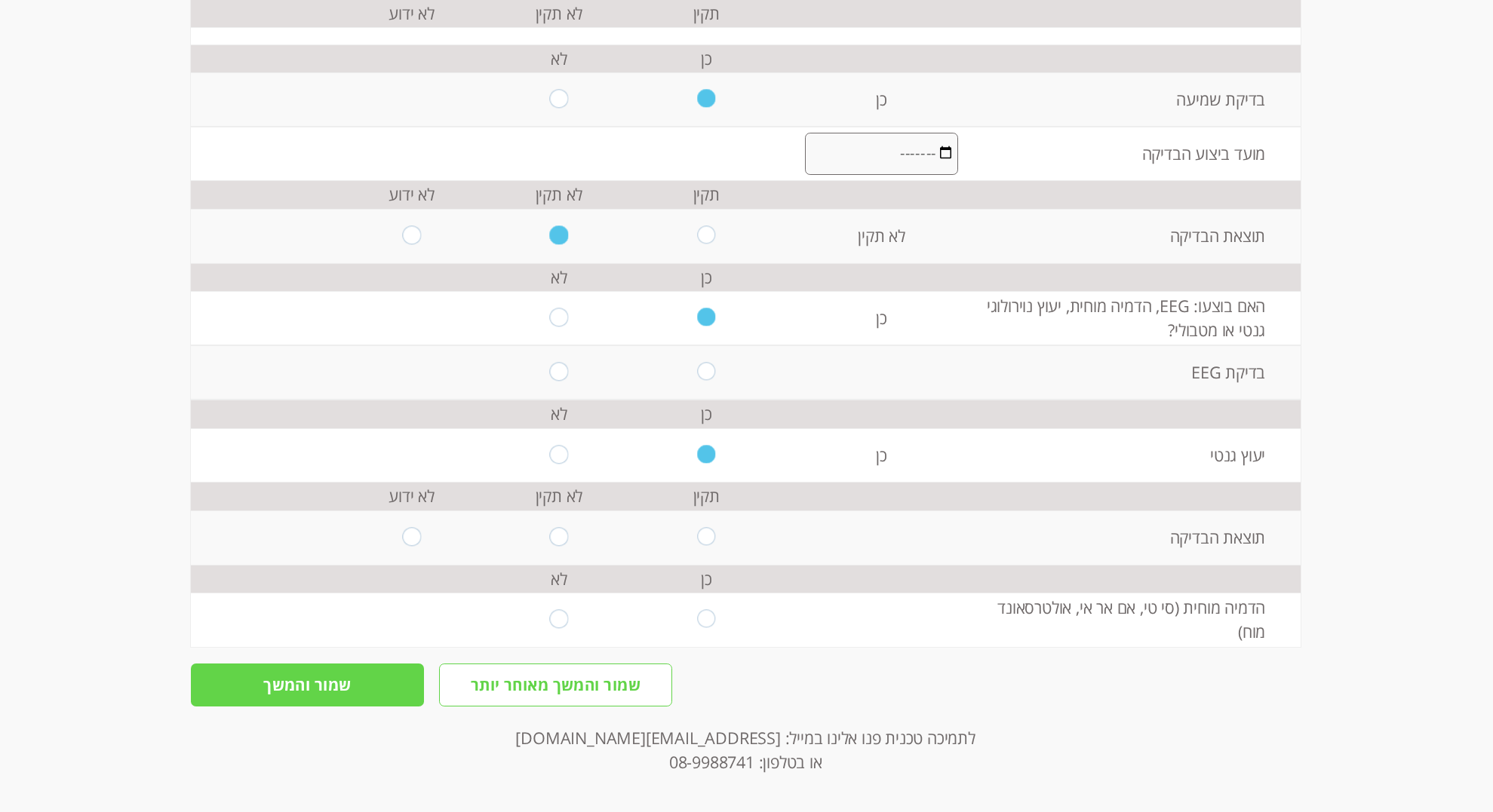
scroll to position [496, 0]
click at [561, 537] on input "radio" at bounding box center [559, 537] width 19 height 20
radio input "true"
click at [547, 624] on td at bounding box center [559, 620] width 147 height 54
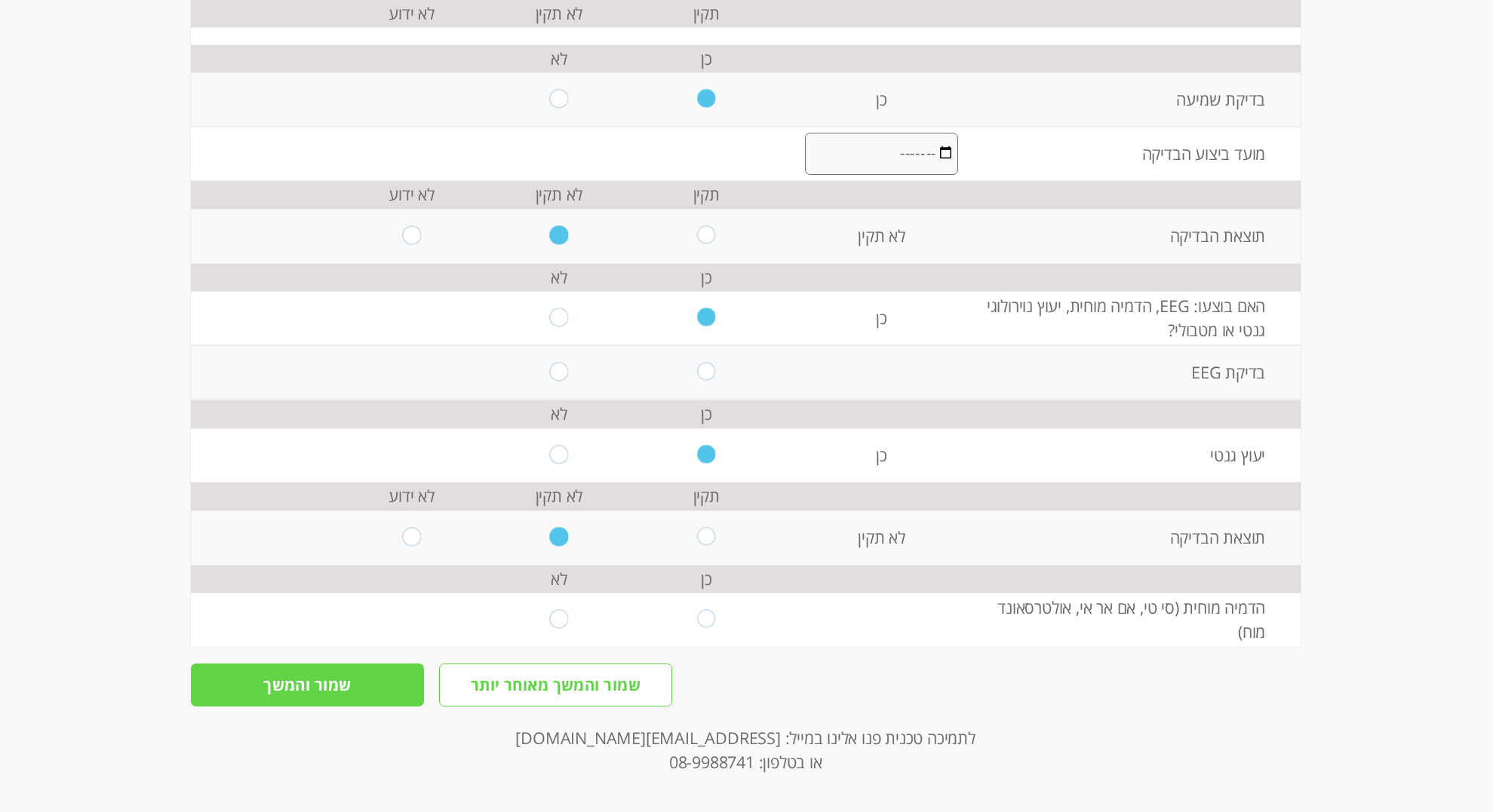
click at [557, 624] on input "radio" at bounding box center [559, 619] width 19 height 20
radio input "true"
click at [337, 691] on input "שמור והמשך" at bounding box center [307, 685] width 233 height 43
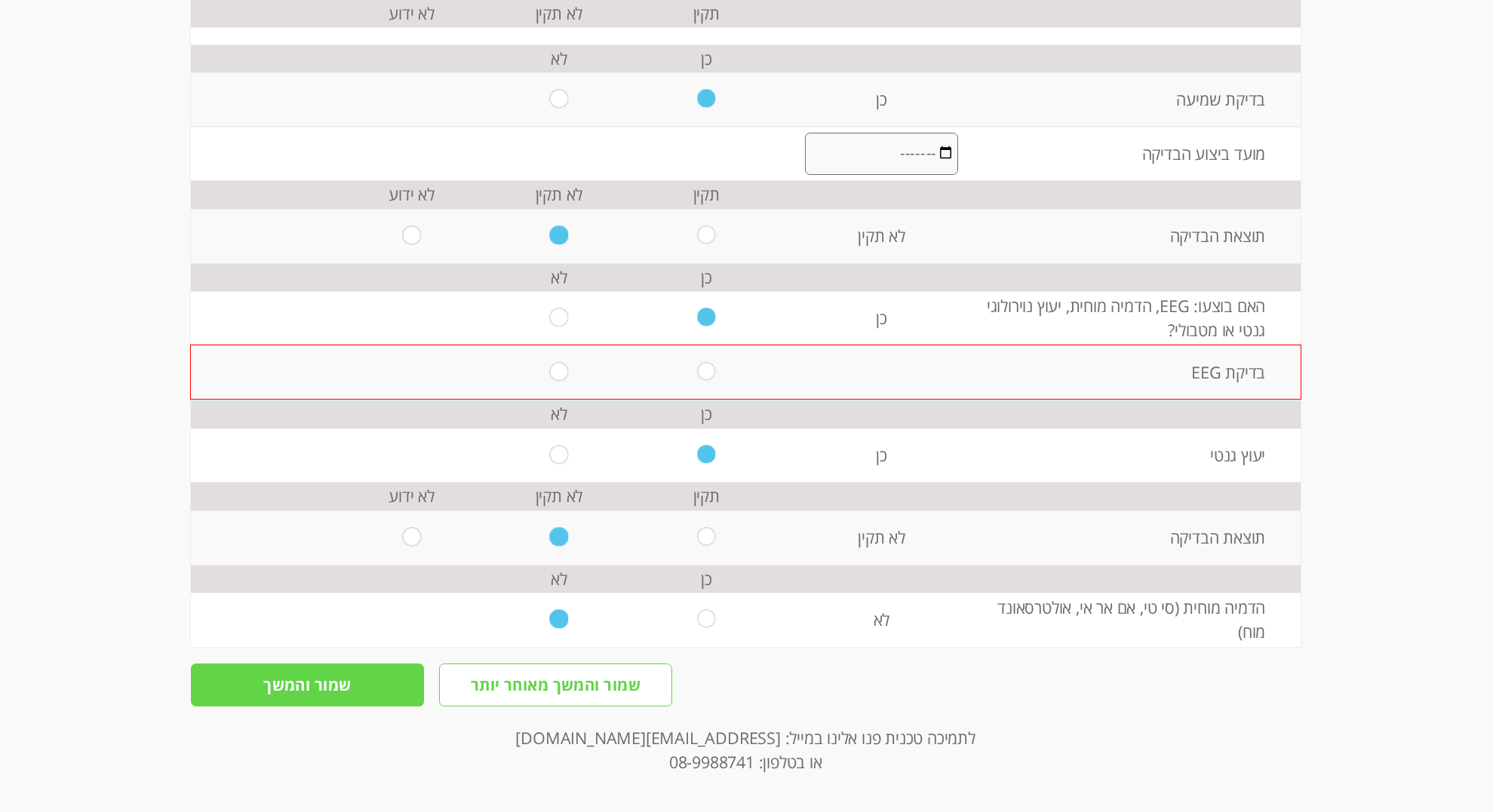
scroll to position [498, 0]
click at [559, 370] on input "radio" at bounding box center [559, 372] width 19 height 20
radio input "true"
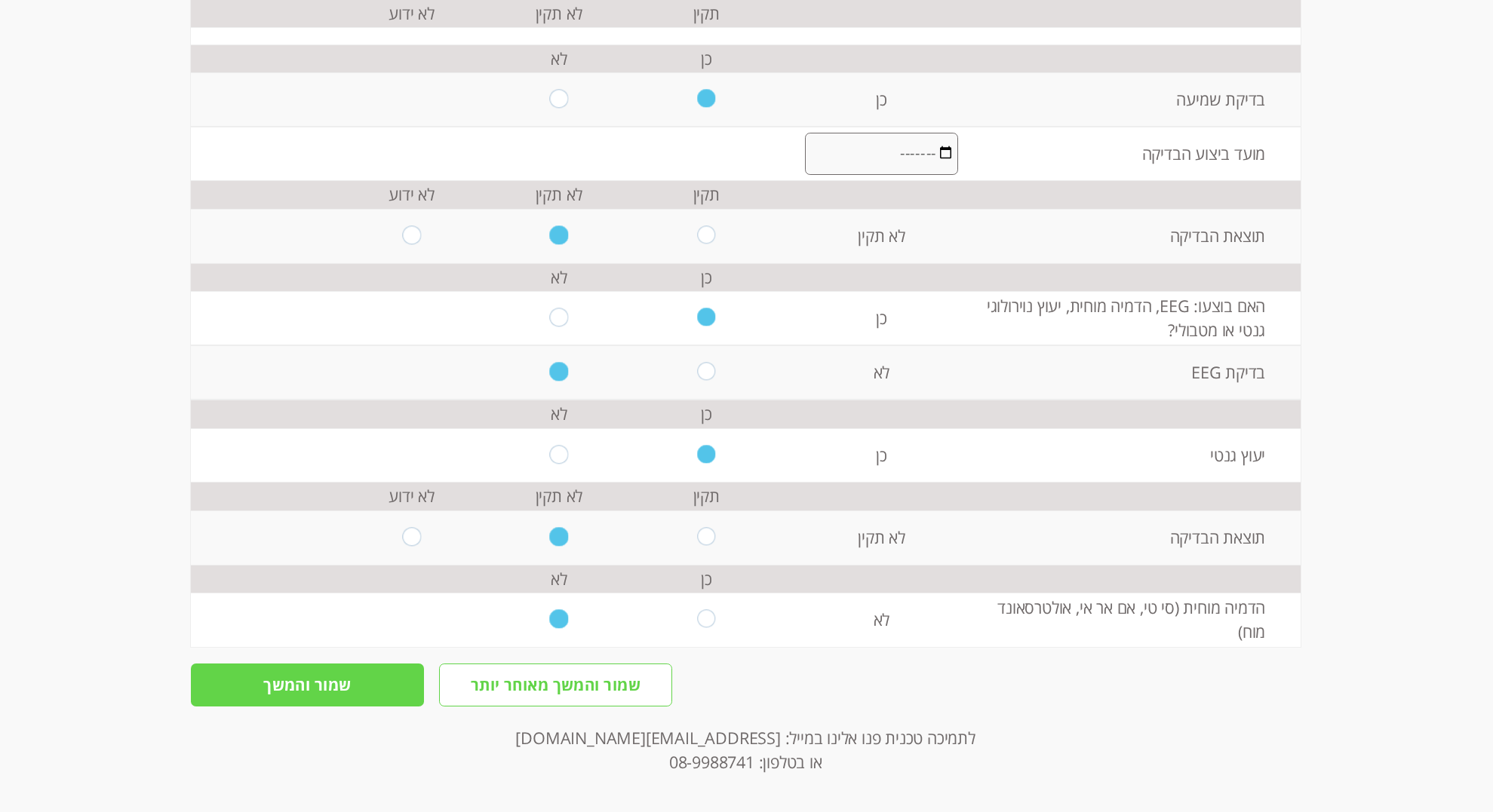
click at [342, 692] on input "שמור והמשך" at bounding box center [307, 685] width 233 height 43
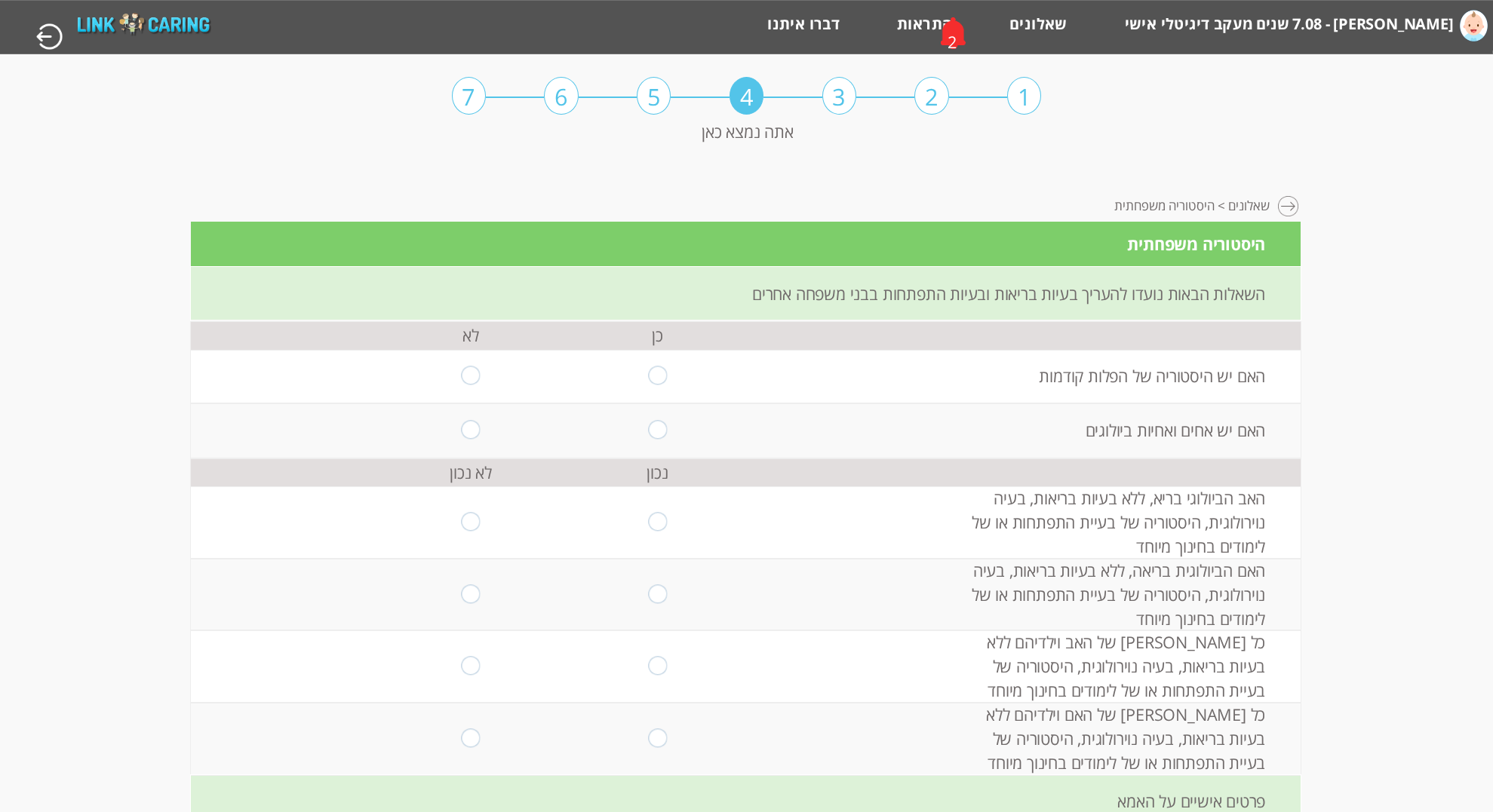
click at [474, 378] on input "radio" at bounding box center [470, 376] width 19 height 20
radio input "true"
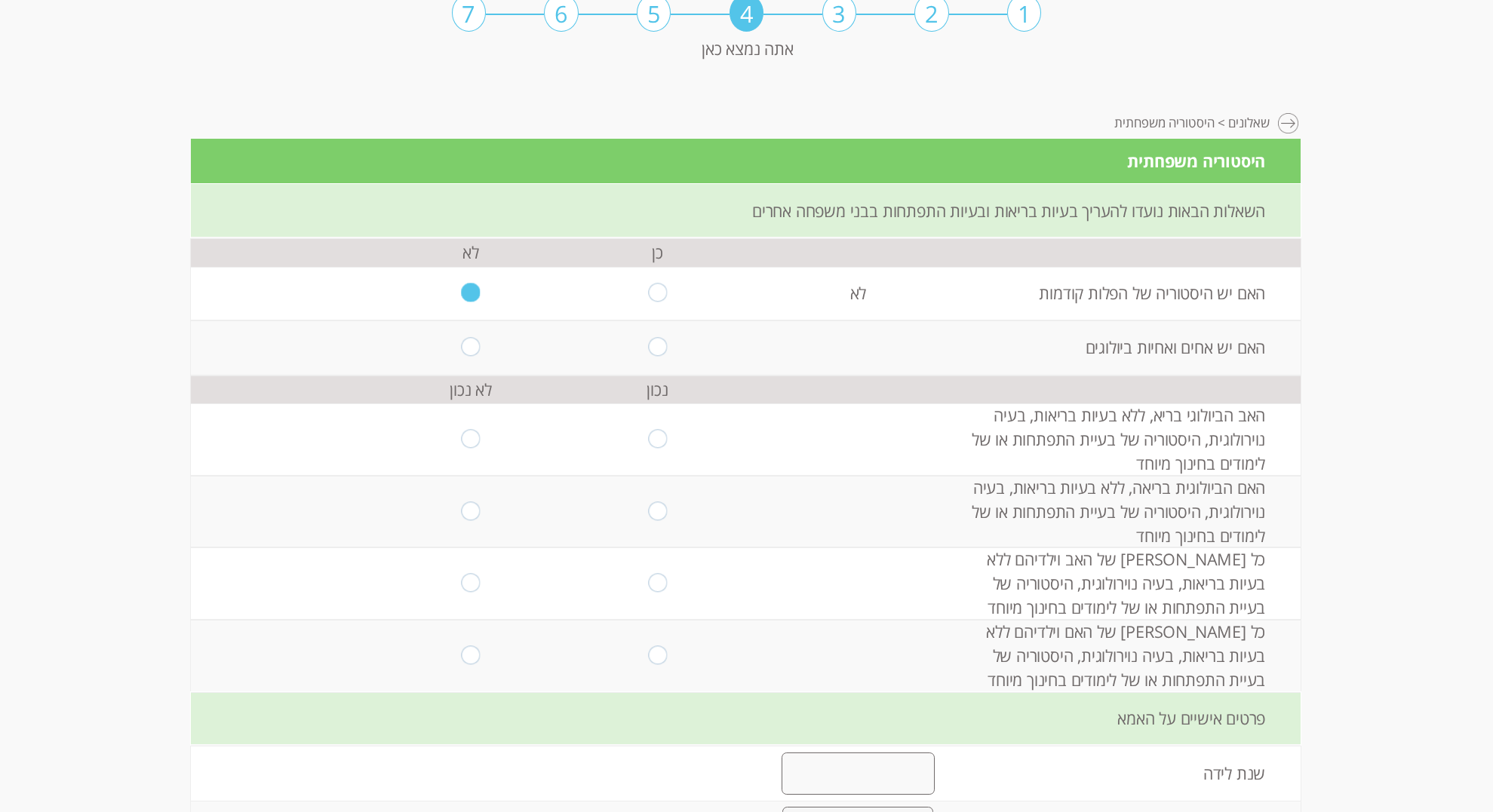
scroll to position [84, 0]
click at [654, 357] on input "radio" at bounding box center [657, 346] width 19 height 20
radio input "true"
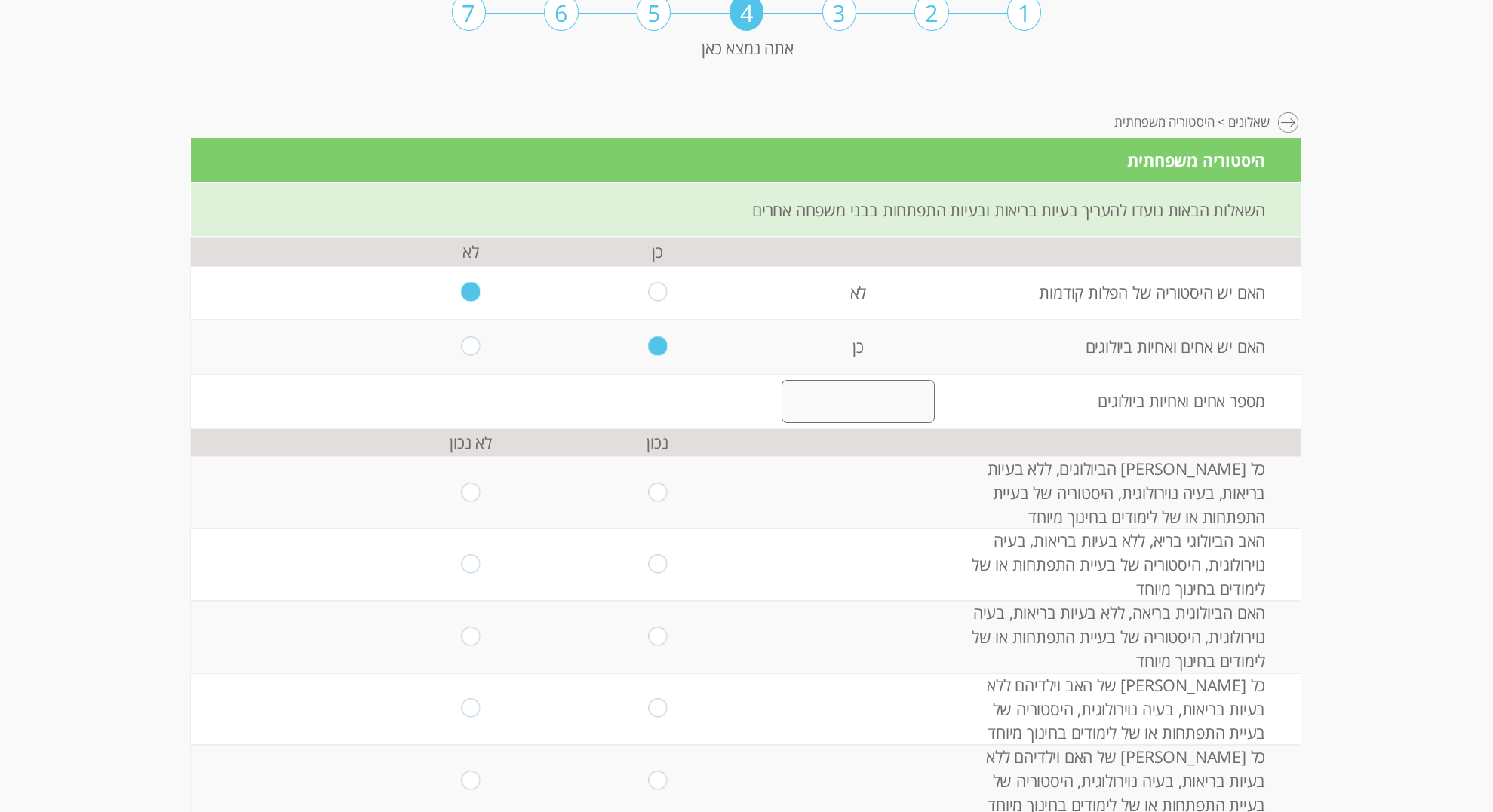
click at [863, 422] on input "number" at bounding box center [857, 401] width 153 height 43
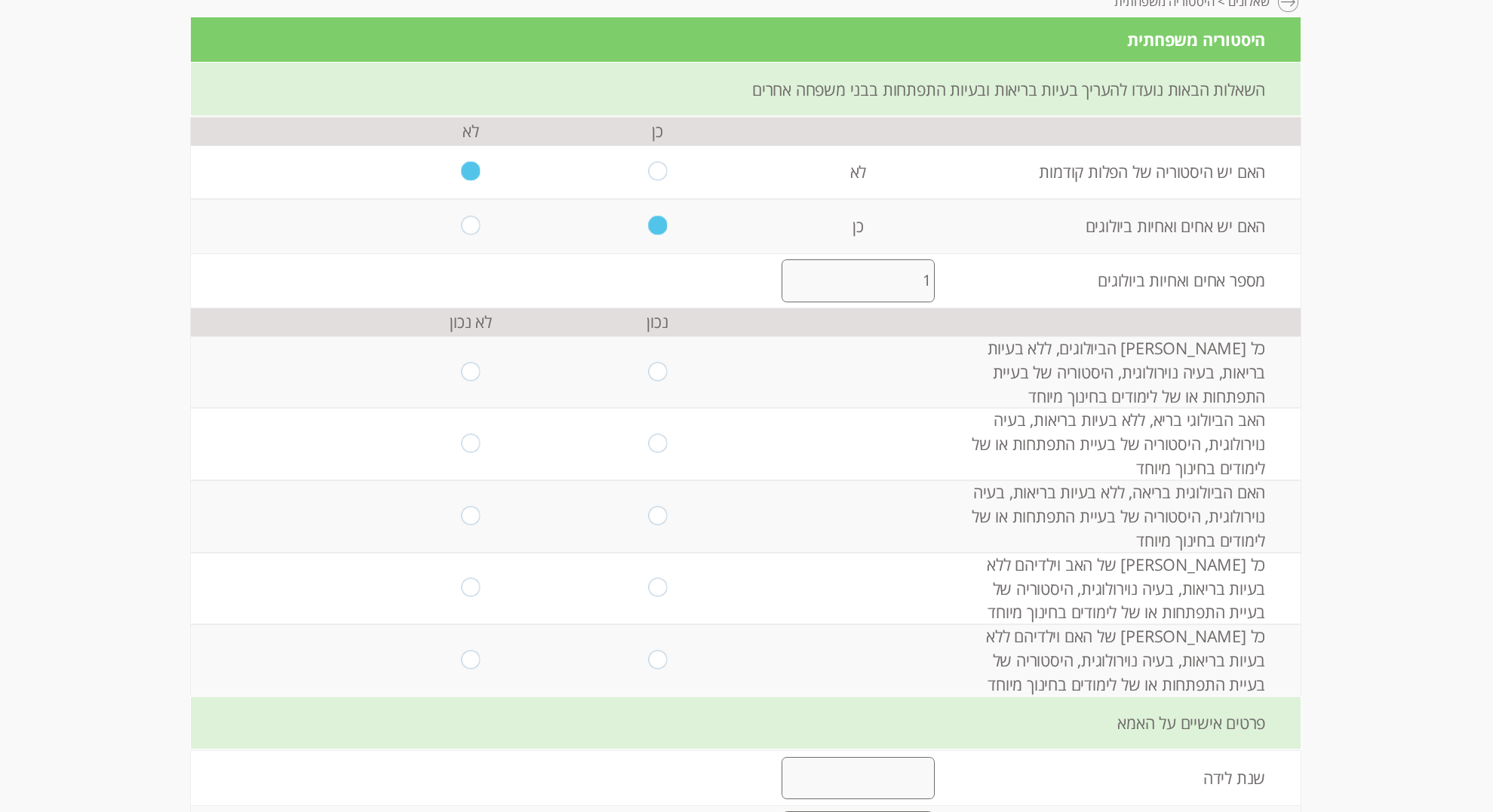
scroll to position [205, 0]
type input "1"
click at [472, 382] on input "radio" at bounding box center [470, 371] width 19 height 20
radio input "true"
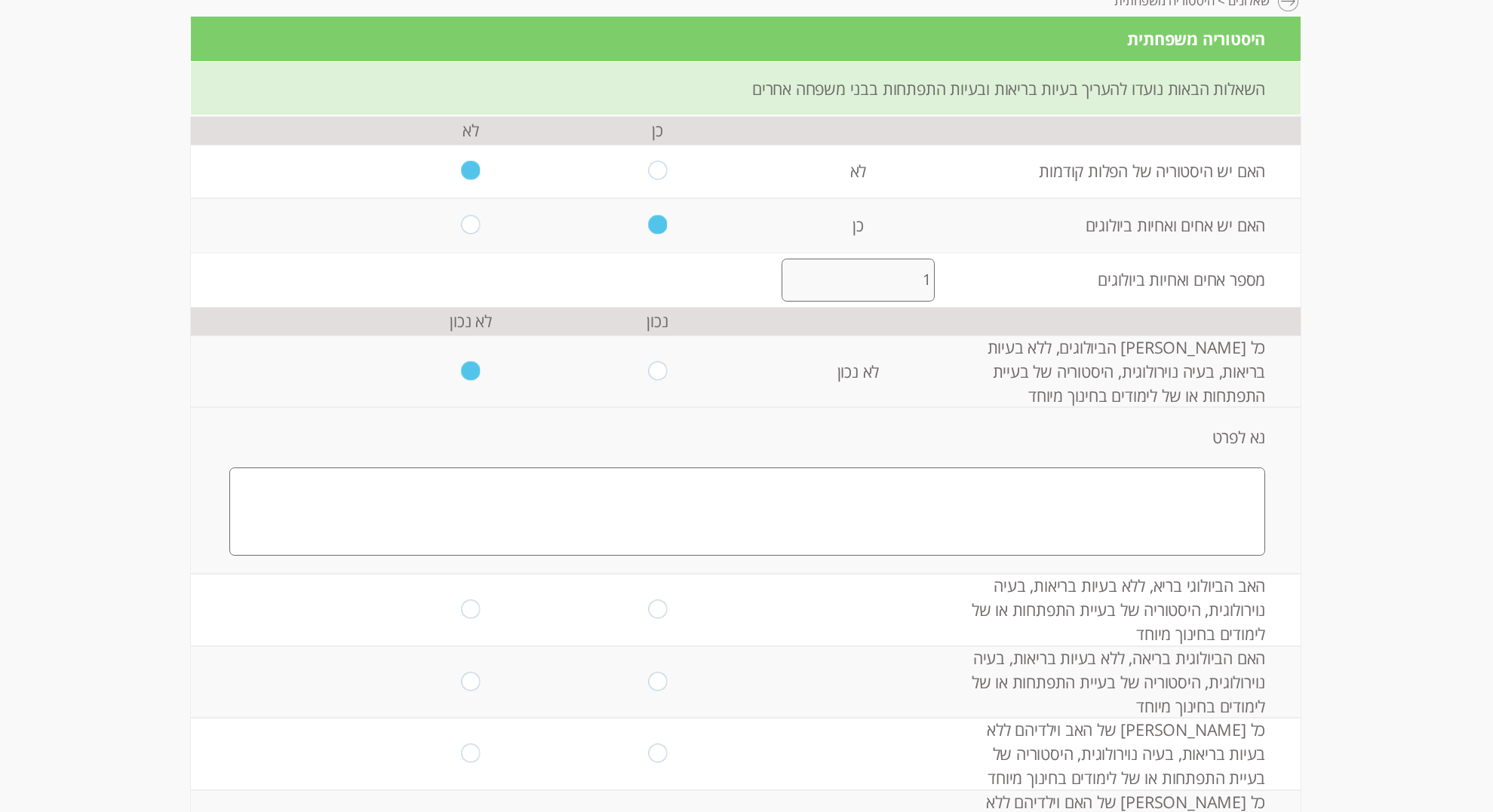
click at [1201, 556] on textarea at bounding box center [747, 512] width 1036 height 89
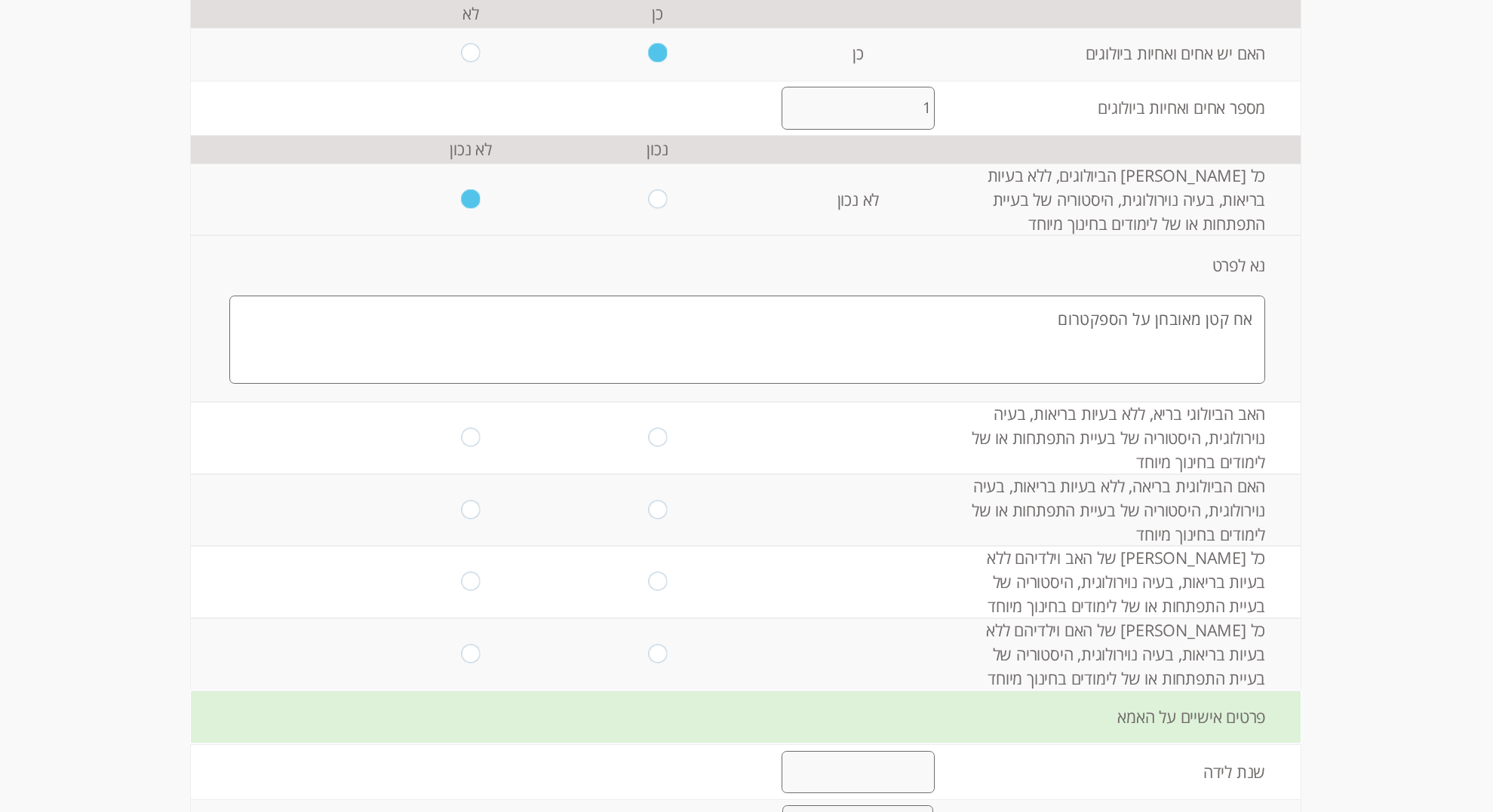
scroll to position [401, 0]
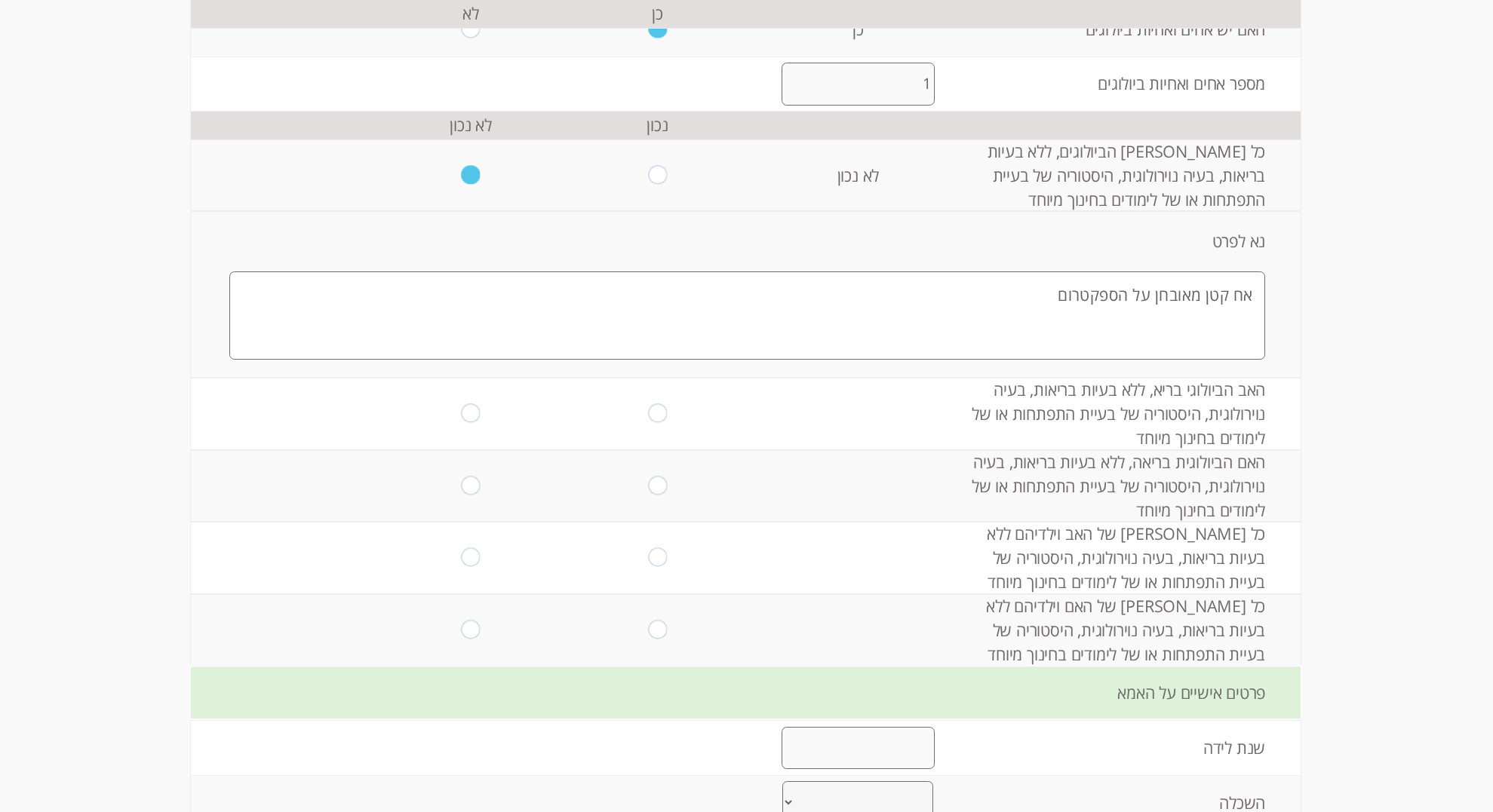
type textarea "אח קטן מאובחן על הספקטרום"
click at [466, 424] on input "radio" at bounding box center [470, 414] width 19 height 20
radio input "true"
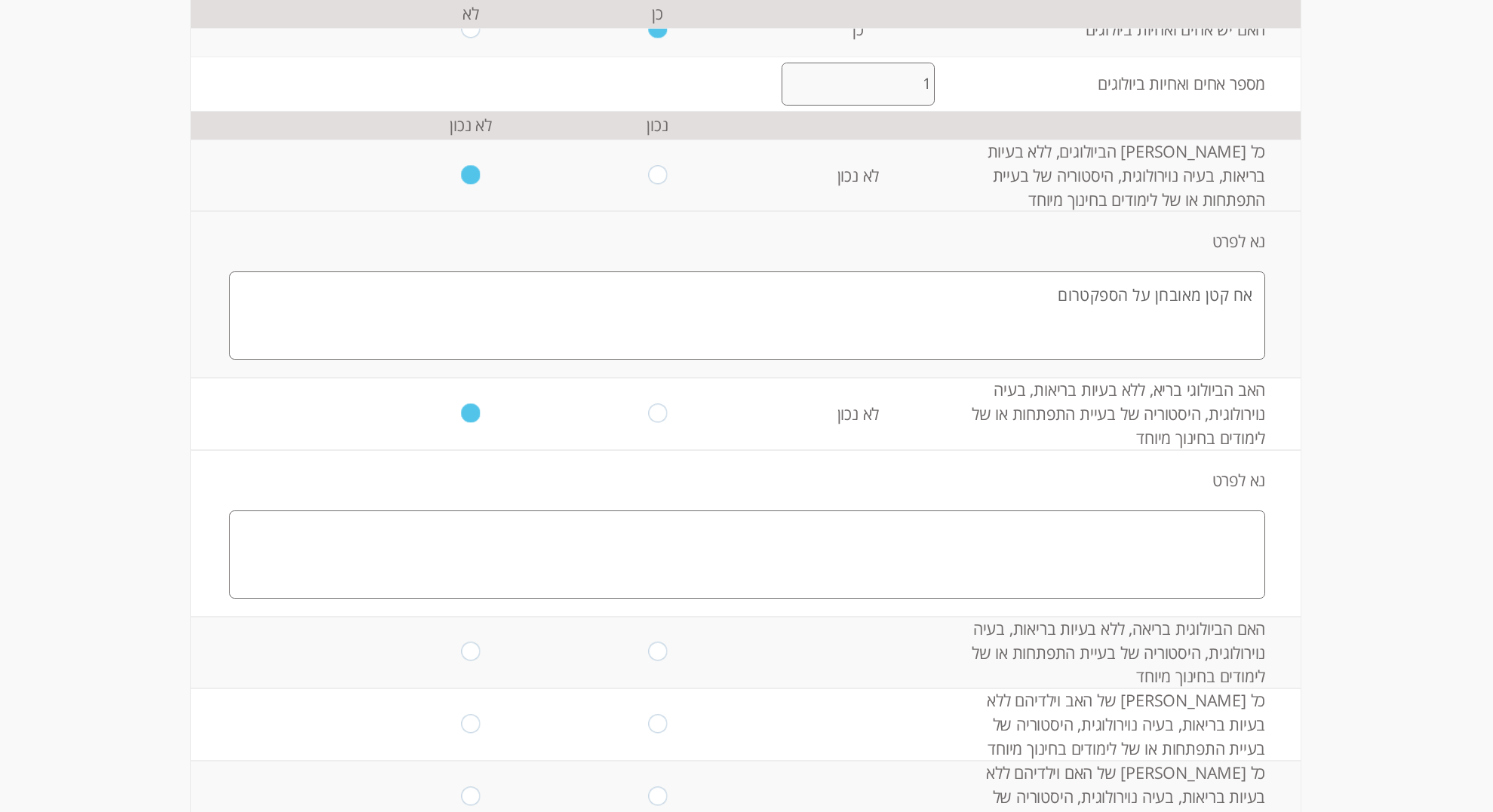
click at [663, 424] on input "radio" at bounding box center [657, 414] width 19 height 20
radio input "true"
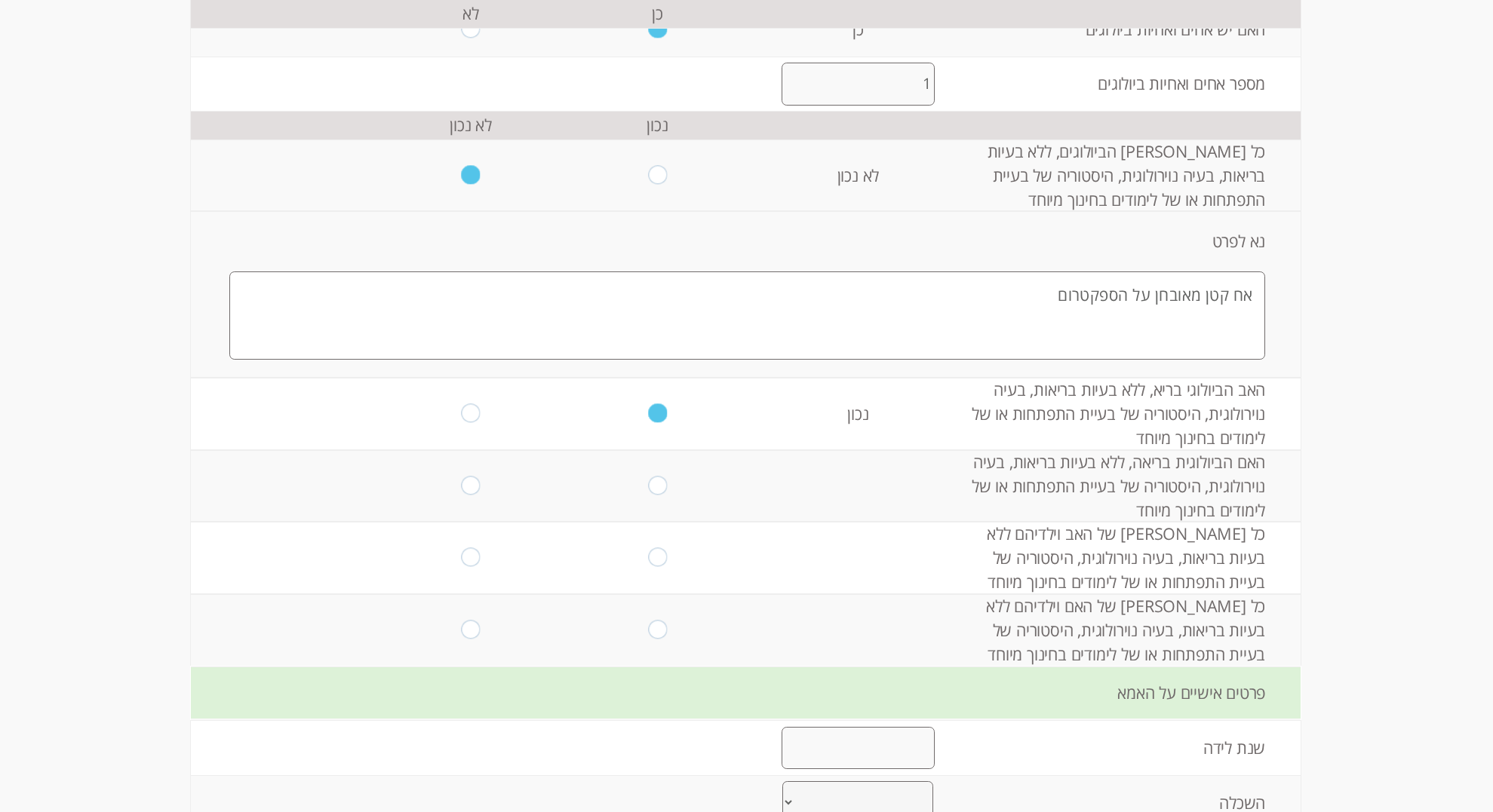
drag, startPoint x: 475, startPoint y: 578, endPoint x: 775, endPoint y: 680, distance: 316.9
click at [475, 424] on input "radio" at bounding box center [470, 414] width 19 height 20
radio input "true"
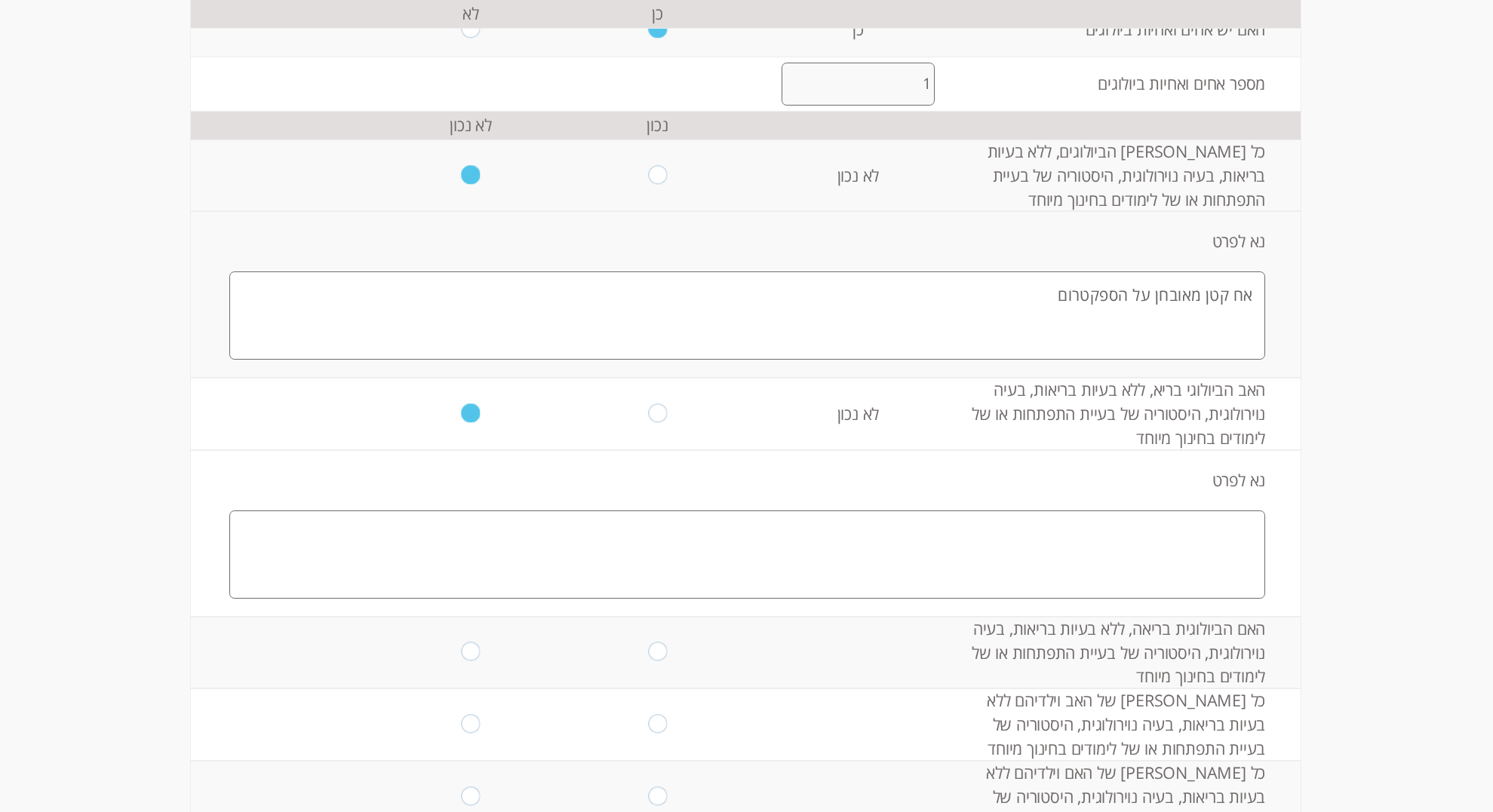
click at [1219, 599] on textarea at bounding box center [747, 555] width 1036 height 89
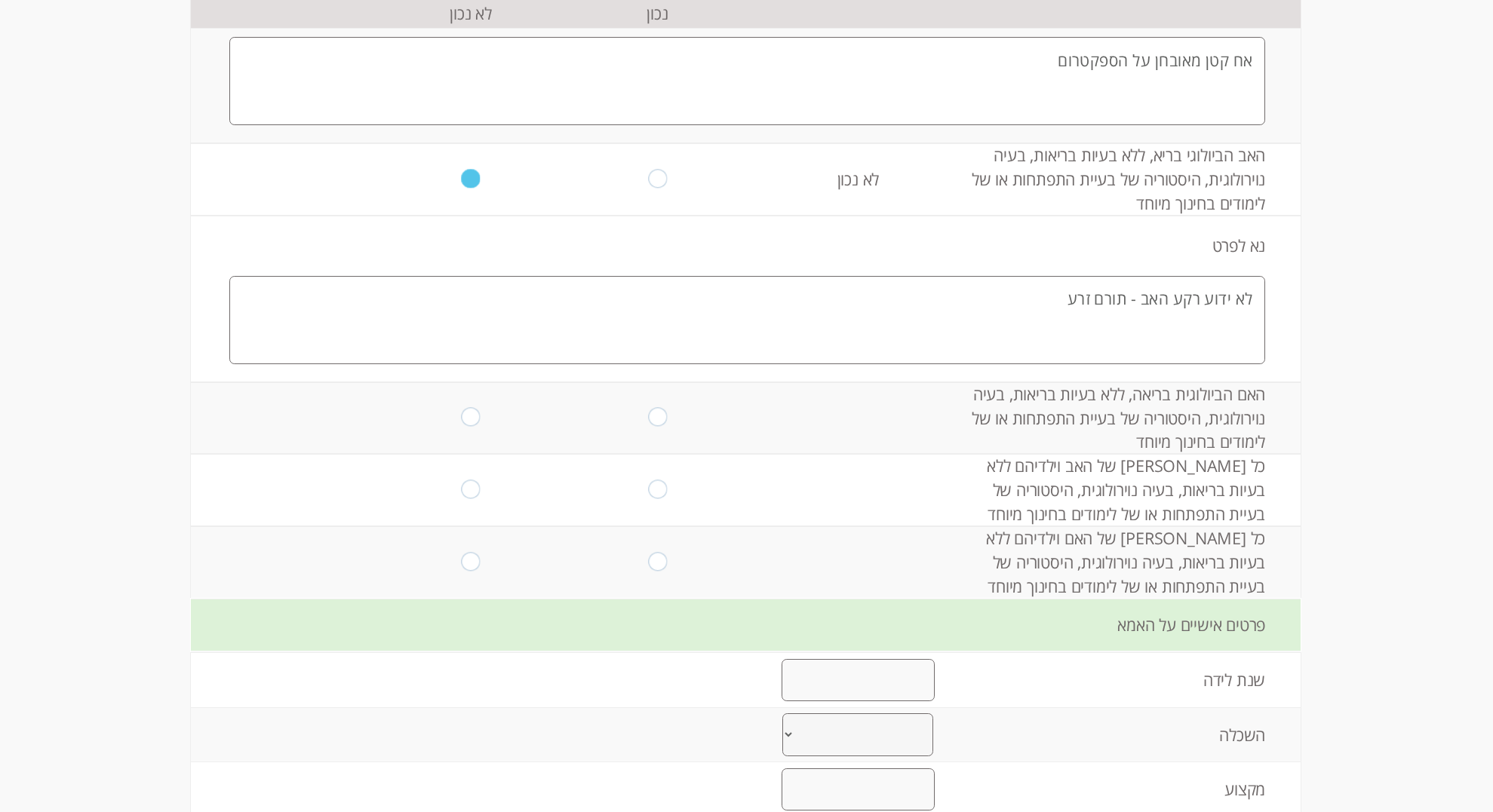
scroll to position [638, 0]
type textarea "לא ידוע רקע האב - תורם זרע"
click at [661, 427] on input "radio" at bounding box center [657, 416] width 19 height 20
radio input "true"
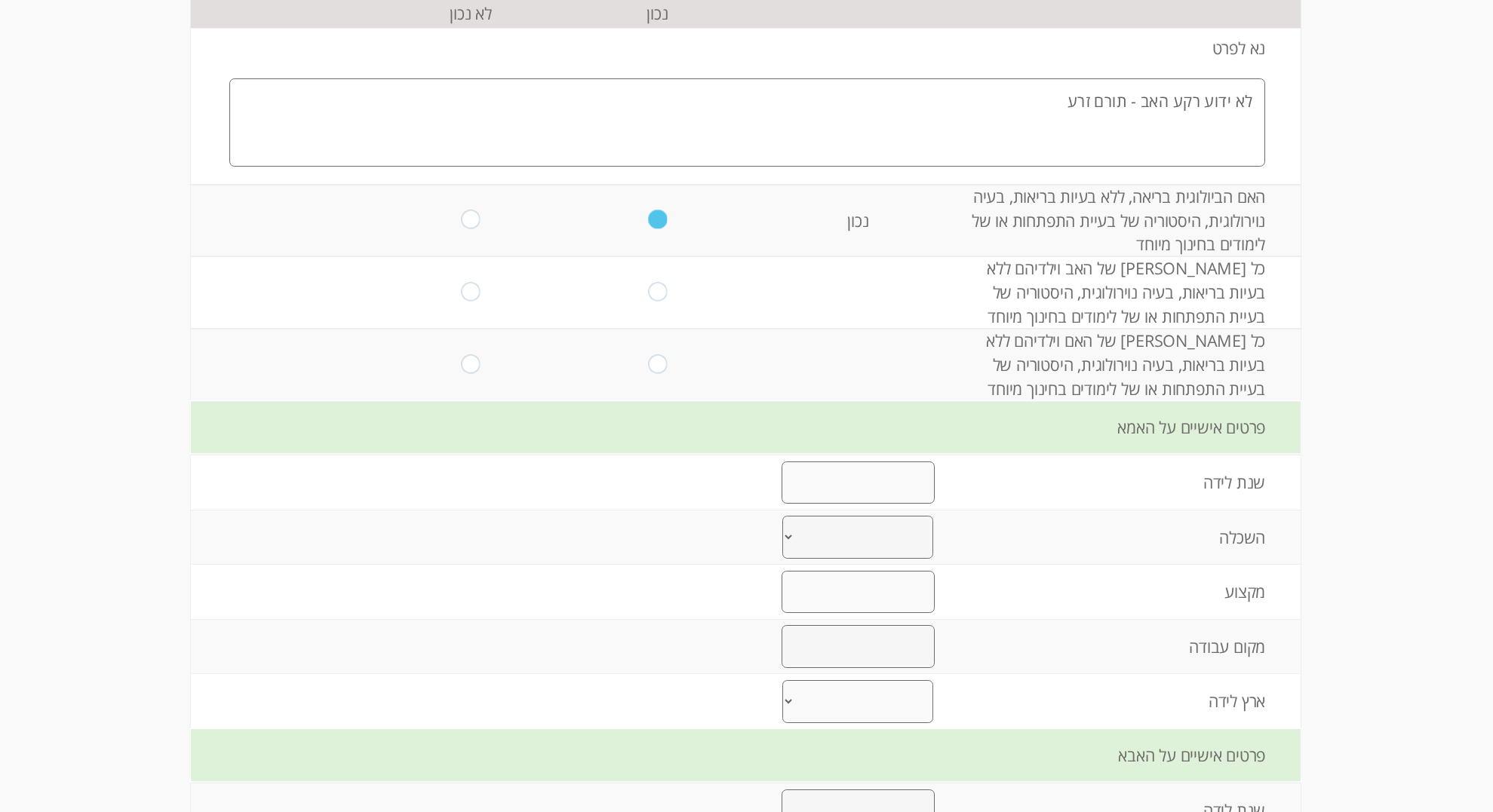
scroll to position [848, 0]
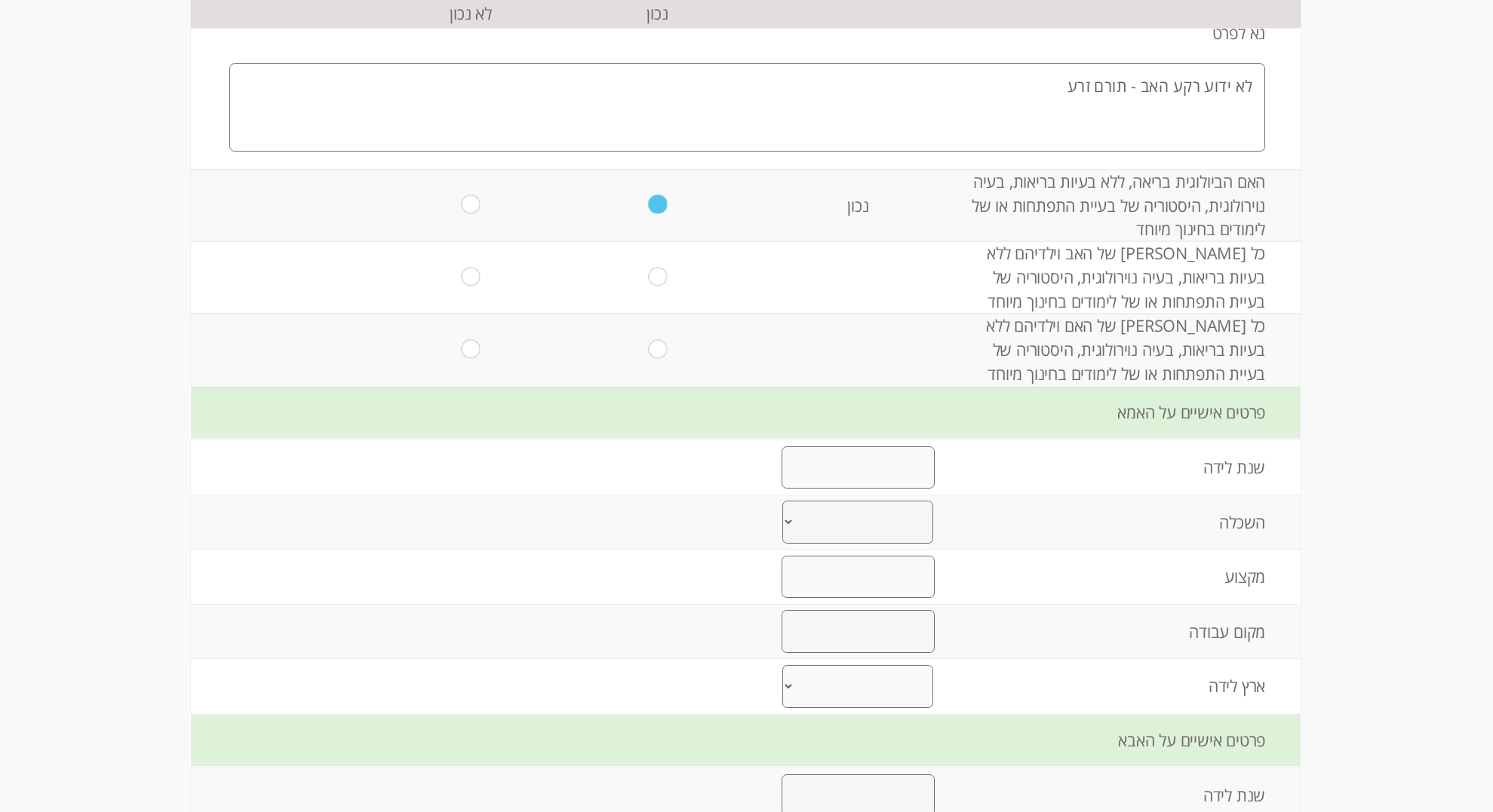
click at [470, 288] on input "radio" at bounding box center [470, 277] width 19 height 20
radio input "true"
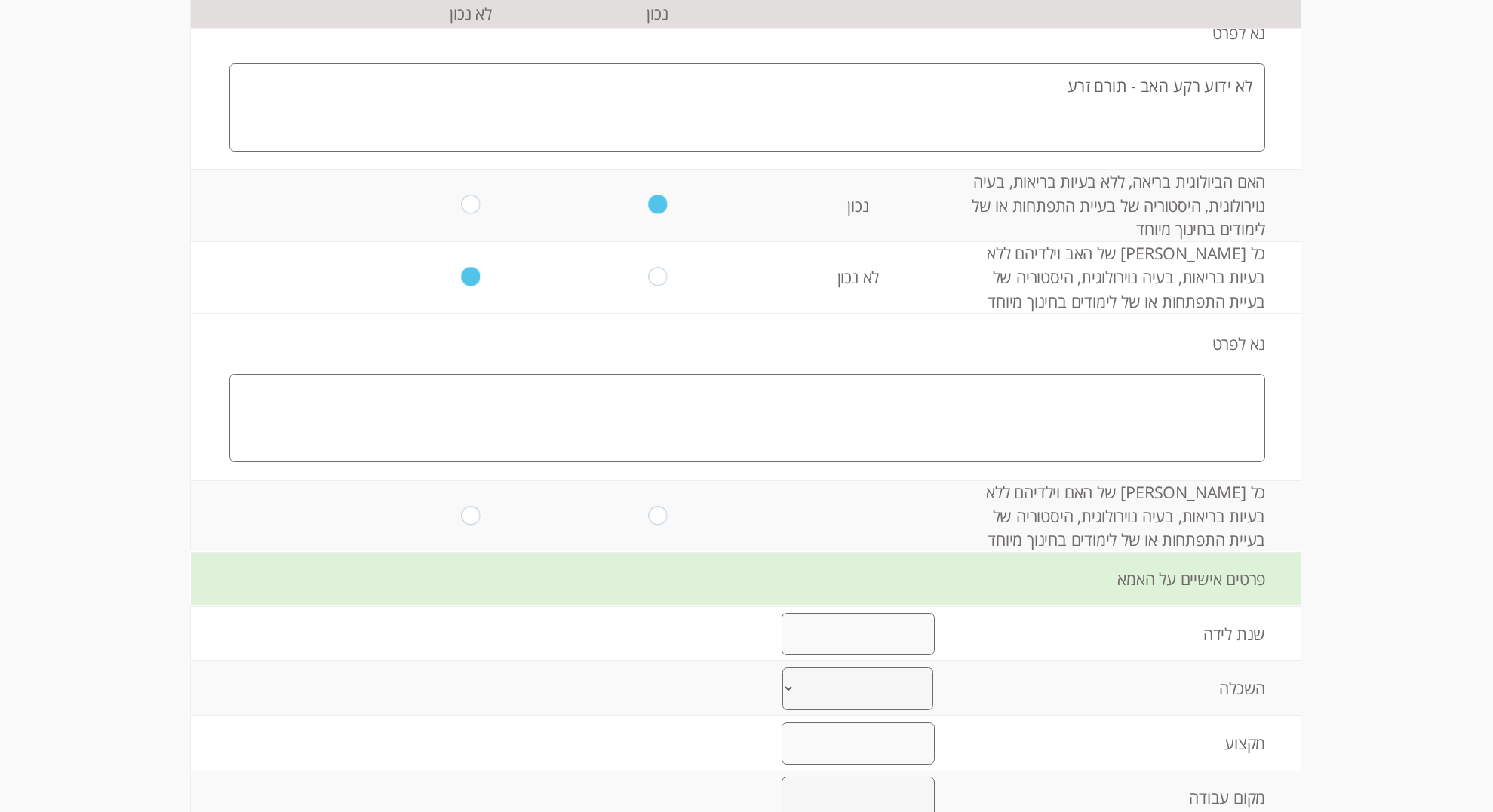
click at [1148, 462] on textarea at bounding box center [747, 419] width 1036 height 89
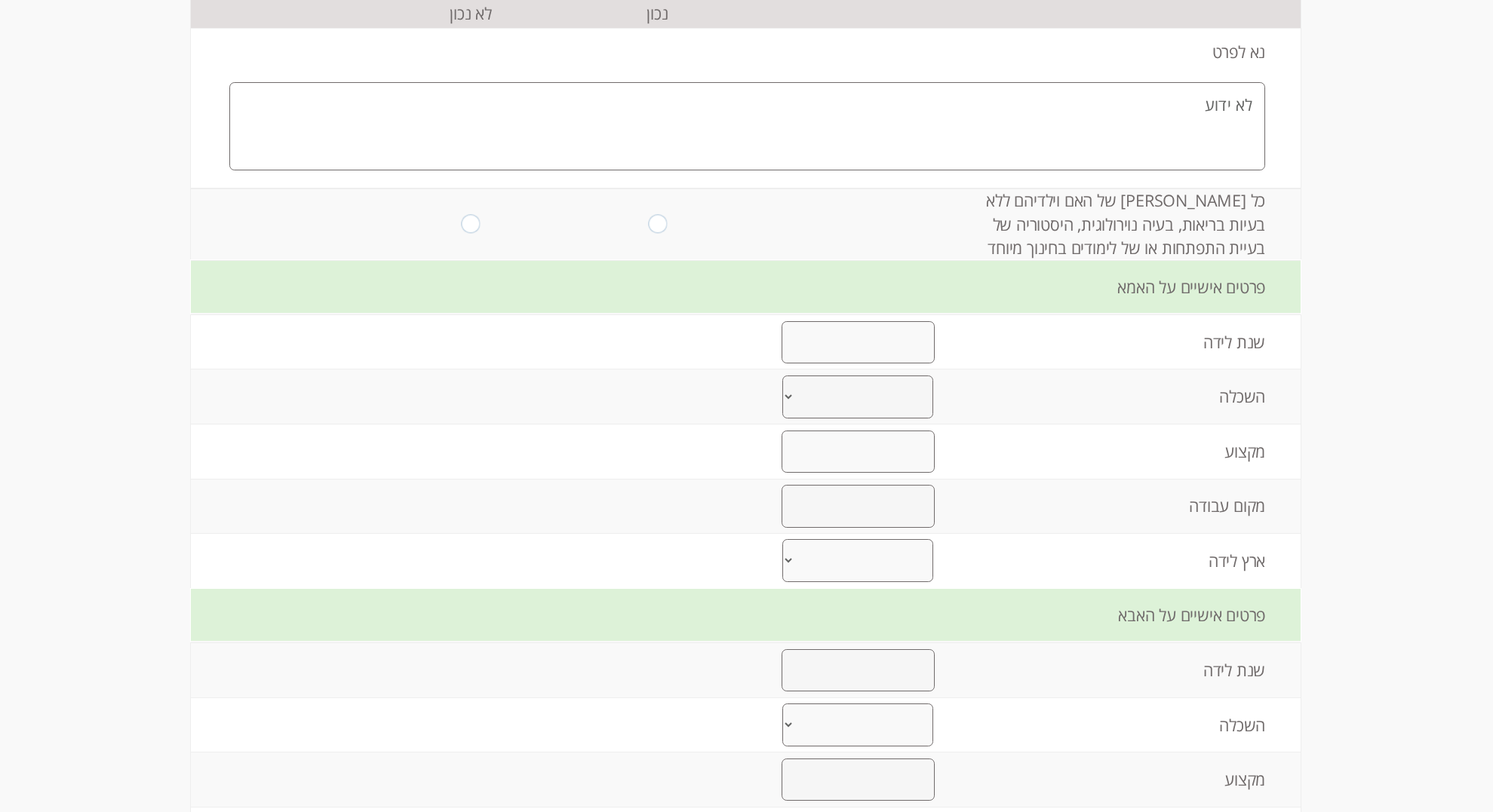
scroll to position [1143, 0]
type textarea "לא ידוע"
click at [654, 232] on input "radio" at bounding box center [657, 221] width 19 height 20
radio input "true"
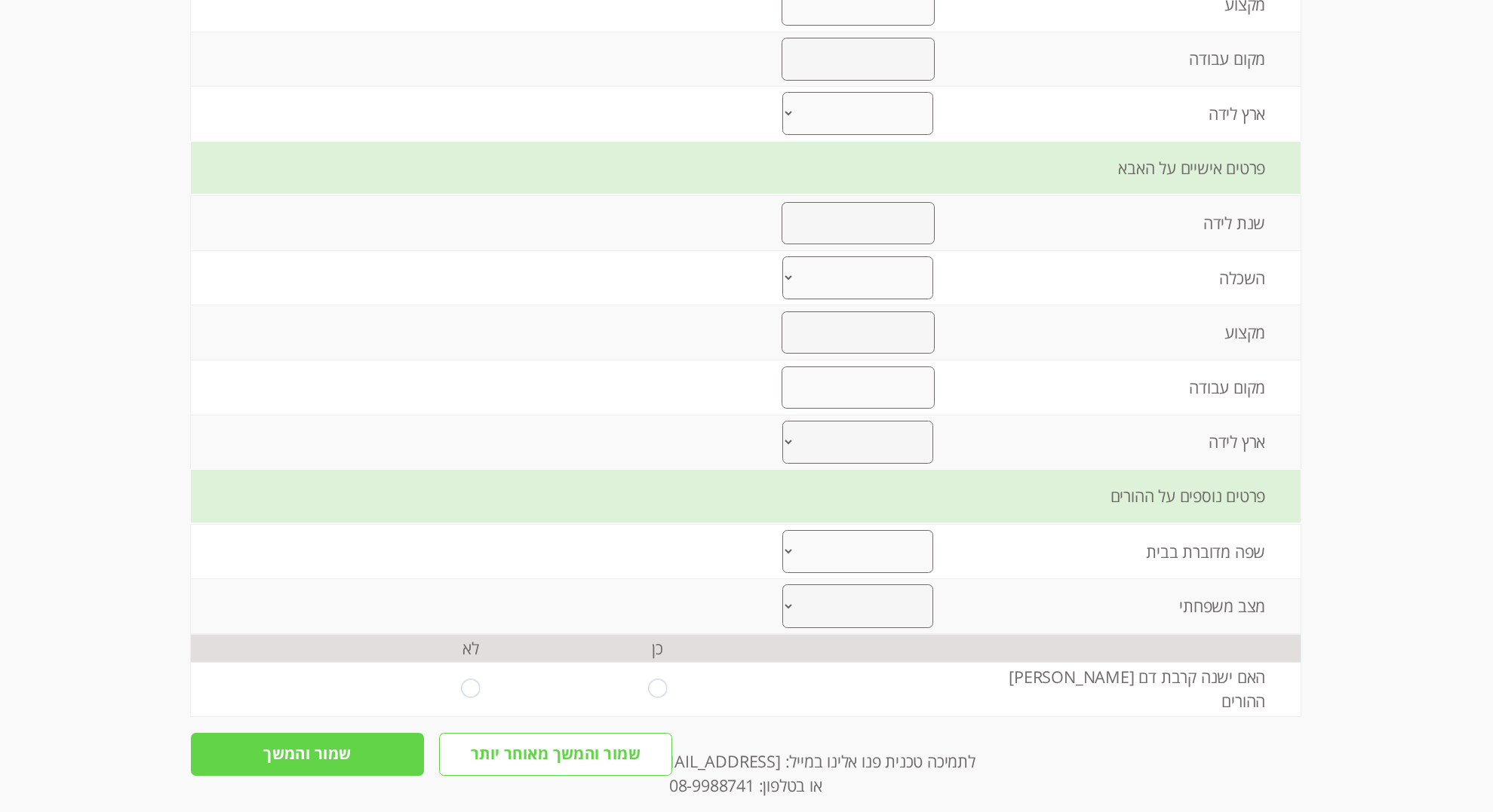
scroll to position [1580, 0]
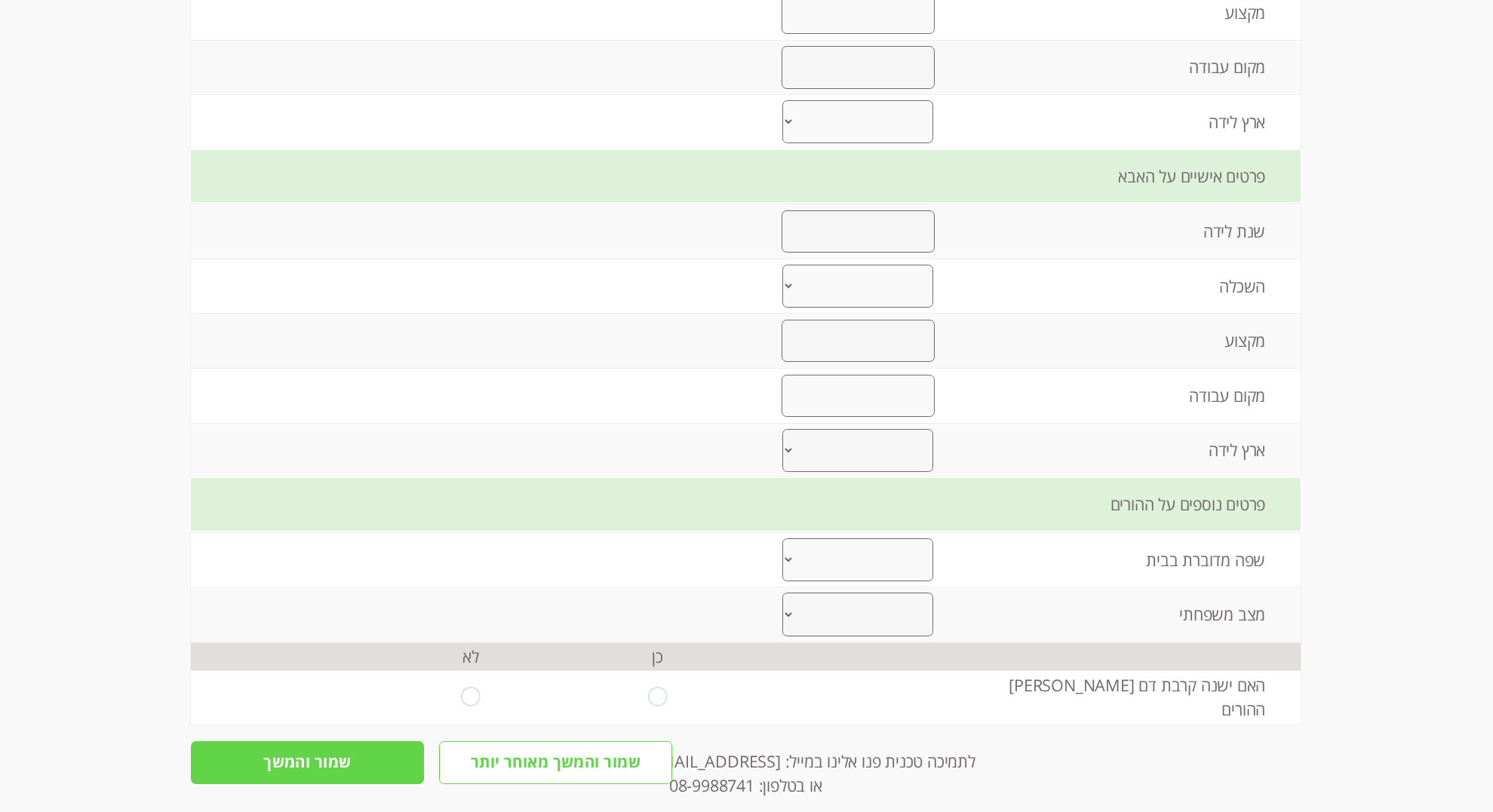
type input "1985"
select select "1"
click at [865, 34] on input "text" at bounding box center [857, 13] width 153 height 43
type input "מפעילה באירועים"
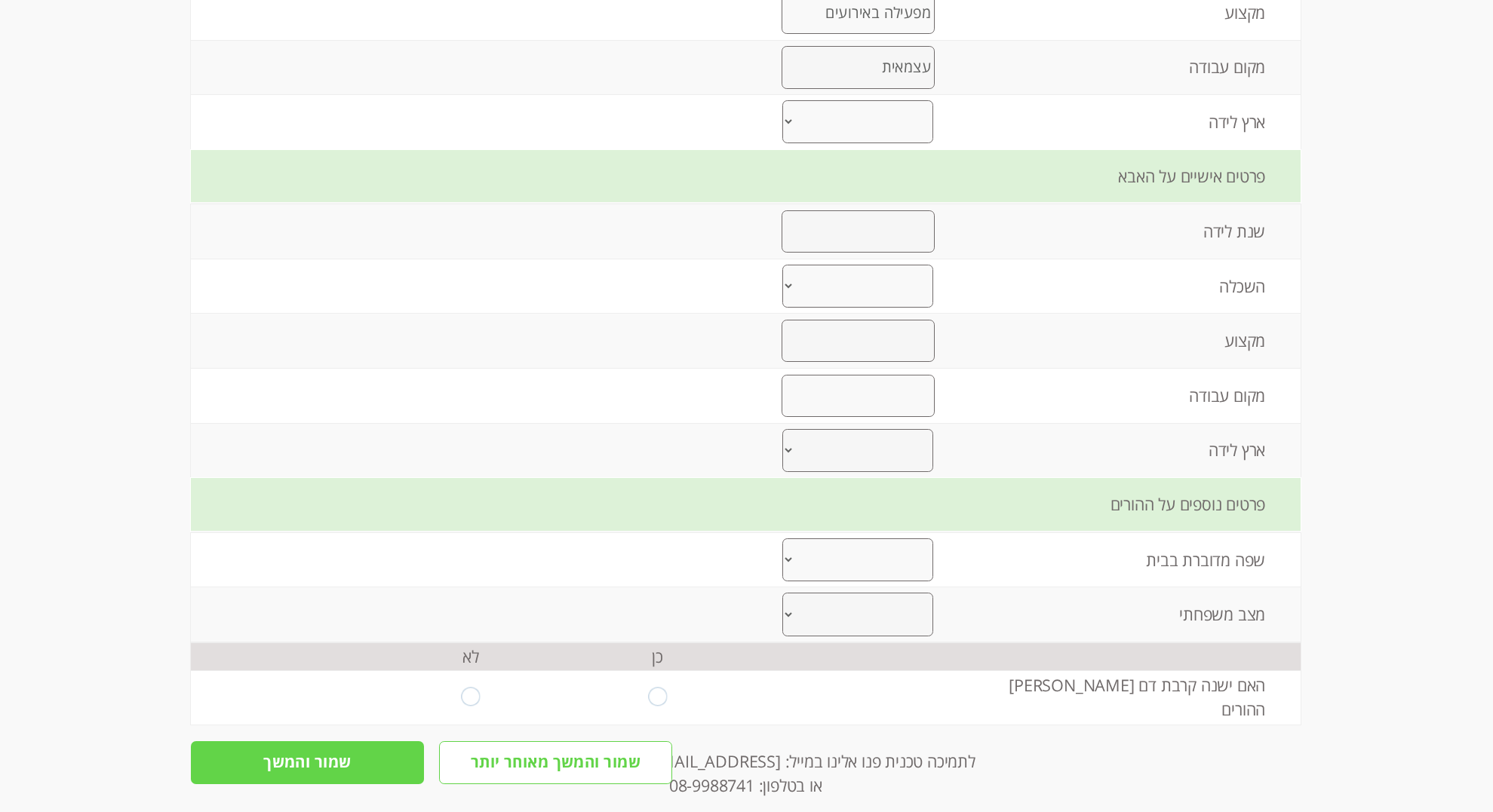
type input "עצמאית"
select select "0"
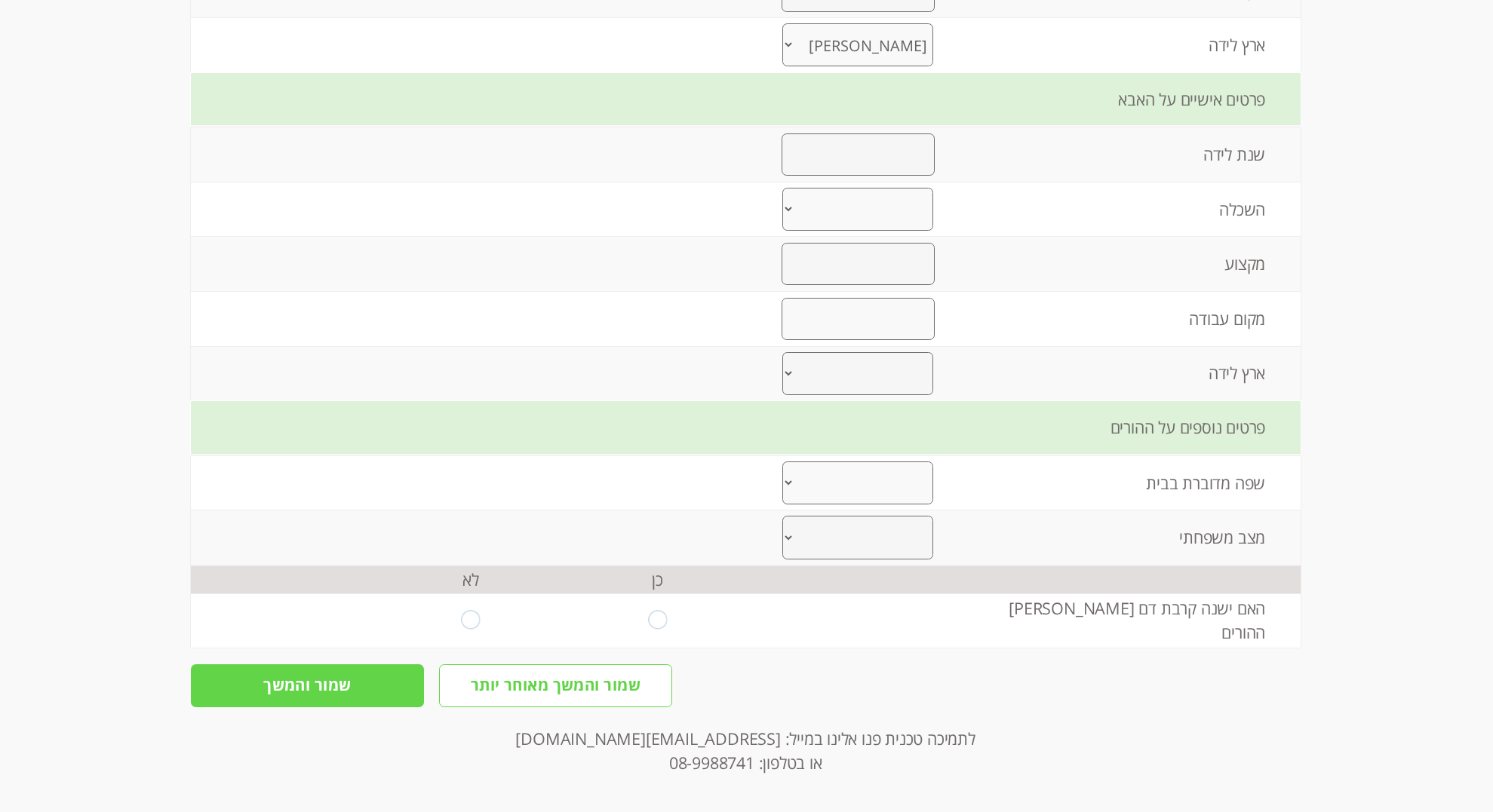
scroll to position [1759, 0]
click at [906, 175] on input "number" at bounding box center [857, 155] width 153 height 43
type input "0"
select select "2"
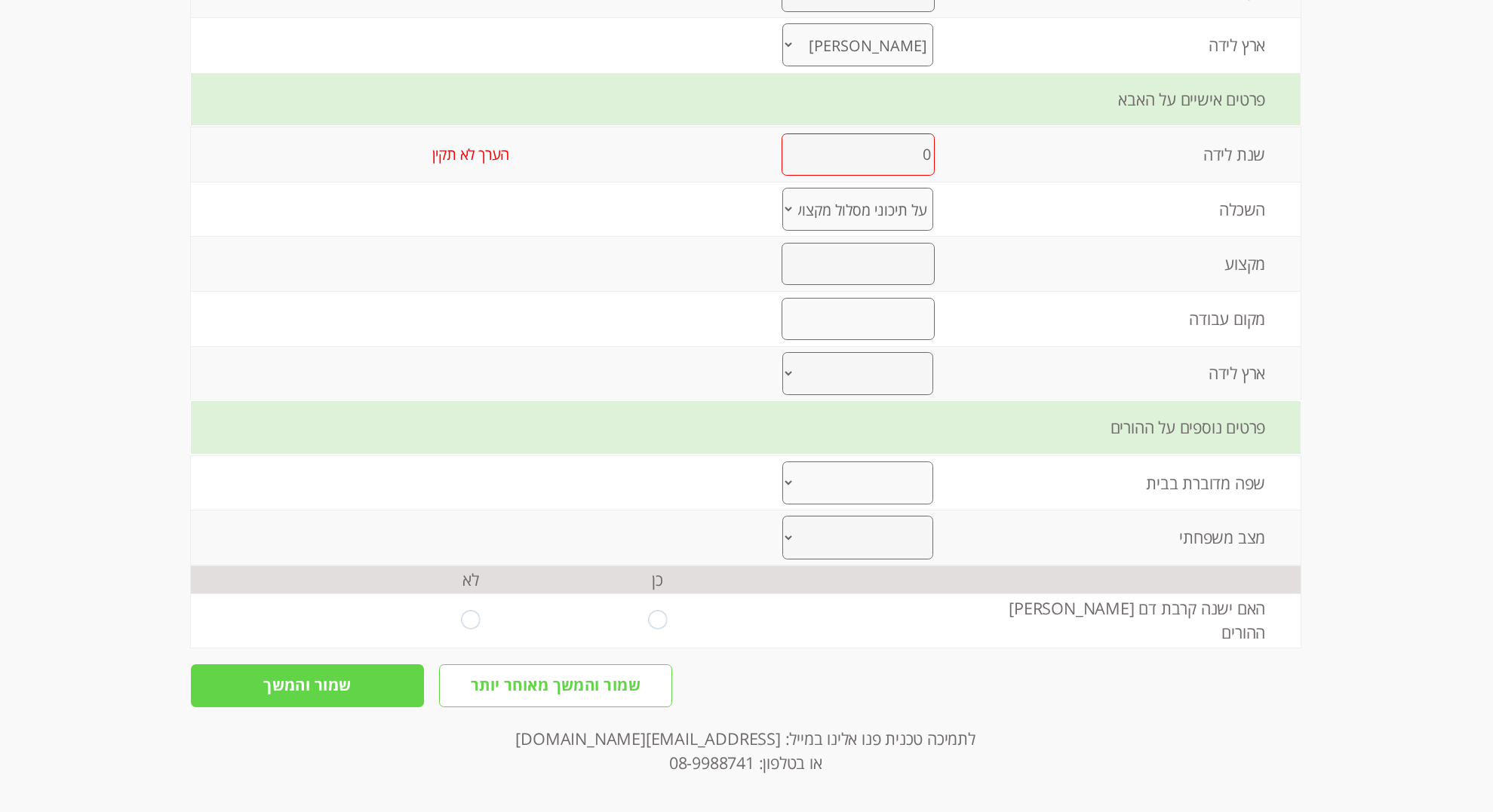
click at [829, 285] on input "text" at bounding box center [857, 264] width 153 height 43
type input "0"
type input "לא ידוע"
drag, startPoint x: 867, startPoint y: 486, endPoint x: 1004, endPoint y: 473, distance: 137.6
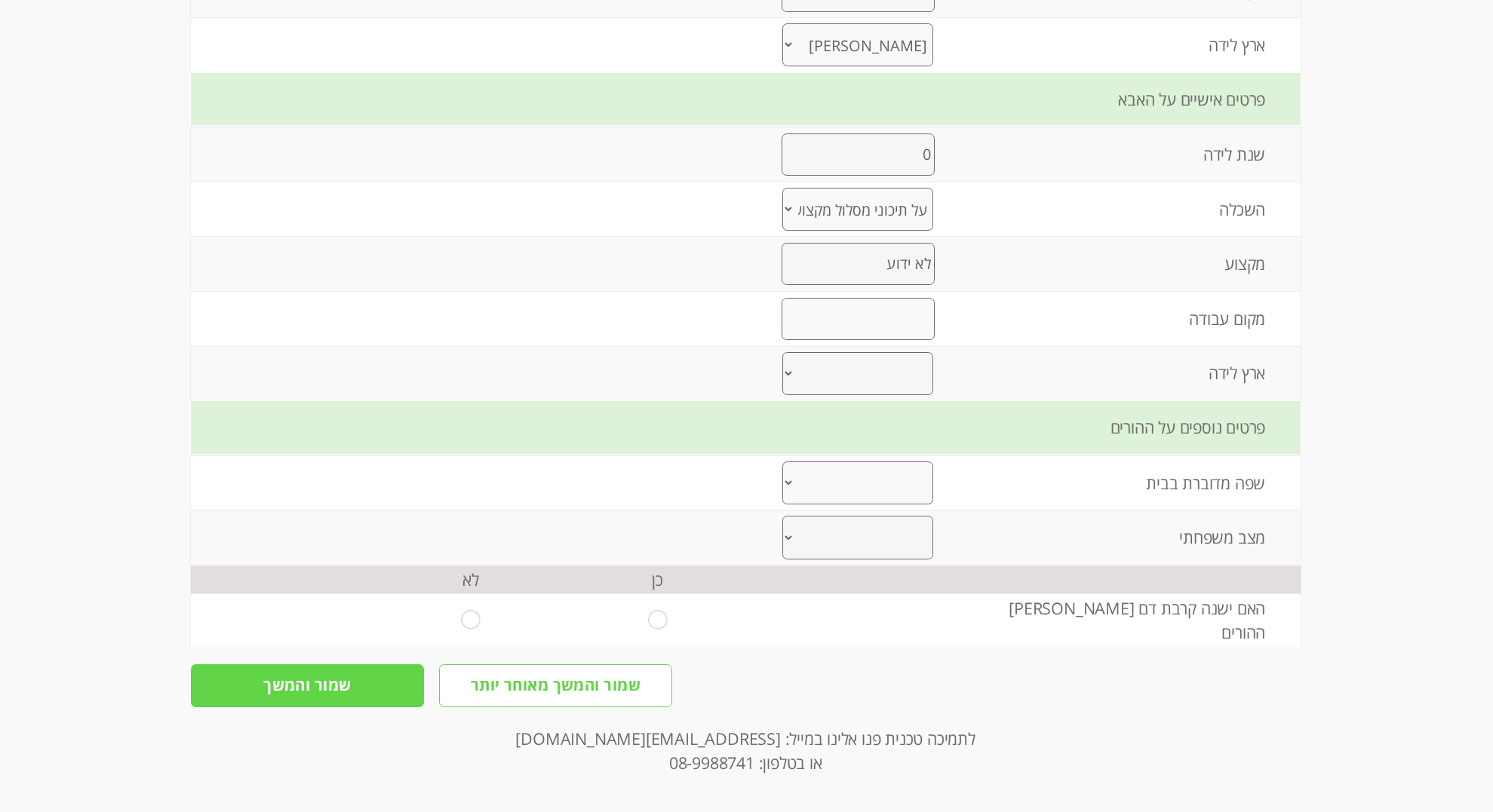
click at [882, 175] on input "0" at bounding box center [857, 155] width 153 height 43
drag, startPoint x: 883, startPoint y: 504, endPoint x: 957, endPoint y: 499, distance: 74.2
click at [957, 182] on td "0000" at bounding box center [858, 154] width 214 height 54
click at [857, 340] on input "text" at bounding box center [857, 319] width 153 height 43
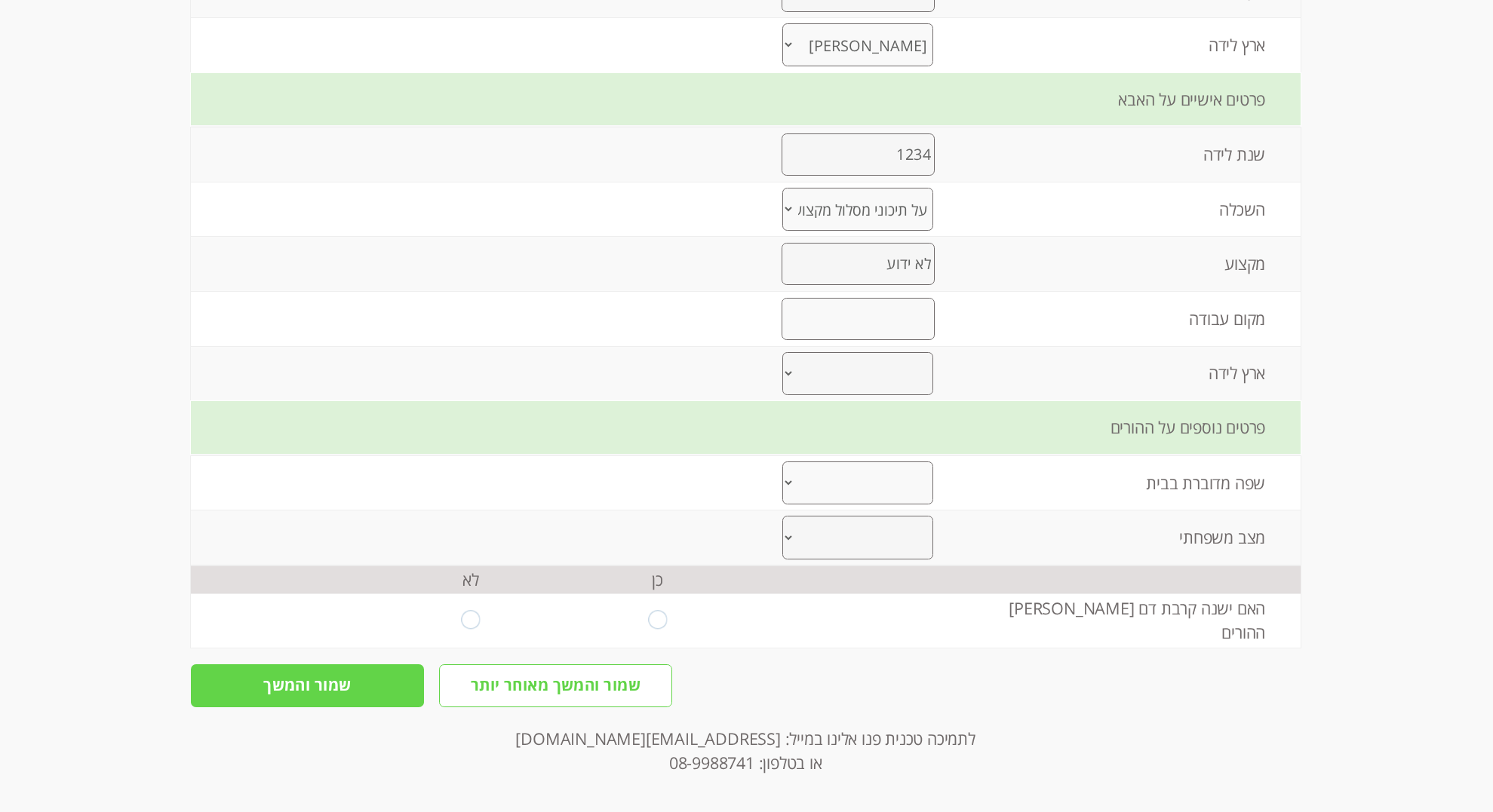
drag, startPoint x: 886, startPoint y: 501, endPoint x: 990, endPoint y: 493, distance: 104.3
click at [990, 182] on tr "שנת לידה 1234 הערך לא תקין" at bounding box center [746, 154] width 1110 height 54
type input "1"
type input "2005"
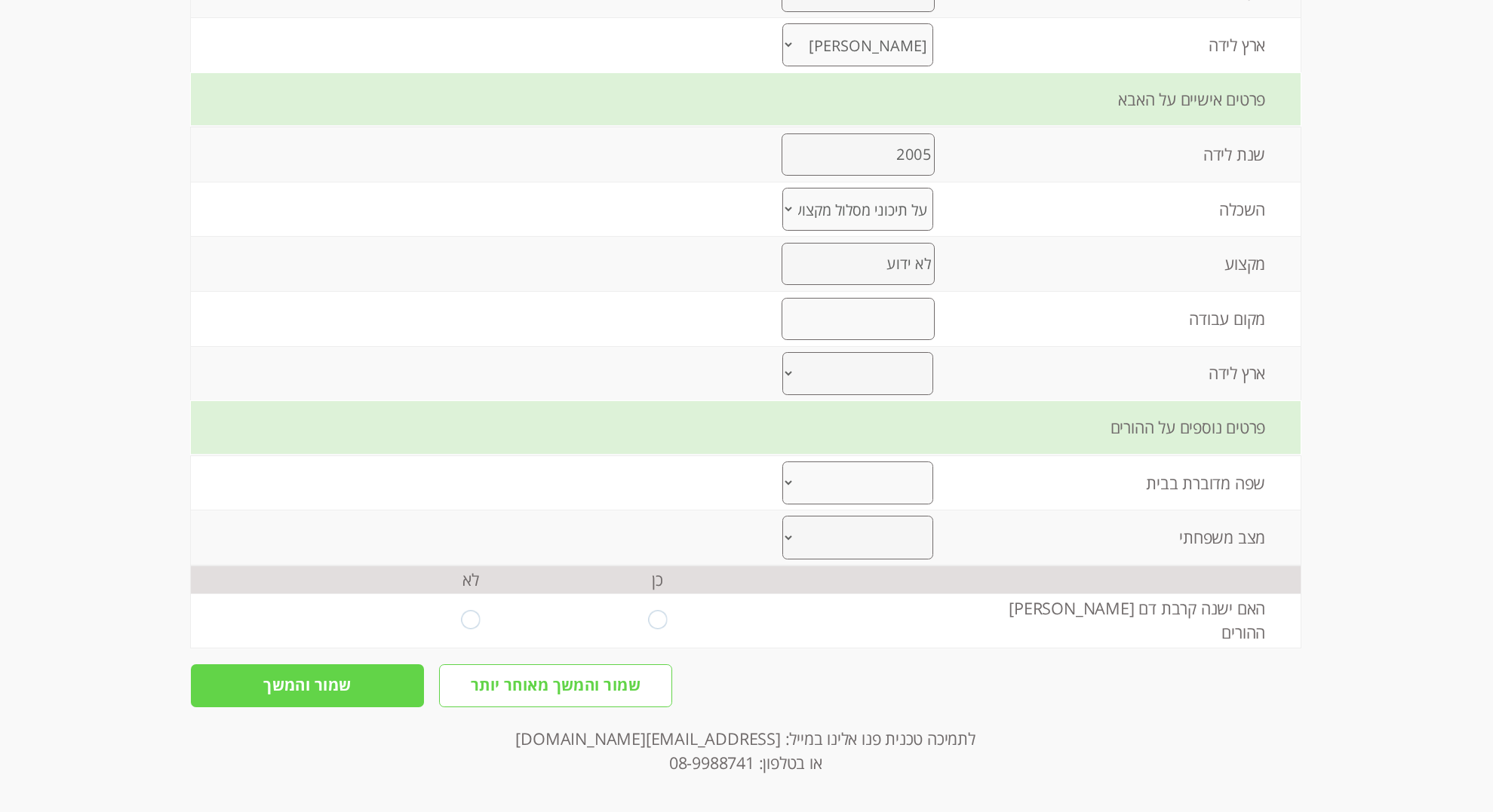
click at [875, 340] on input "text" at bounding box center [857, 319] width 153 height 43
type input "לא ידוע"
select select "6"
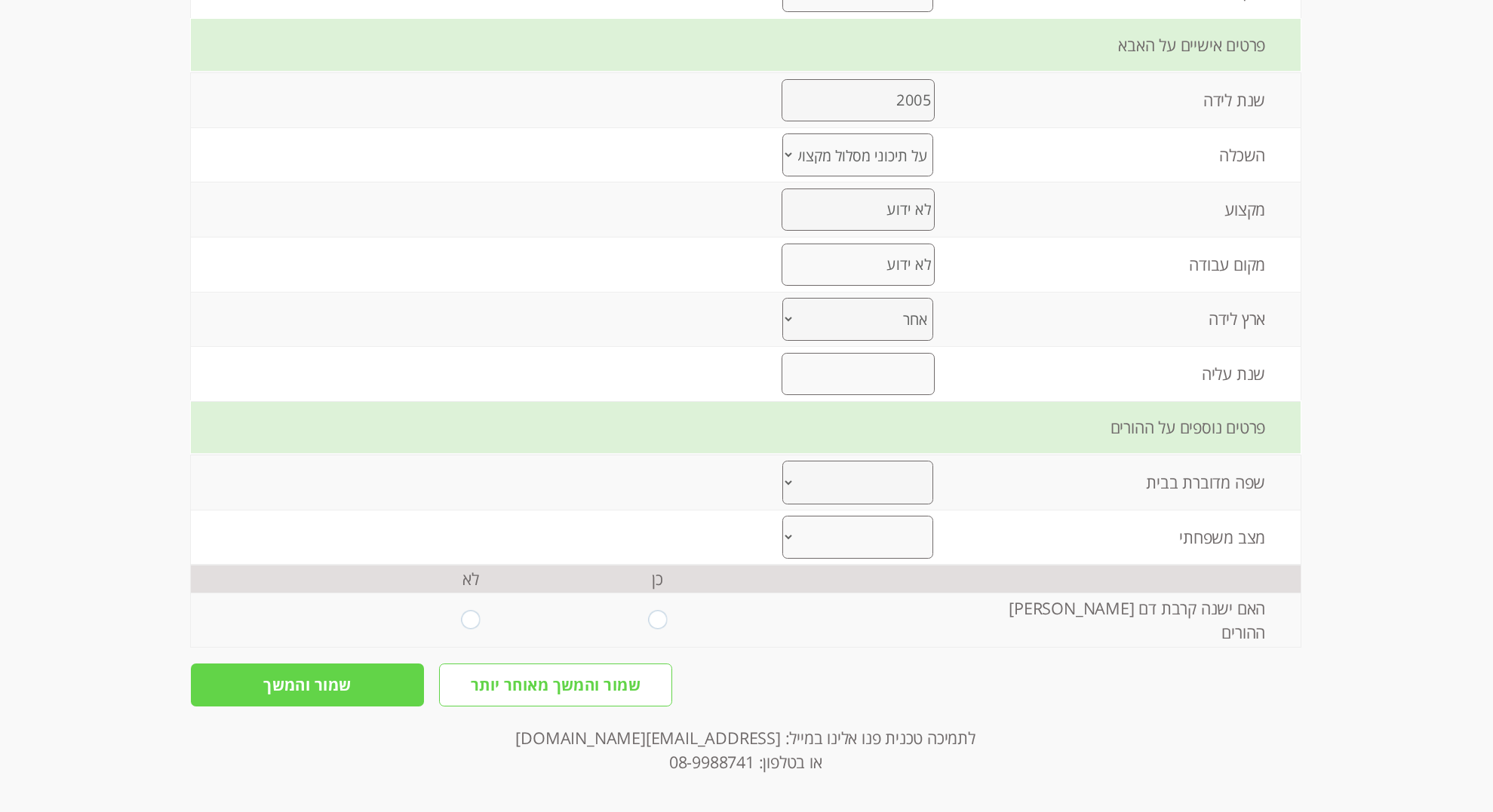
scroll to position [1989, 0]
click at [835, 395] on input "number" at bounding box center [857, 375] width 153 height 43
drag, startPoint x: 855, startPoint y: 709, endPoint x: 962, endPoint y: 585, distance: 163.8
drag, startPoint x: 894, startPoint y: 588, endPoint x: 1041, endPoint y: 591, distance: 147.0
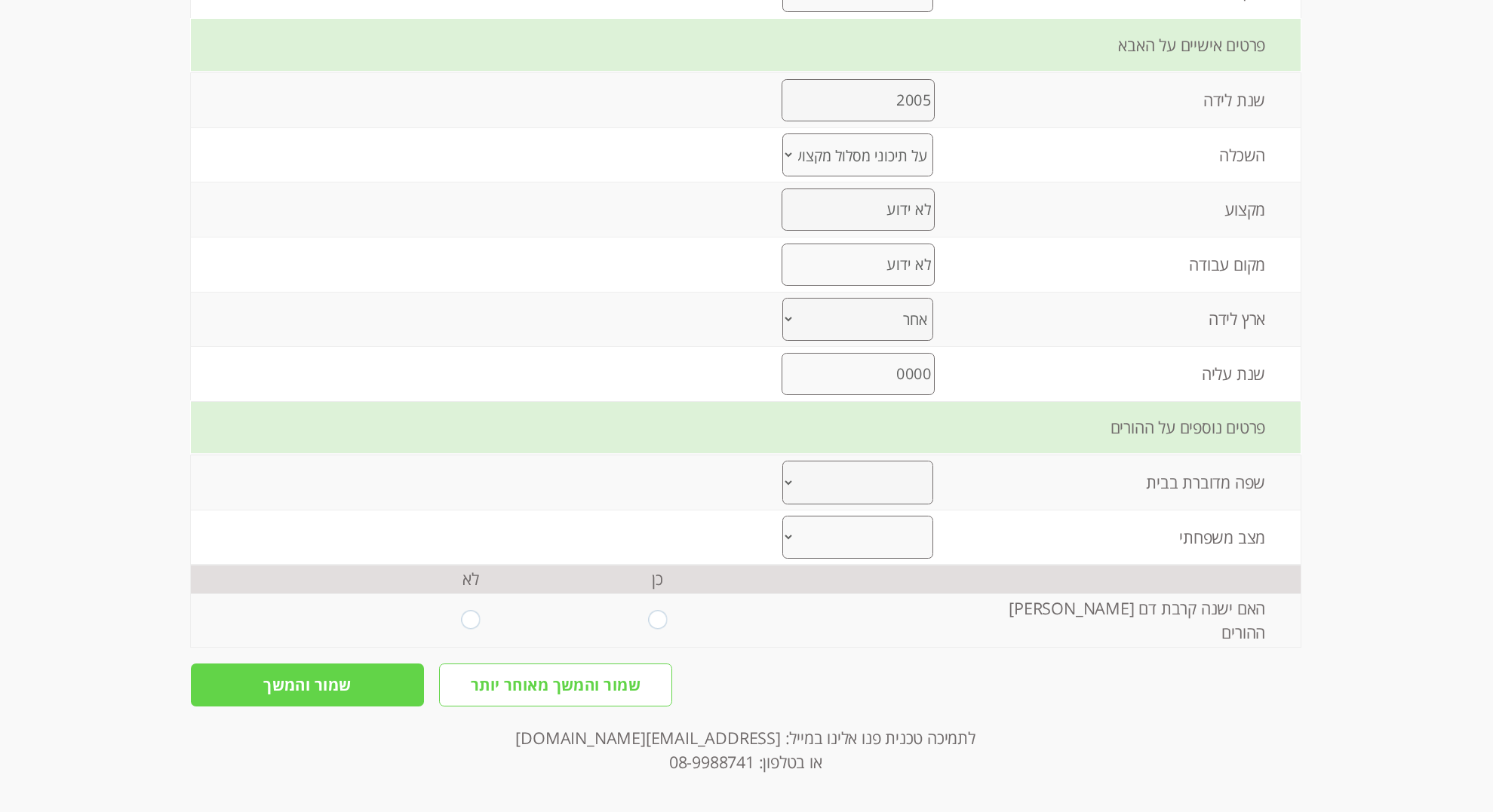
click at [1041, 401] on tr "שנת עליה 0000 הערך לא תקין" at bounding box center [746, 374] width 1110 height 54
type input "2005"
select select "0"
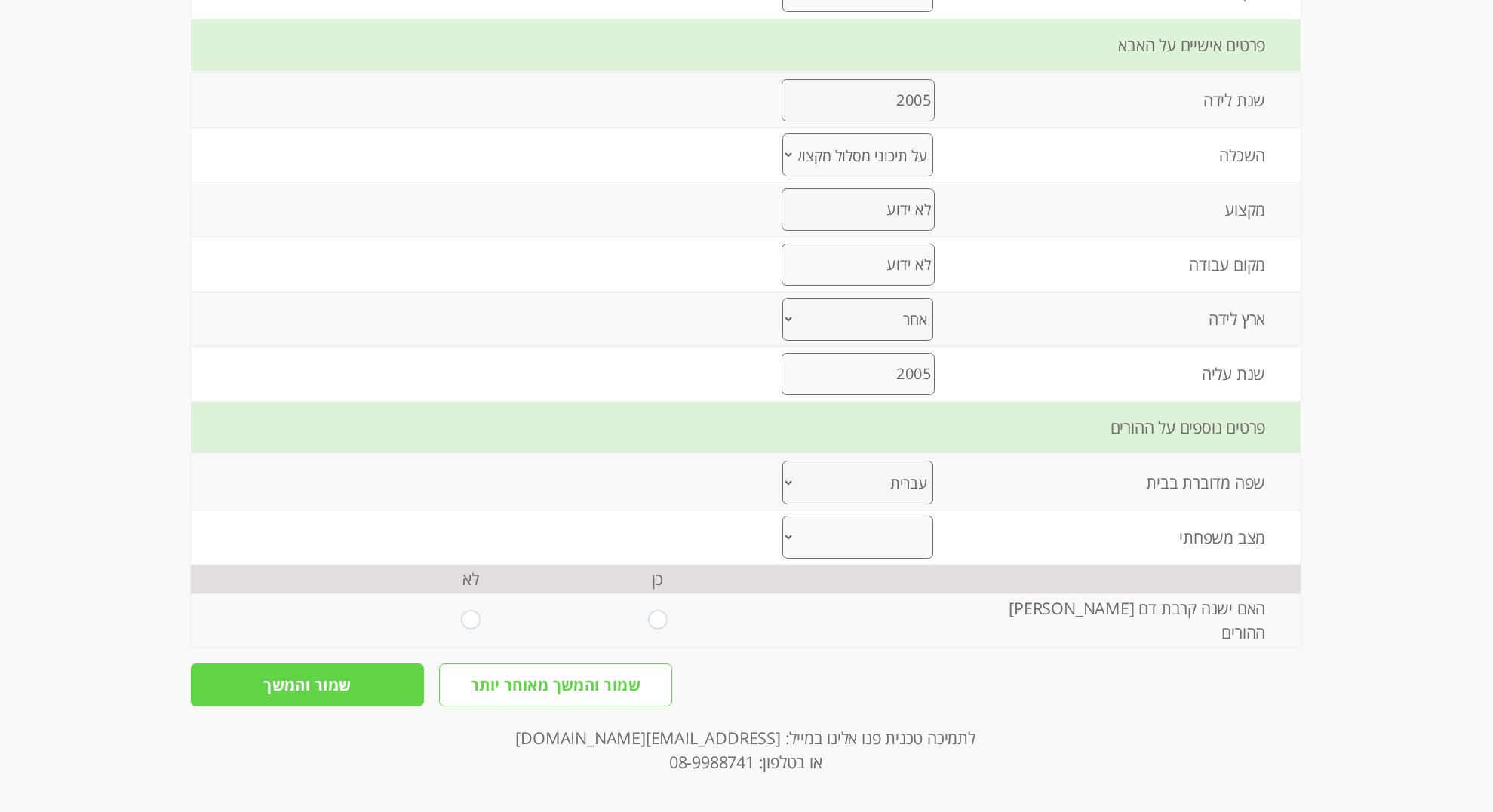
select select "1"
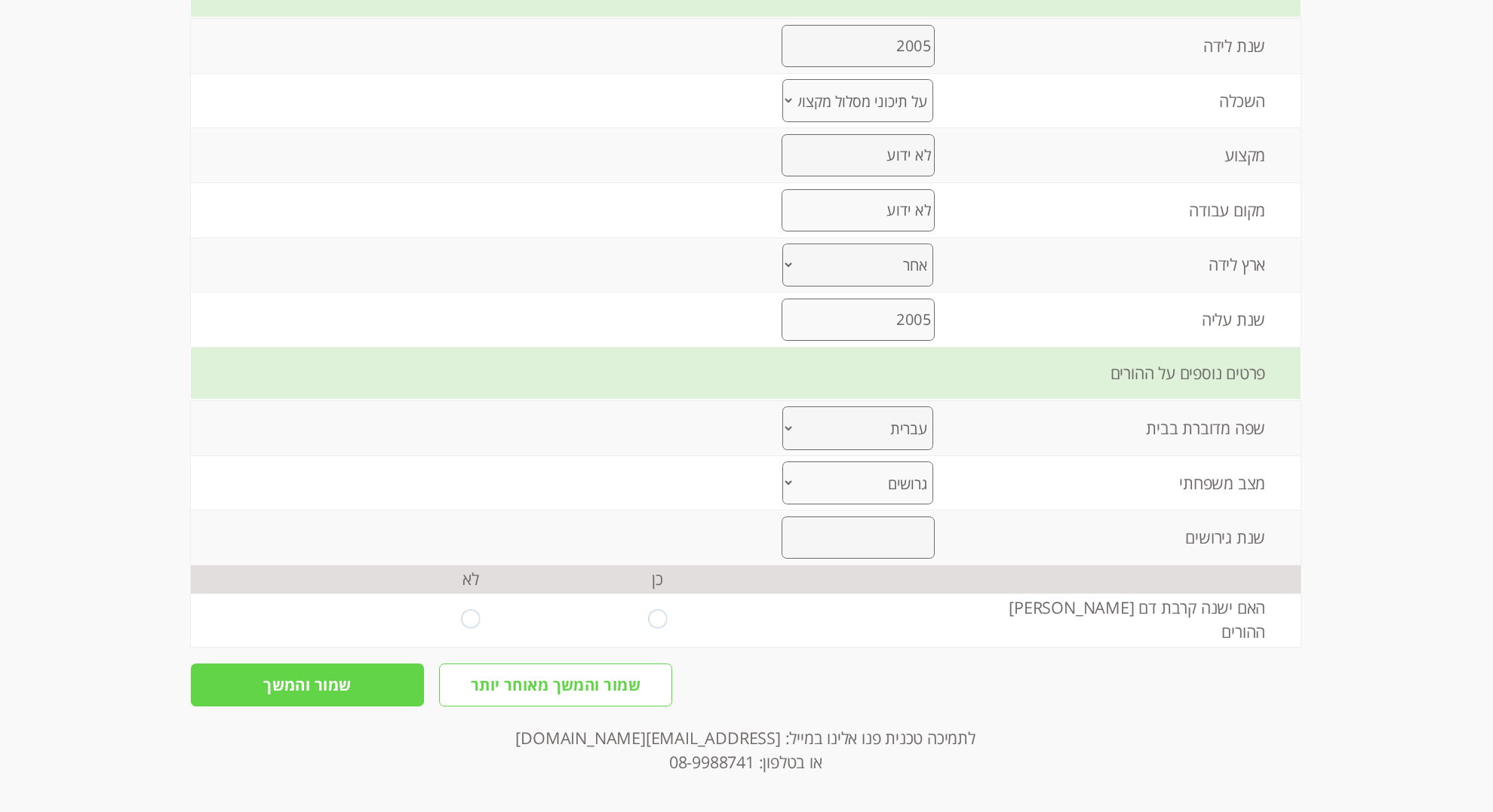
scroll to position [2428, 0]
drag, startPoint x: 472, startPoint y: 623, endPoint x: 496, endPoint y: 624, distance: 24.0
click at [472, 623] on input "radio" at bounding box center [470, 620] width 19 height 20
radio input "true"
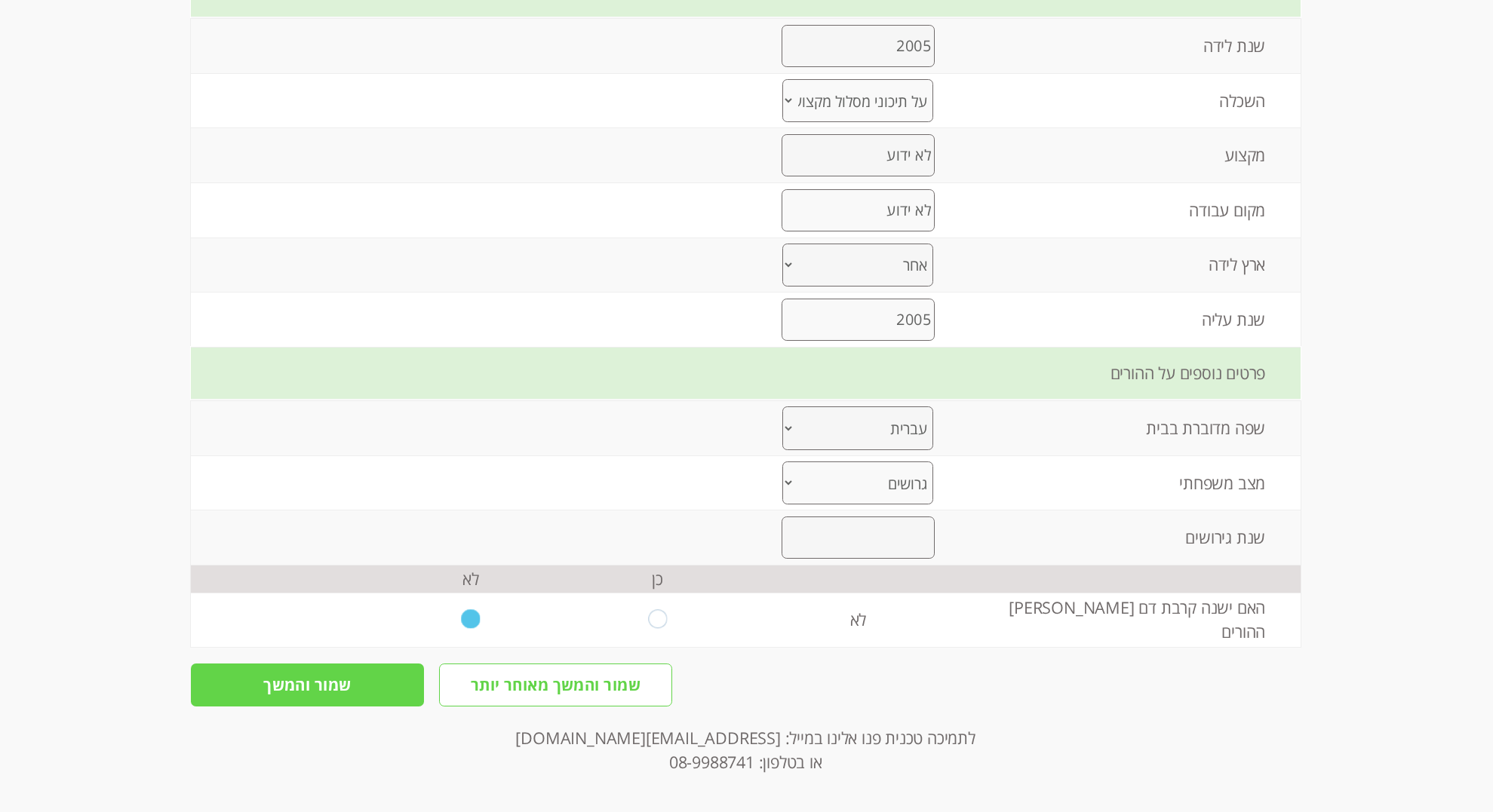
click at [351, 707] on input "שמור והמשך" at bounding box center [307, 685] width 233 height 43
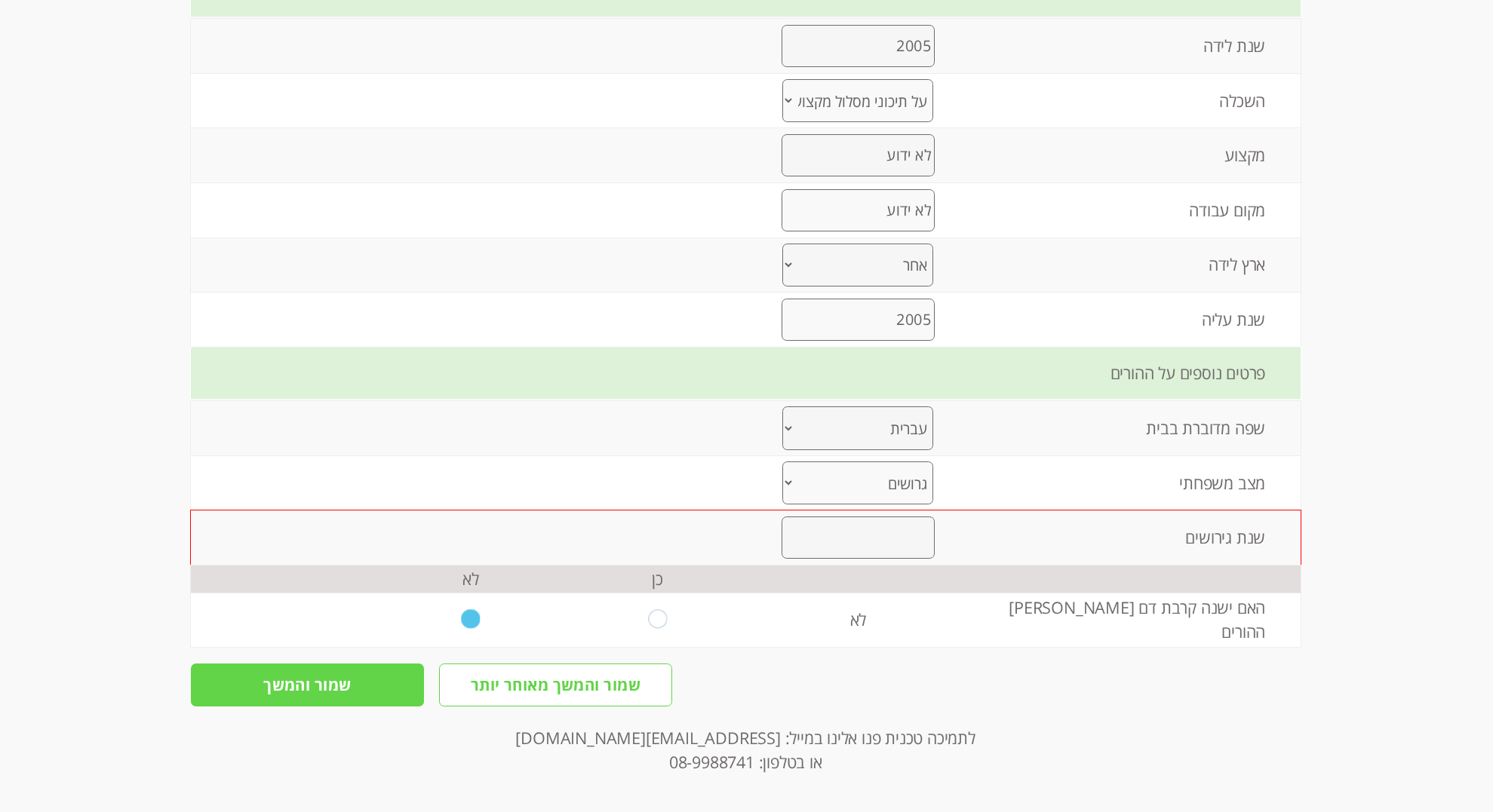
scroll to position [2594, 0]
click at [883, 516] on input "number" at bounding box center [857, 537] width 153 height 43
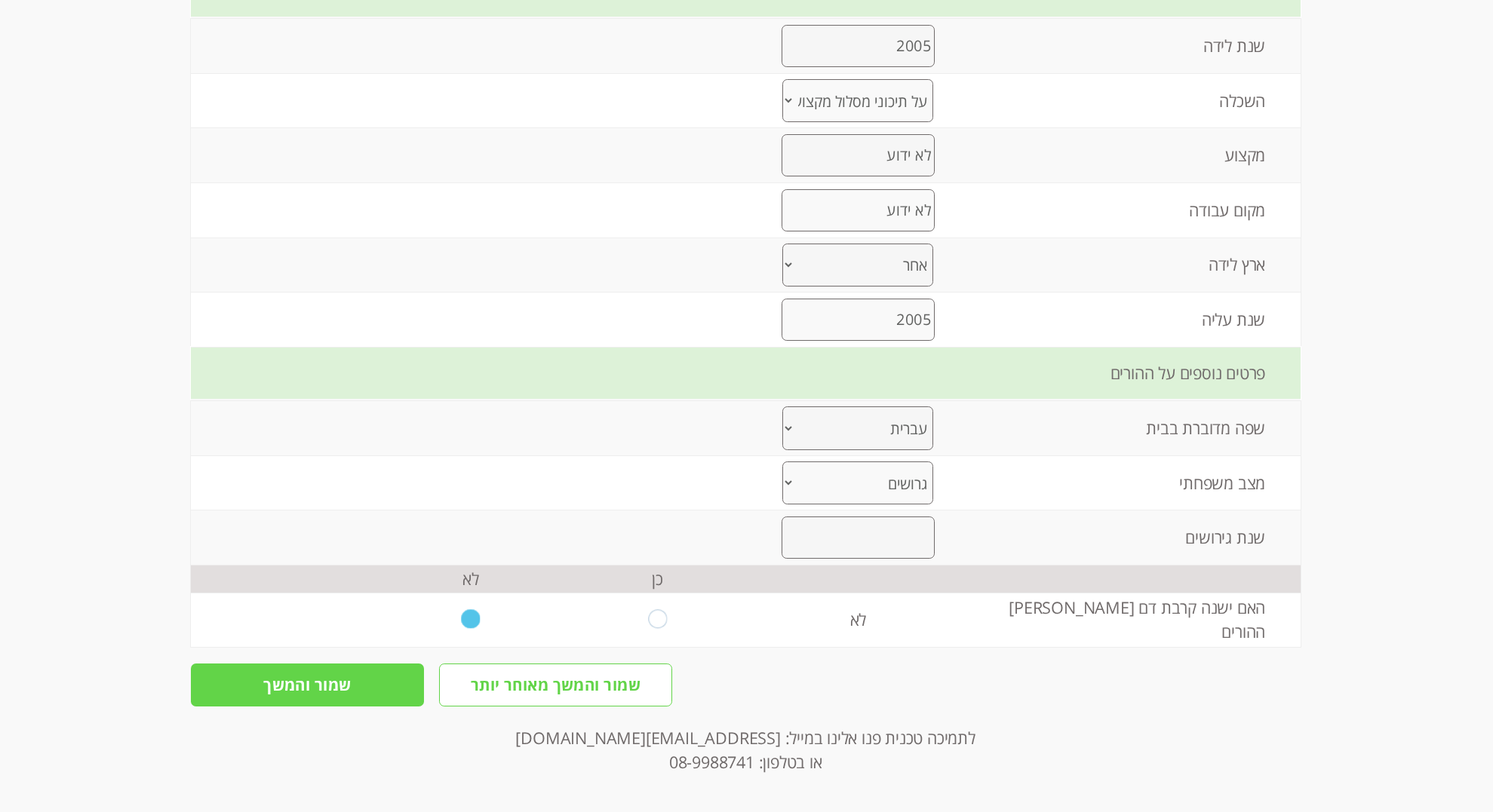
type input "1"
type input "2024"
click at [361, 683] on input "שמור והמשך" at bounding box center [307, 685] width 233 height 43
click at [290, 691] on input "שמור והמשך" at bounding box center [307, 685] width 233 height 43
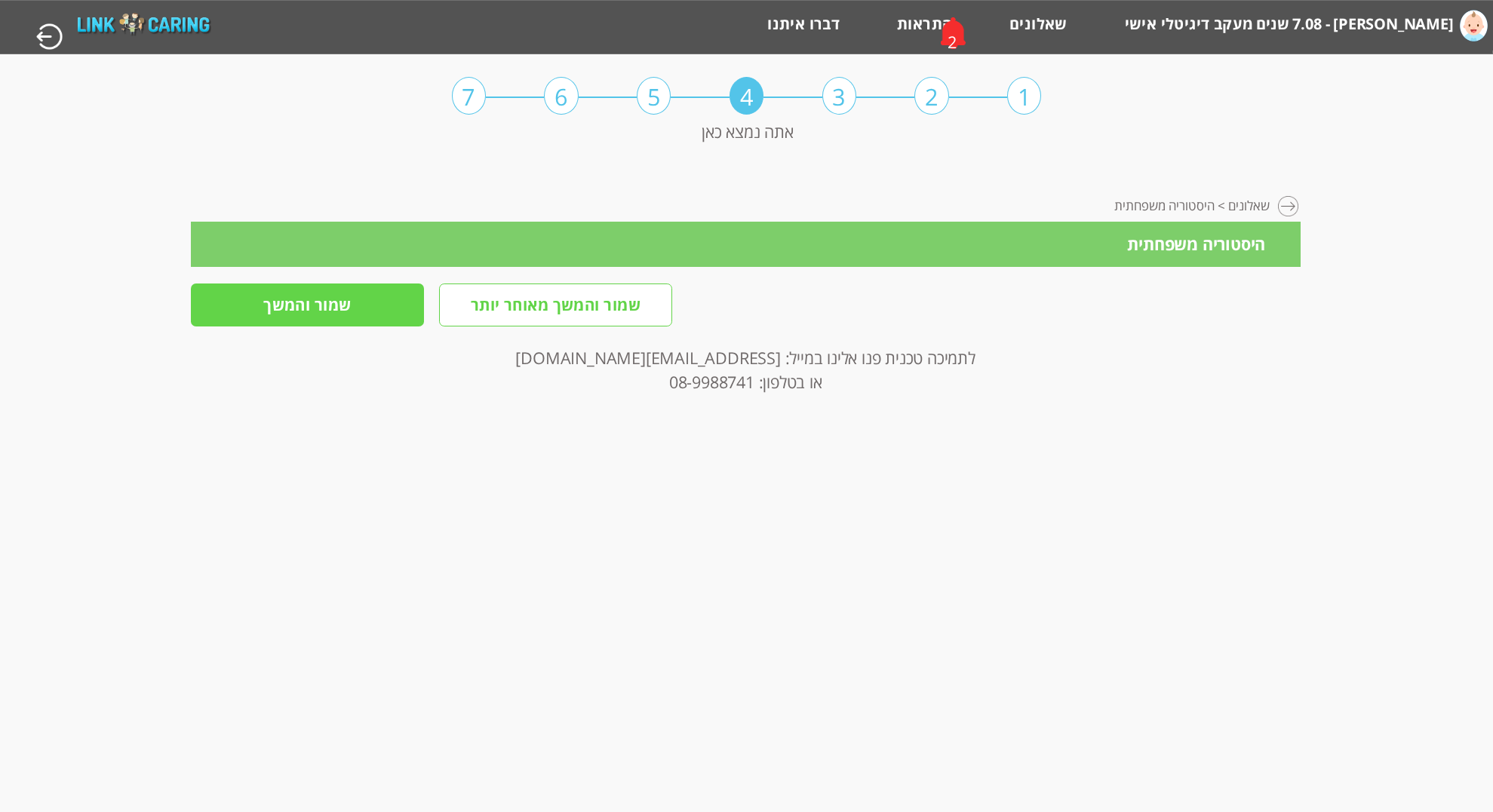
scroll to position [0, 0]
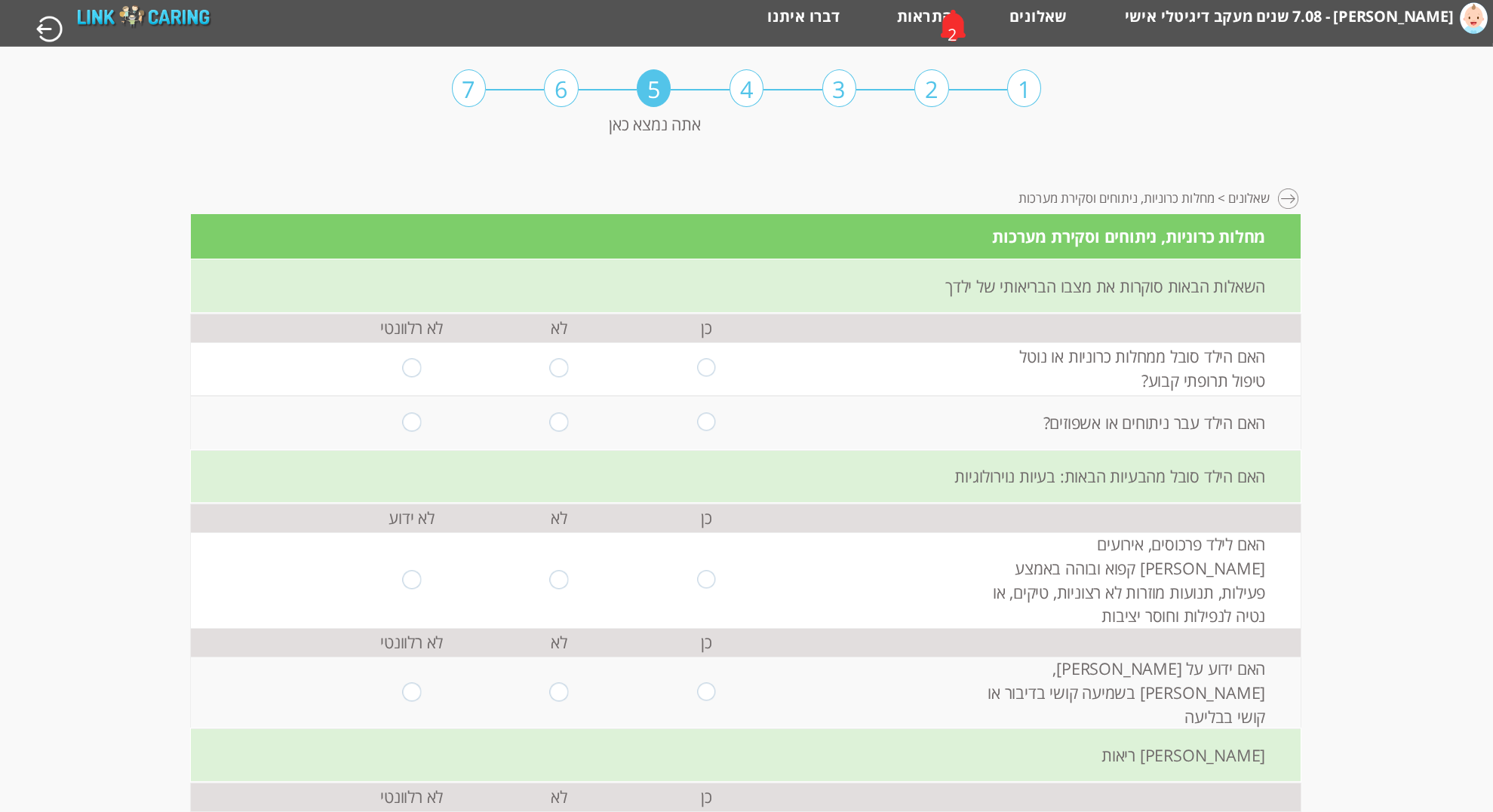
scroll to position [38, 0]
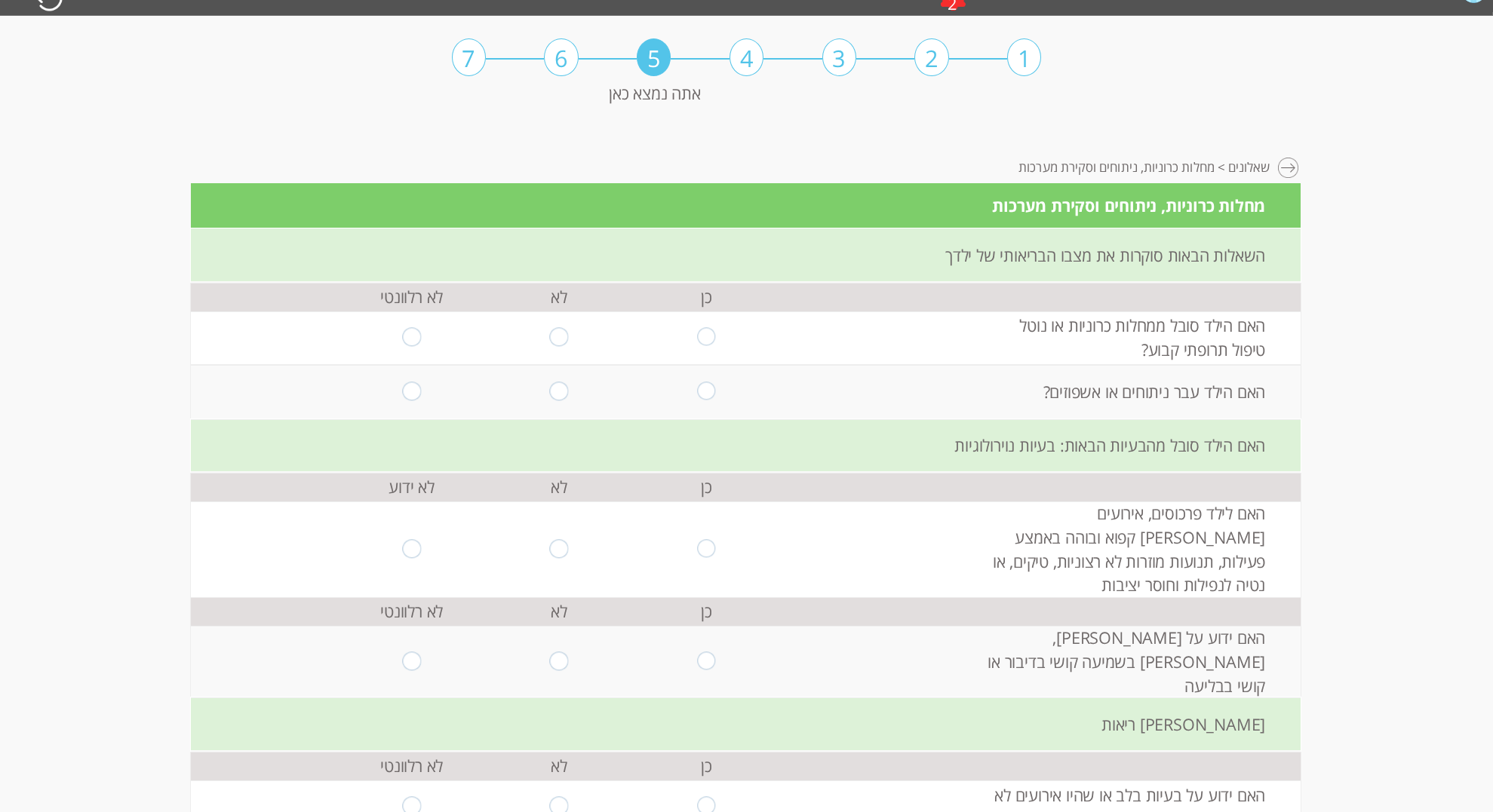
click at [566, 337] on input "radio" at bounding box center [559, 338] width 19 height 20
radio input "true"
click at [707, 393] on input "radio" at bounding box center [706, 391] width 19 height 20
radio input "true"
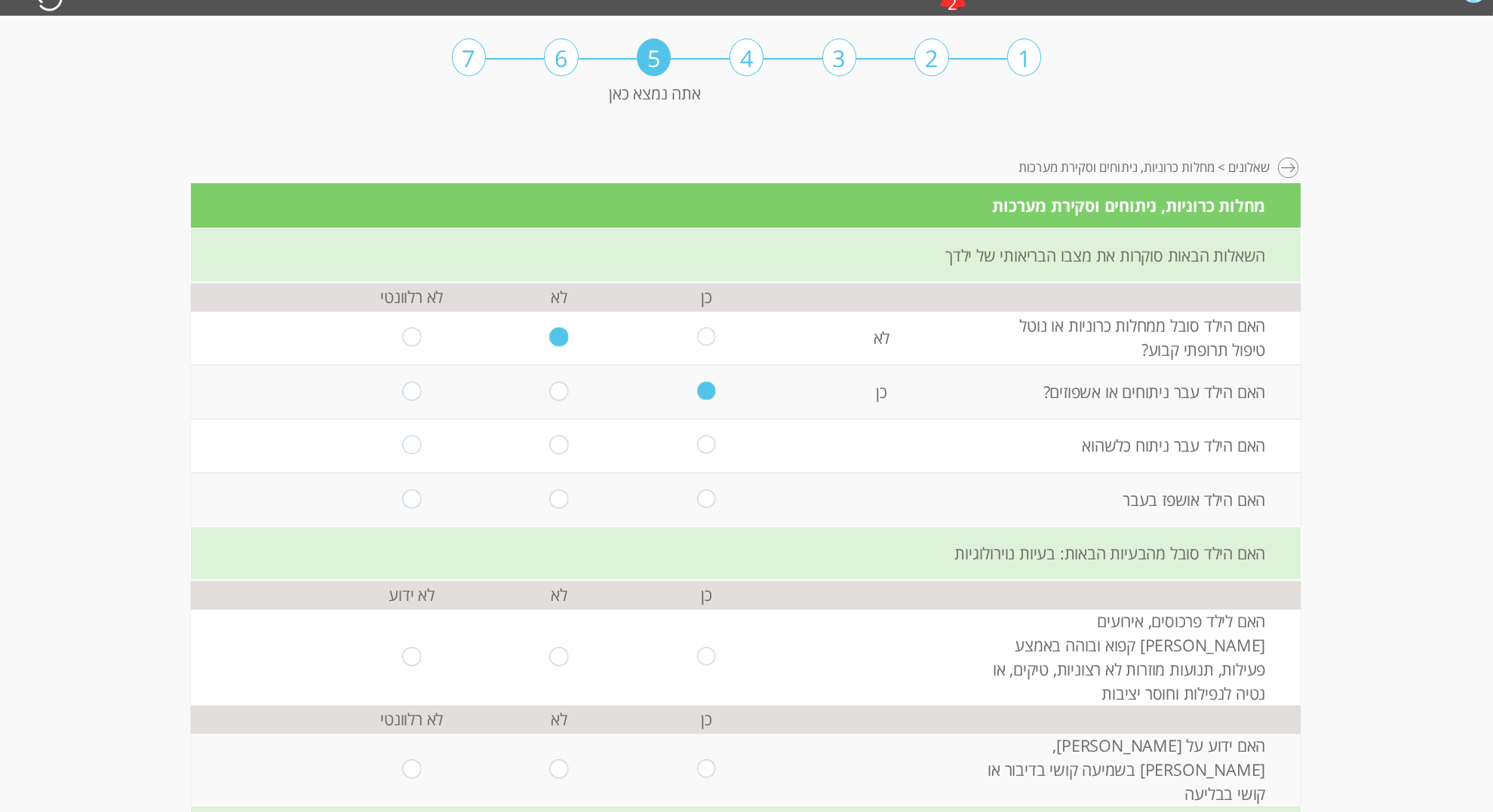
drag, startPoint x: 705, startPoint y: 448, endPoint x: 715, endPoint y: 448, distance: 10.0
click at [705, 448] on input "radio" at bounding box center [706, 445] width 19 height 20
radio input "true"
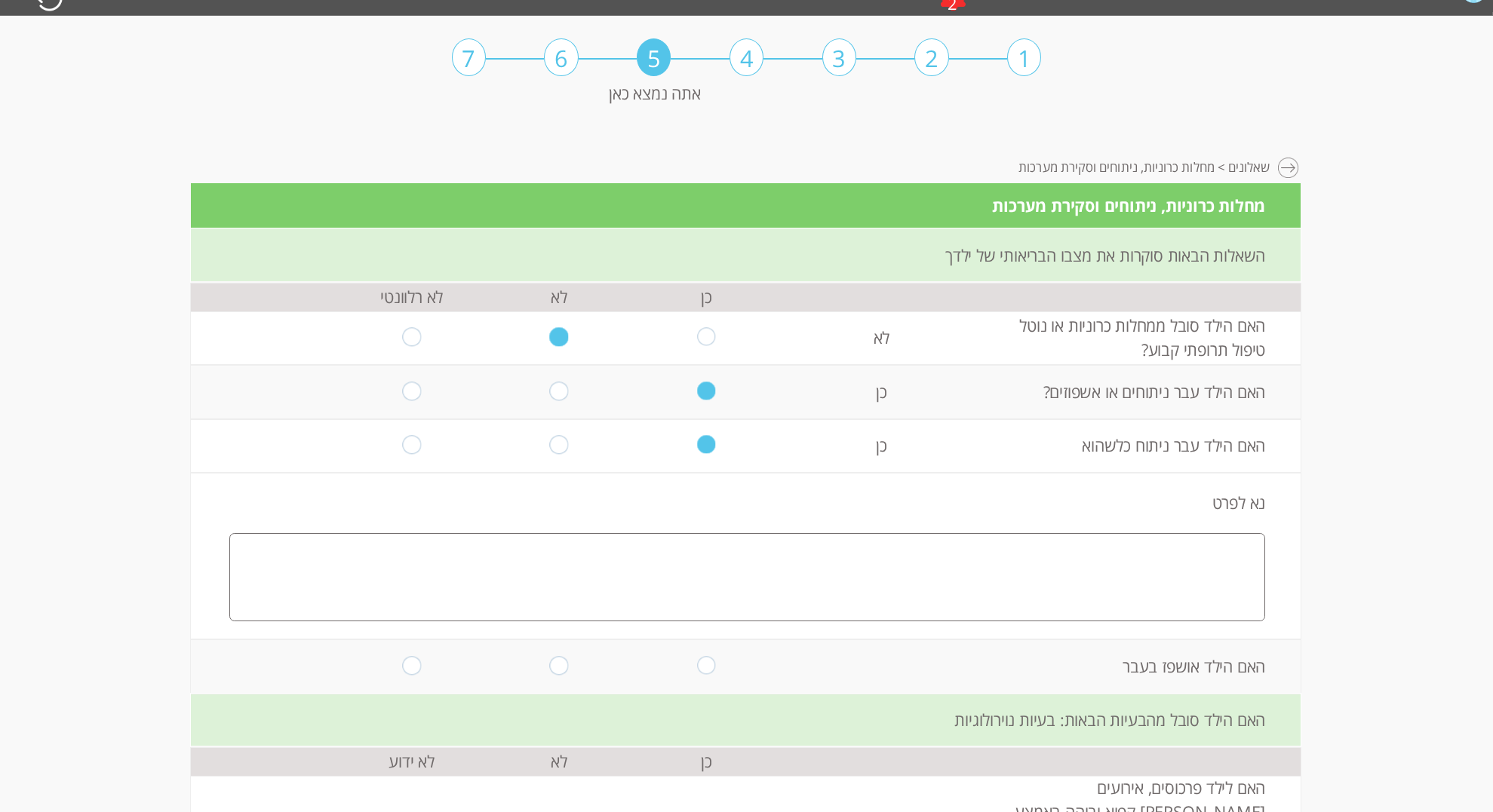
click at [1119, 548] on textarea at bounding box center [747, 577] width 1036 height 89
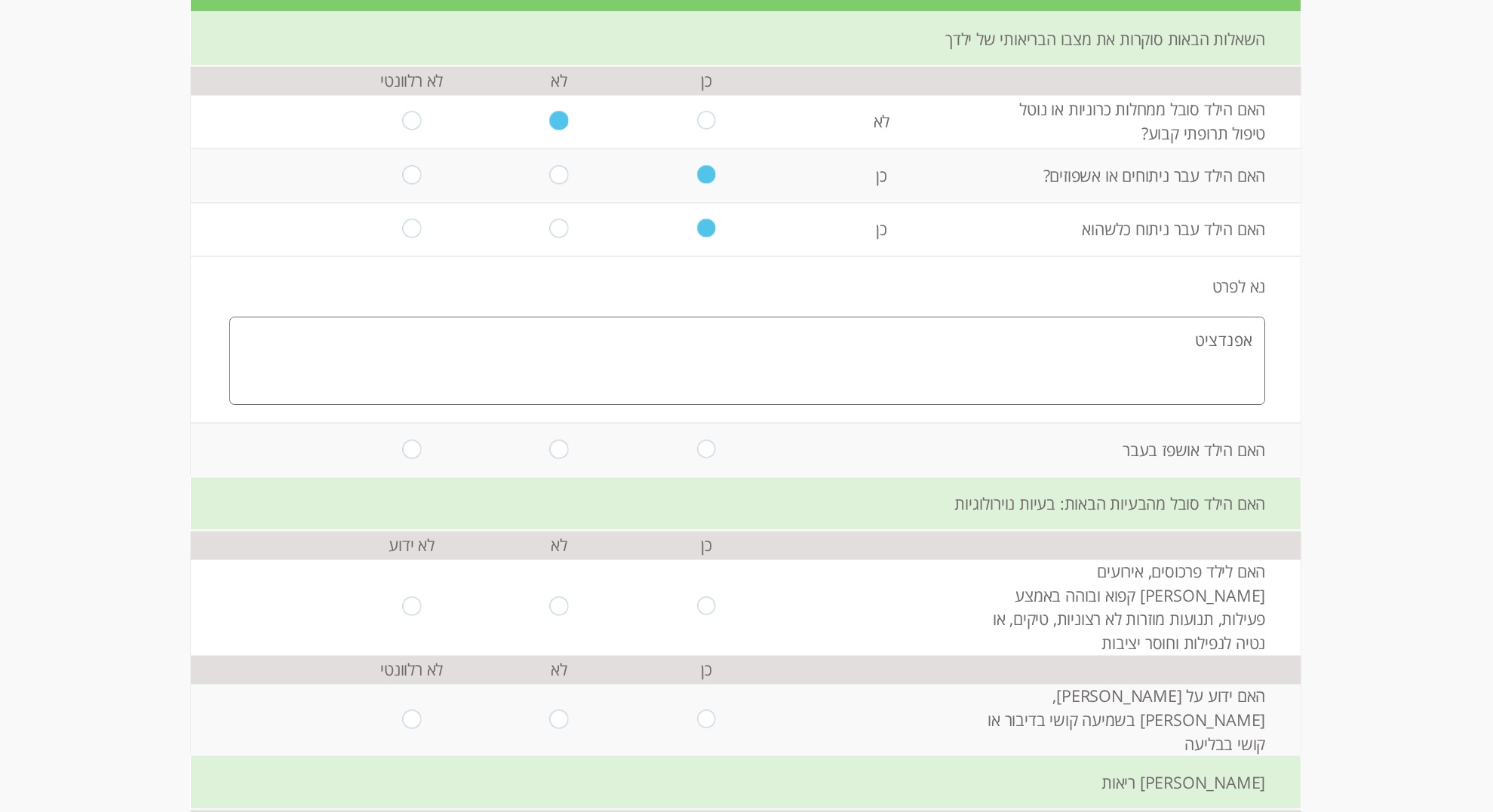
scroll to position [257, 0]
type textarea "אפנדציט"
drag, startPoint x: 695, startPoint y: 447, endPoint x: 702, endPoint y: 452, distance: 8.6
click at [695, 447] on td at bounding box center [707, 448] width 147 height 54
click at [702, 451] on input "radio" at bounding box center [706, 448] width 19 height 20
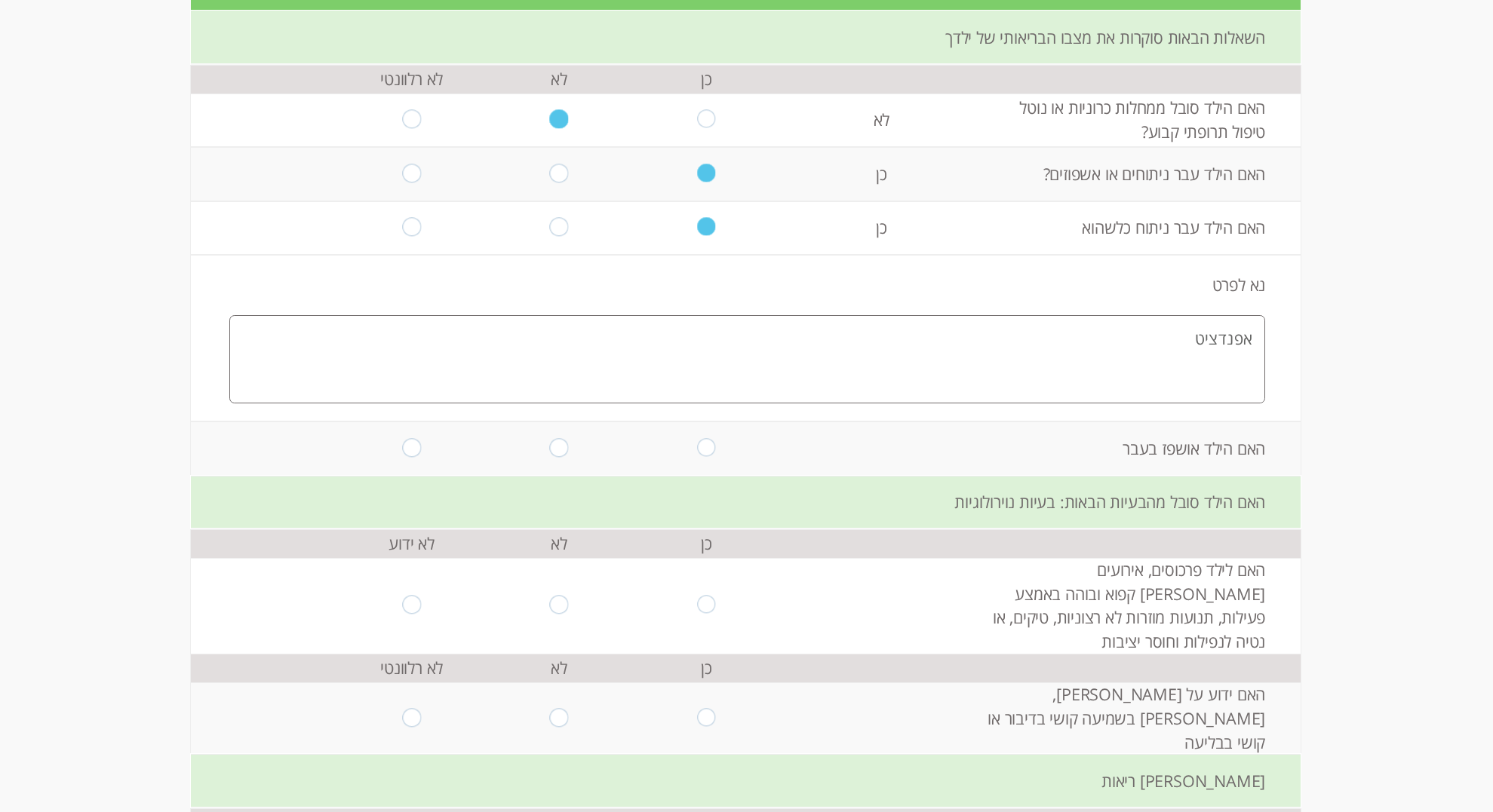
radio input "true"
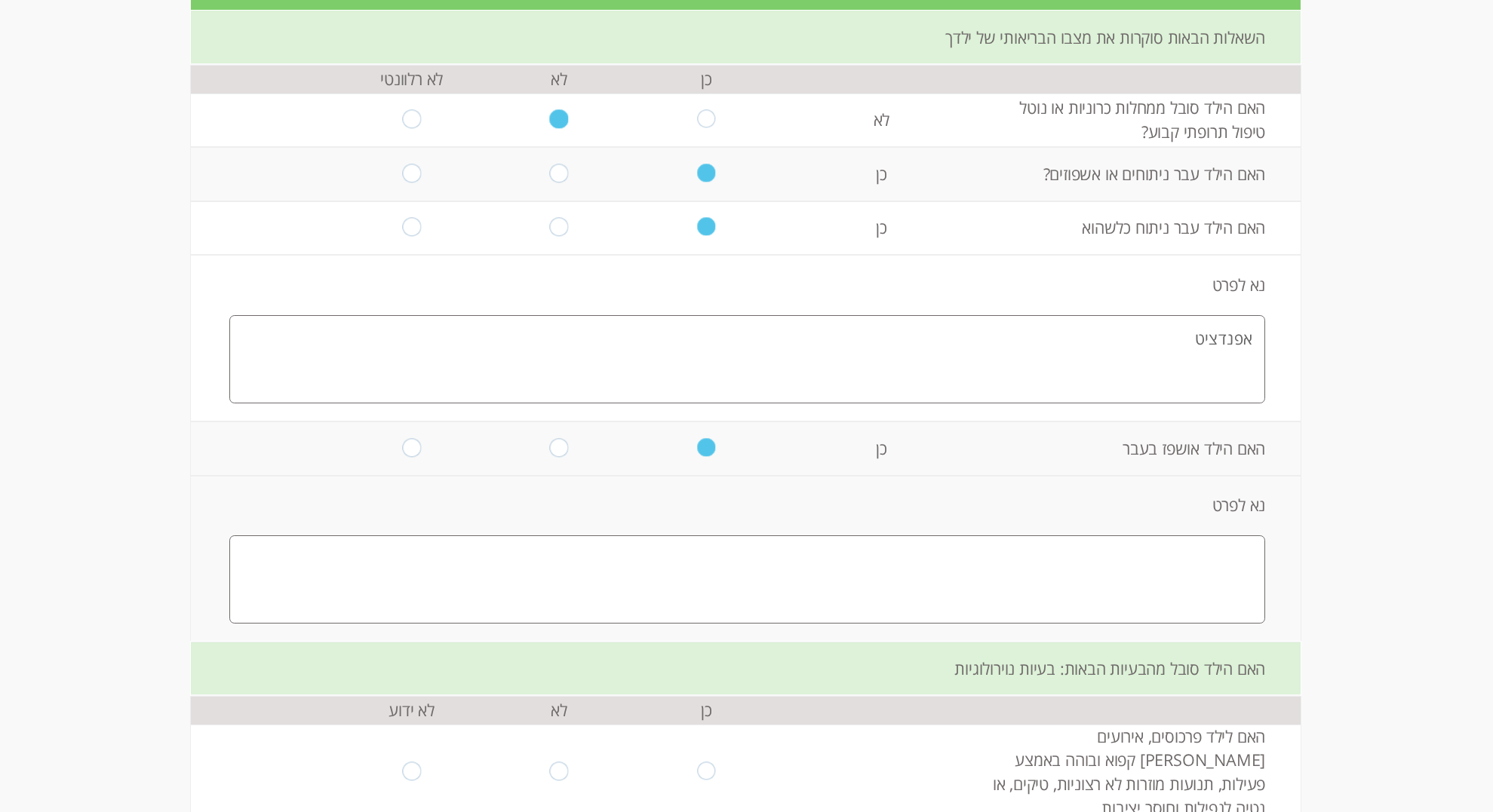
click at [1135, 577] on textarea at bounding box center [747, 580] width 1036 height 89
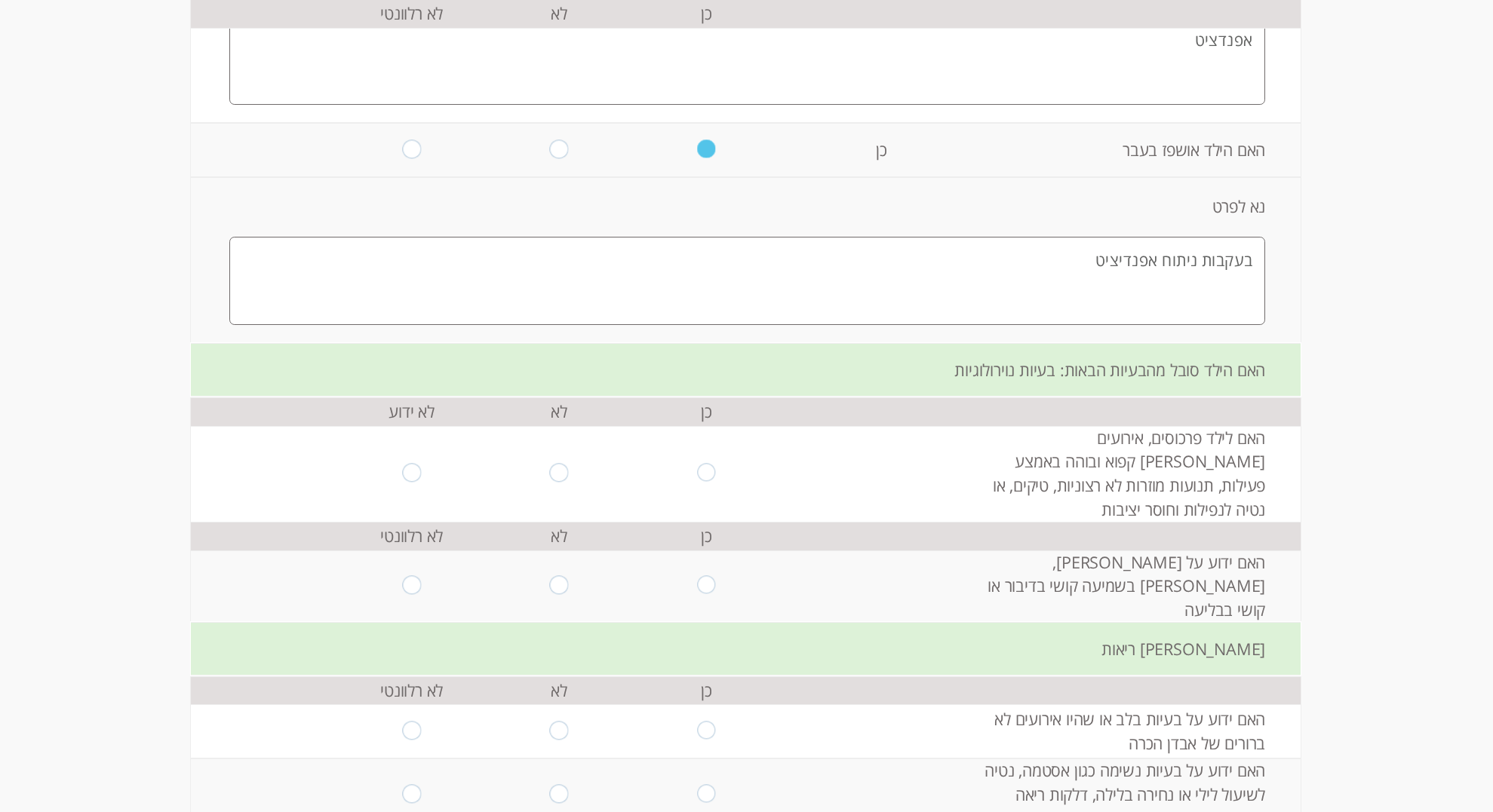
scroll to position [559, 0]
type textarea "בעקבות ניתוח אפנדיציט"
drag, startPoint x: 555, startPoint y: 458, endPoint x: 595, endPoint y: 468, distance: 41.2
click at [555, 460] on input "radio" at bounding box center [559, 470] width 19 height 20
radio input "true"
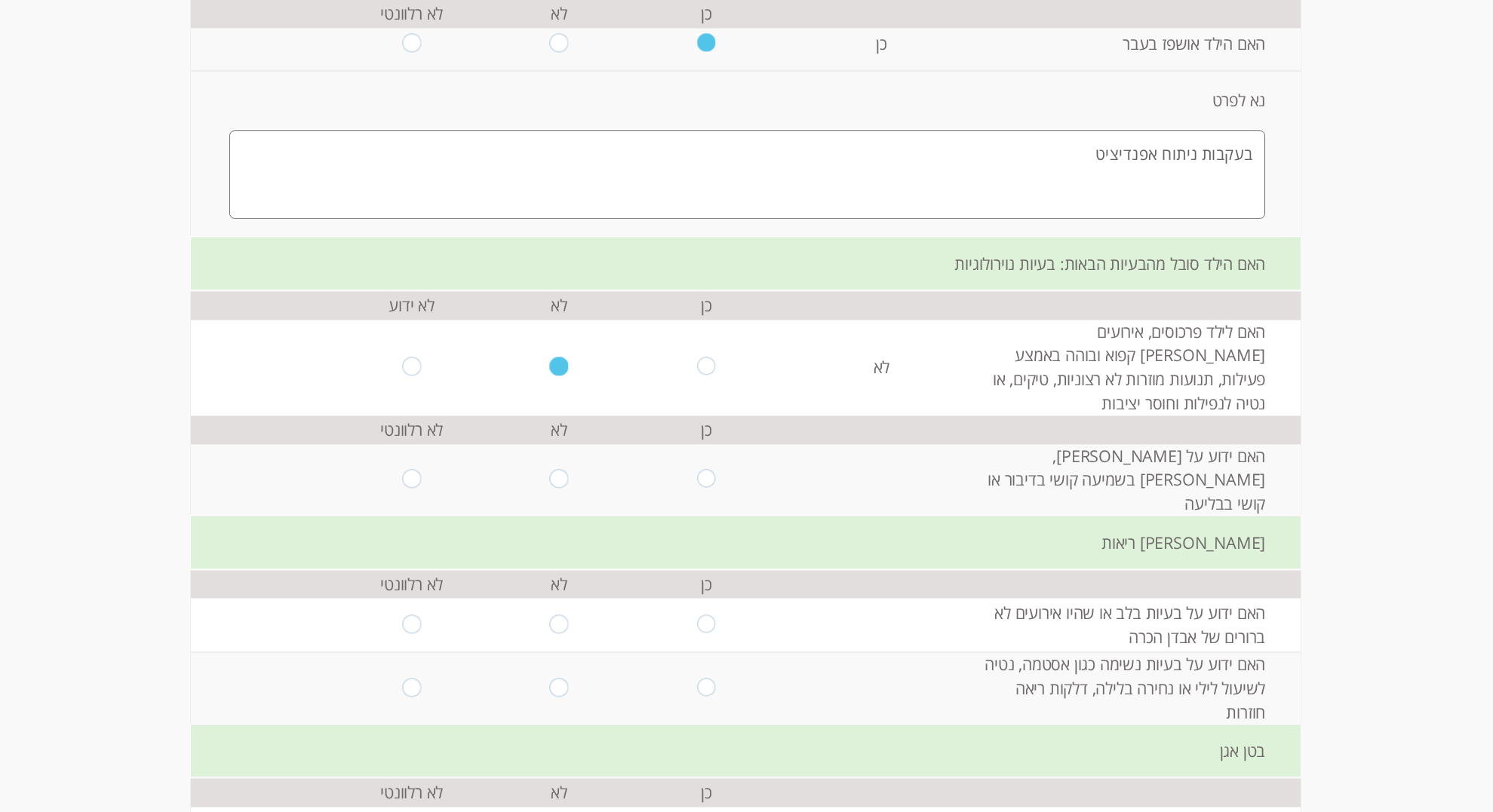
scroll to position [661, 0]
click at [557, 470] on input "radio" at bounding box center [559, 480] width 19 height 20
radio input "true"
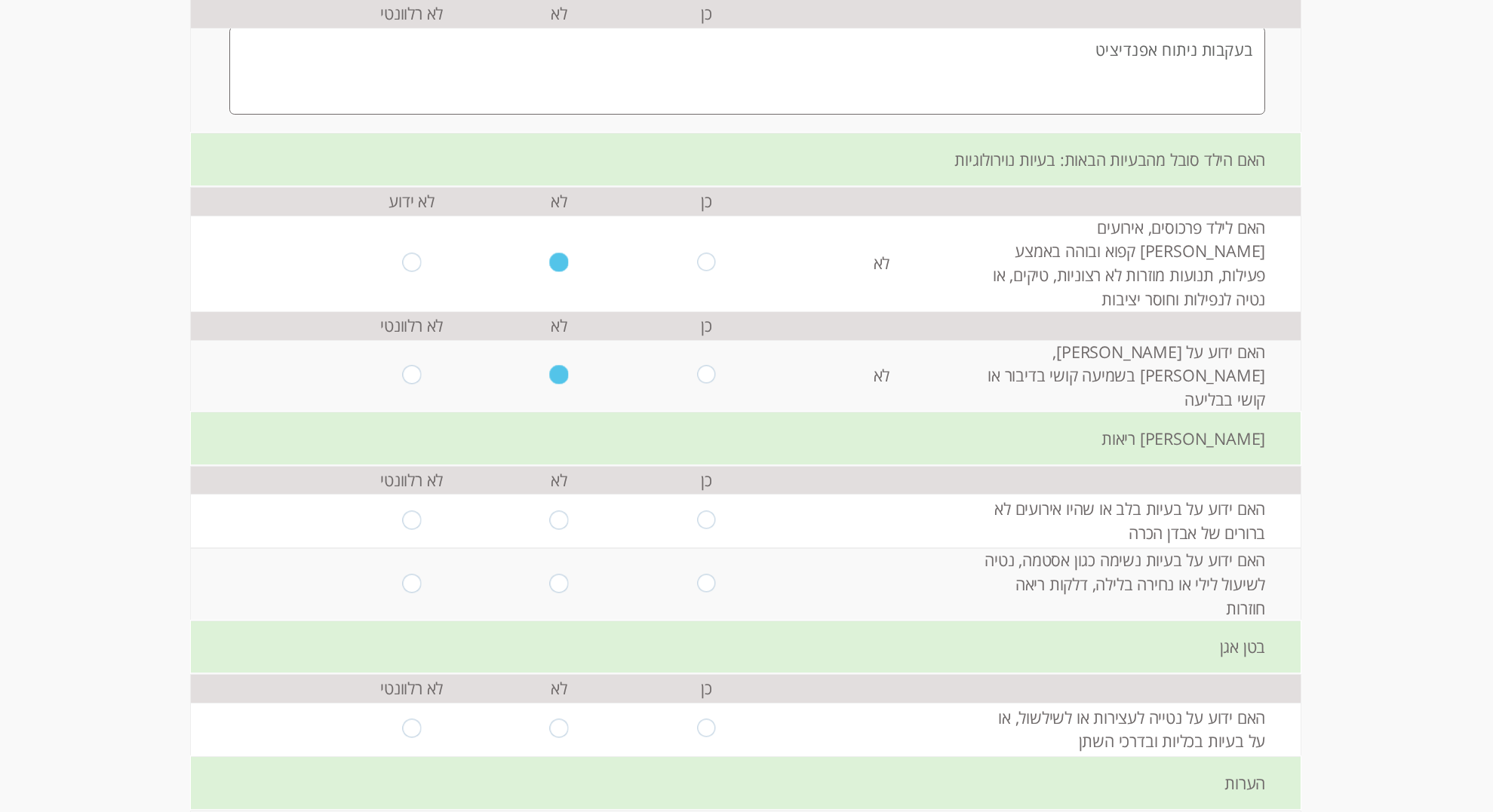
scroll to position [772, 0]
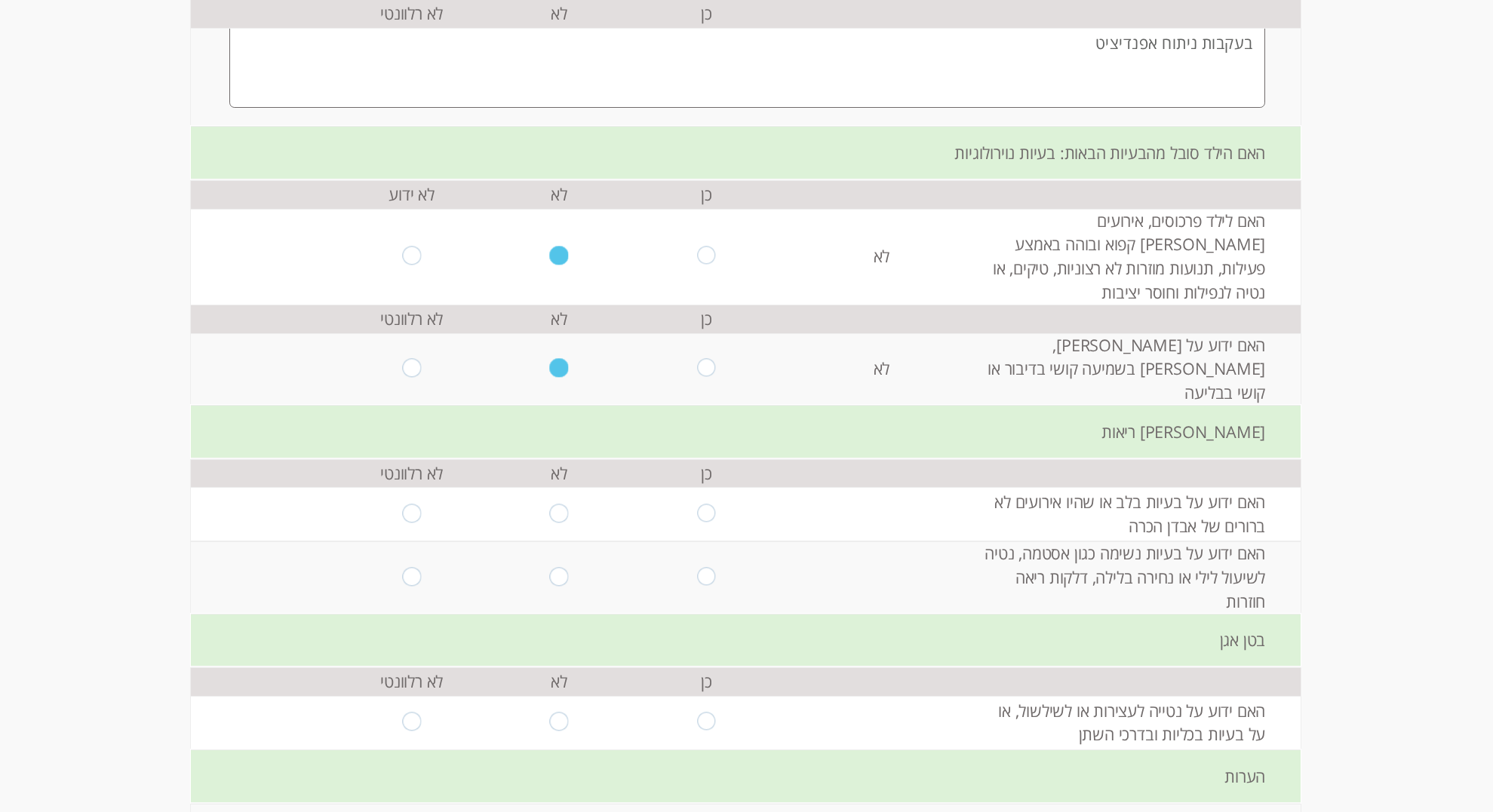
click at [564, 504] on input "radio" at bounding box center [559, 514] width 19 height 20
radio input "true"
click at [562, 542] on td at bounding box center [559, 578] width 147 height 73
click at [560, 568] on input "radio" at bounding box center [559, 577] width 19 height 20
radio input "true"
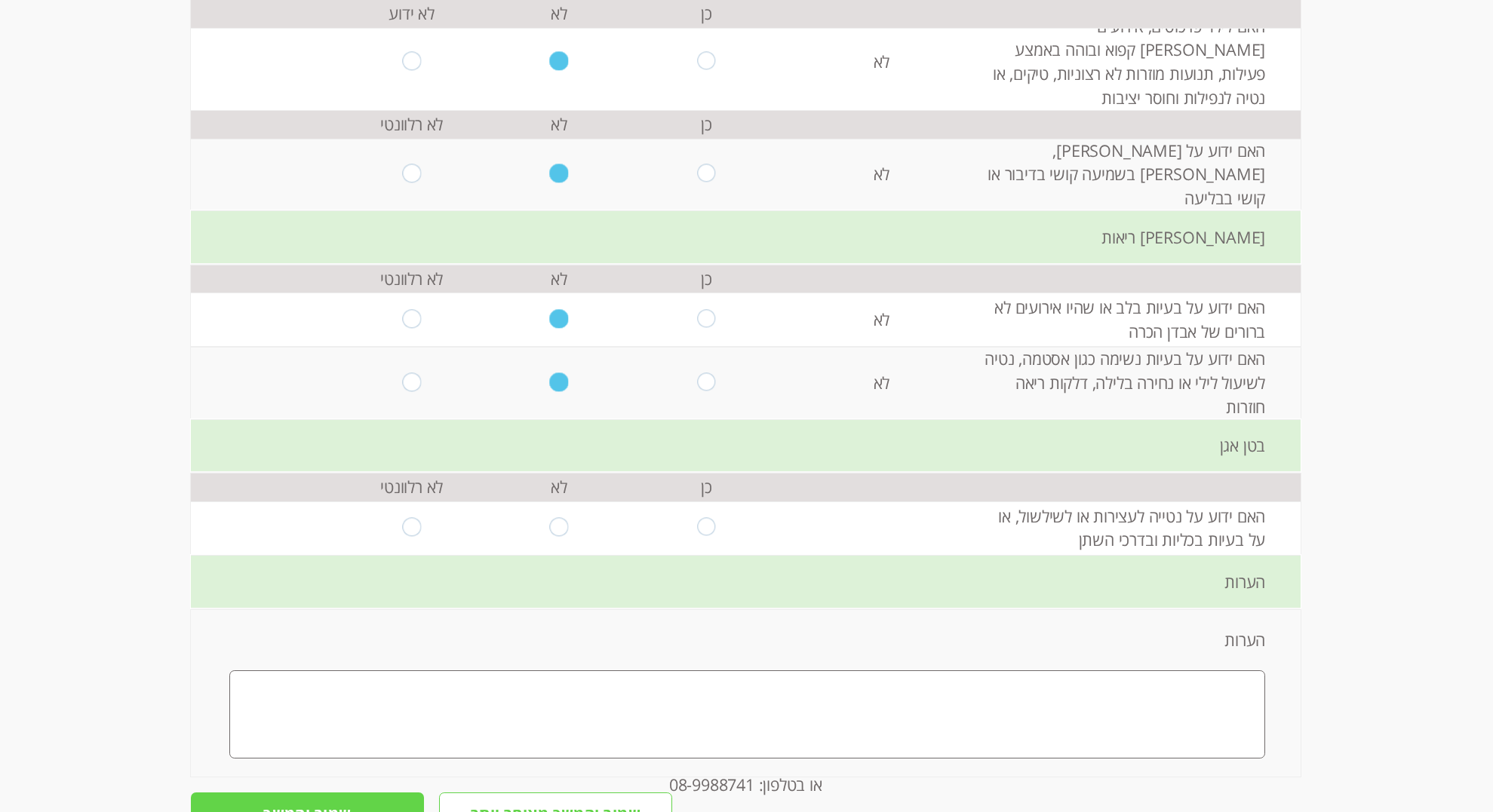
scroll to position [975, 0]
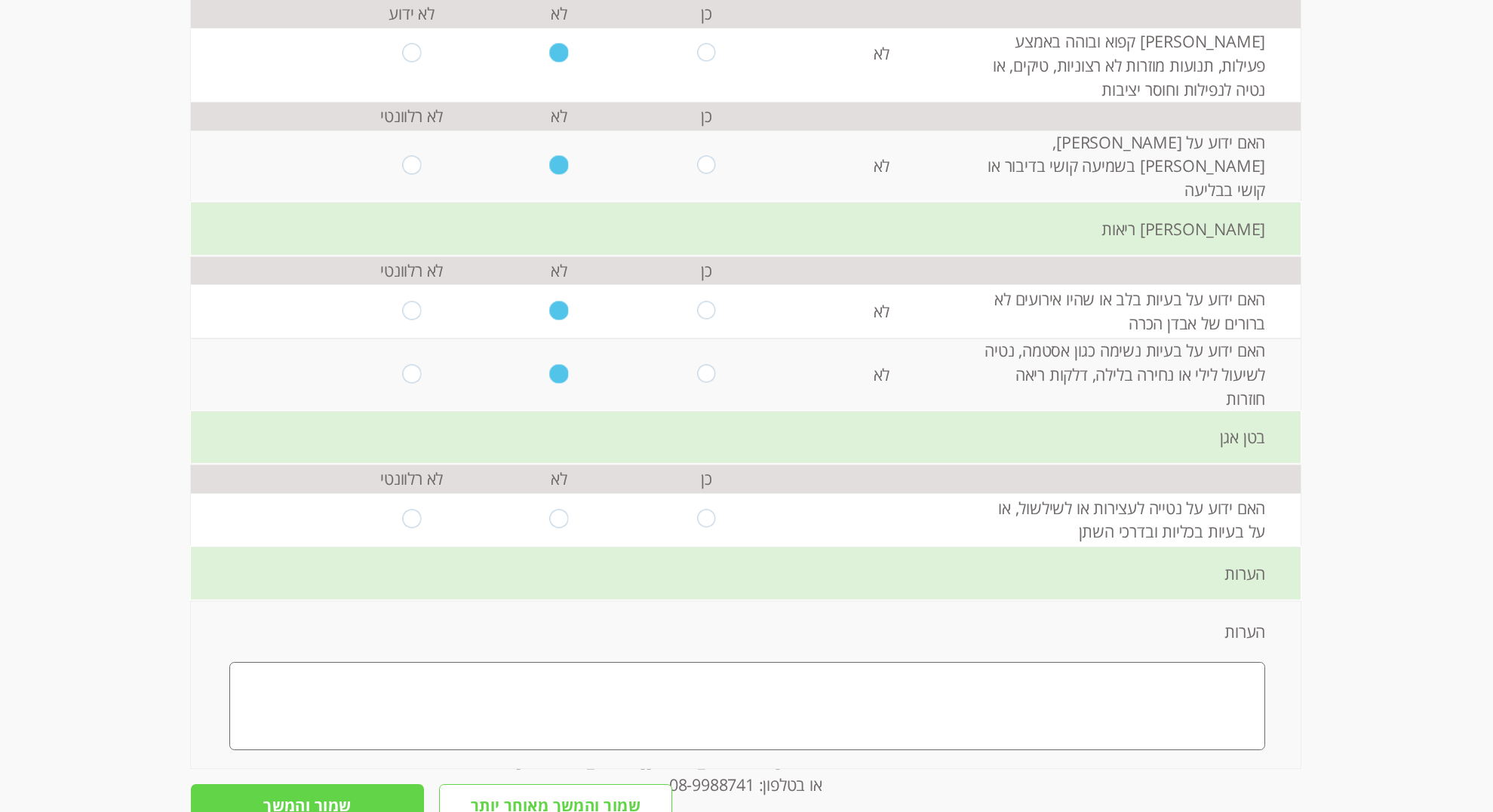
drag, startPoint x: 558, startPoint y: 473, endPoint x: 808, endPoint y: 513, distance: 253.2
click at [558, 510] on input "radio" at bounding box center [559, 520] width 19 height 20
radio input "true"
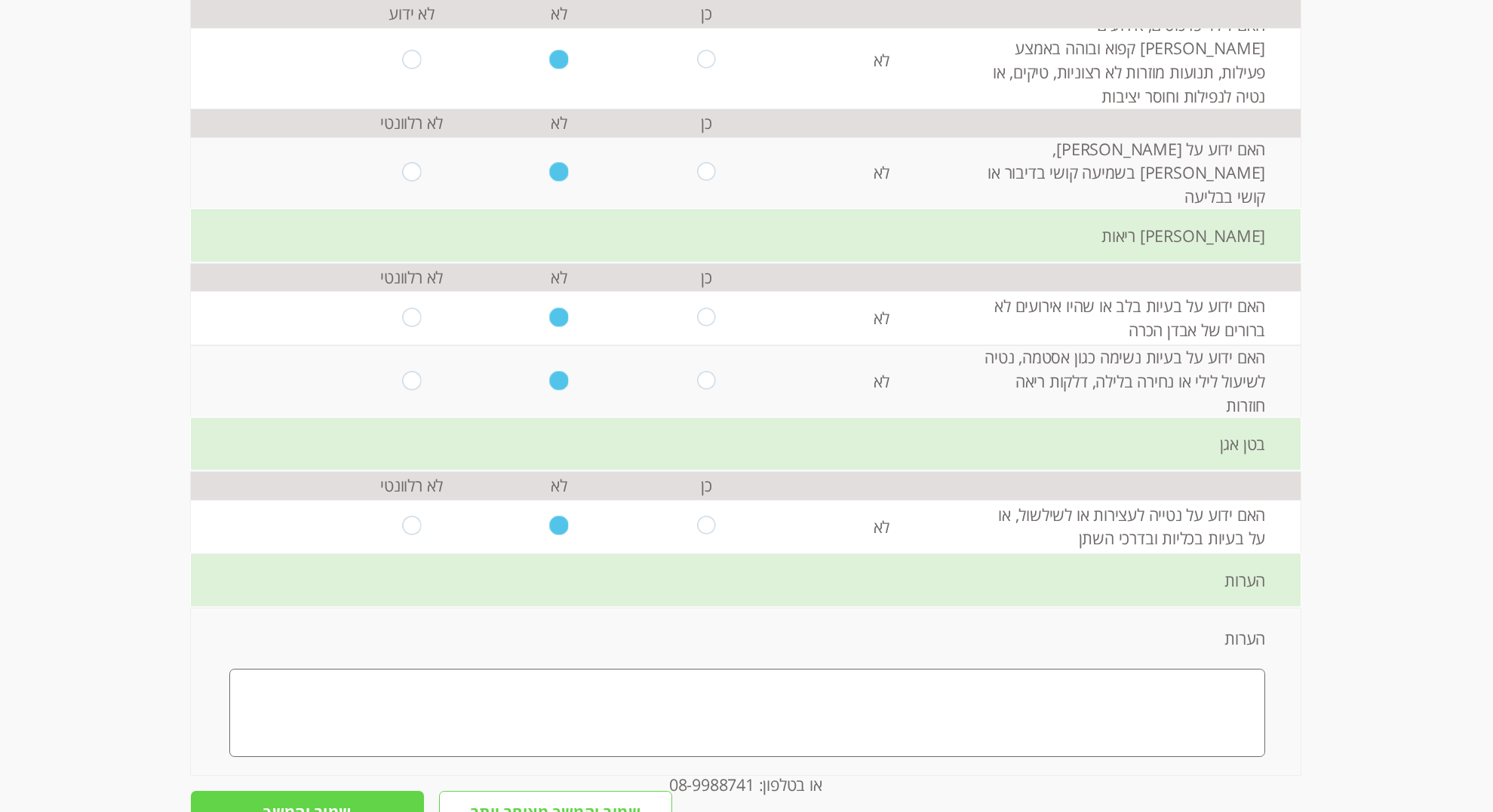
scroll to position [893, 0]
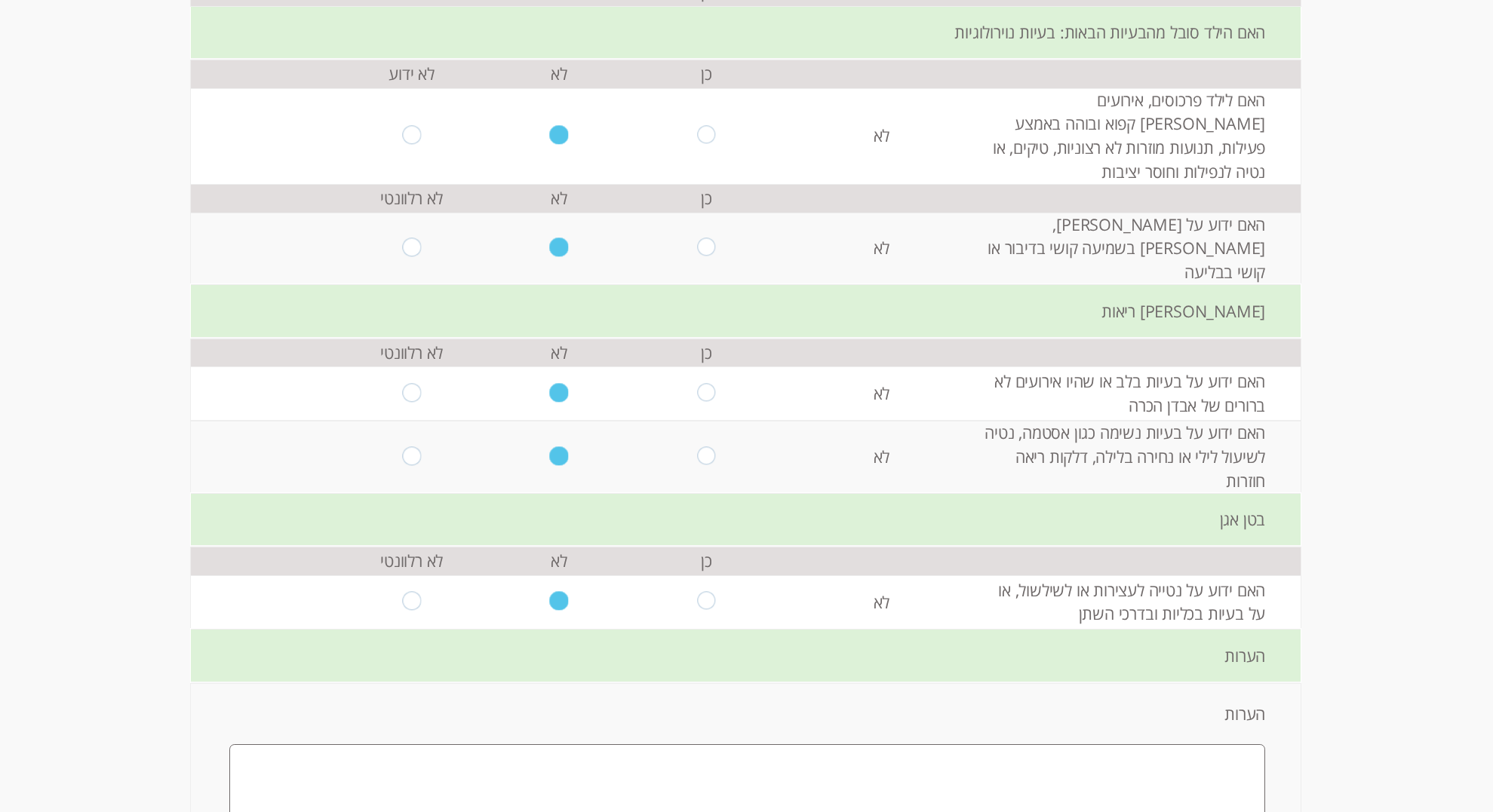
click at [710, 238] on input "radio" at bounding box center [706, 248] width 19 height 20
radio input "true"
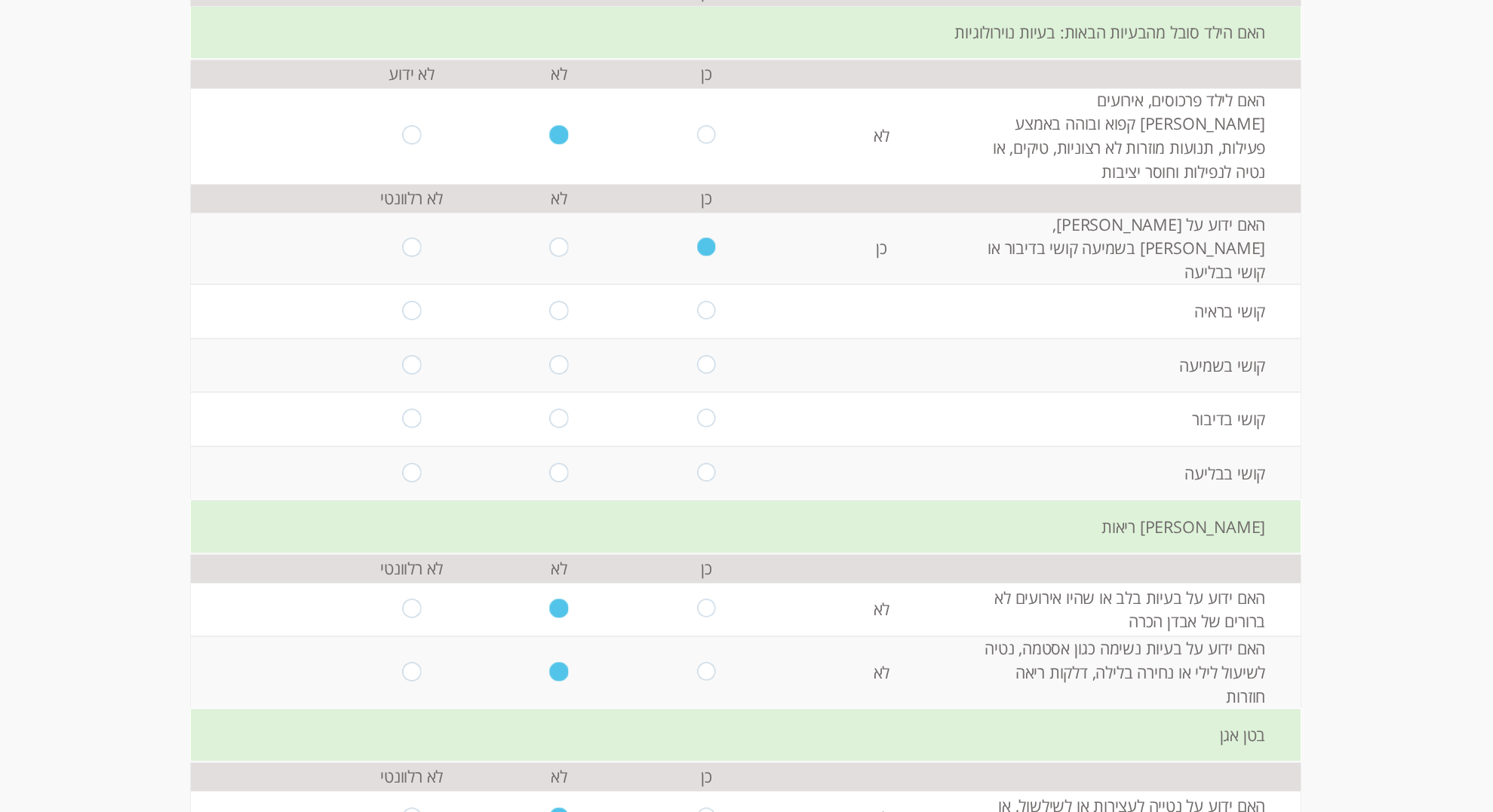
click at [557, 301] on input "radio" at bounding box center [559, 311] width 19 height 20
radio input "true"
click at [706, 375] on input "radio" at bounding box center [706, 365] width 19 height 20
radio input "true"
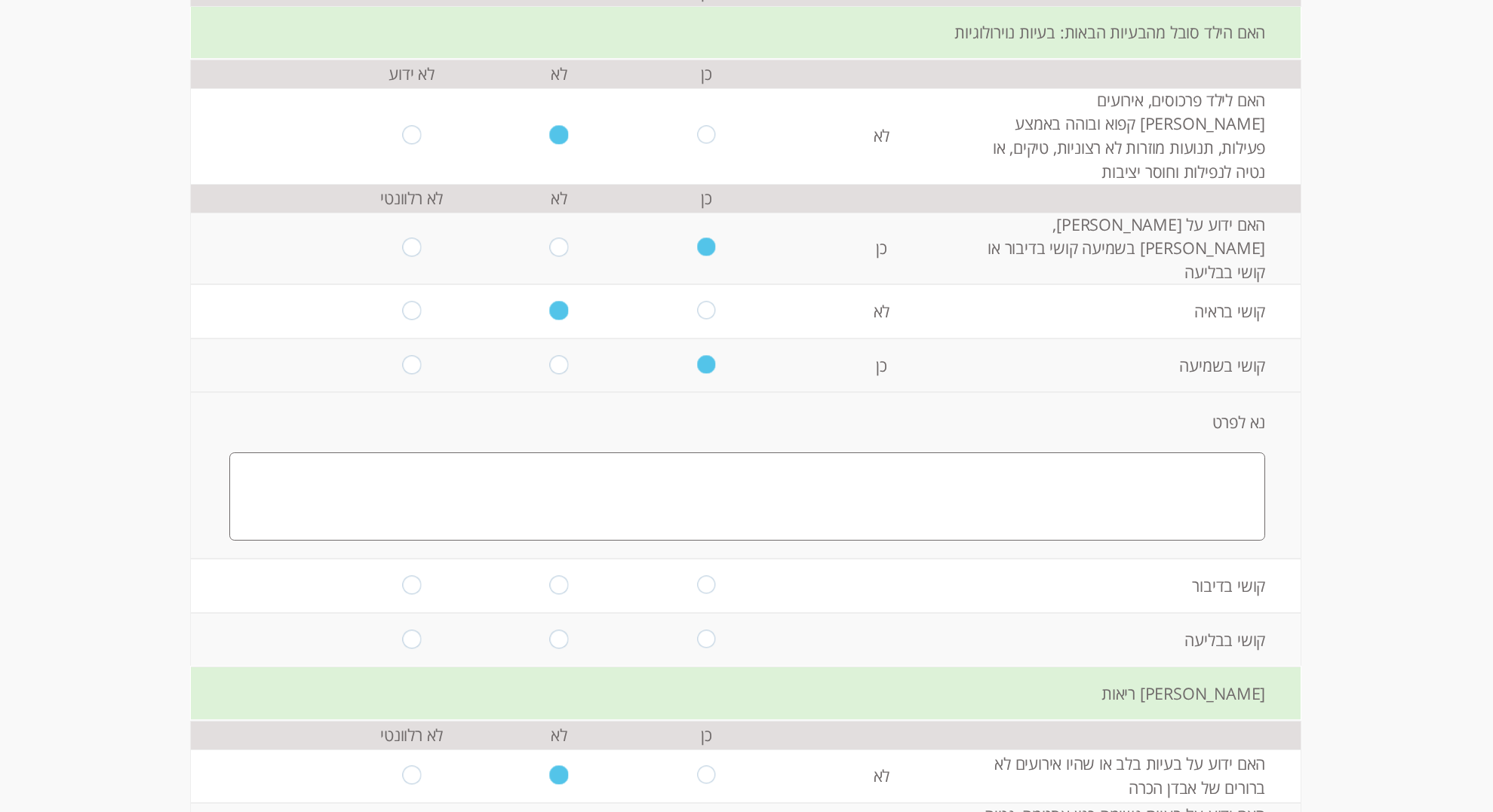
click at [909, 541] on textarea at bounding box center [747, 497] width 1036 height 89
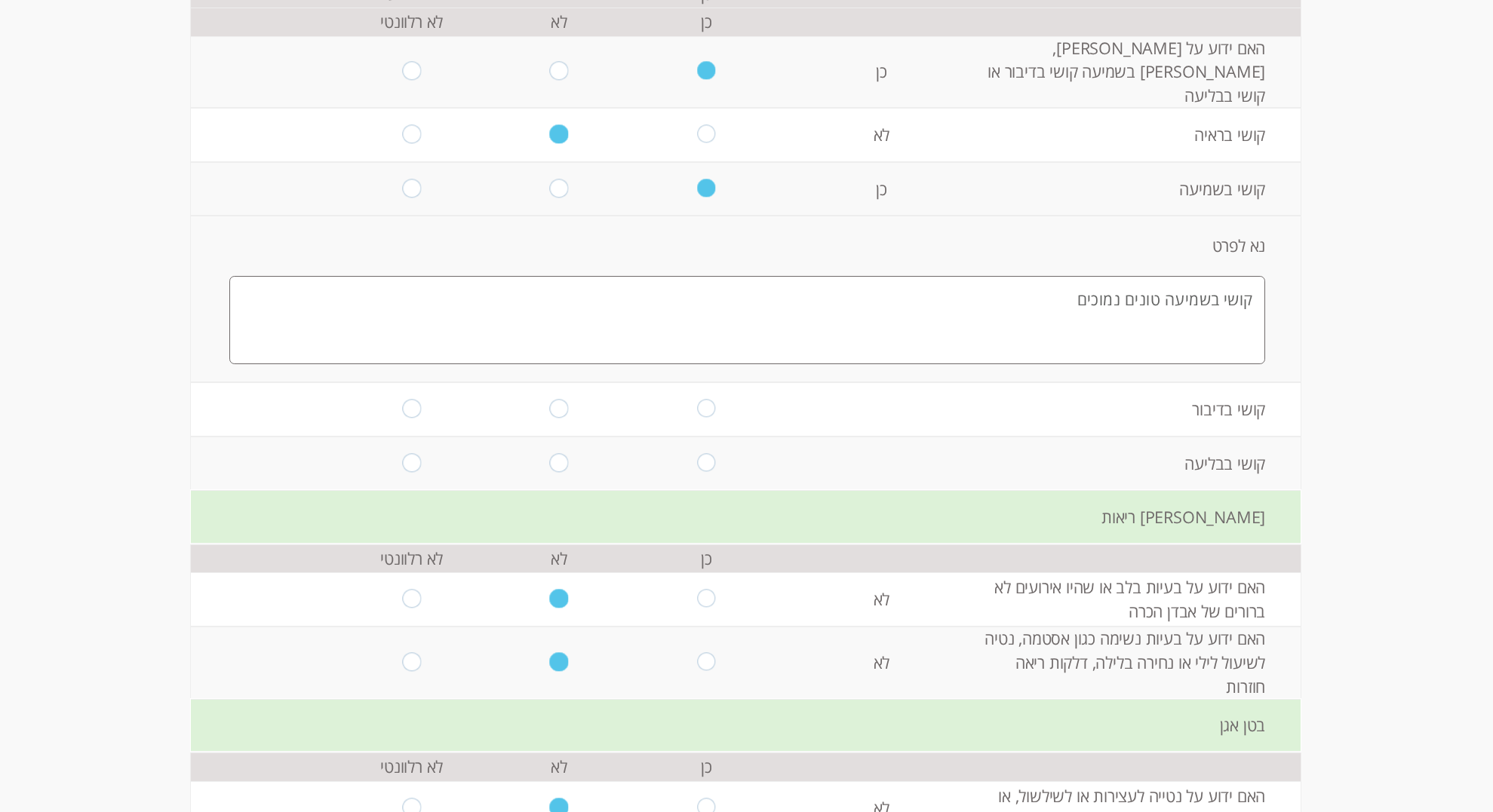
scroll to position [1079, 0]
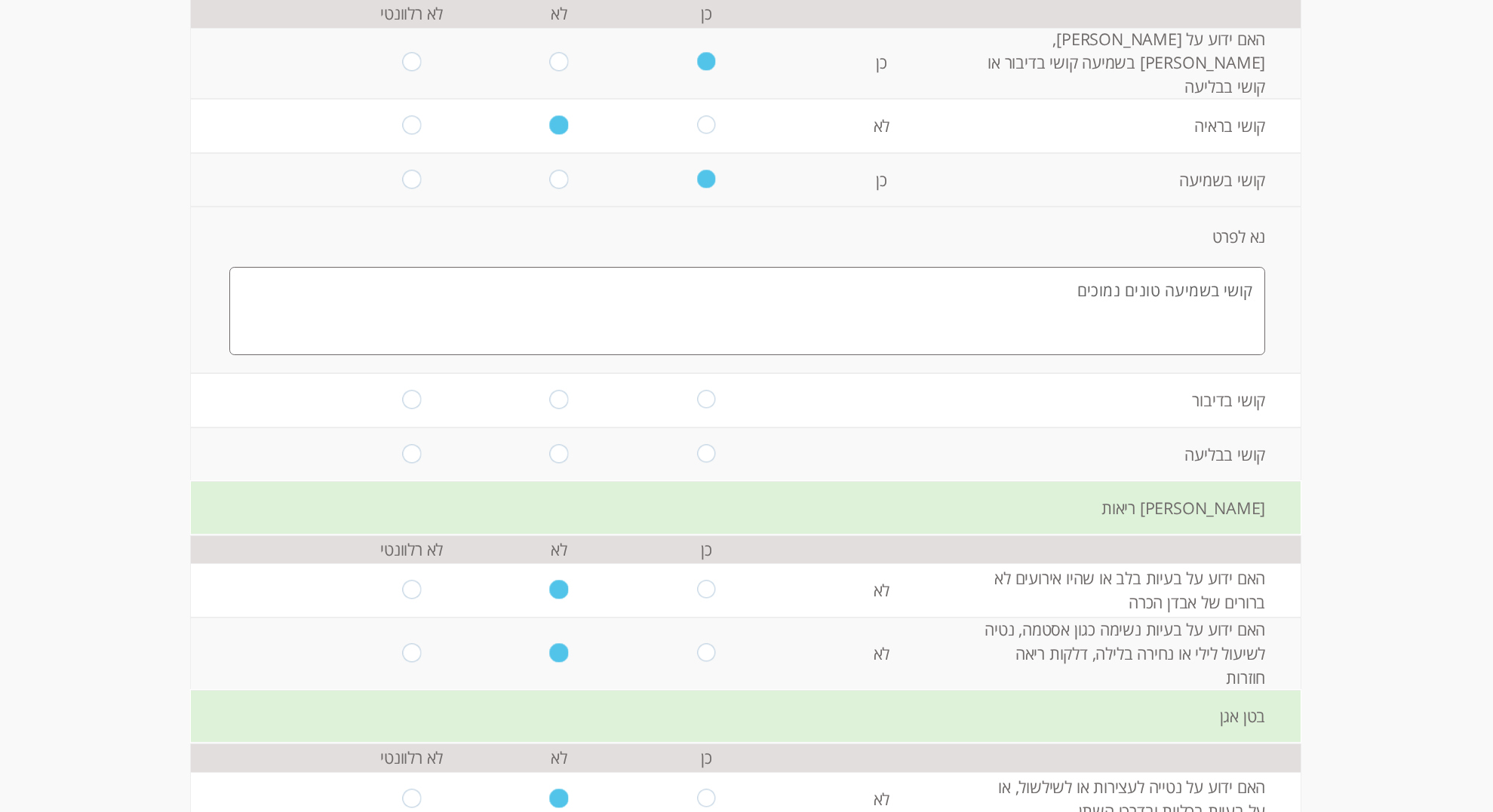
type textarea "קושי בשמיעה טונים נמוכים"
click at [705, 410] on input "radio" at bounding box center [706, 399] width 19 height 20
radio input "true"
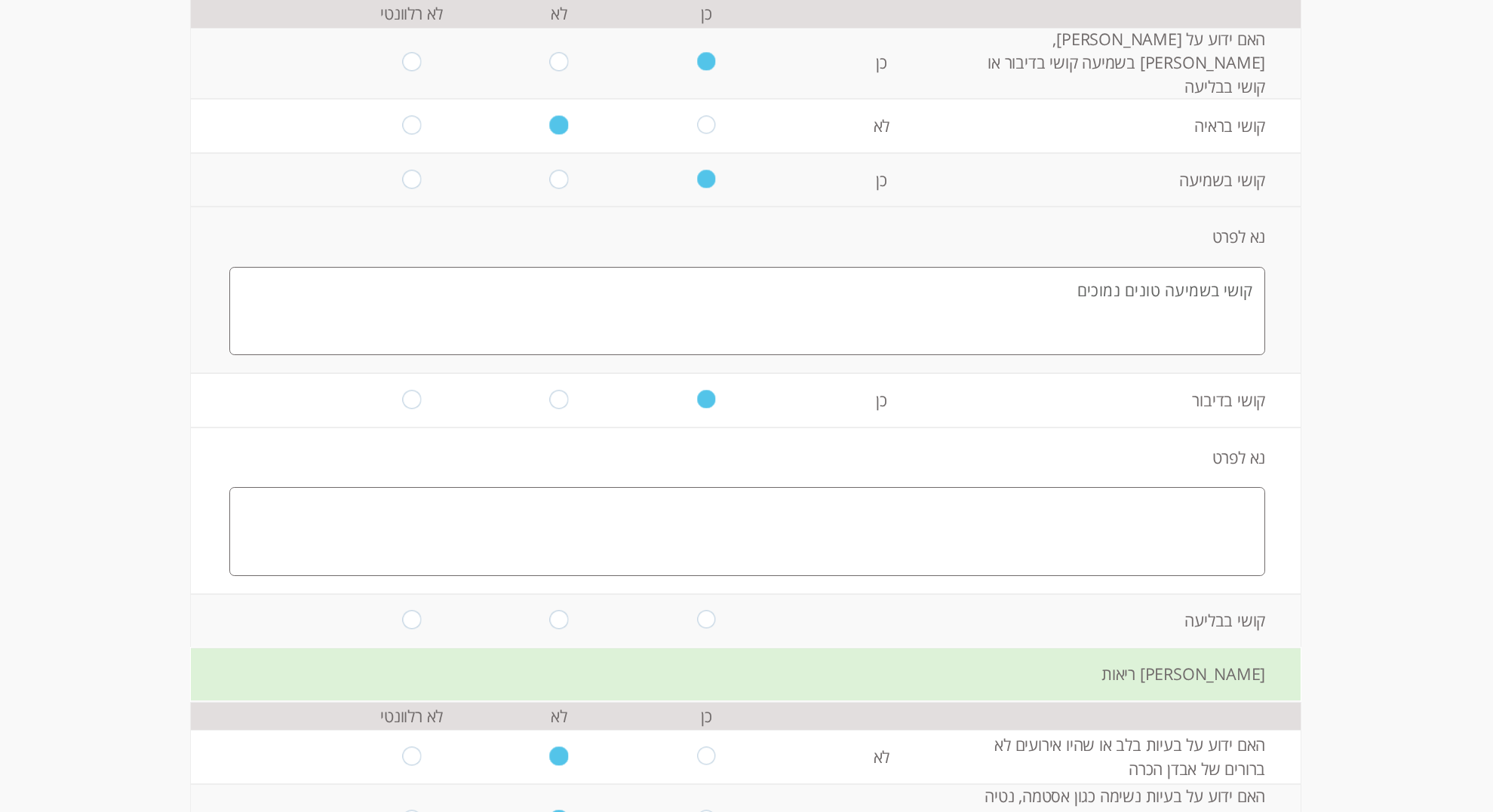
click at [948, 576] on textarea at bounding box center [747, 531] width 1036 height 89
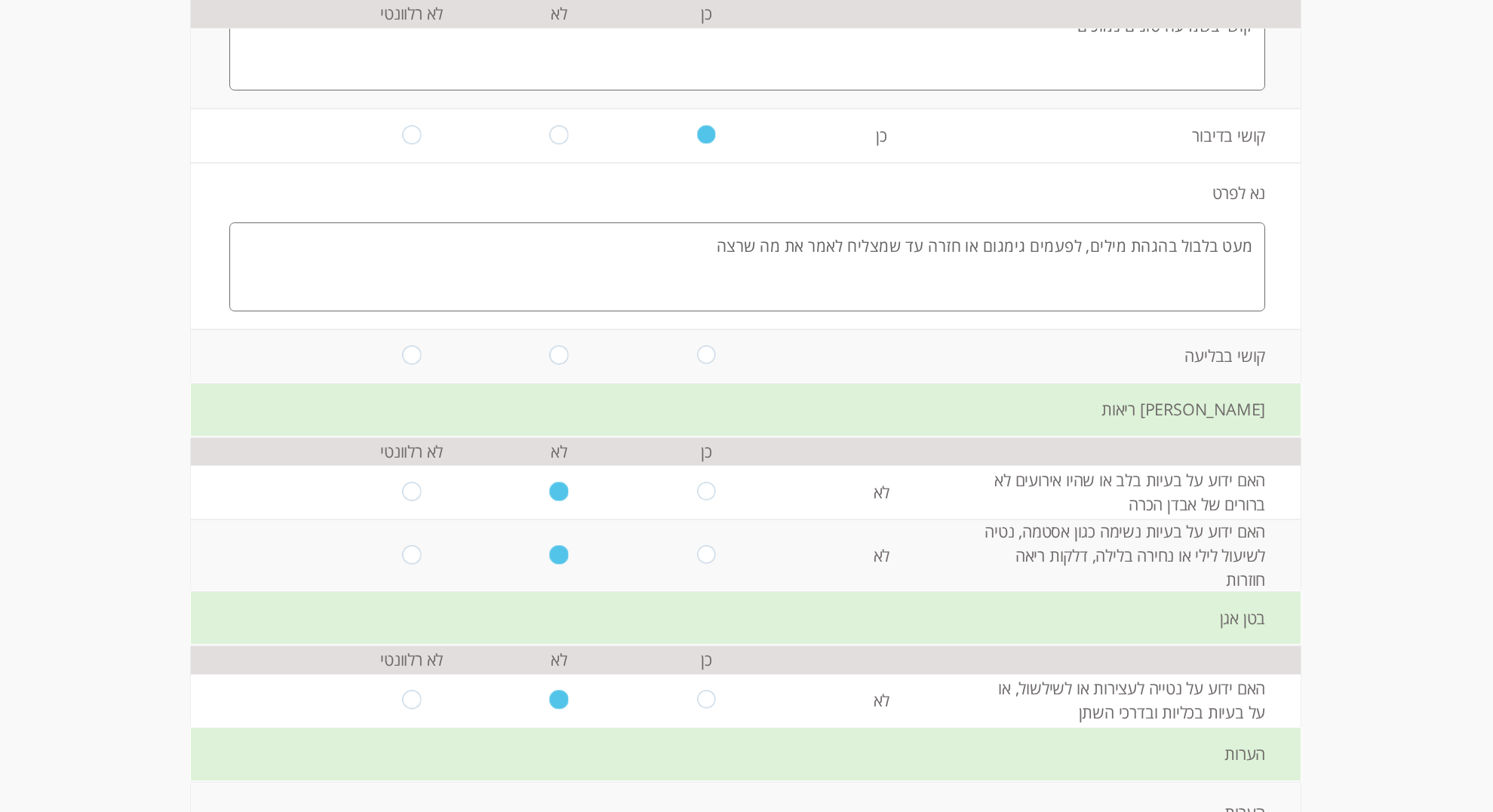
scroll to position [1357, 0]
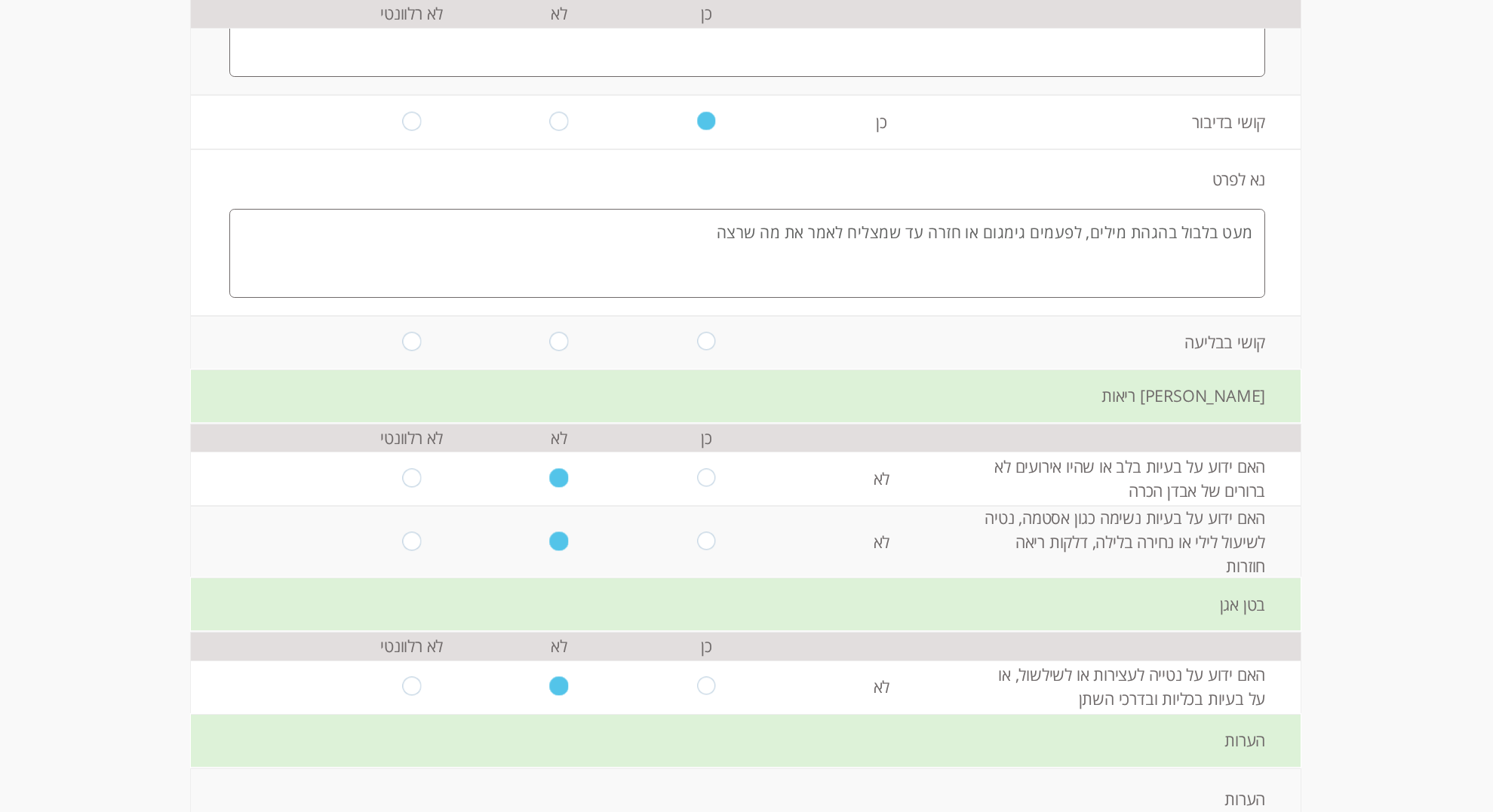
type textarea "מעט בלבול בהגהת מילים, לפעמים גימגום או חזרה עד שמצליח לאמר את מה שרצה"
click at [555, 353] on input "radio" at bounding box center [559, 343] width 19 height 20
radio input "true"
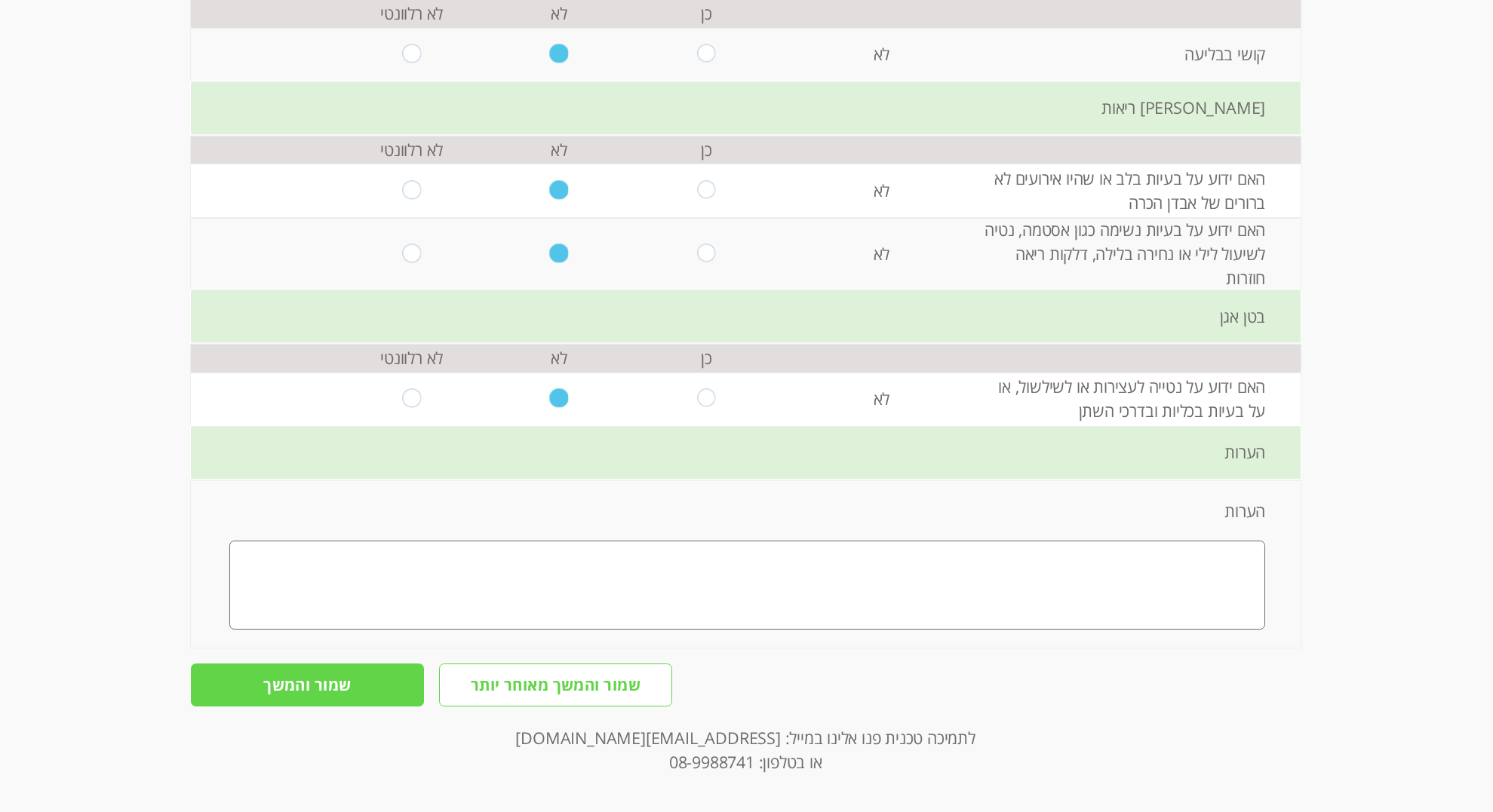
scroll to position [1934, 0]
click at [933, 563] on textarea at bounding box center [747, 585] width 1036 height 89
type textarea "אין"
click at [315, 697] on input "שמור והמשך" at bounding box center [307, 685] width 233 height 43
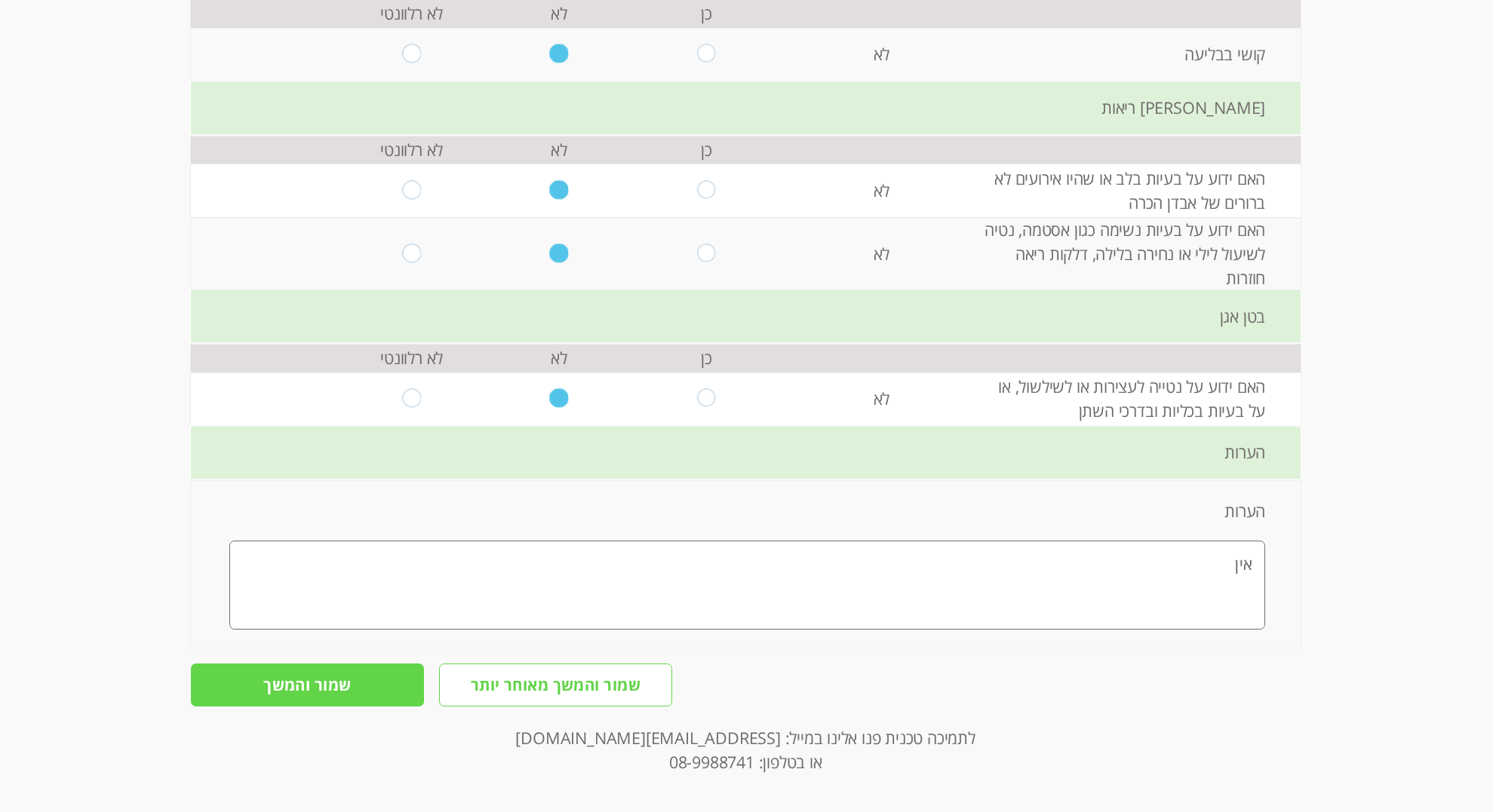
scroll to position [1928, 0]
click at [323, 695] on input "שמור והמשך" at bounding box center [307, 685] width 233 height 43
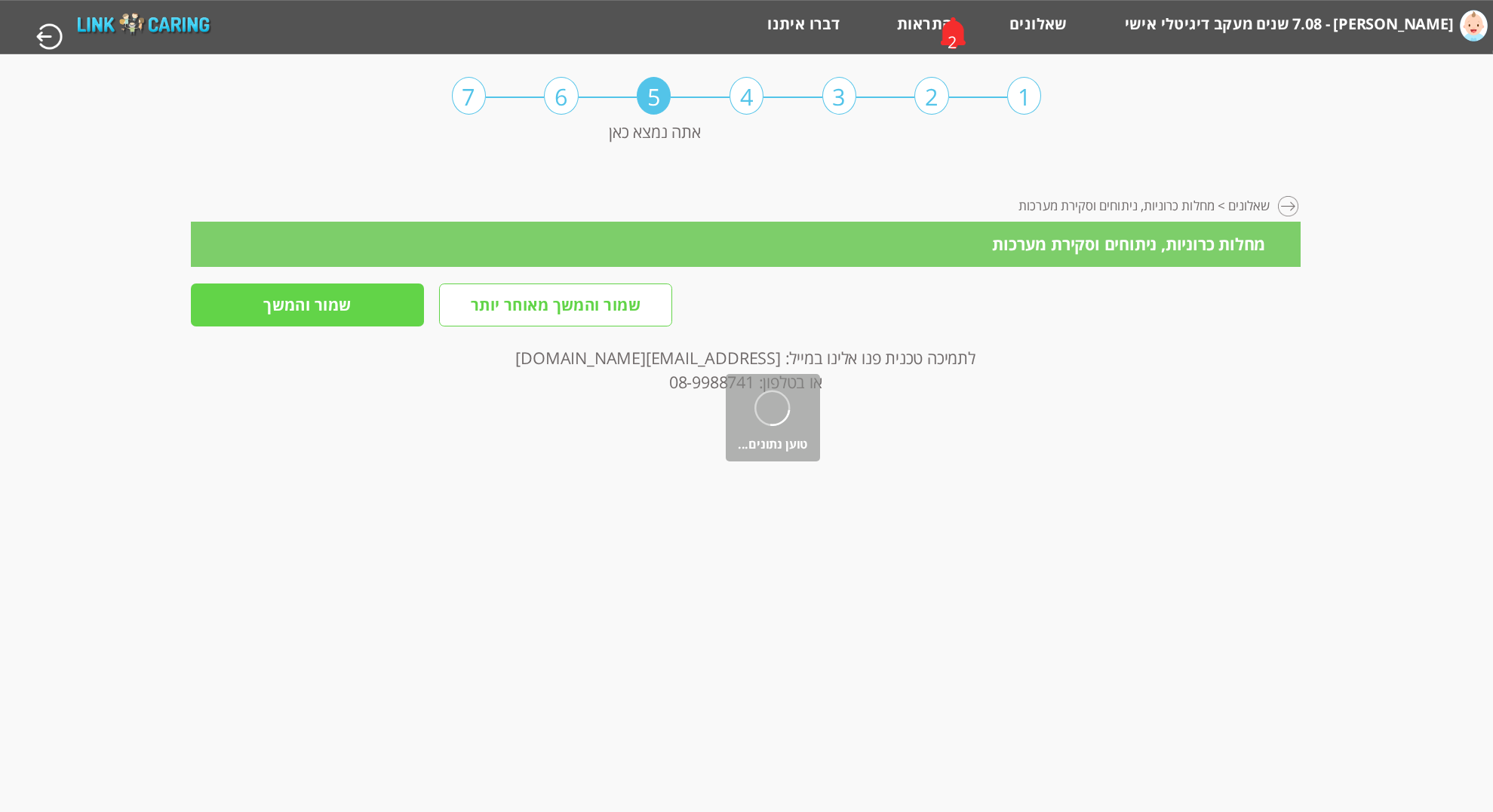
scroll to position [0, 0]
